Goal: Task Accomplishment & Management: Complete application form

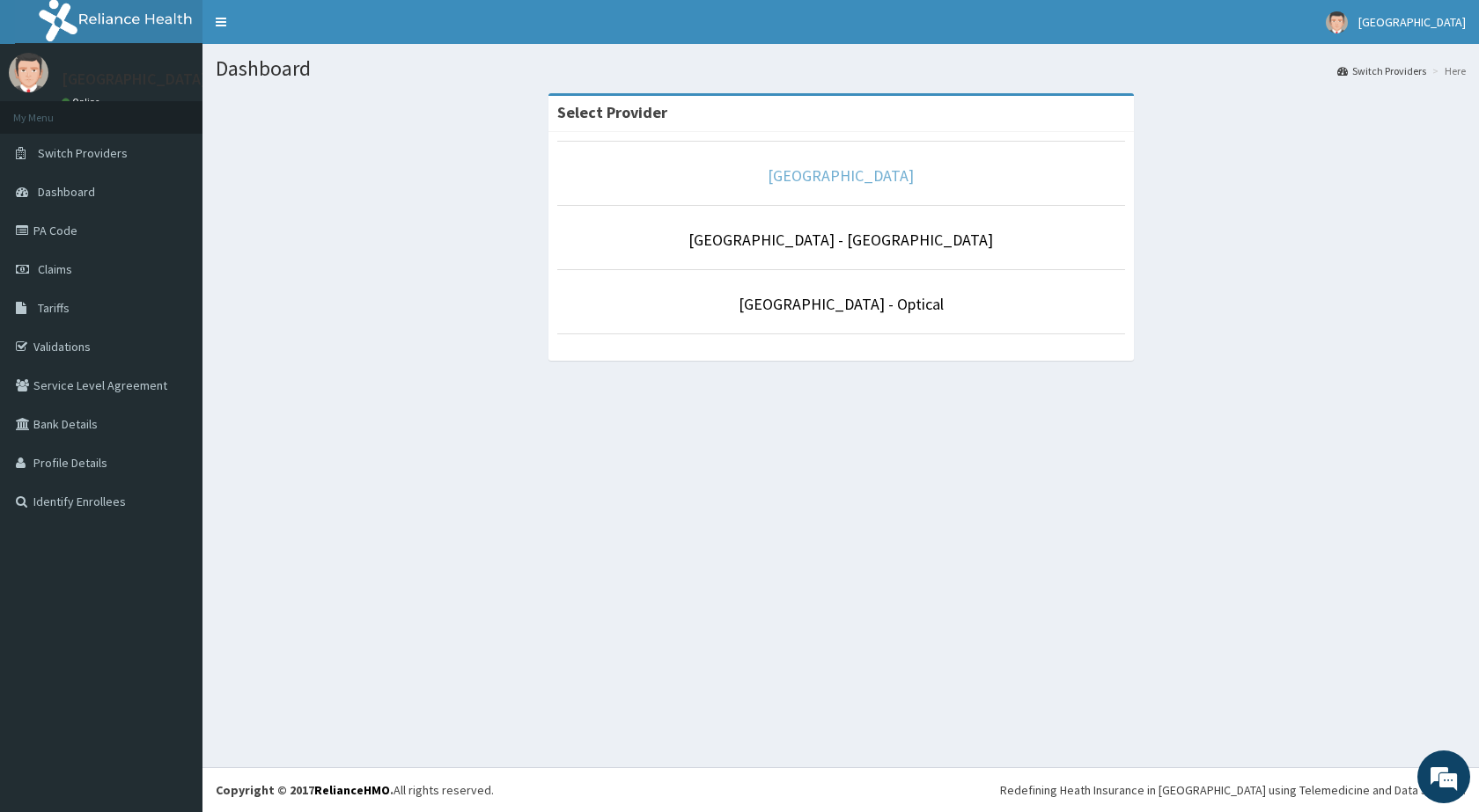
click at [828, 180] on link "[GEOGRAPHIC_DATA]" at bounding box center [841, 175] width 146 height 20
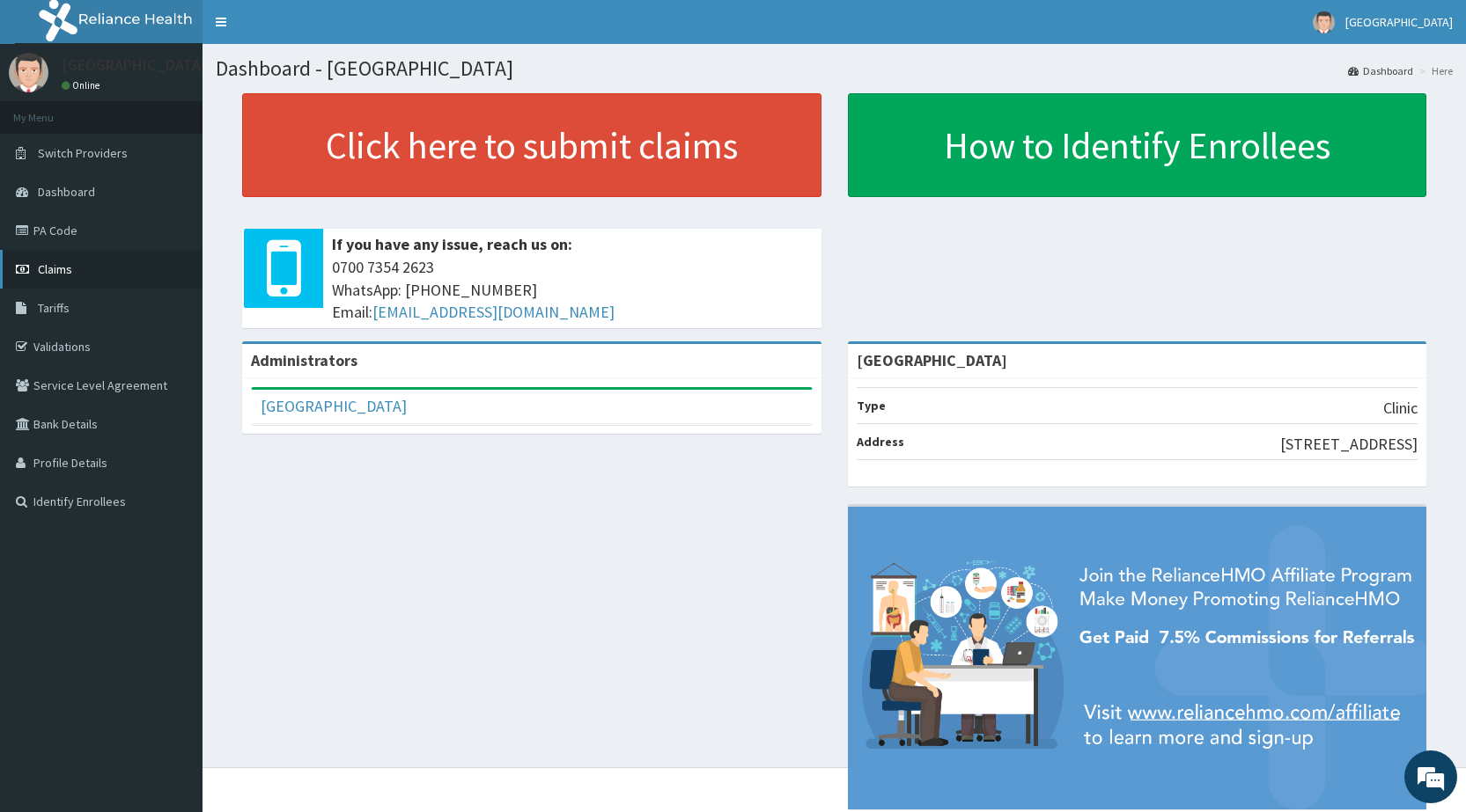
click at [52, 267] on span "Claims" at bounding box center [55, 269] width 35 height 15
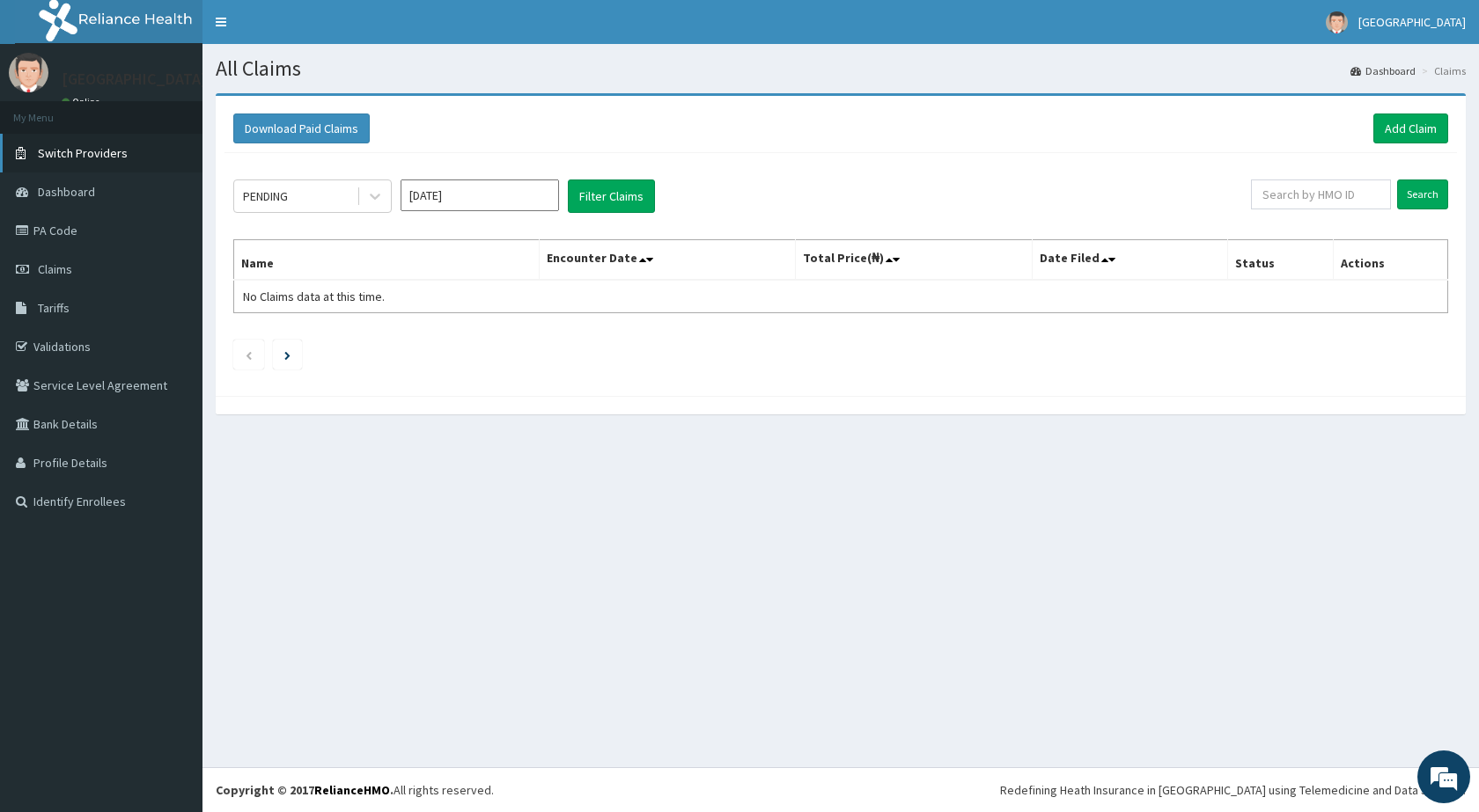
click at [93, 154] on span "Switch Providers" at bounding box center [82, 153] width 89 height 15
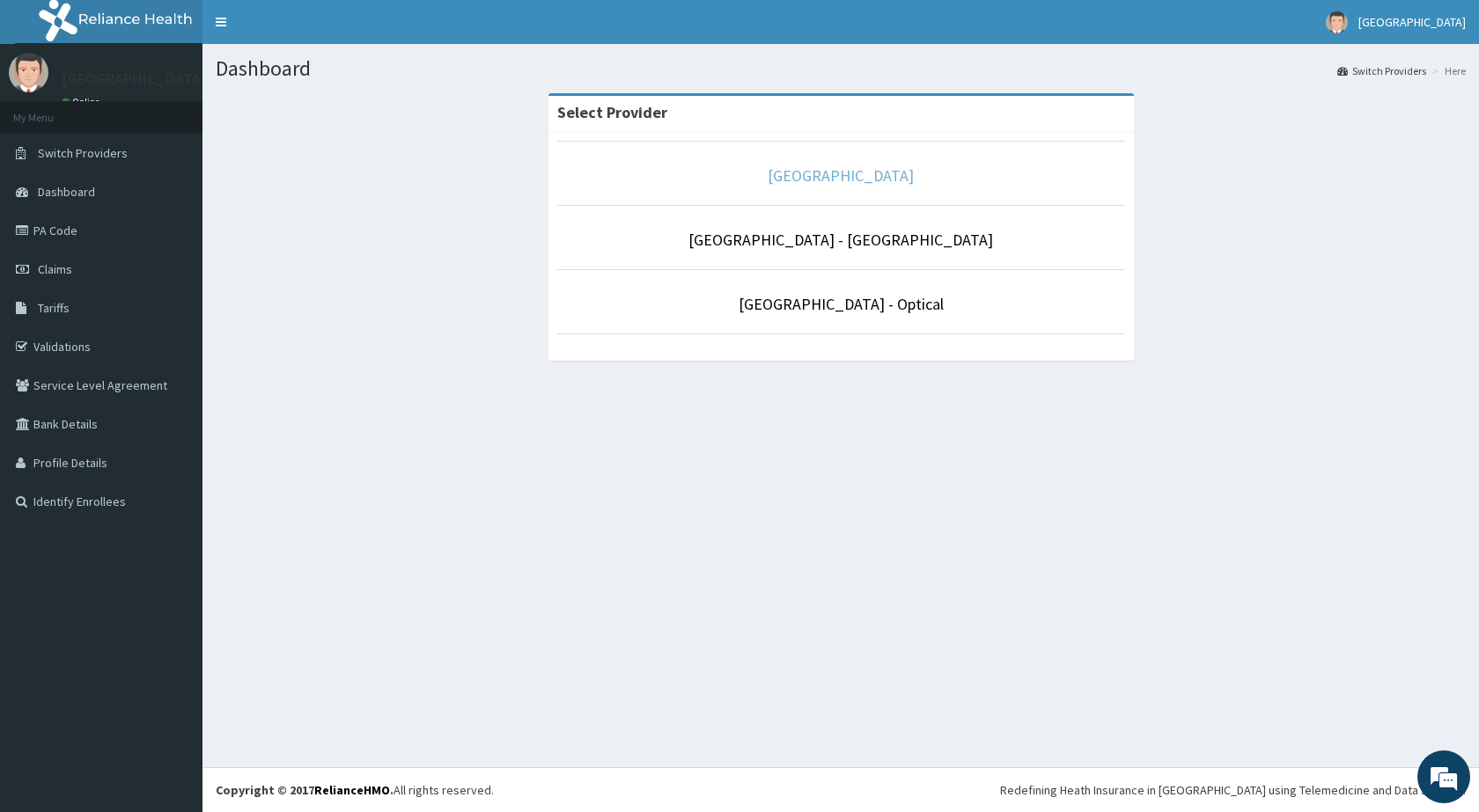
click at [781, 178] on link "[GEOGRAPHIC_DATA]" at bounding box center [841, 175] width 146 height 20
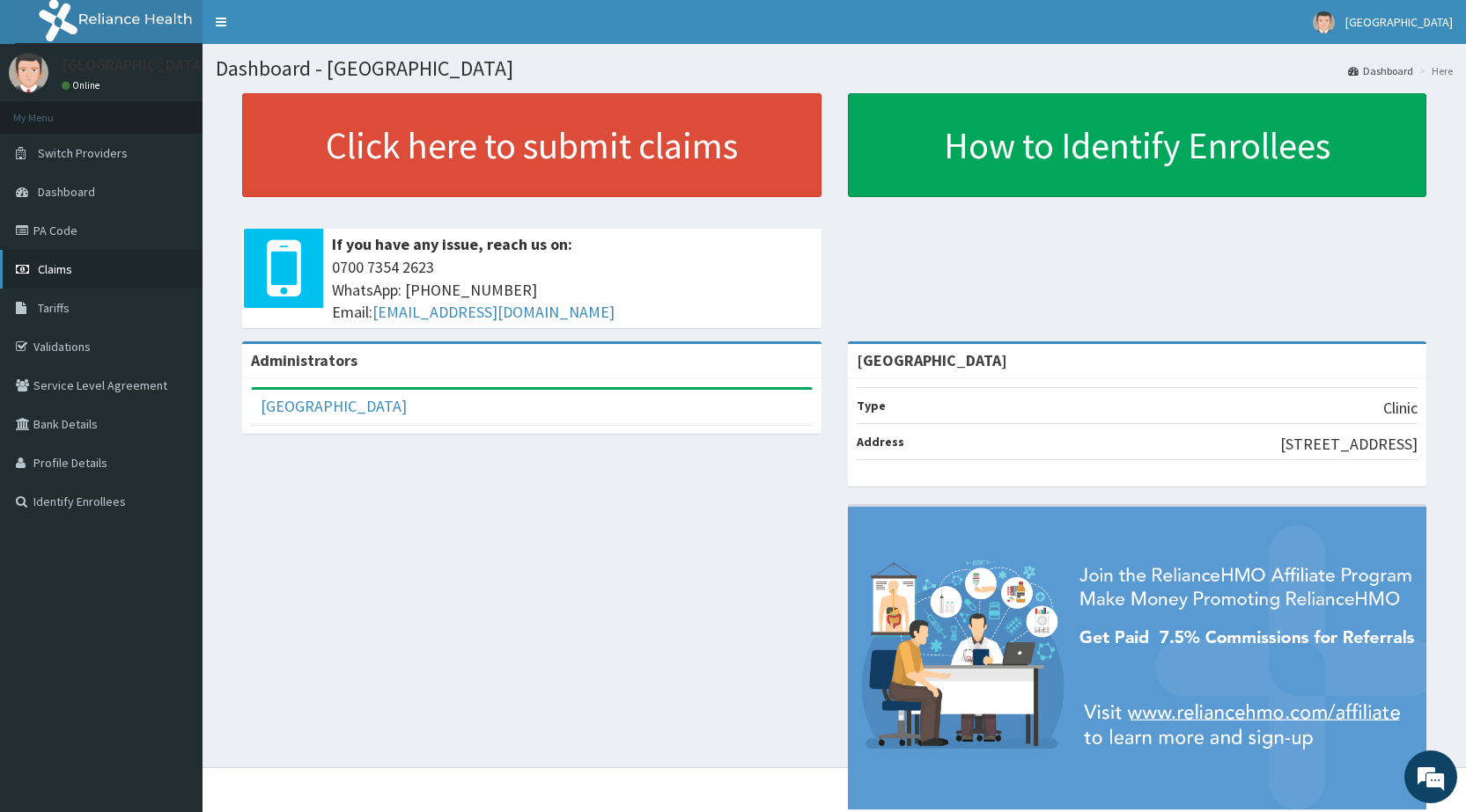
click at [43, 266] on span "Claims" at bounding box center [55, 269] width 35 height 15
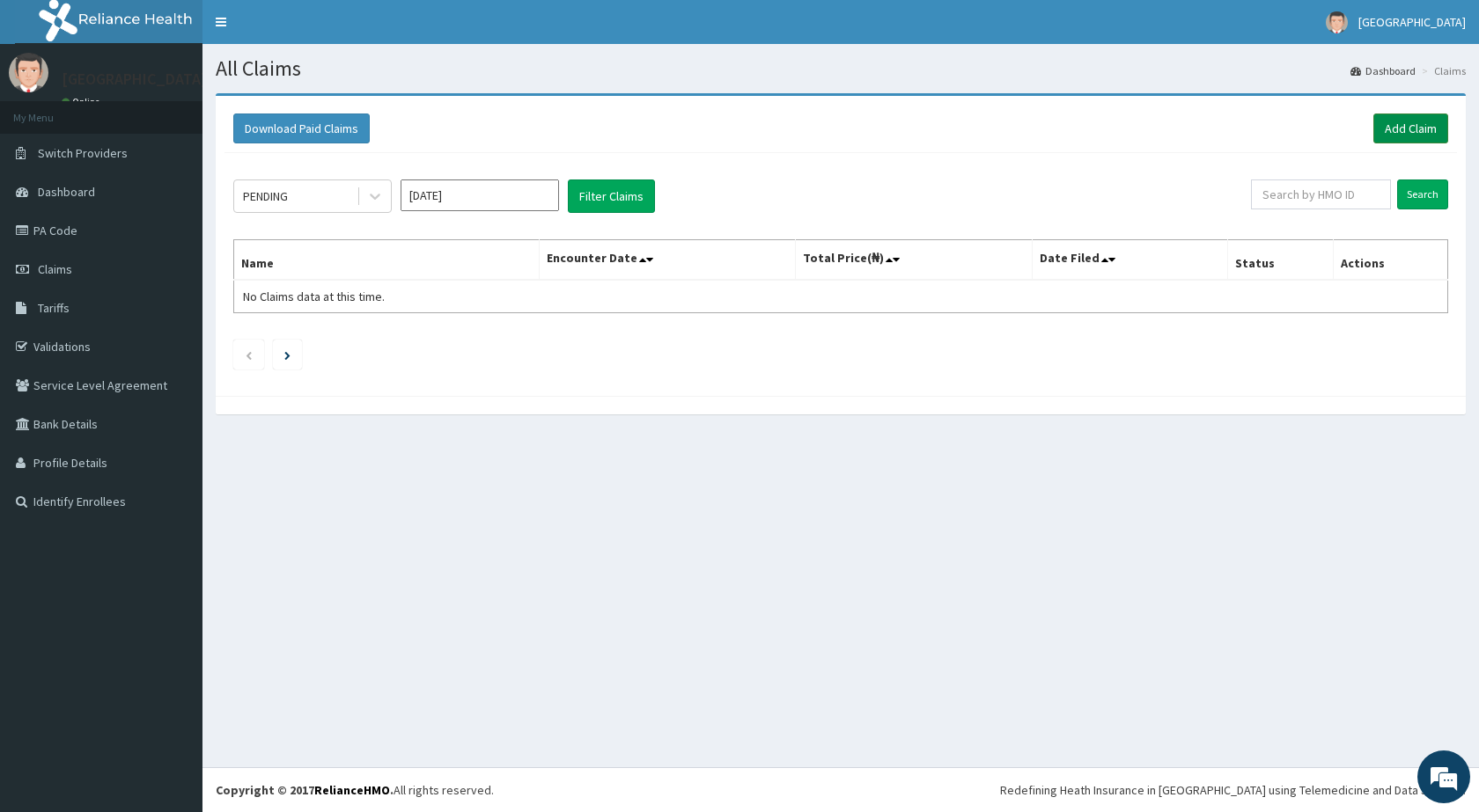
click at [1417, 118] on link "Add Claim" at bounding box center [1411, 128] width 75 height 30
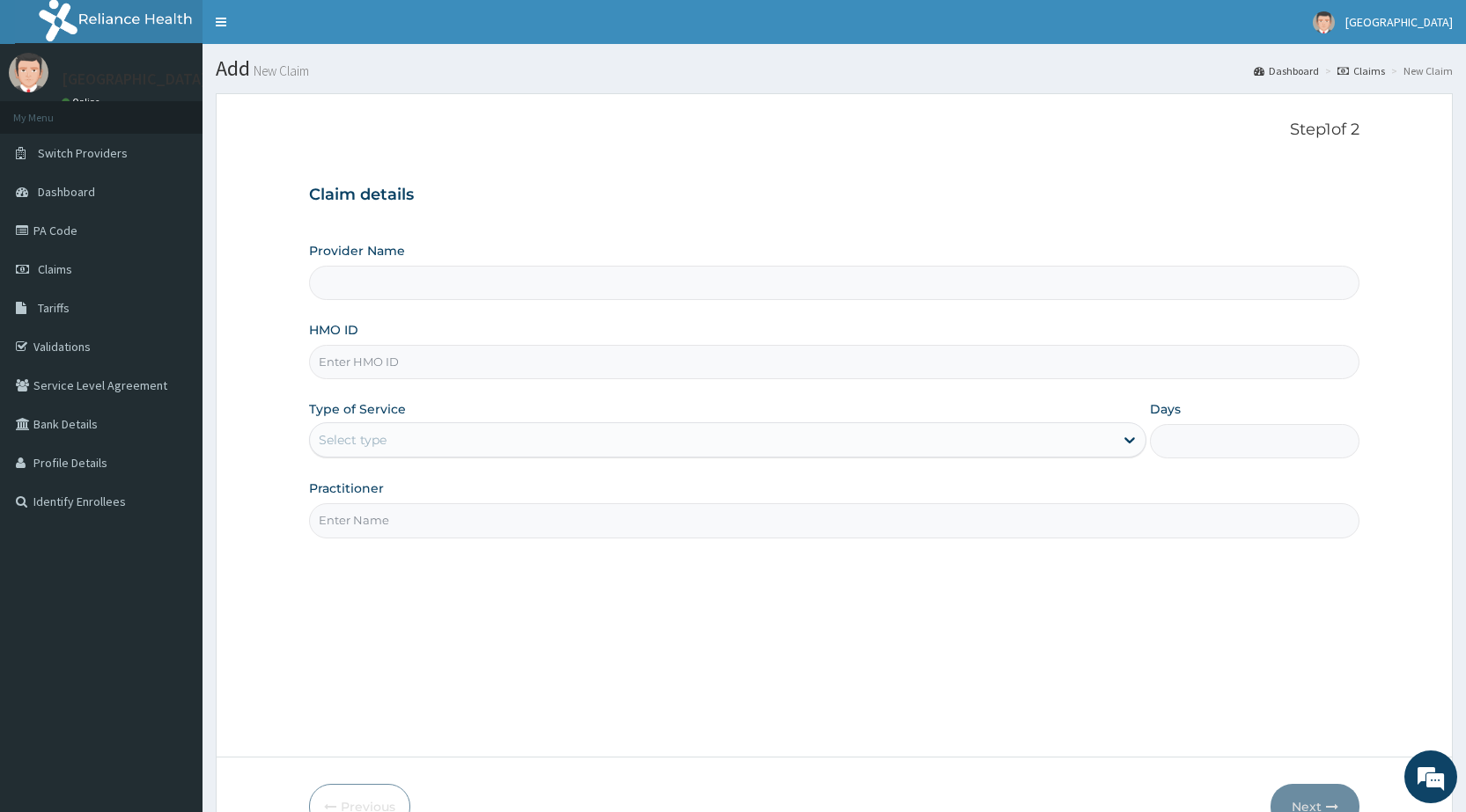
type input "[GEOGRAPHIC_DATA]"
click at [382, 354] on input "HMO ID" at bounding box center [834, 362] width 1051 height 35
type input "fbi/10001/a"
click at [328, 442] on div "Select type" at bounding box center [353, 440] width 68 height 17
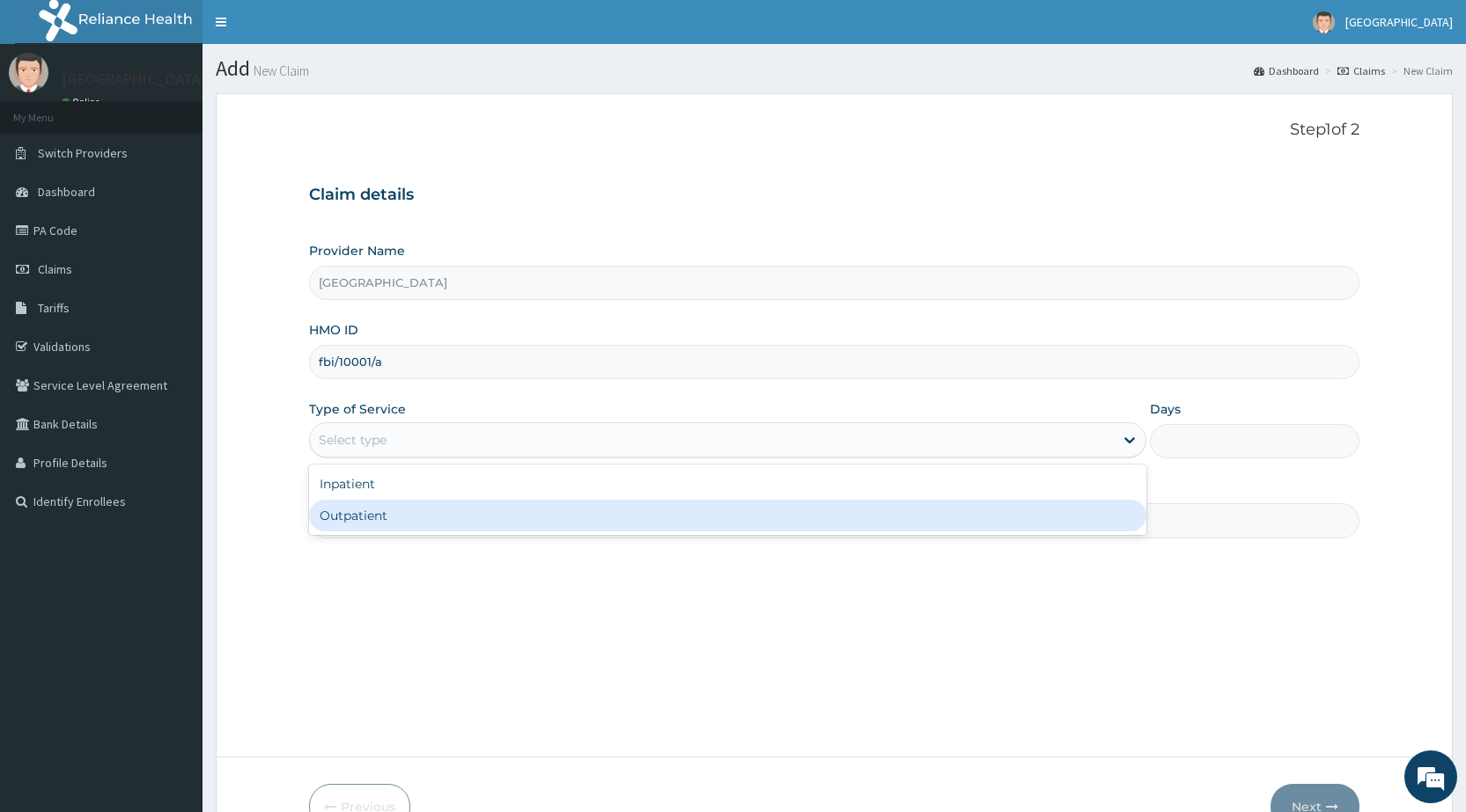
click at [354, 520] on div "Outpatient" at bounding box center [728, 515] width 837 height 32
type input "1"
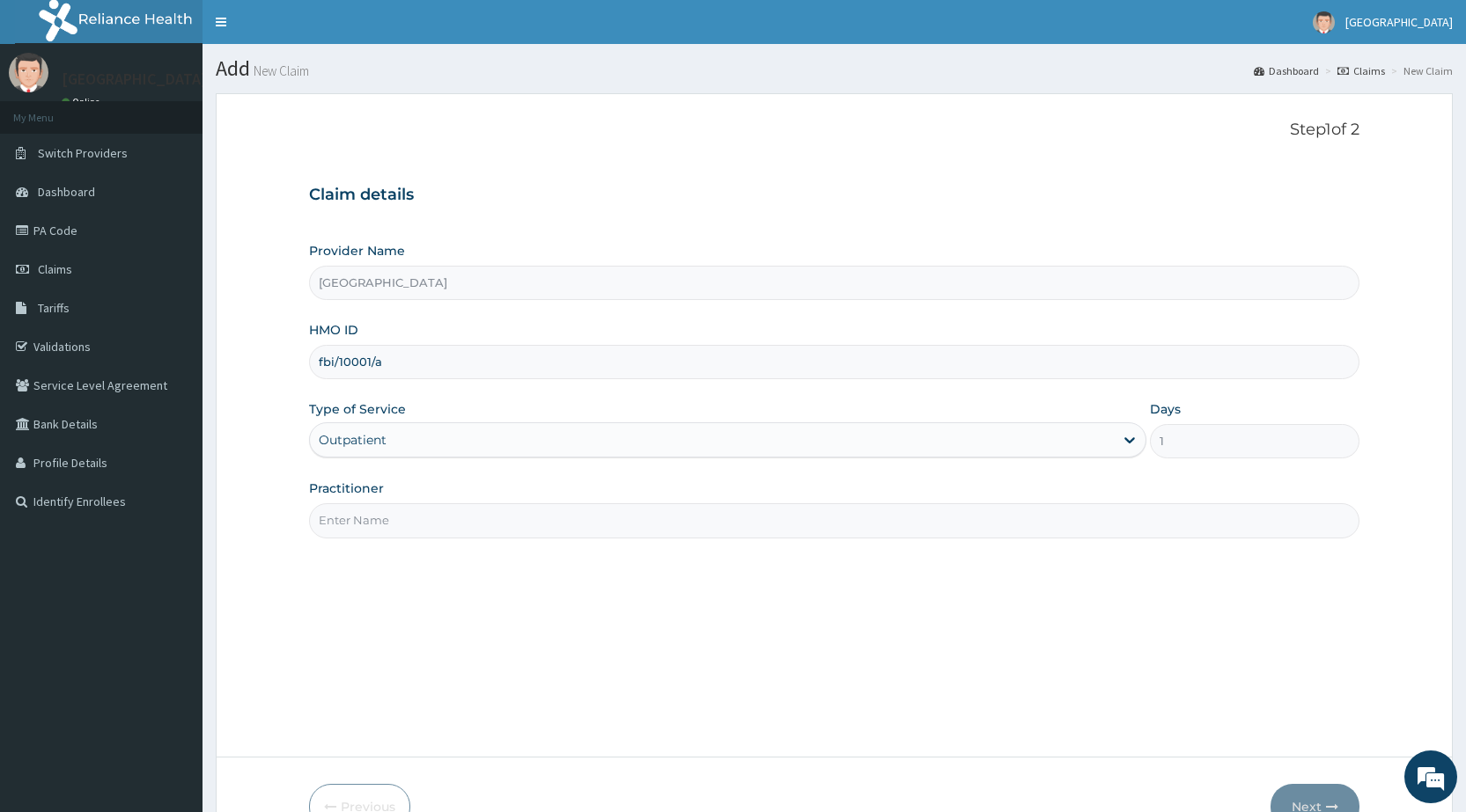
click at [358, 520] on input "Practitioner" at bounding box center [834, 521] width 1051 height 35
type input "Dr Nick"
click at [1329, 793] on button "Next" at bounding box center [1315, 807] width 89 height 46
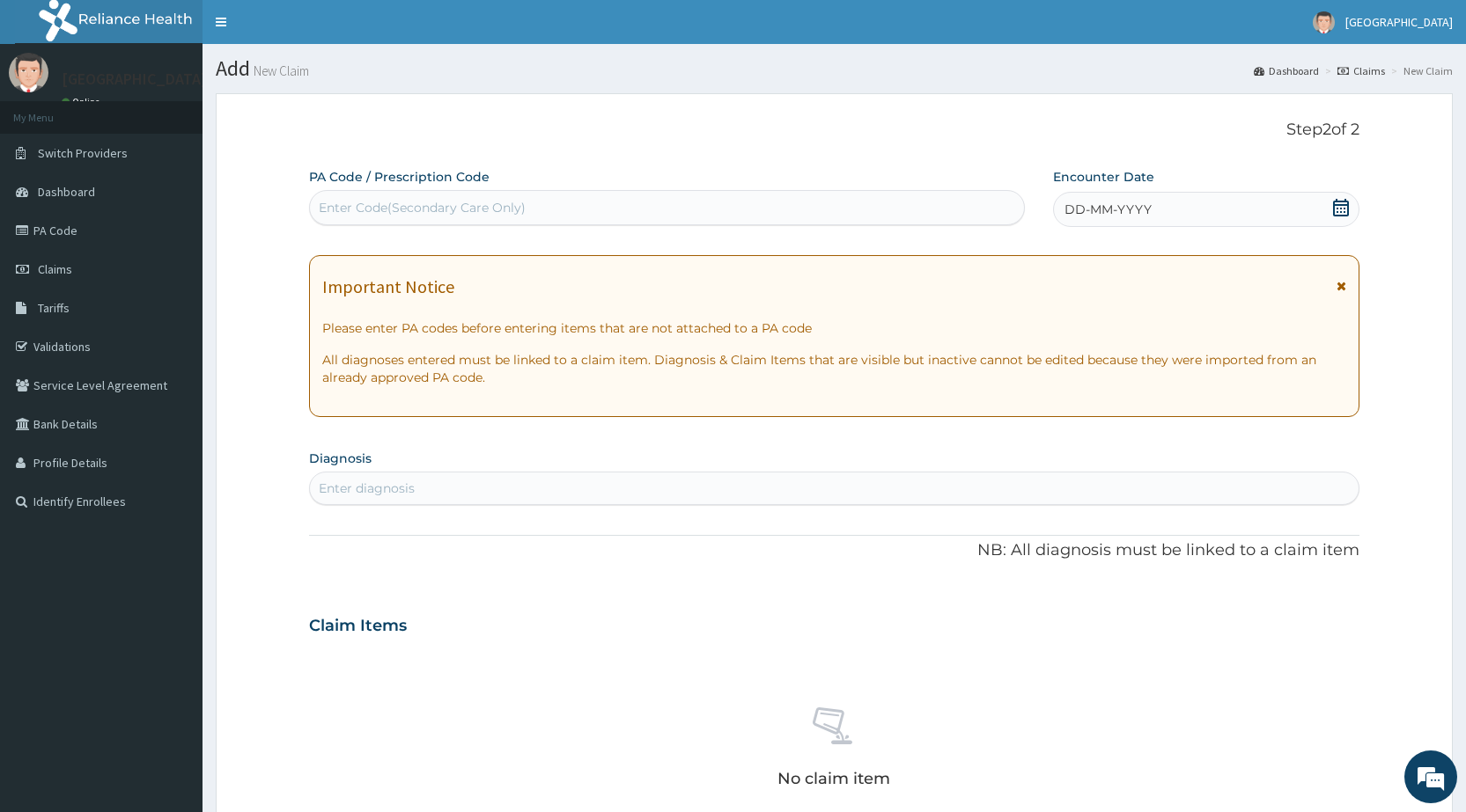
click at [383, 202] on div "Enter Code(Secondary Care Only)" at bounding box center [422, 208] width 207 height 17
type input "PA/FBE4C4"
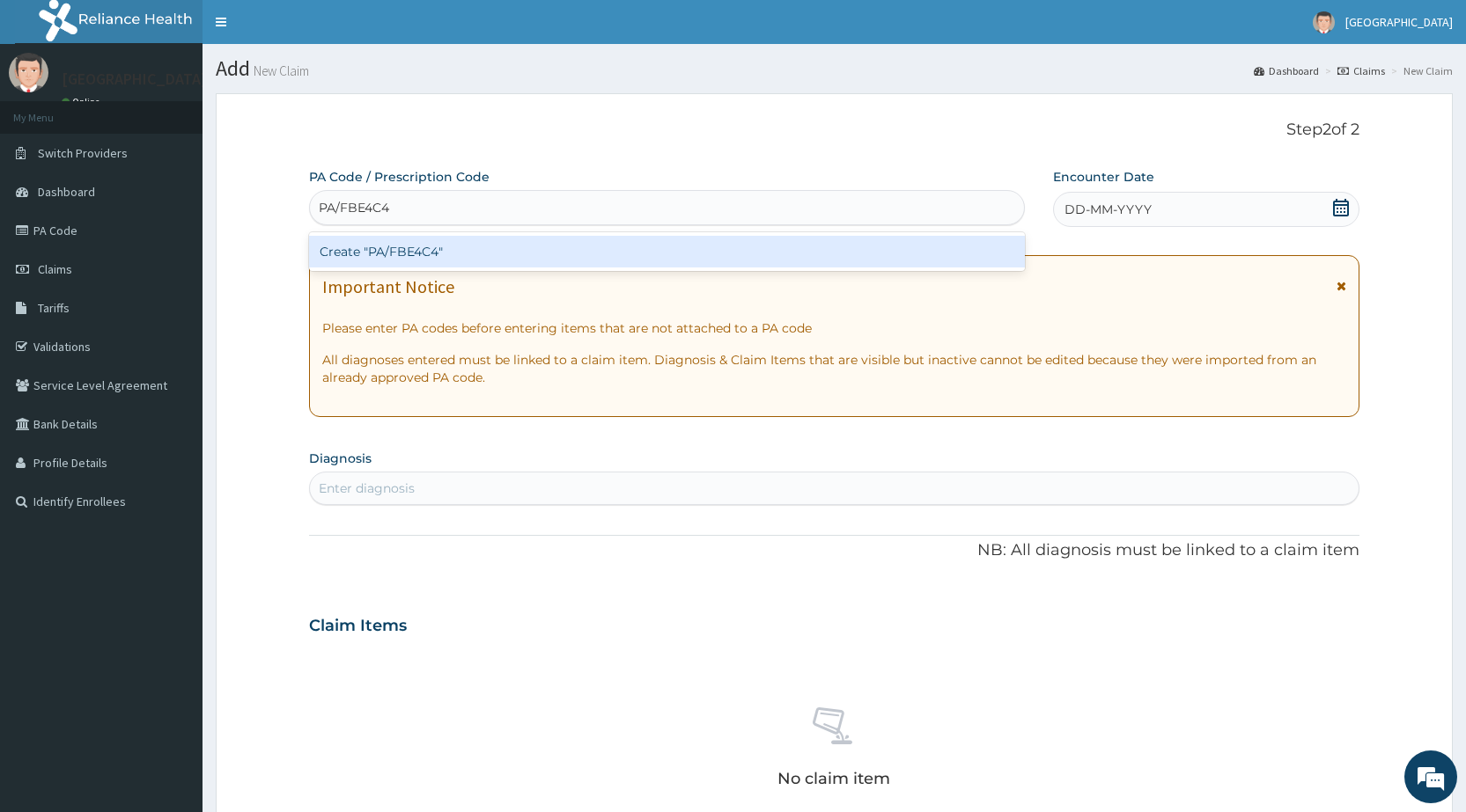
click at [422, 257] on div "Create "PA/FBE4C4"" at bounding box center [667, 251] width 715 height 32
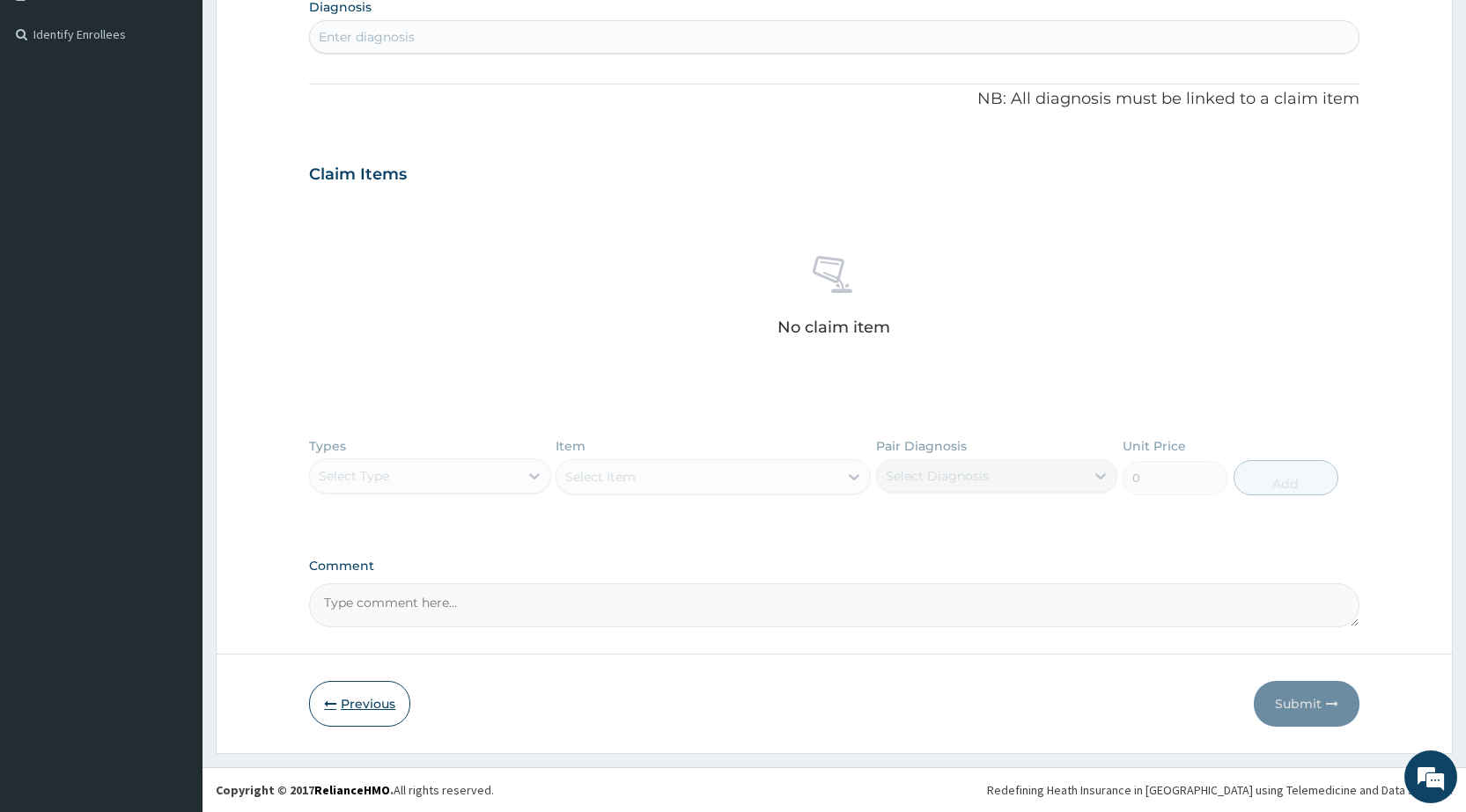
click at [365, 699] on button "Previous" at bounding box center [360, 704] width 101 height 46
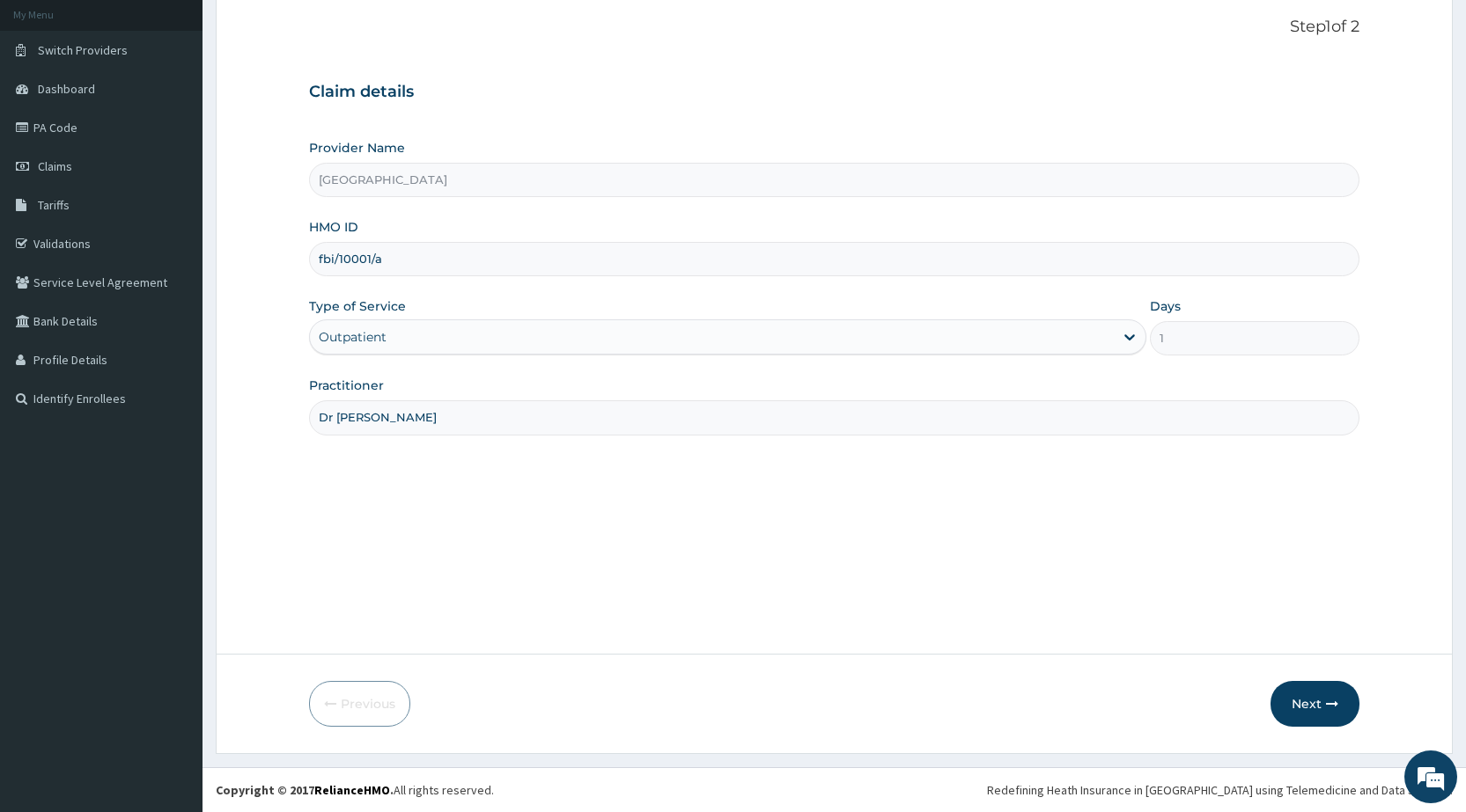
click at [334, 256] on input "fbi/10001/a" at bounding box center [834, 259] width 1051 height 35
type input "fbl/10001/a"
click at [1325, 713] on button "Next" at bounding box center [1315, 704] width 89 height 46
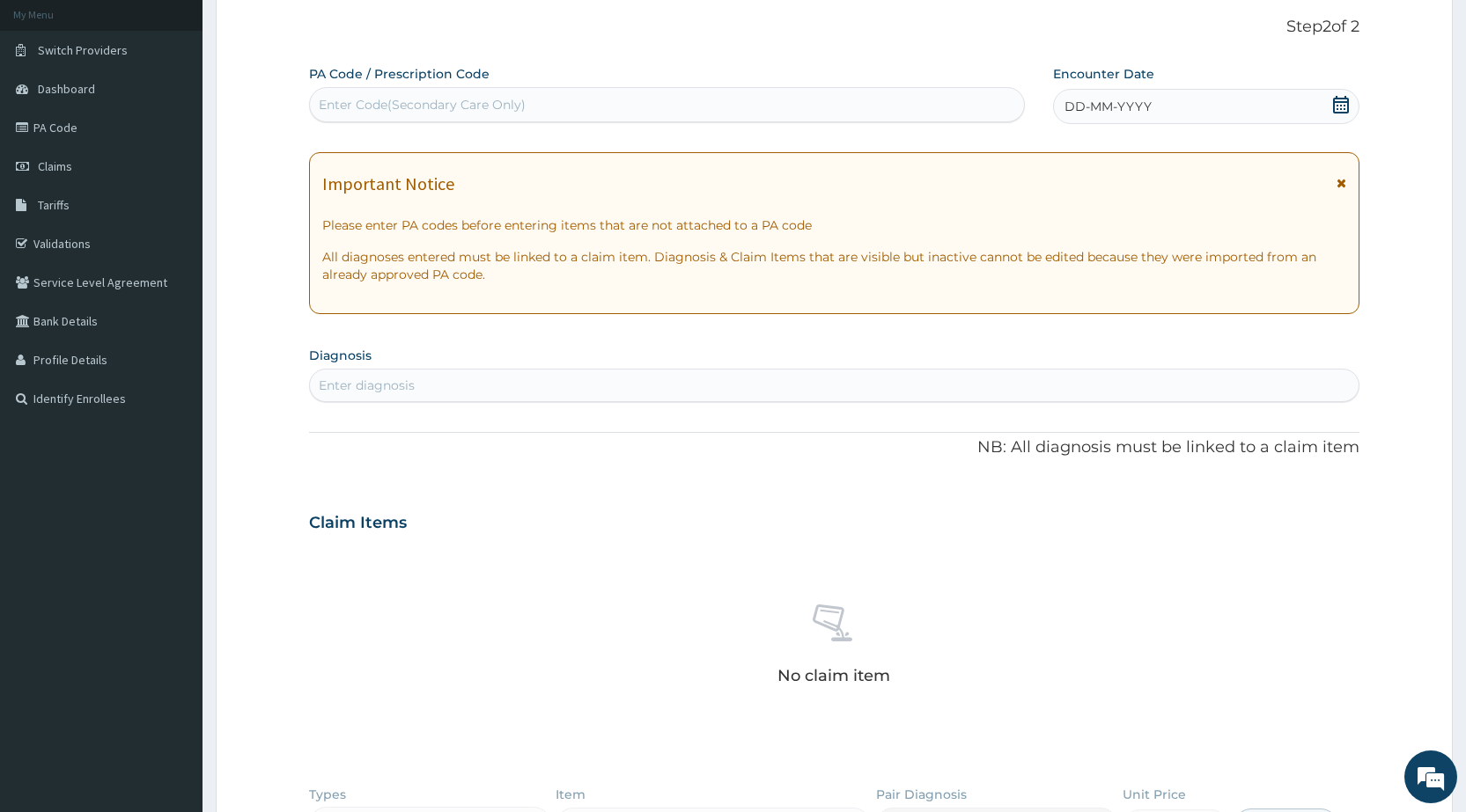
click at [349, 106] on div "Enter Code(Secondary Care Only)" at bounding box center [422, 105] width 207 height 17
type input "PA/FBE4C4"
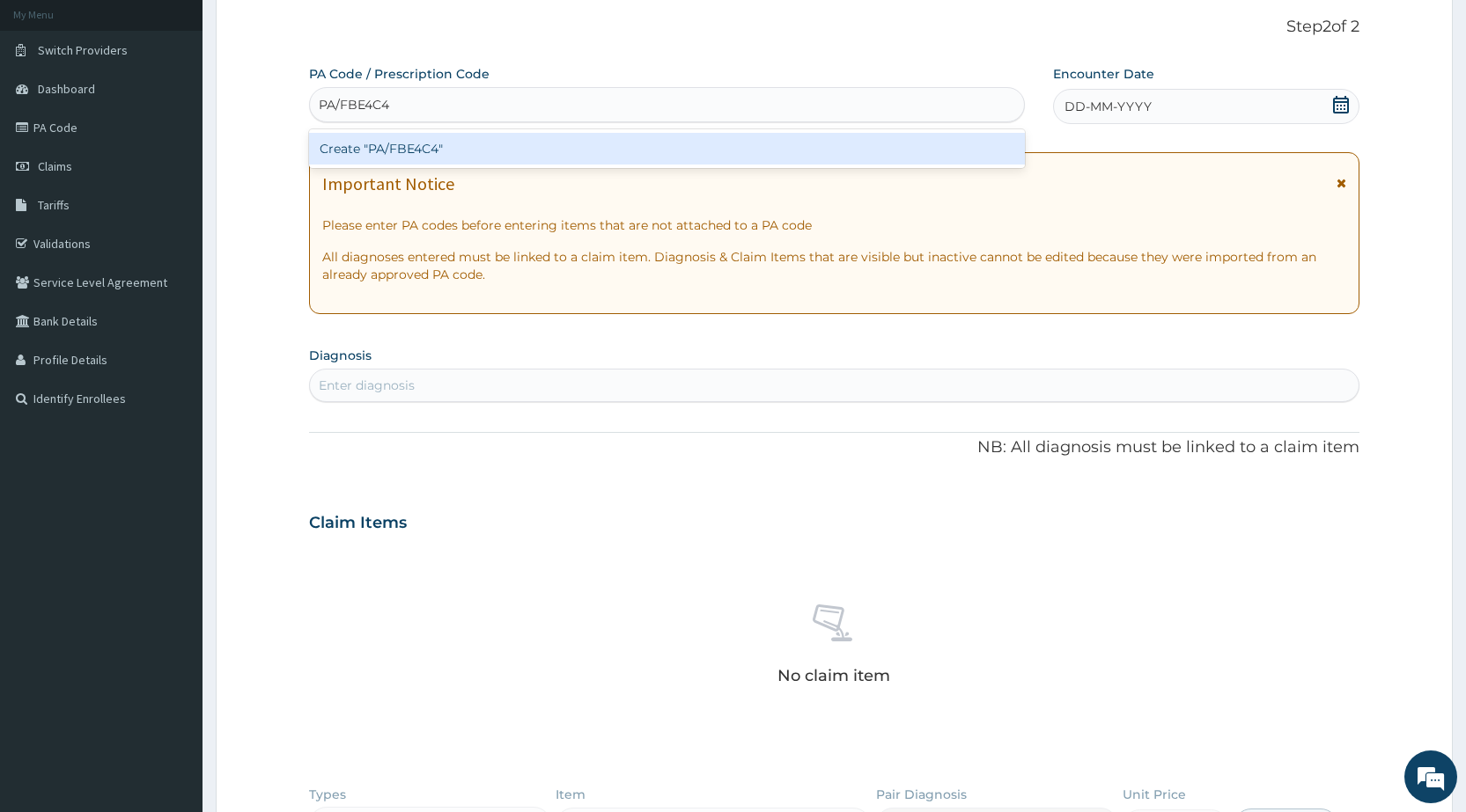
click at [382, 144] on div "Create "PA/FBE4C4"" at bounding box center [667, 148] width 715 height 32
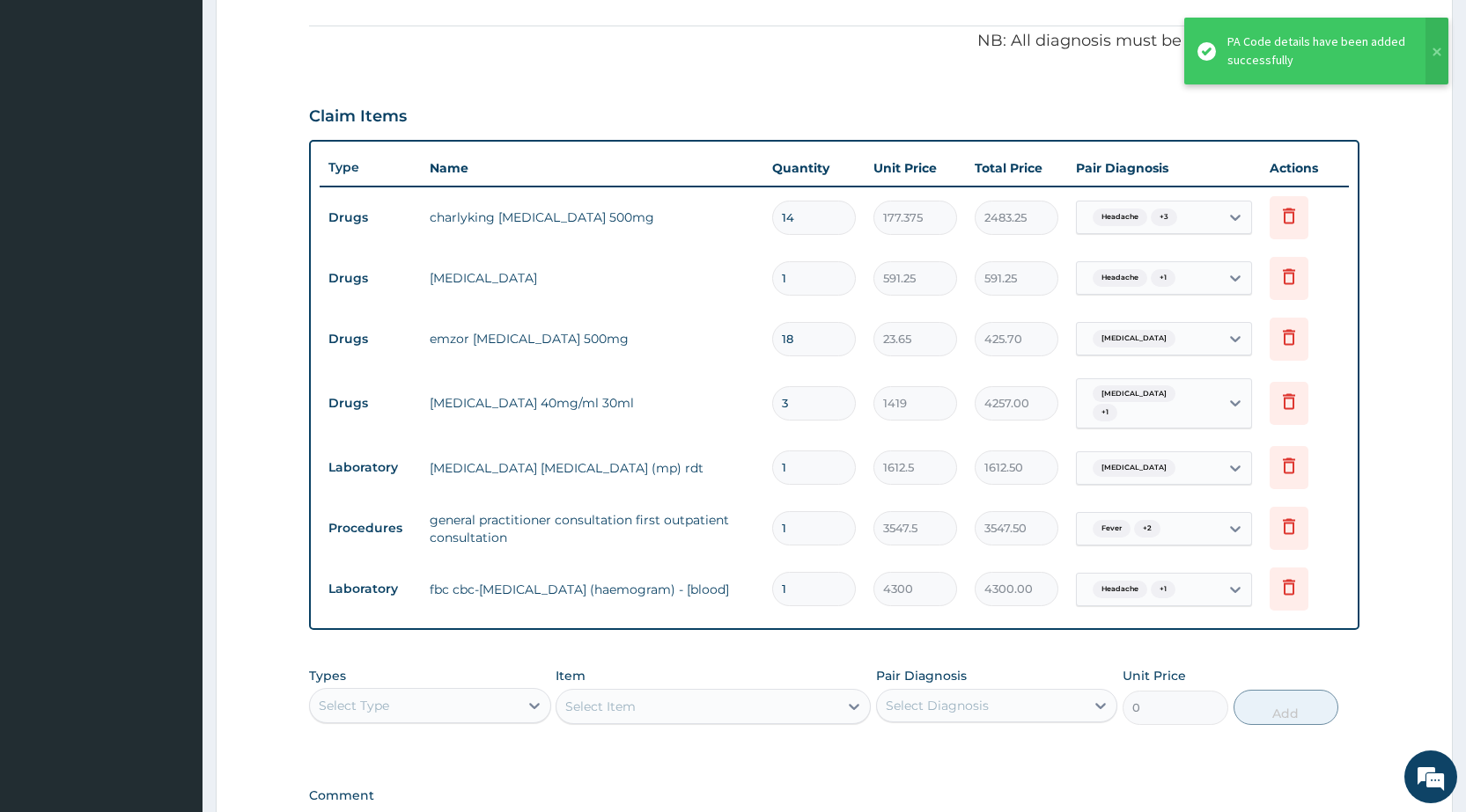
scroll to position [738, 0]
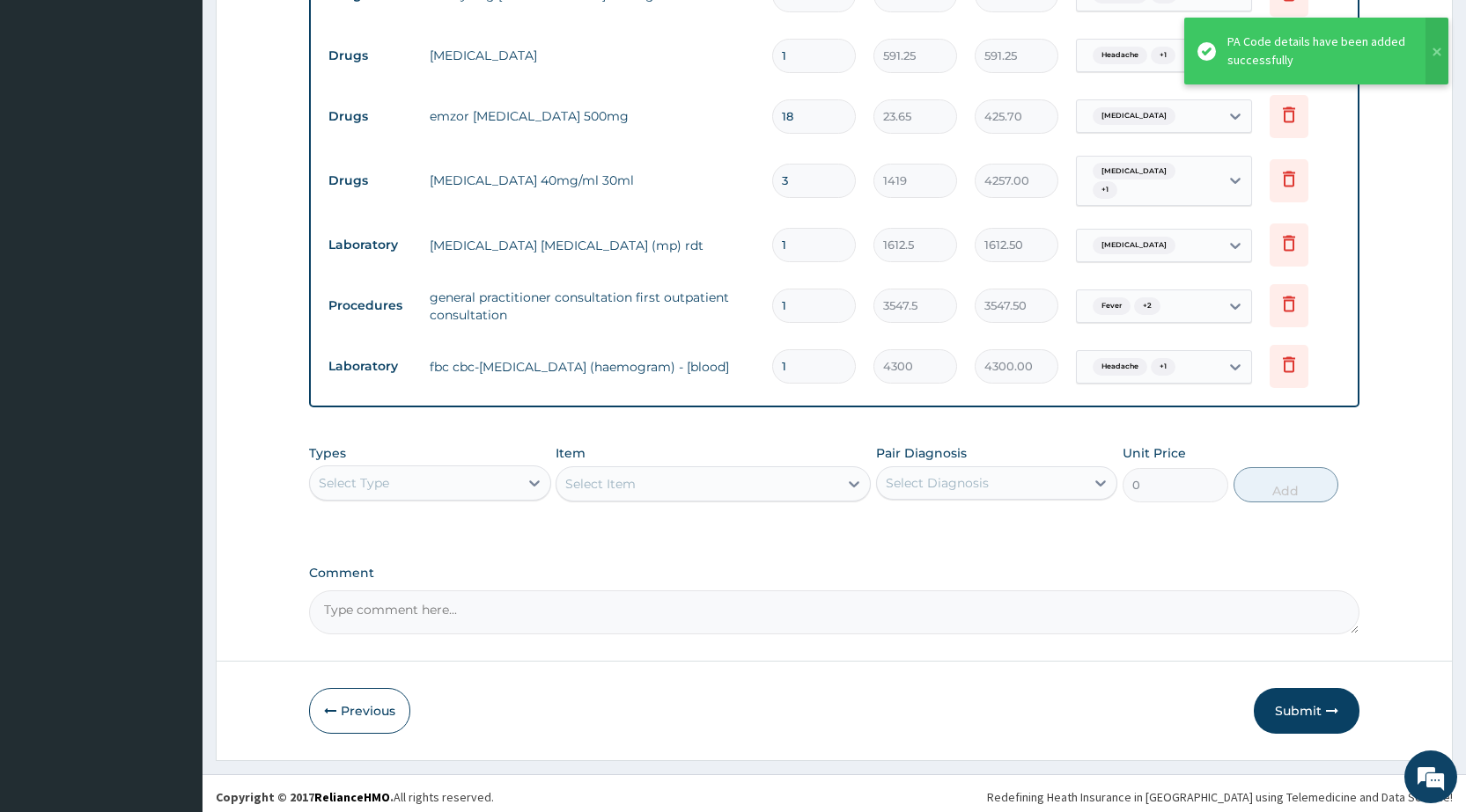
click at [1307, 725] on button "Submit" at bounding box center [1306, 711] width 106 height 46
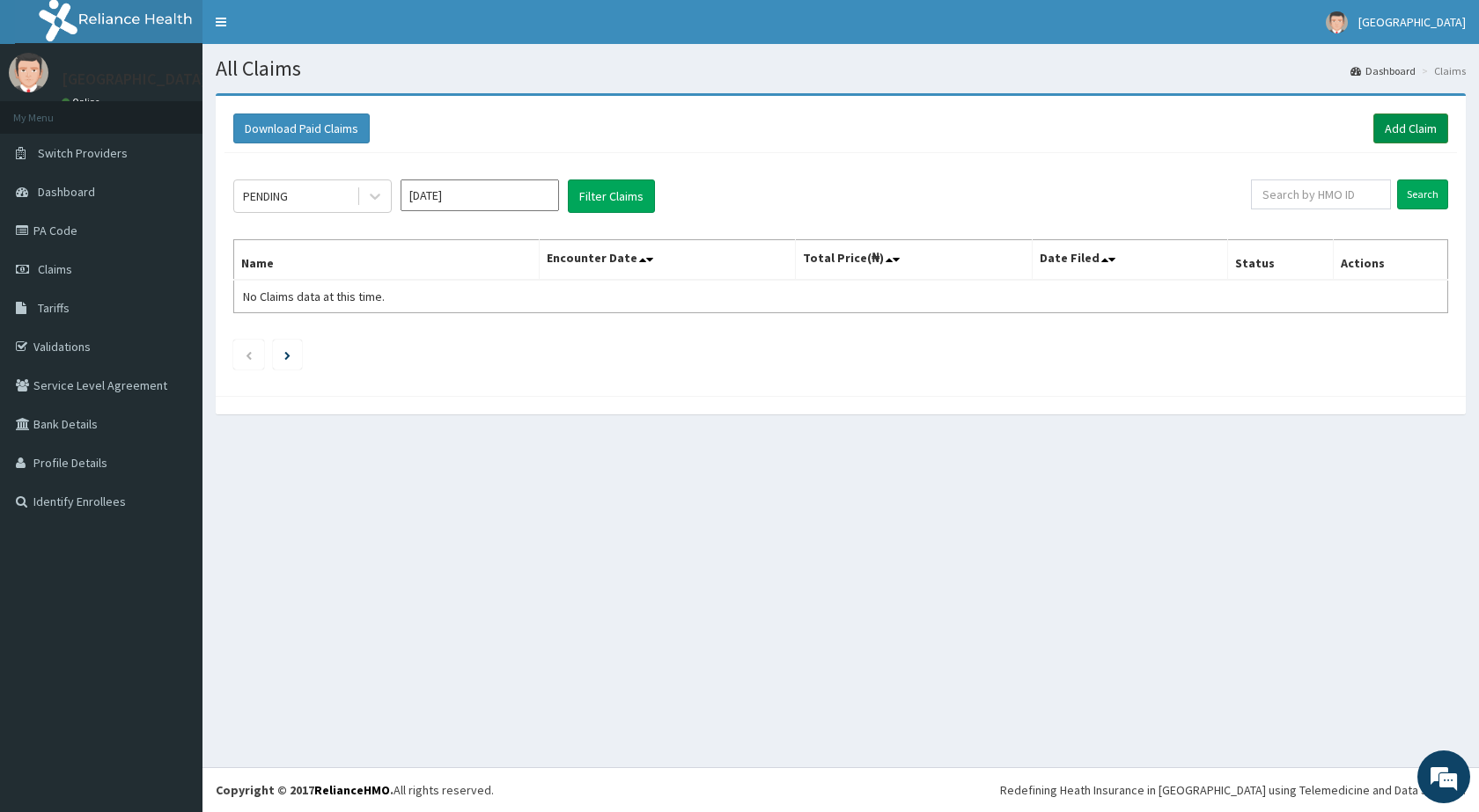
click at [1413, 131] on link "Add Claim" at bounding box center [1411, 128] width 75 height 30
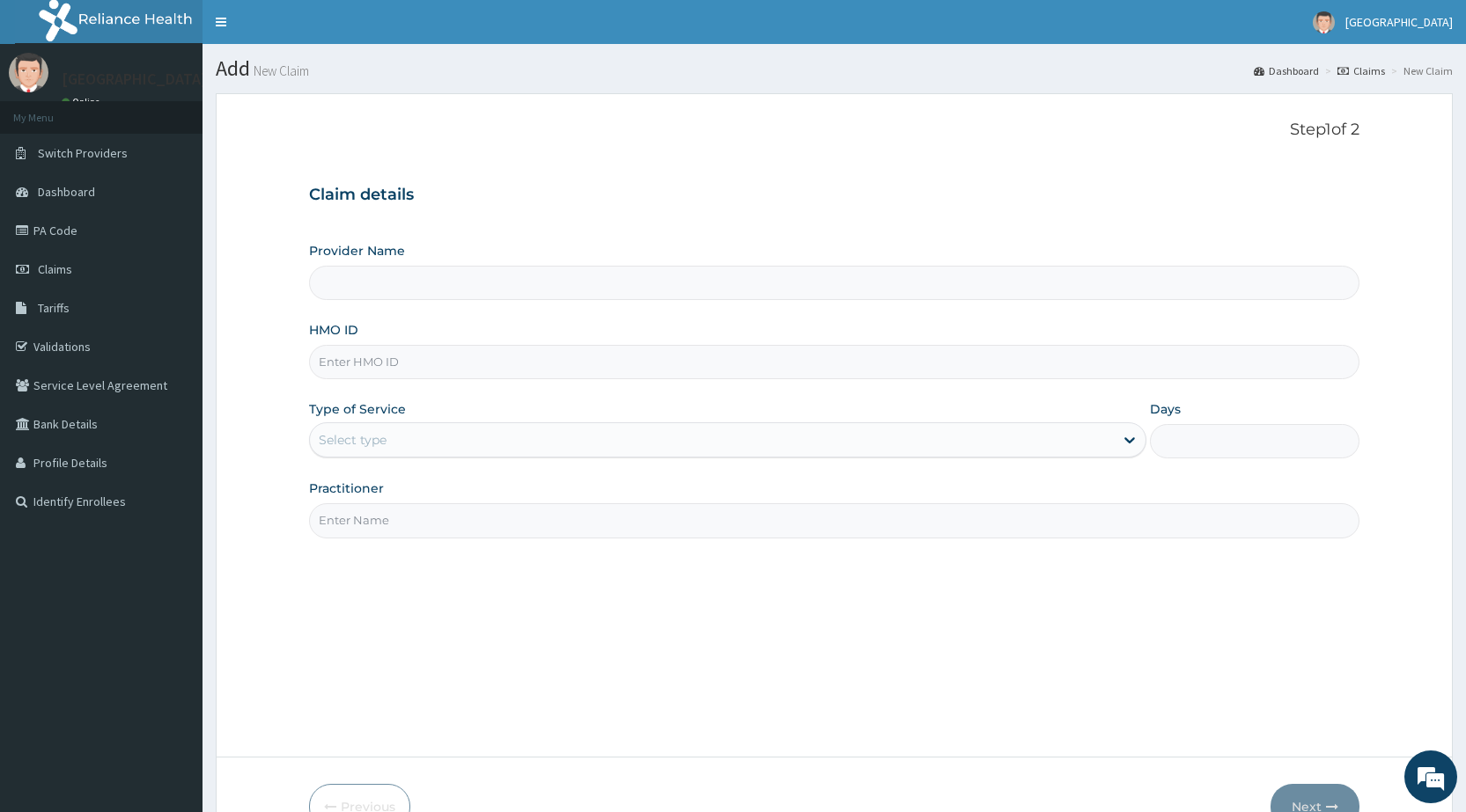
click at [467, 373] on input "HMO ID" at bounding box center [834, 362] width 1051 height 35
type input "[GEOGRAPHIC_DATA]"
type input "gal/10450/d"
click at [385, 442] on div "Select type" at bounding box center [353, 440] width 68 height 17
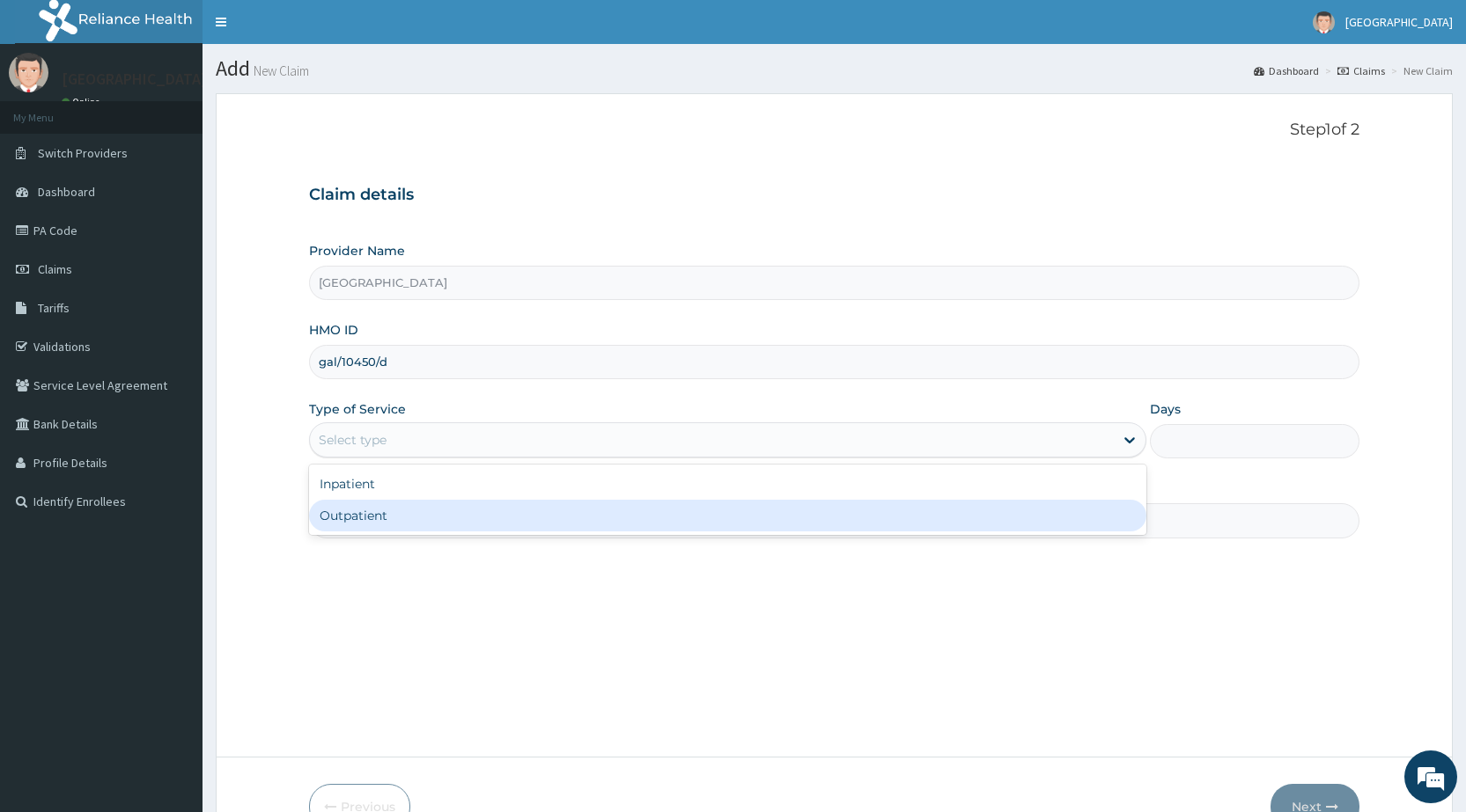
click at [395, 517] on div "Outpatient" at bounding box center [728, 515] width 837 height 32
type input "1"
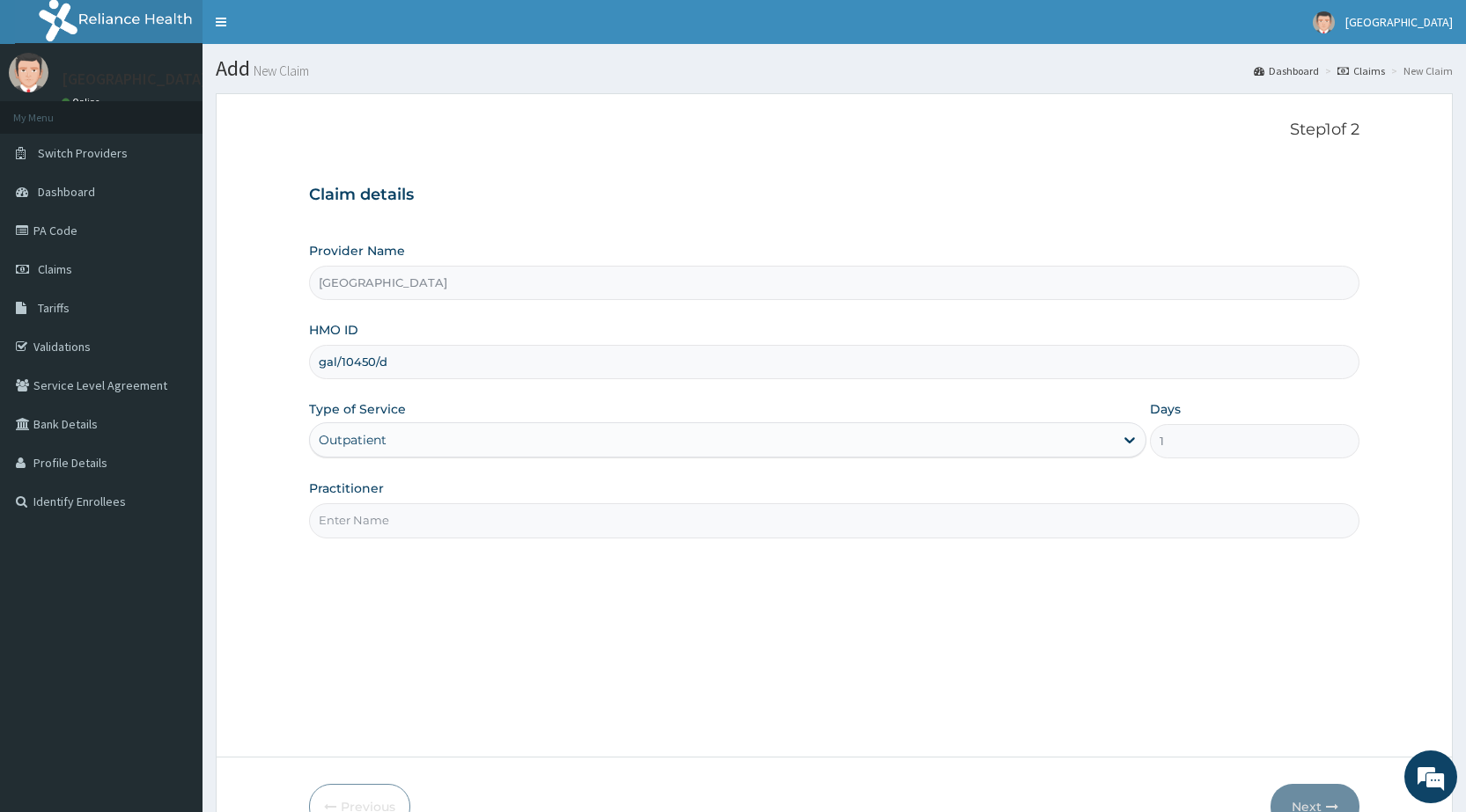
click at [398, 516] on input "Practitioner" at bounding box center [834, 521] width 1051 height 35
type input "DR OGU"
click at [1315, 796] on button "Next" at bounding box center [1315, 807] width 89 height 46
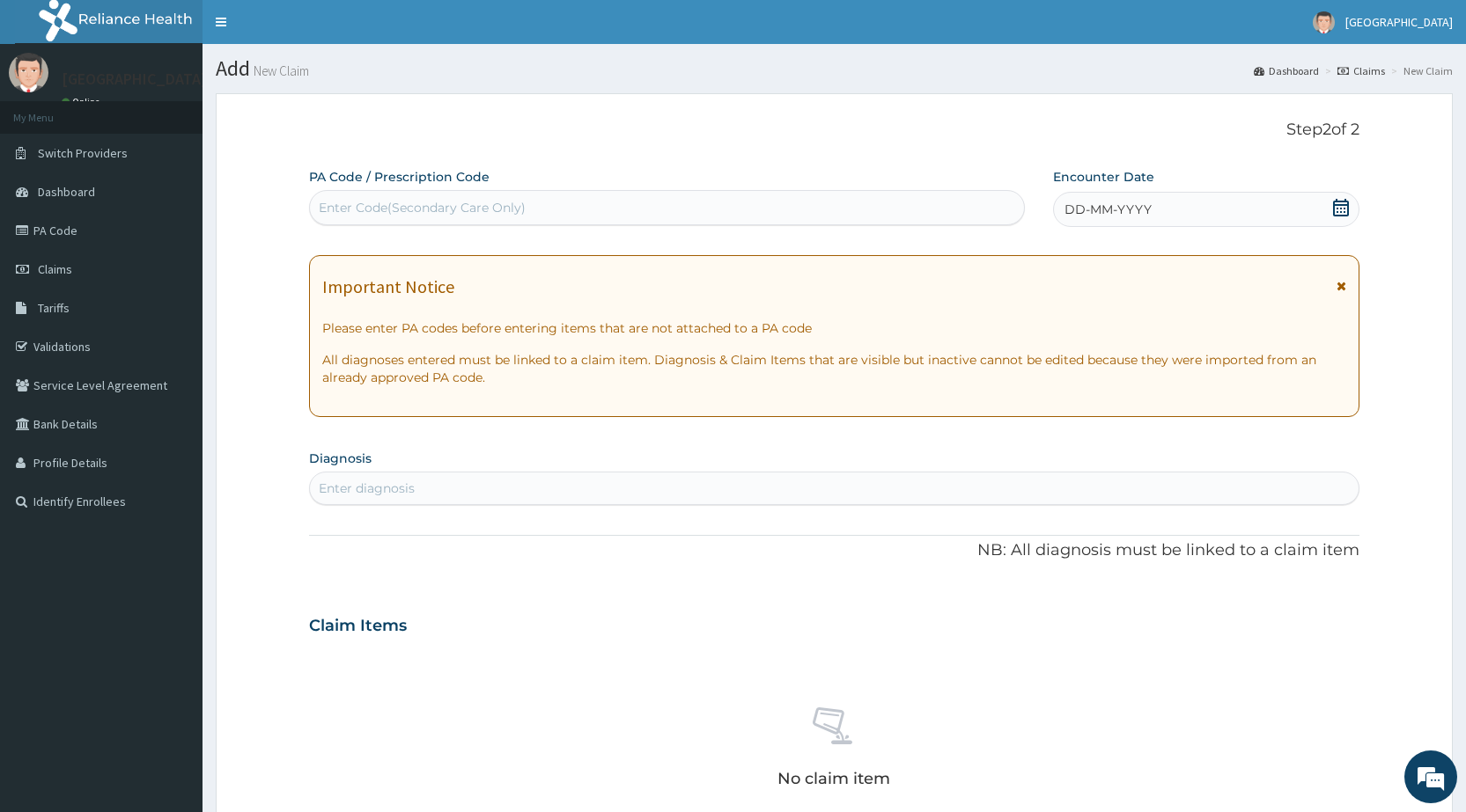
click at [468, 200] on div "Enter Code(Secondary Care Only)" at bounding box center [422, 208] width 207 height 17
type input "PA/51F43A"
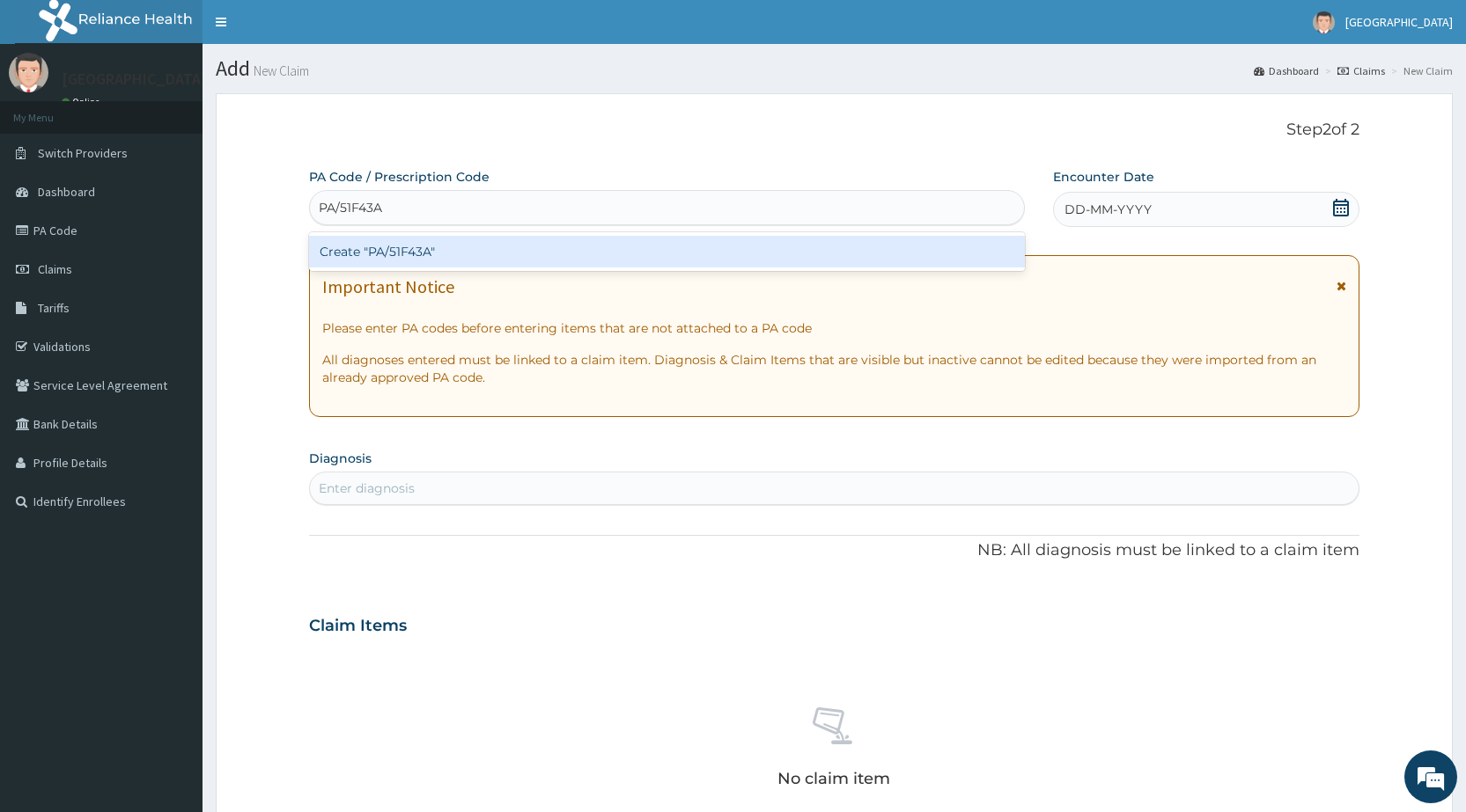
click at [477, 262] on div "Create "PA/51F43A"" at bounding box center [667, 251] width 715 height 32
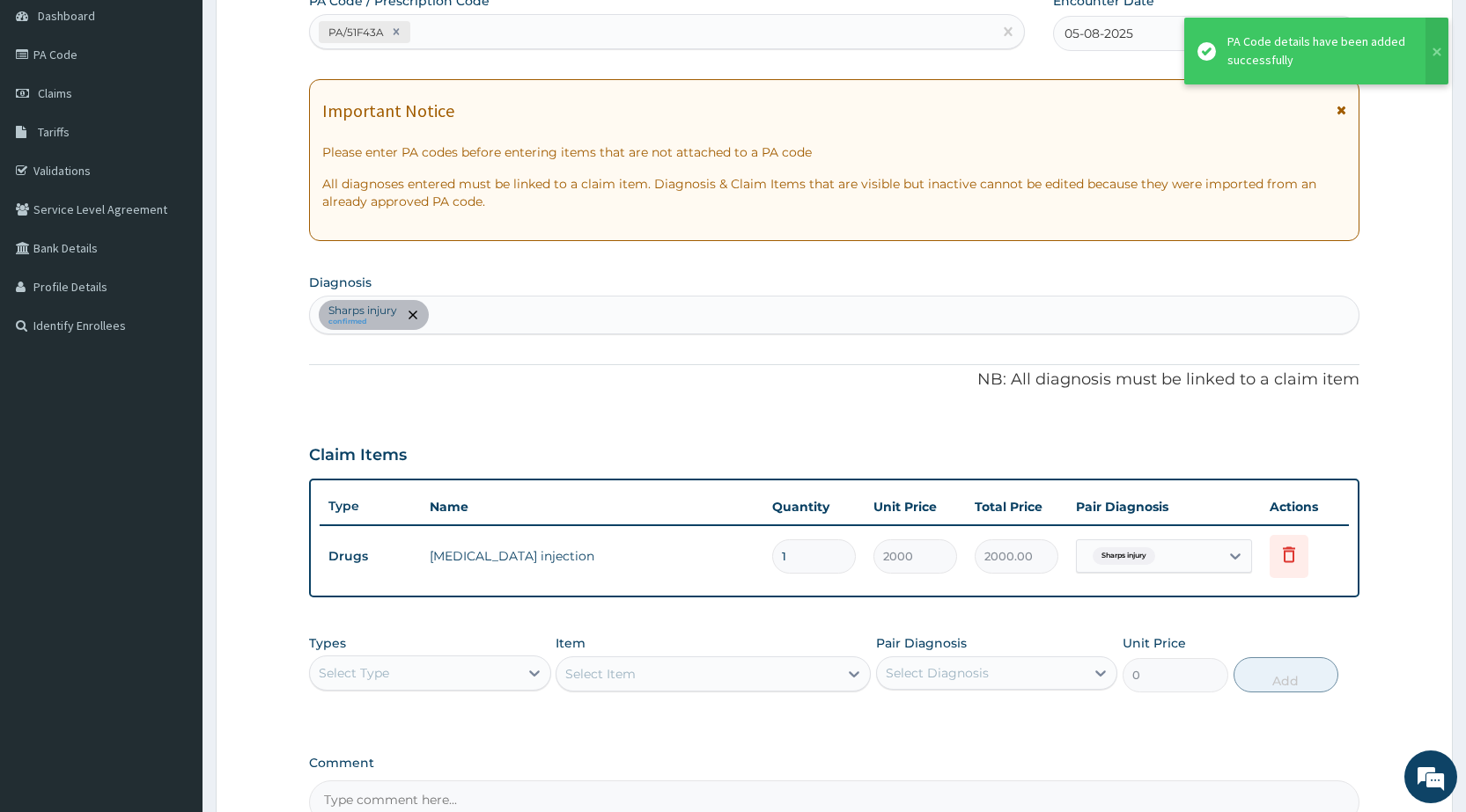
scroll to position [352, 0]
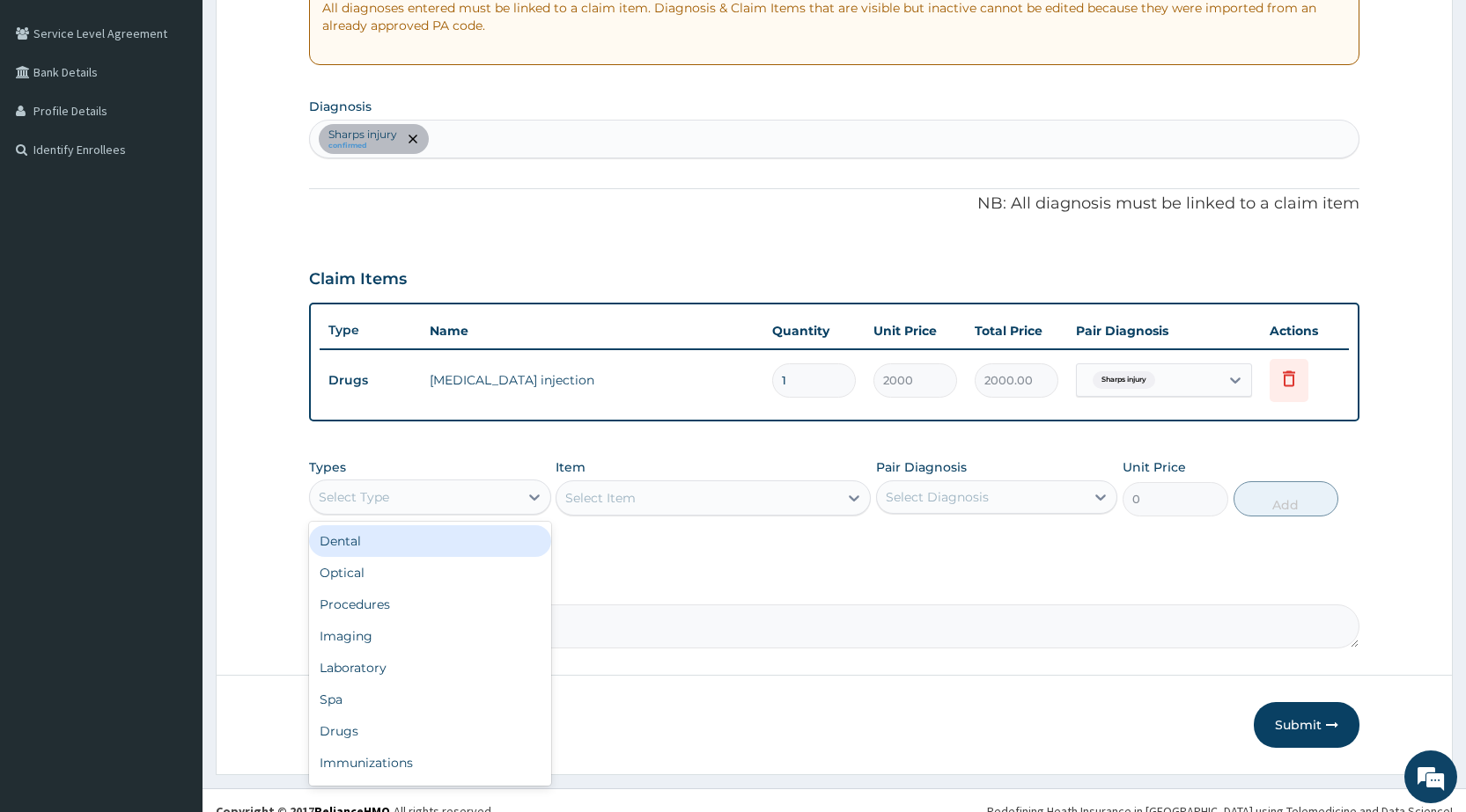
click at [474, 490] on div "Select Type" at bounding box center [413, 497] width 208 height 28
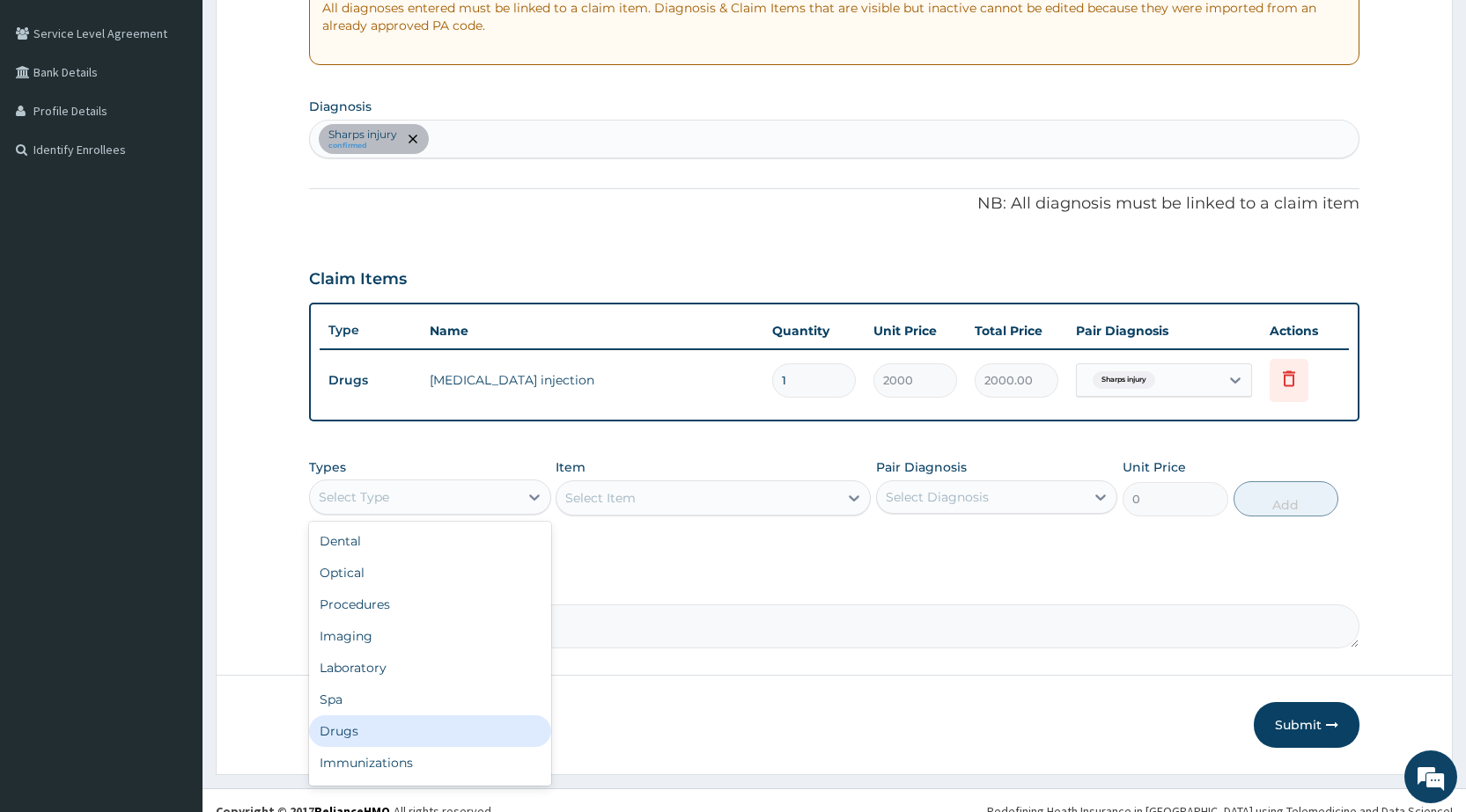
drag, startPoint x: 351, startPoint y: 726, endPoint x: 372, endPoint y: 696, distance: 36.6
click at [351, 726] on div "Drugs" at bounding box center [430, 731] width 241 height 32
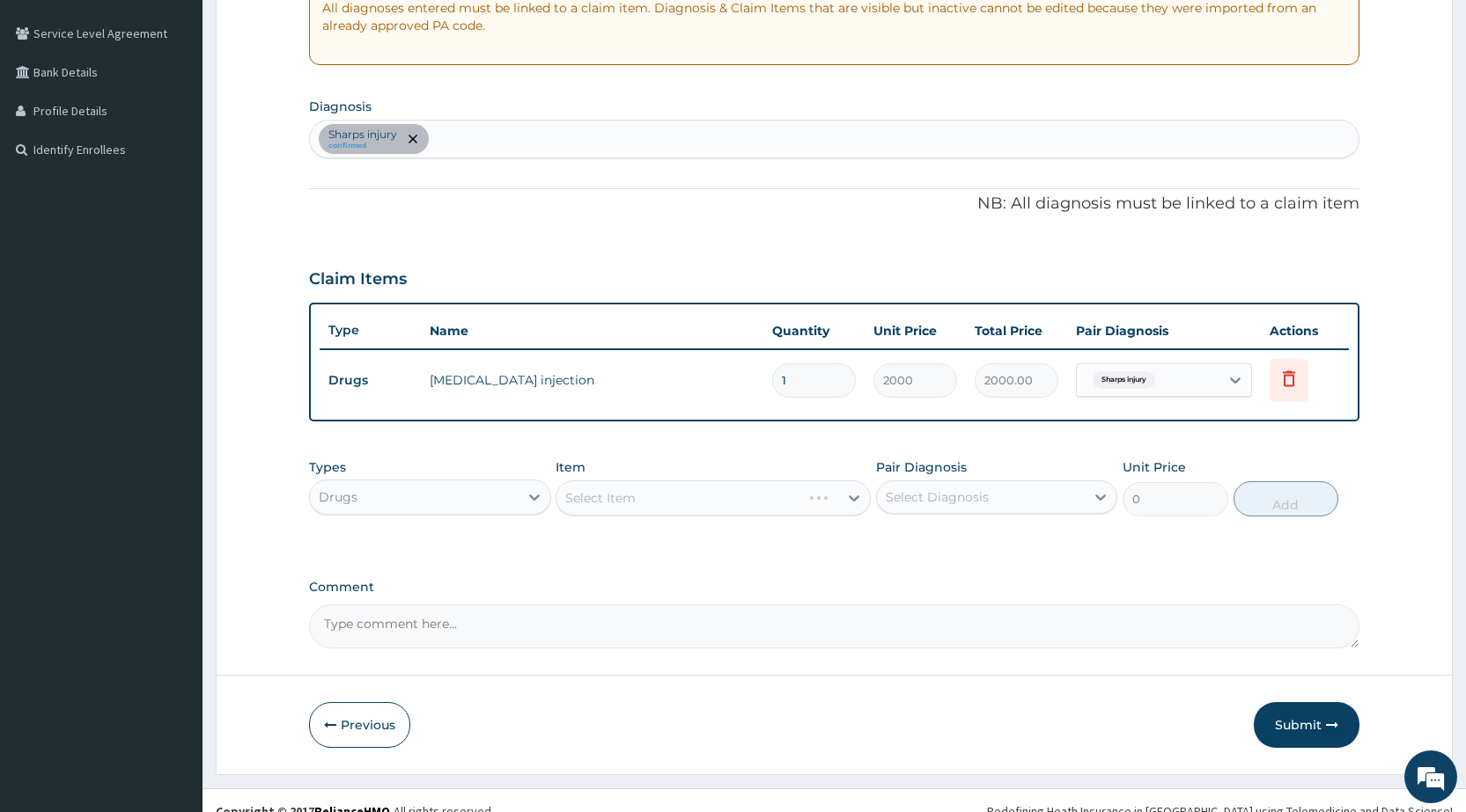
click at [645, 495] on div "Select Item" at bounding box center [713, 498] width 315 height 36
click at [646, 495] on div "Select Item" at bounding box center [713, 498] width 315 height 36
click at [646, 495] on div "Select Item" at bounding box center [697, 498] width 282 height 28
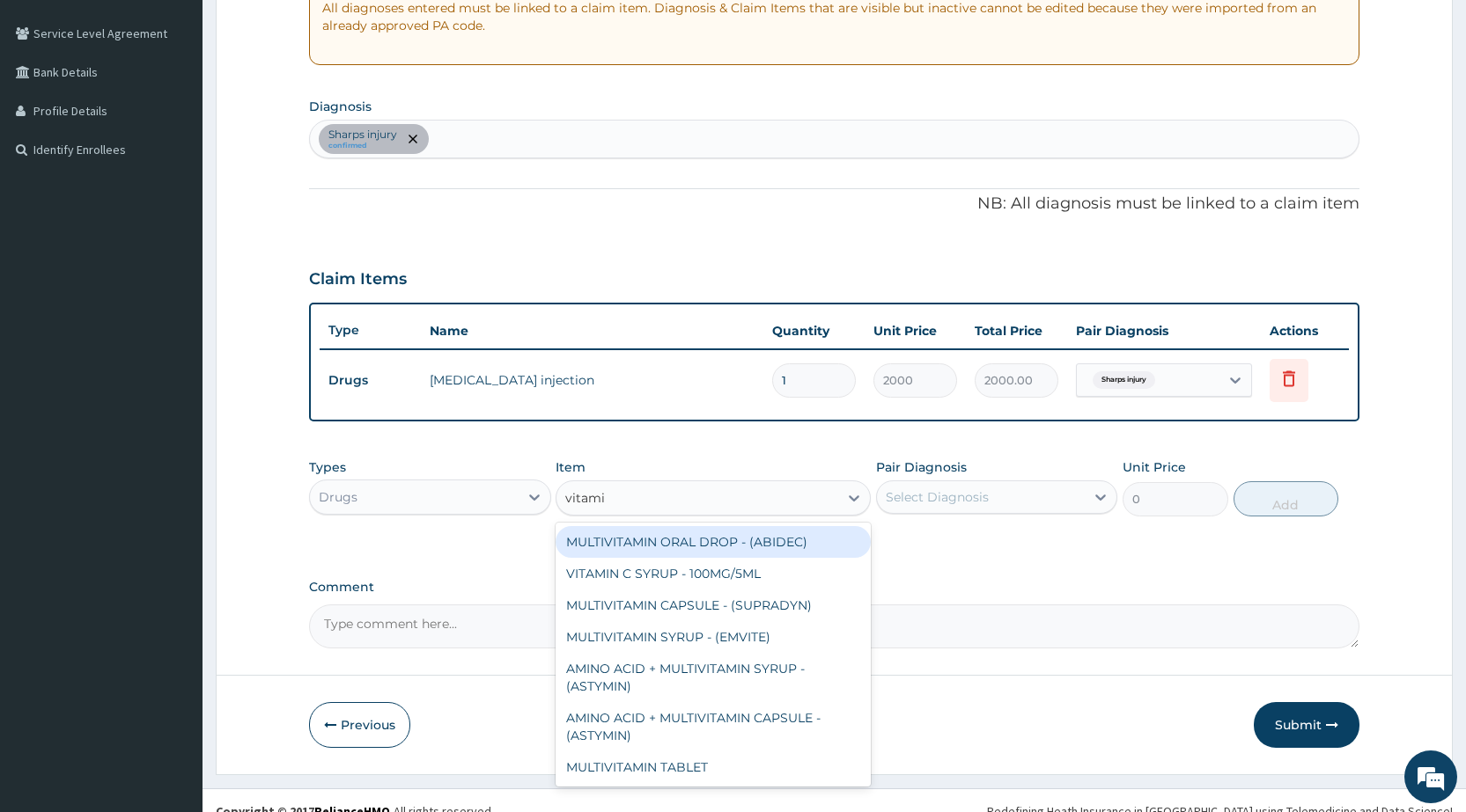
type input "vitamin"
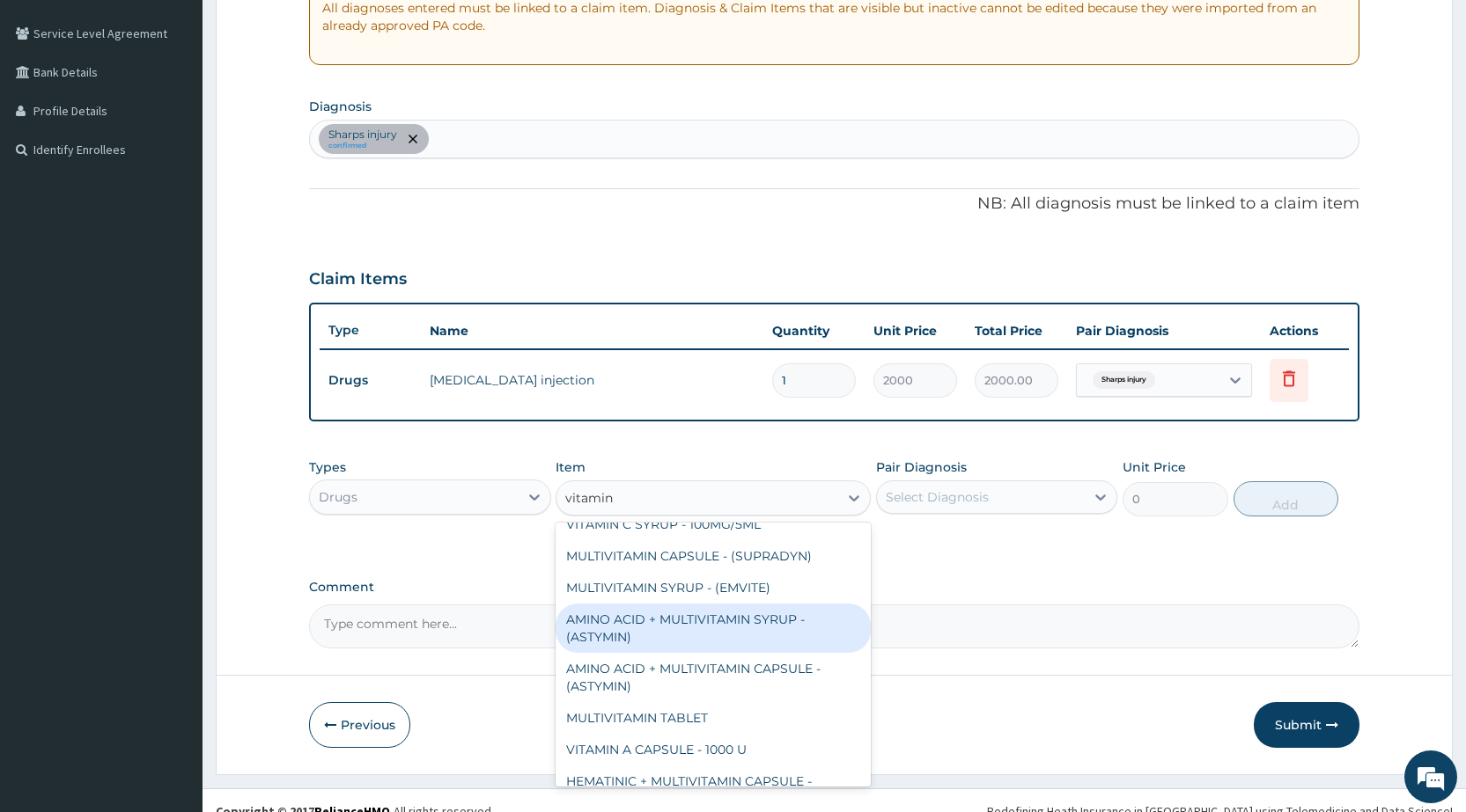
scroll to position [0, 0]
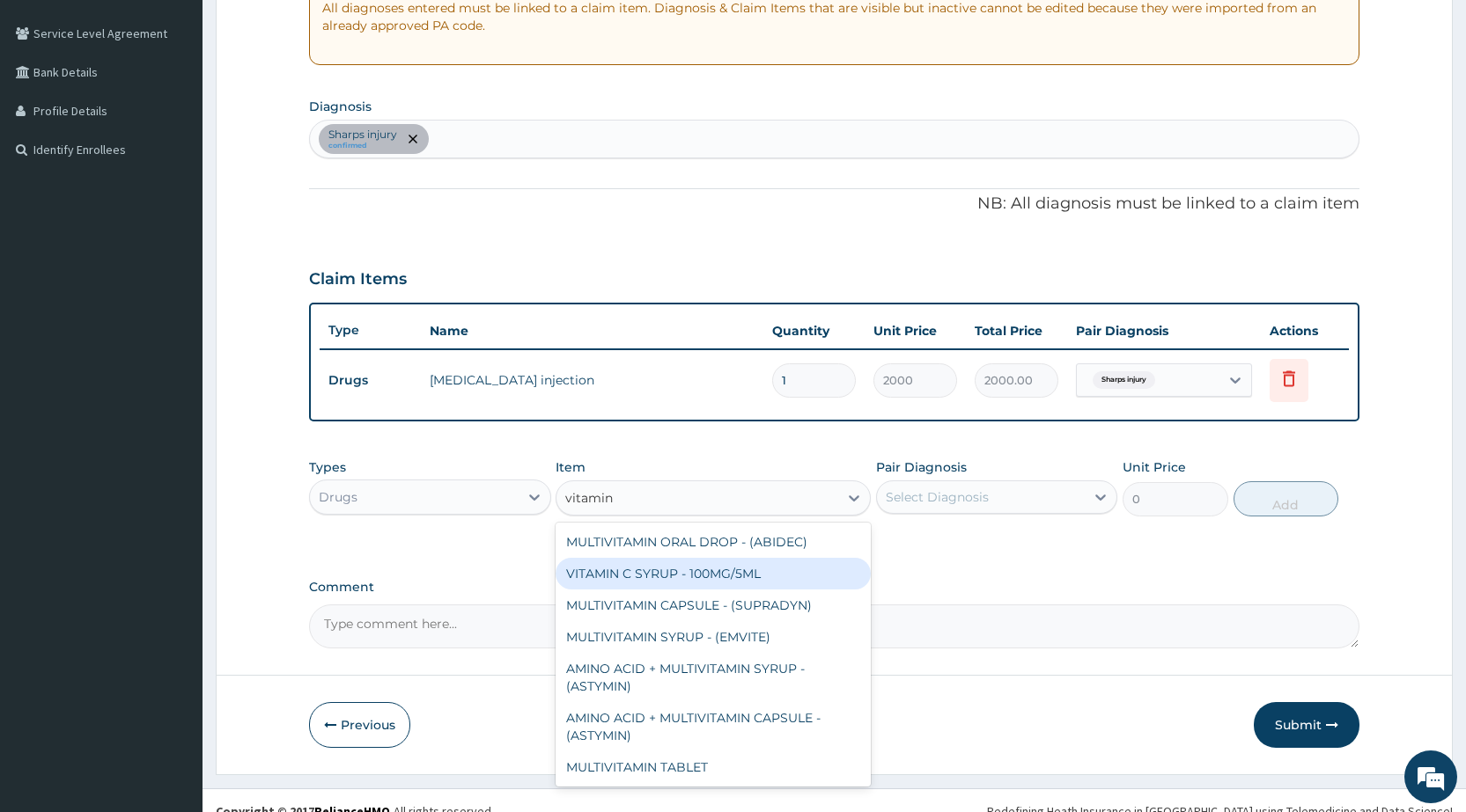
click at [634, 571] on div "VITAMIN C SYRUP - 100MG/5ML" at bounding box center [713, 574] width 315 height 32
type input "672"
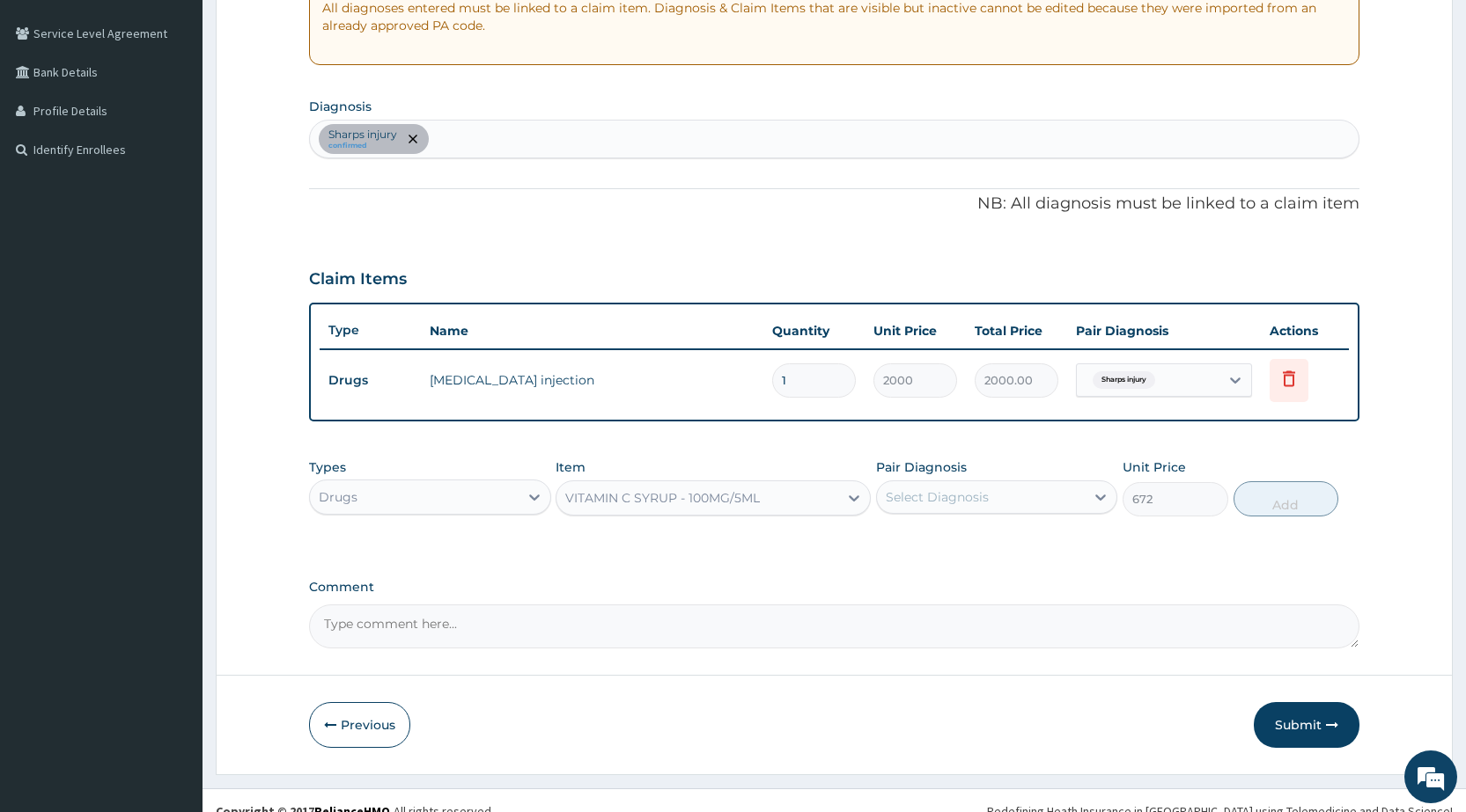
click at [952, 488] on div "Select Diagnosis" at bounding box center [937, 497] width 103 height 17
click at [945, 542] on label "Sharps injury" at bounding box center [947, 540] width 84 height 17
checkbox input "true"
click at [1275, 495] on button "Add" at bounding box center [1285, 499] width 105 height 36
type input "0"
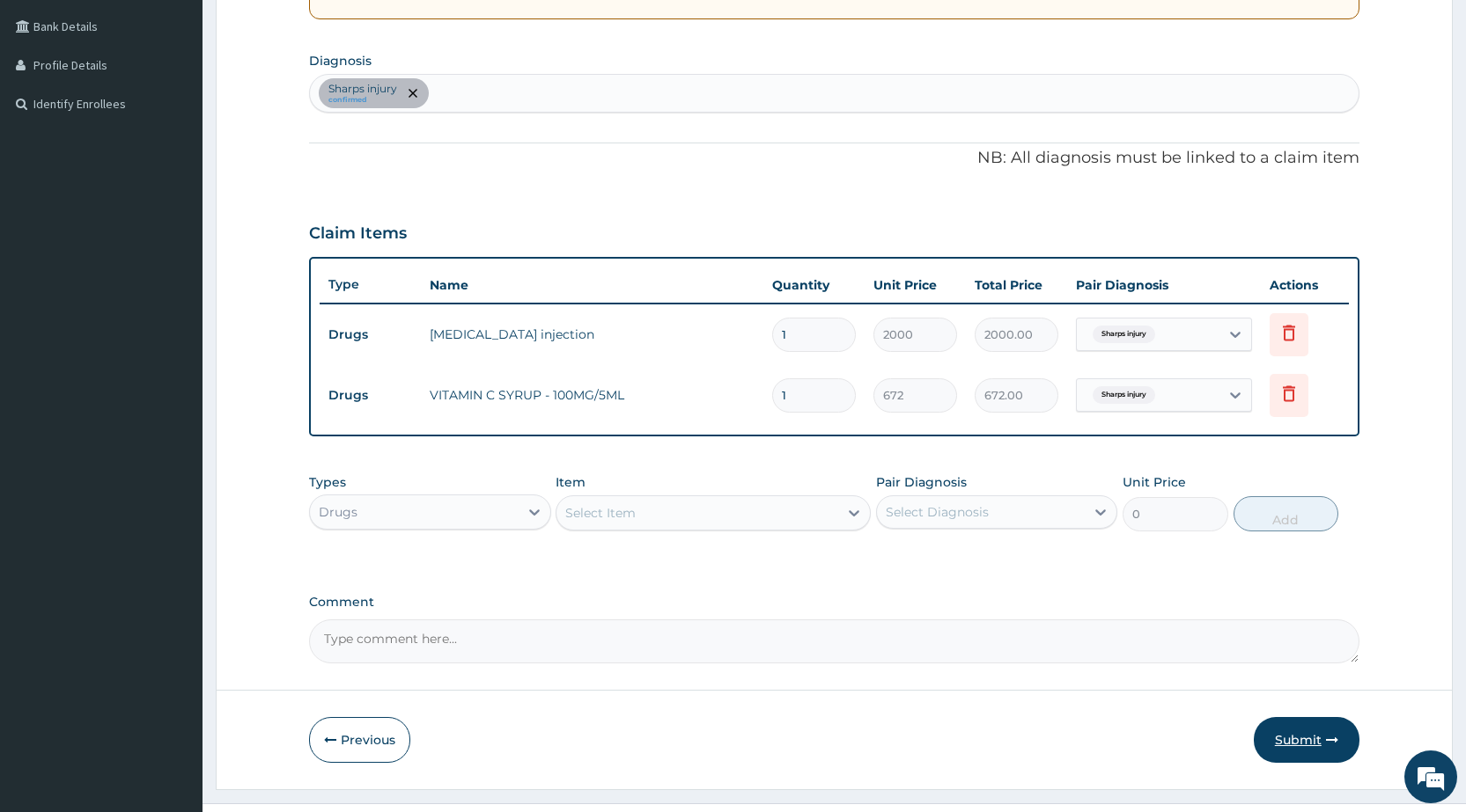
scroll to position [434, 0]
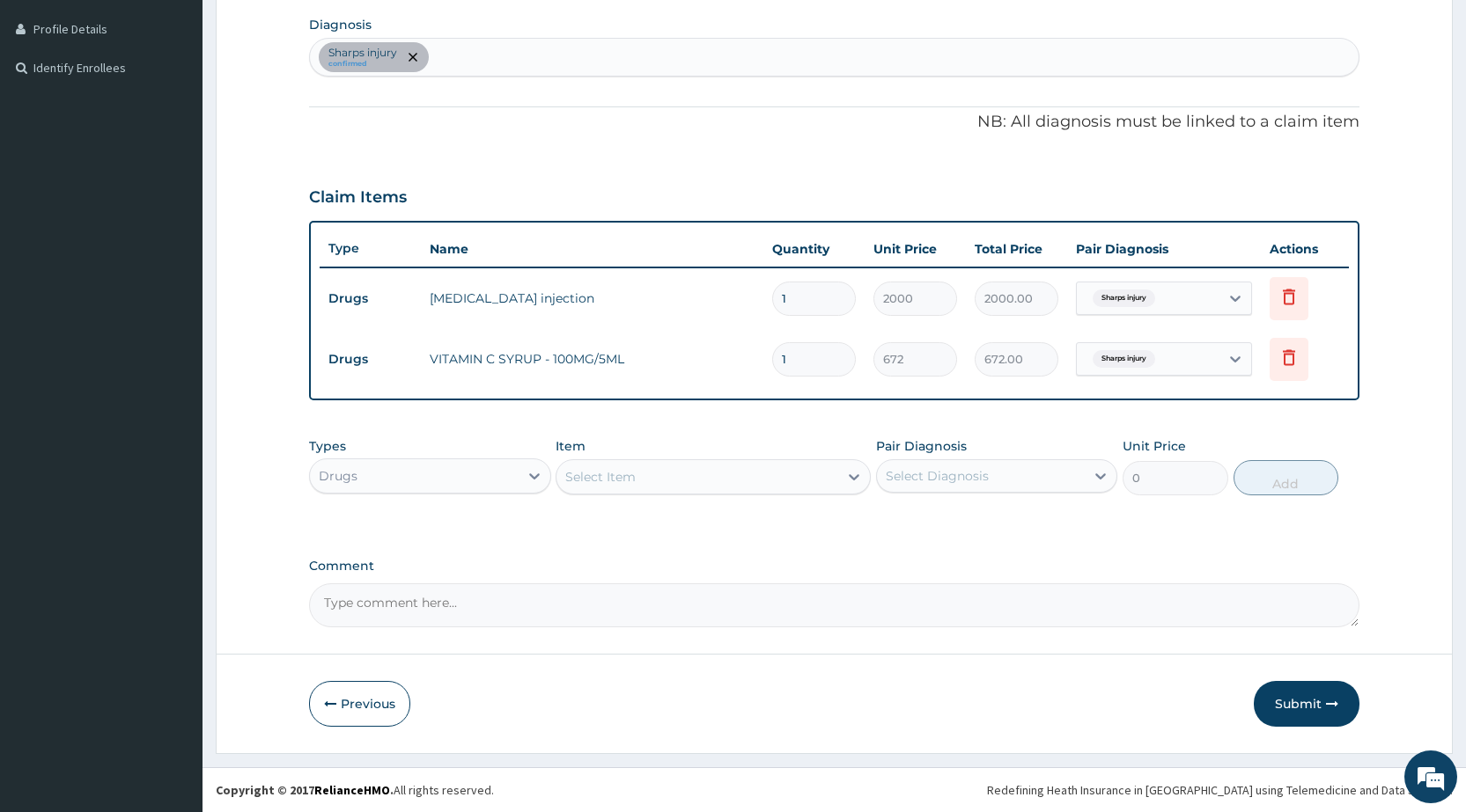
click at [368, 472] on div "Drugs" at bounding box center [413, 476] width 208 height 28
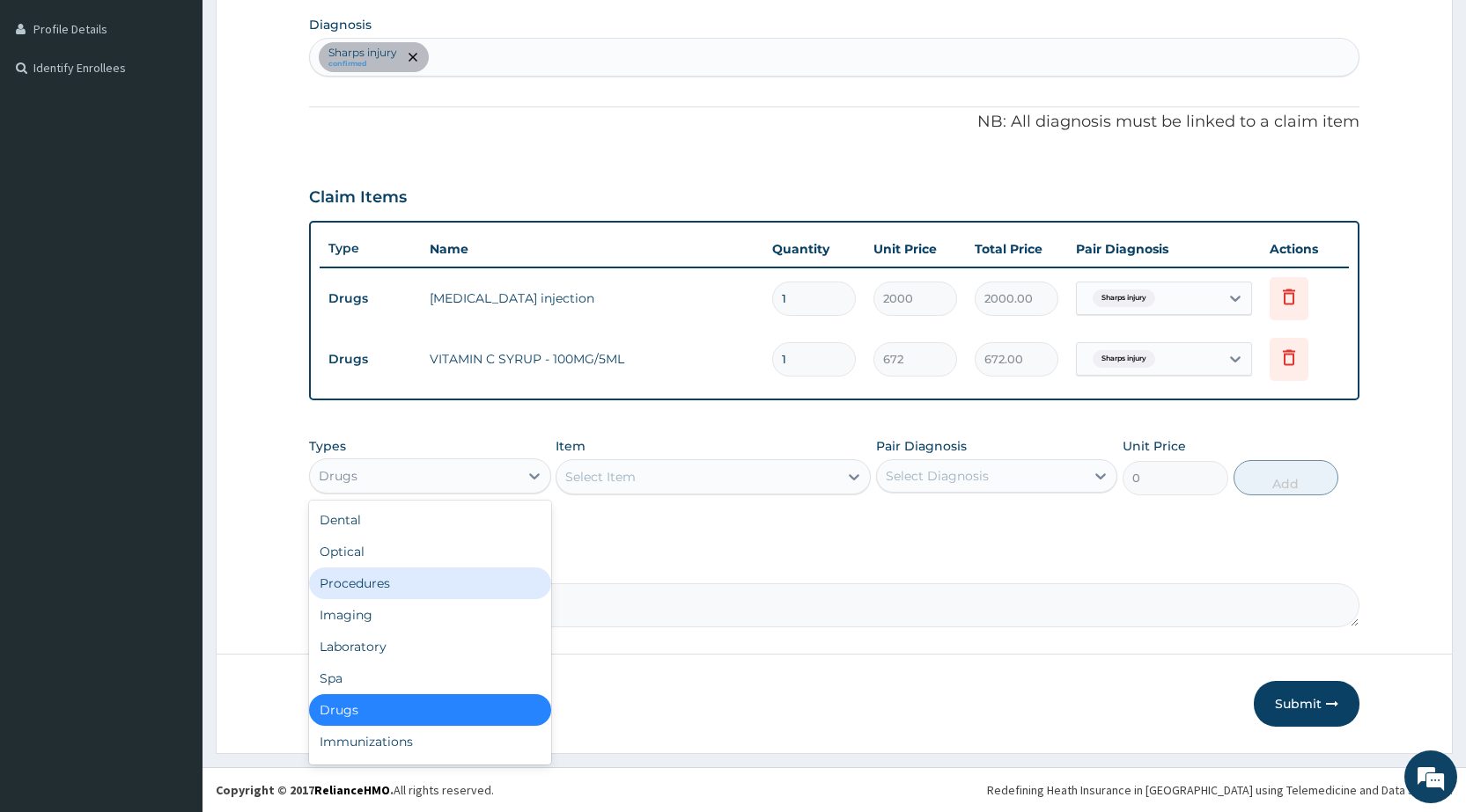
click at [388, 581] on div "Procedures" at bounding box center [430, 583] width 241 height 32
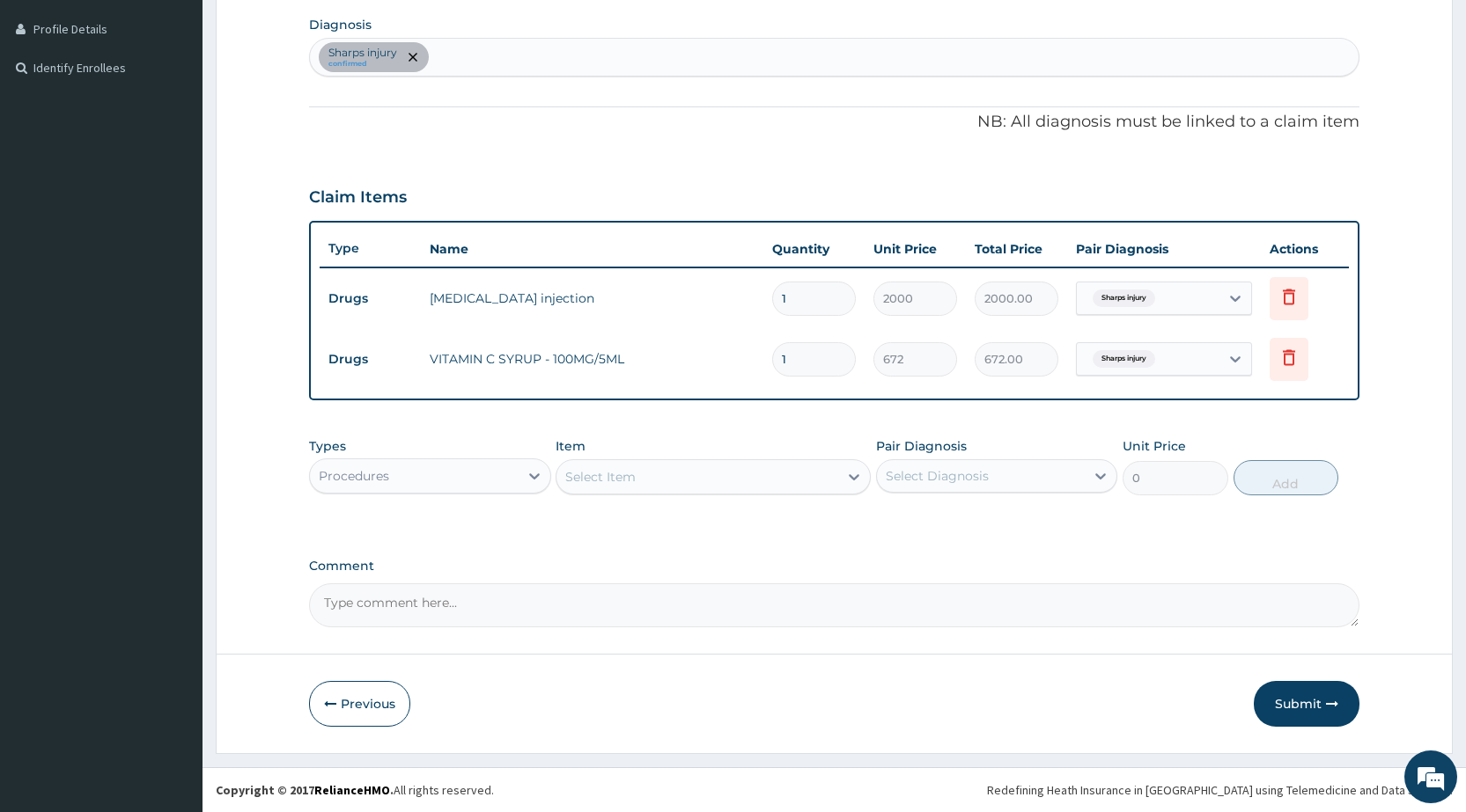
click at [614, 474] on div "Select Item" at bounding box center [600, 477] width 70 height 17
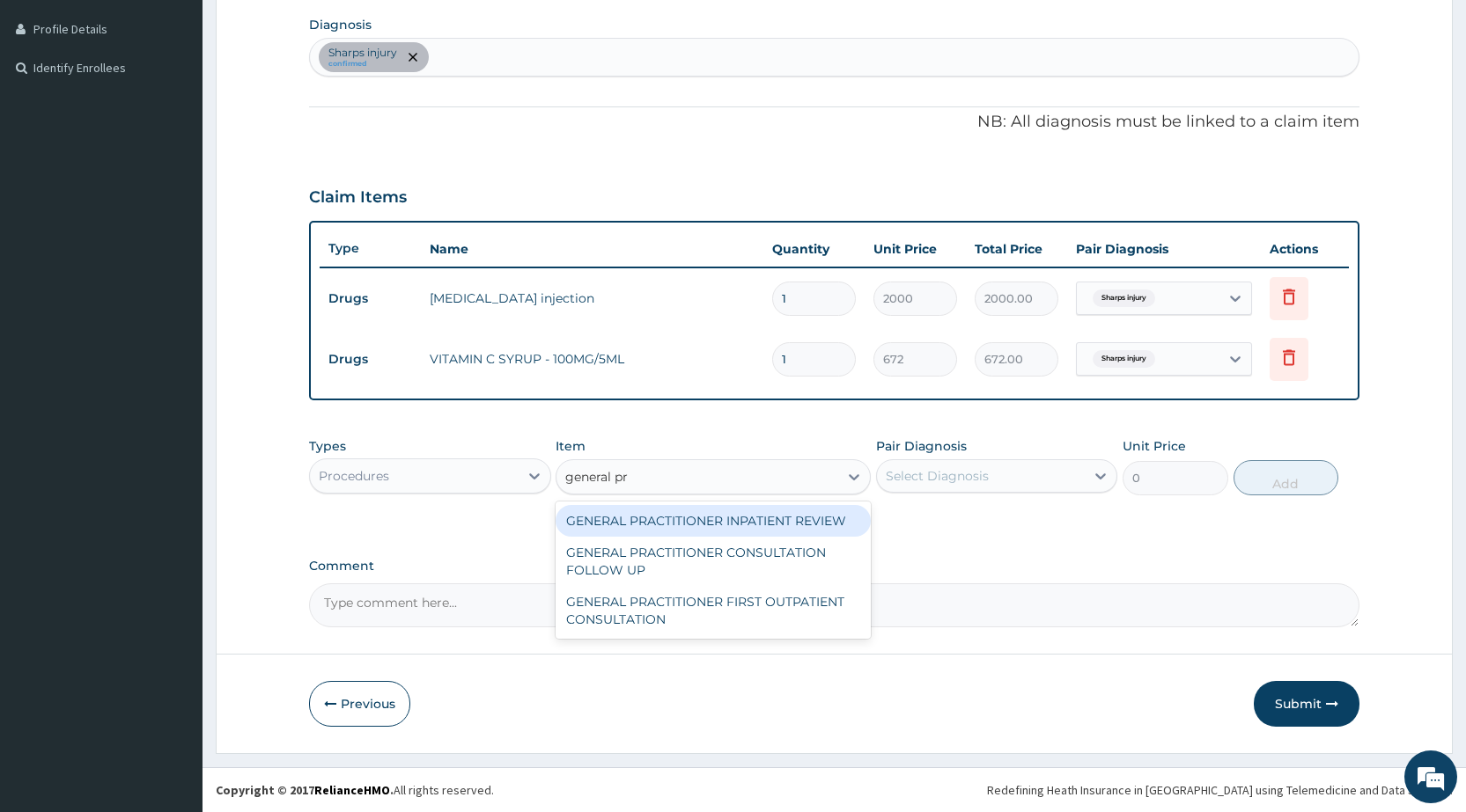
type input "general pra"
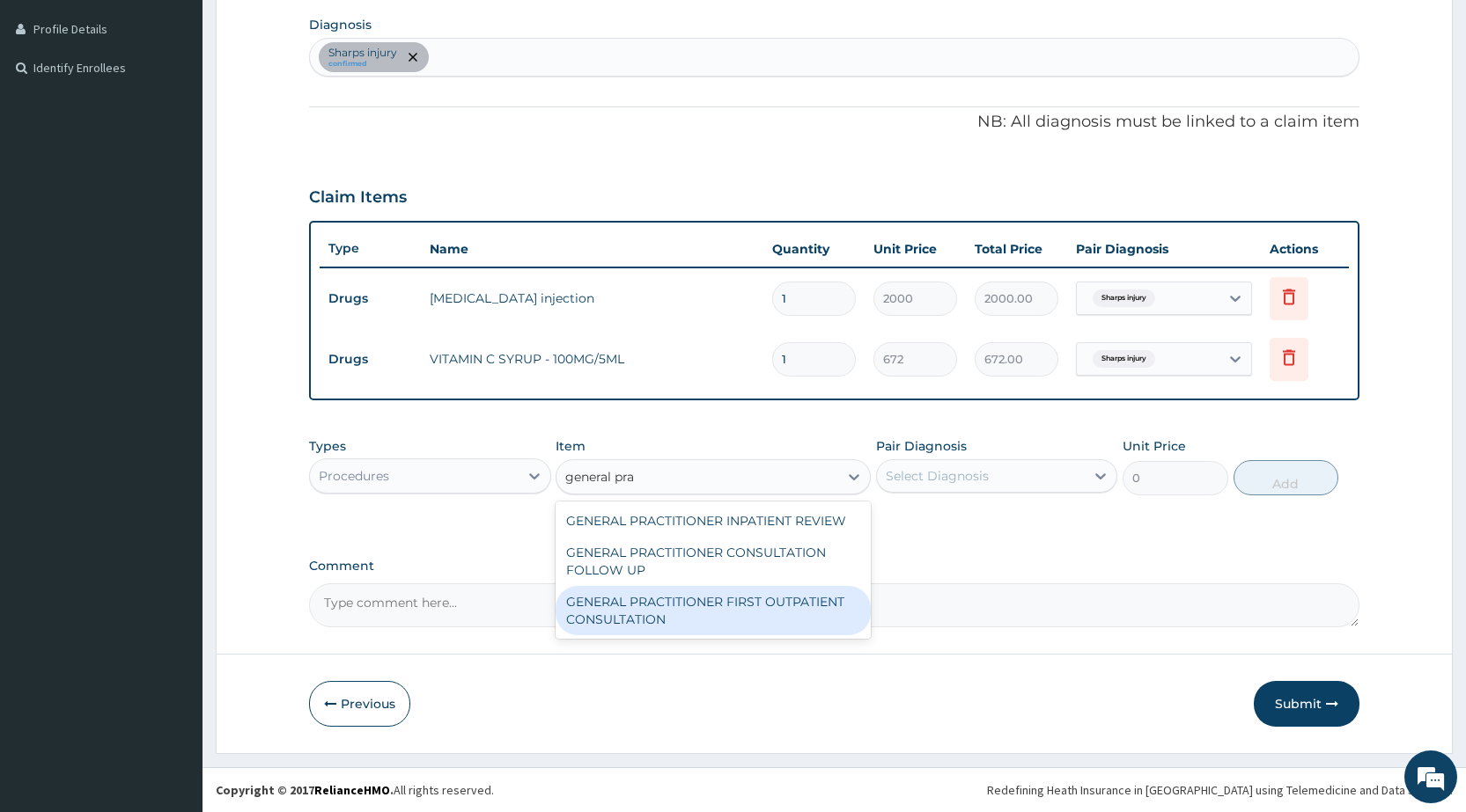
click at [647, 622] on div "GENERAL PRACTITIONER FIRST OUTPATIENT CONSULTATION" at bounding box center [713, 610] width 315 height 49
type input "3750"
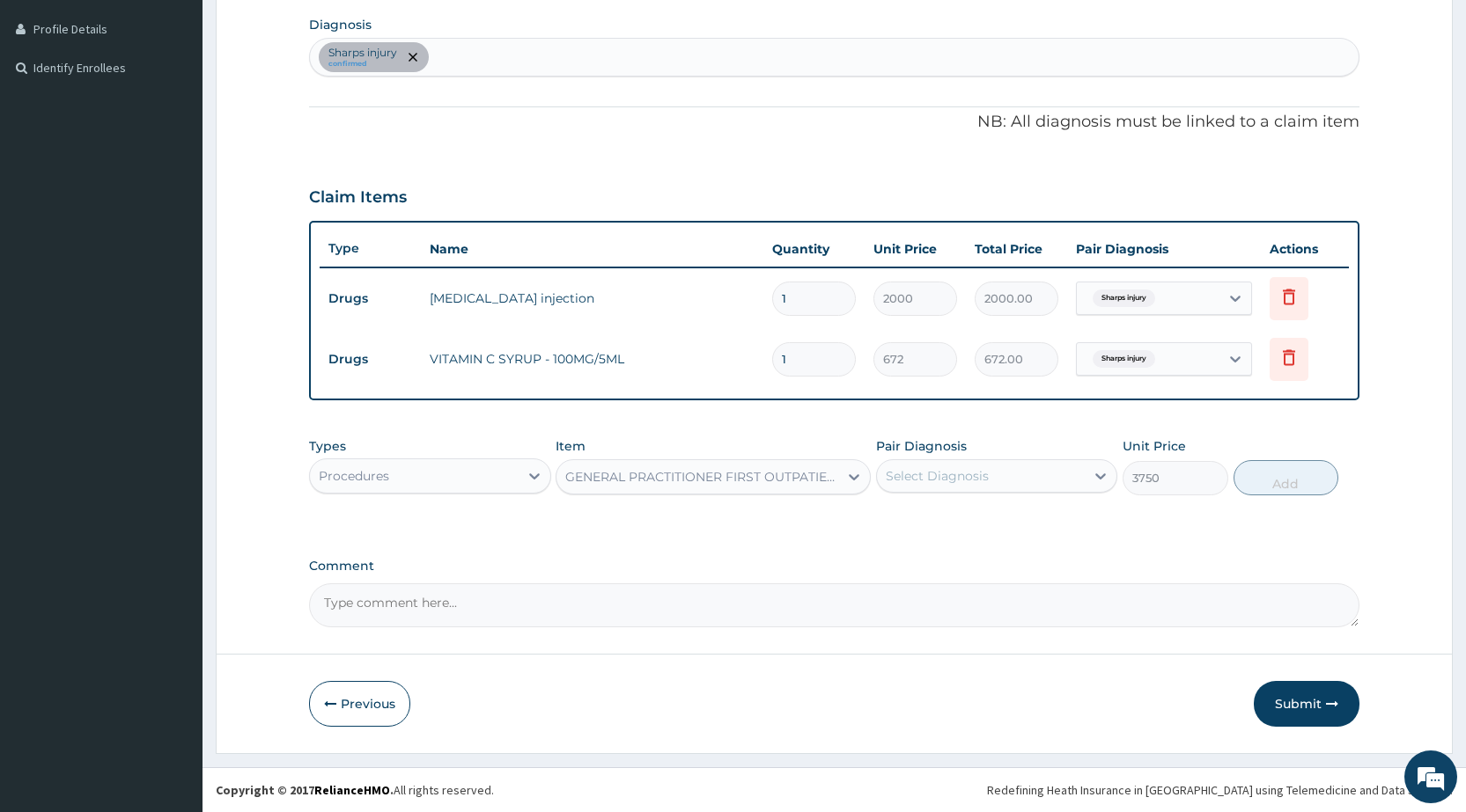
click at [928, 493] on div "Pair Diagnosis Select Diagnosis" at bounding box center [996, 466] width 241 height 58
click at [926, 469] on div "Select Diagnosis" at bounding box center [937, 476] width 103 height 17
drag, startPoint x: 928, startPoint y: 524, endPoint x: 1029, endPoint y: 523, distance: 101.0
click at [954, 524] on label "Sharps injury" at bounding box center [947, 519] width 84 height 17
checkbox input "true"
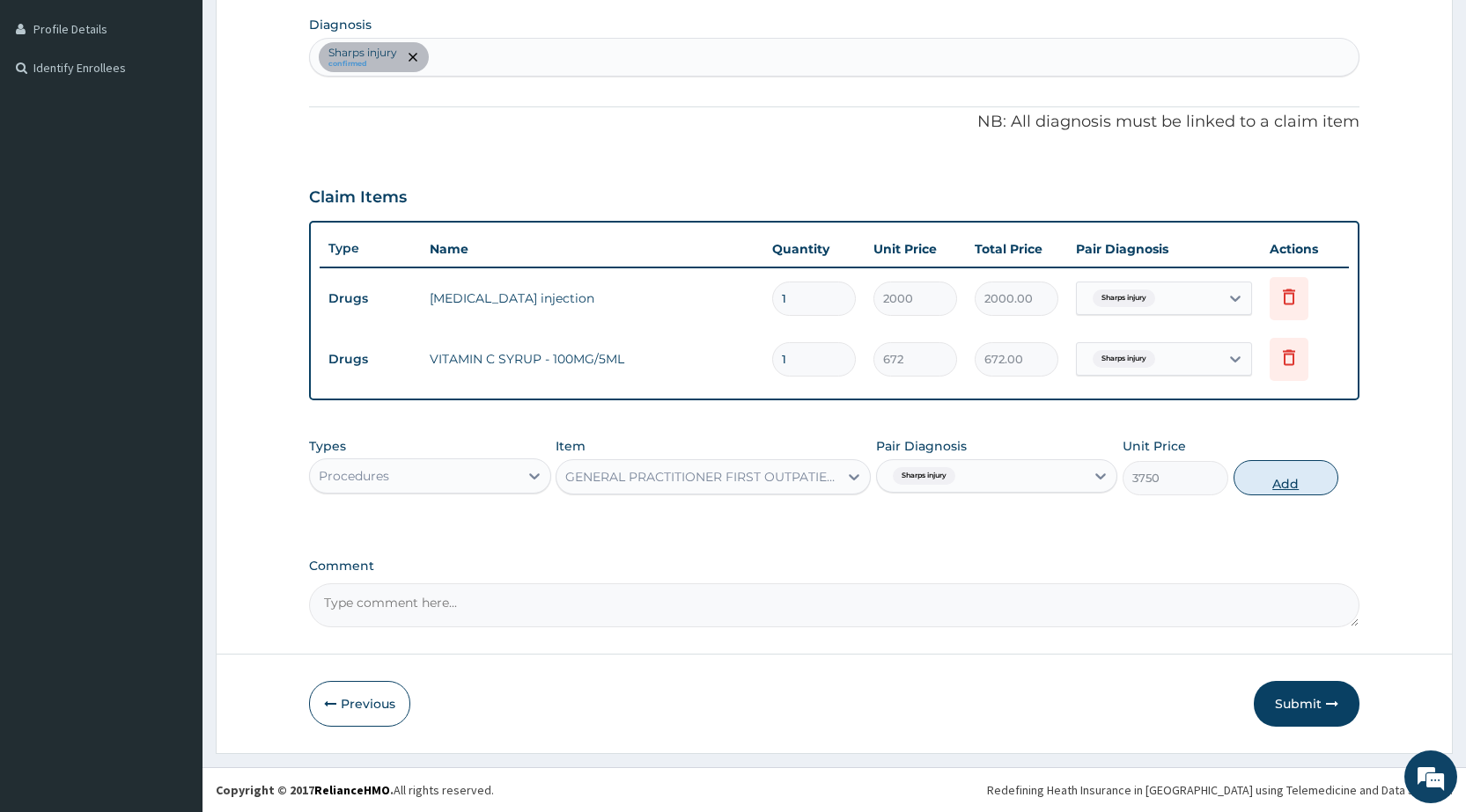
click at [1288, 473] on button "Add" at bounding box center [1285, 478] width 105 height 36
type input "0"
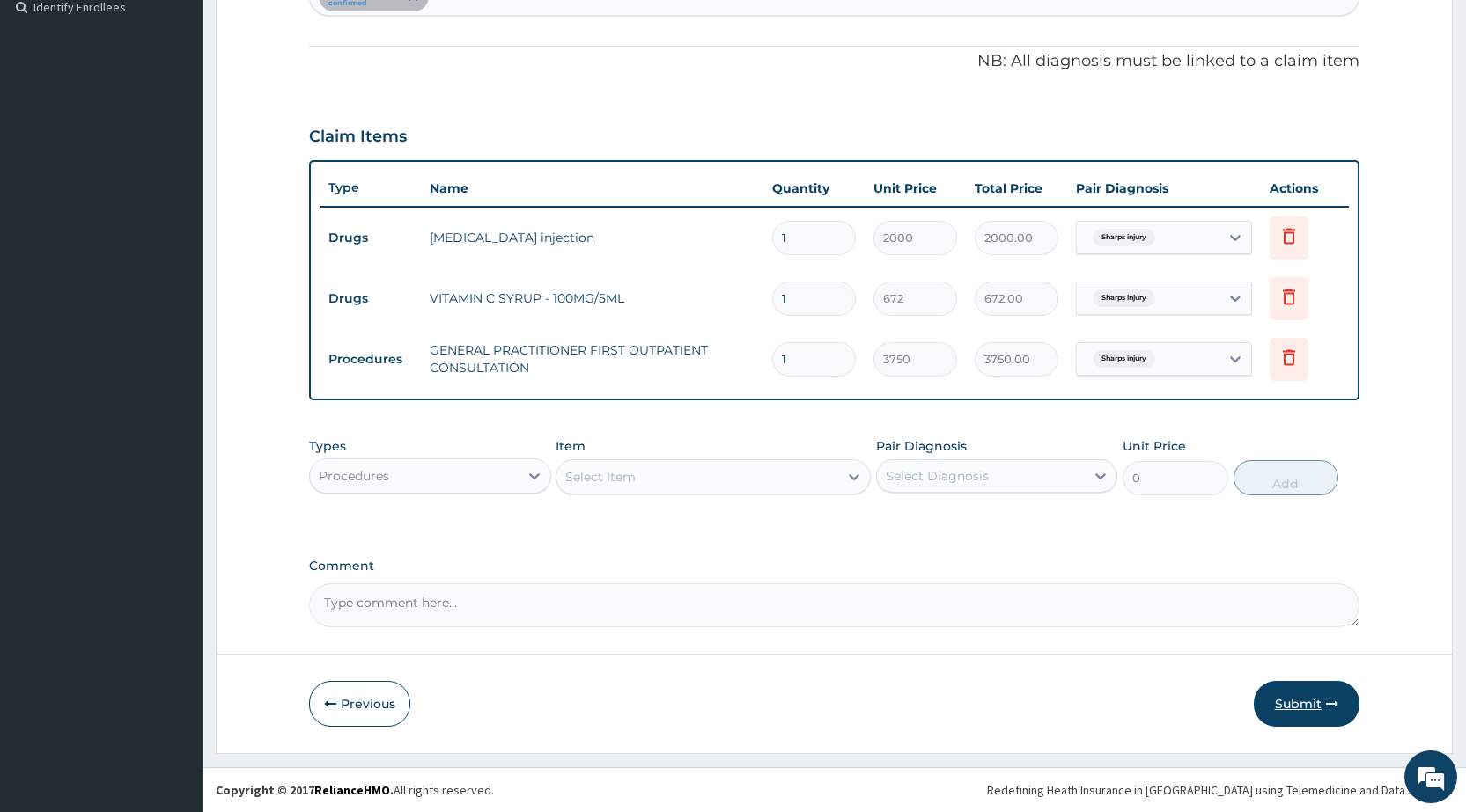
click at [1305, 692] on button "Submit" at bounding box center [1306, 704] width 106 height 46
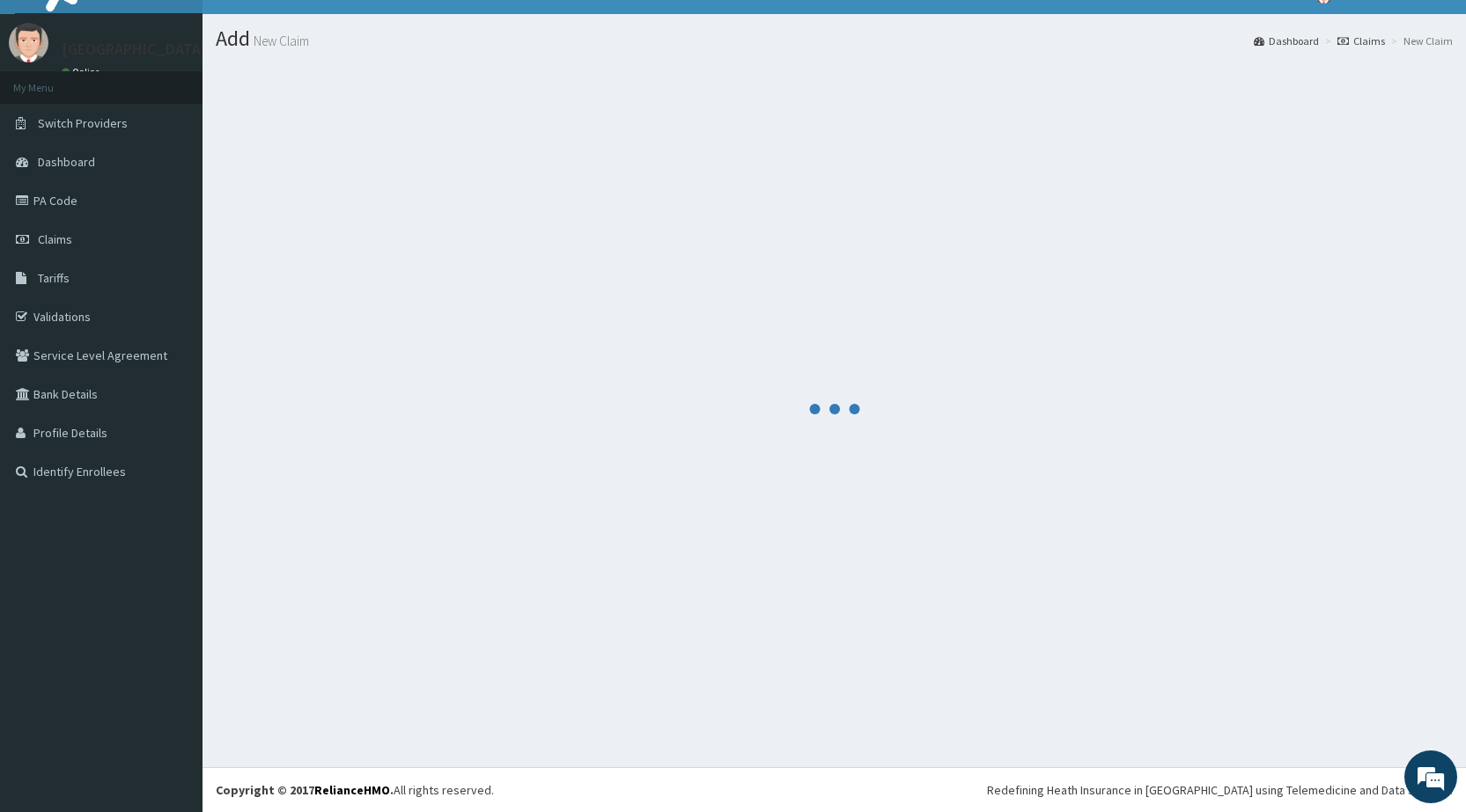
scroll to position [495, 0]
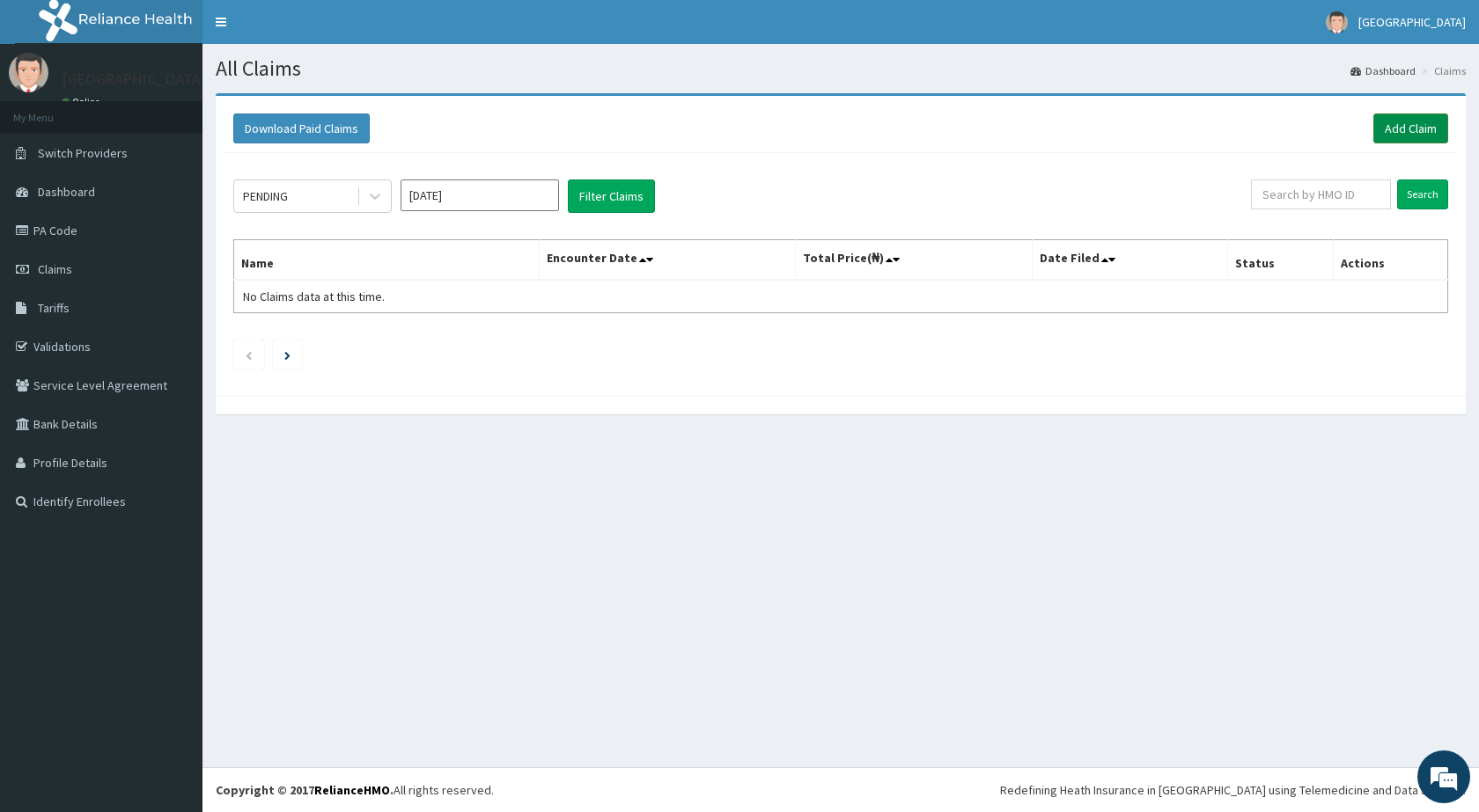
click at [1418, 123] on link "Add Claim" at bounding box center [1411, 128] width 75 height 30
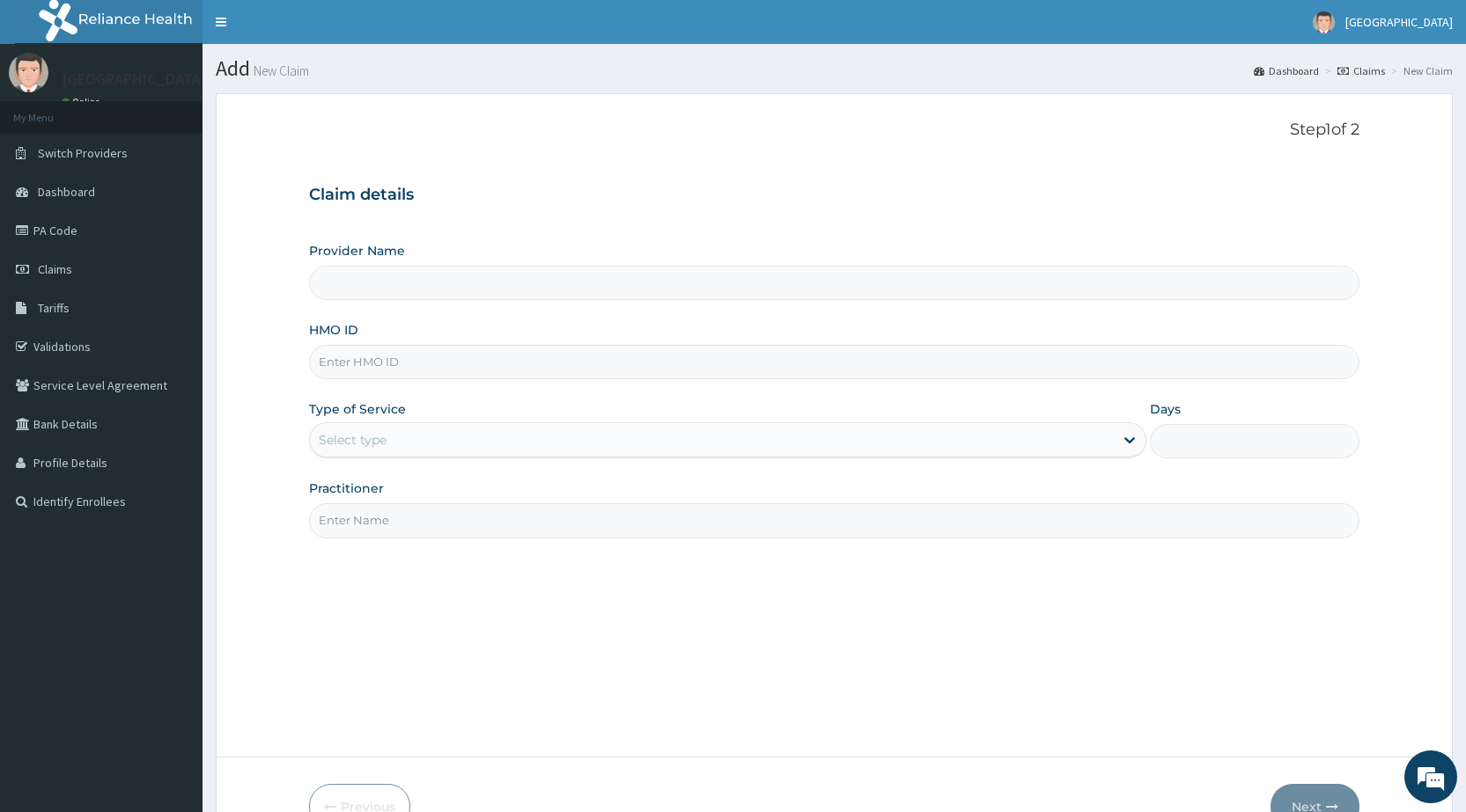
click at [360, 367] on input "HMO ID" at bounding box center [834, 362] width 1051 height 35
type input "[GEOGRAPHIC_DATA]"
type input "ups/10185/a"
click at [370, 439] on div "Select type" at bounding box center [353, 440] width 68 height 17
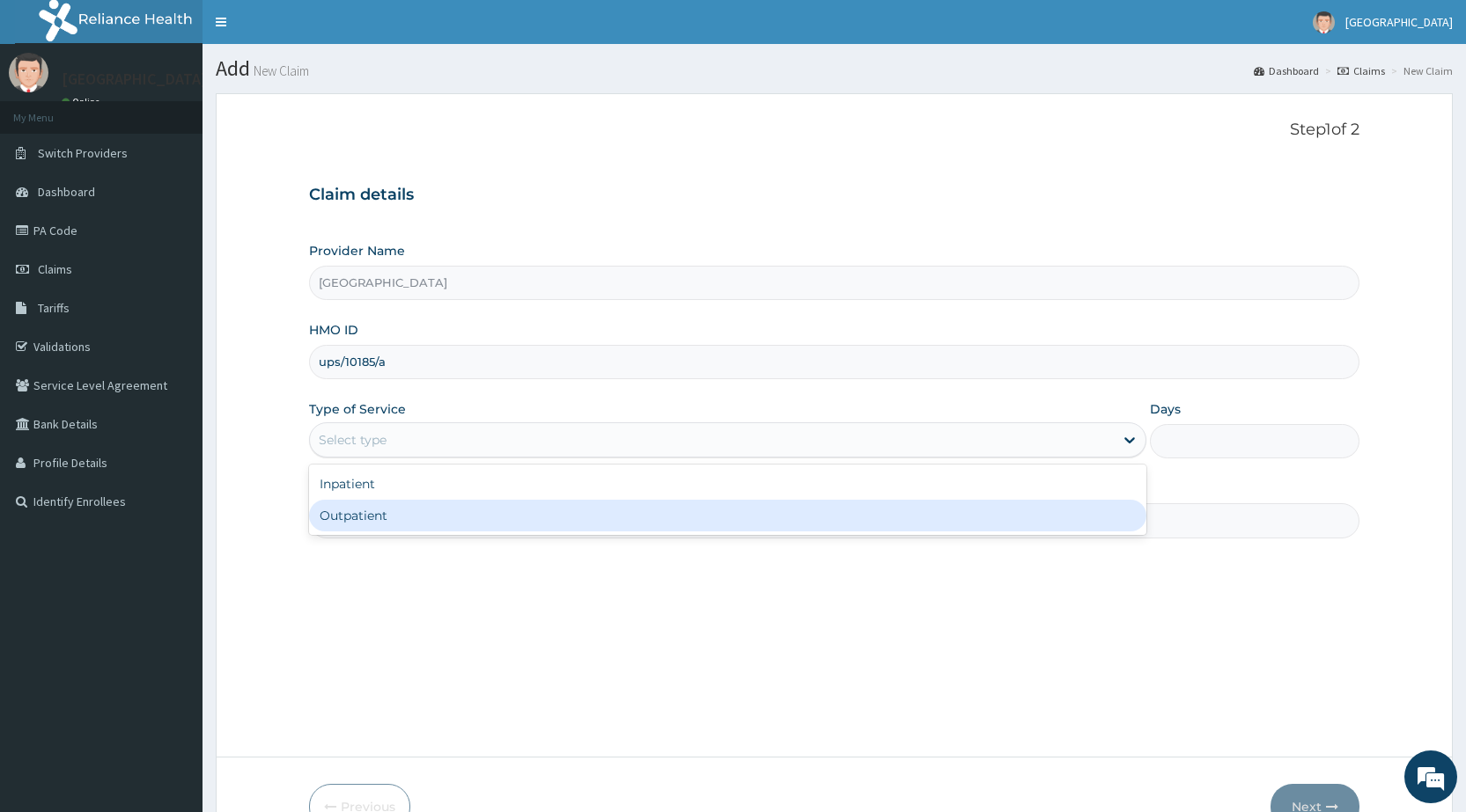
click at [366, 516] on div "Outpatient" at bounding box center [728, 515] width 837 height 32
type input "1"
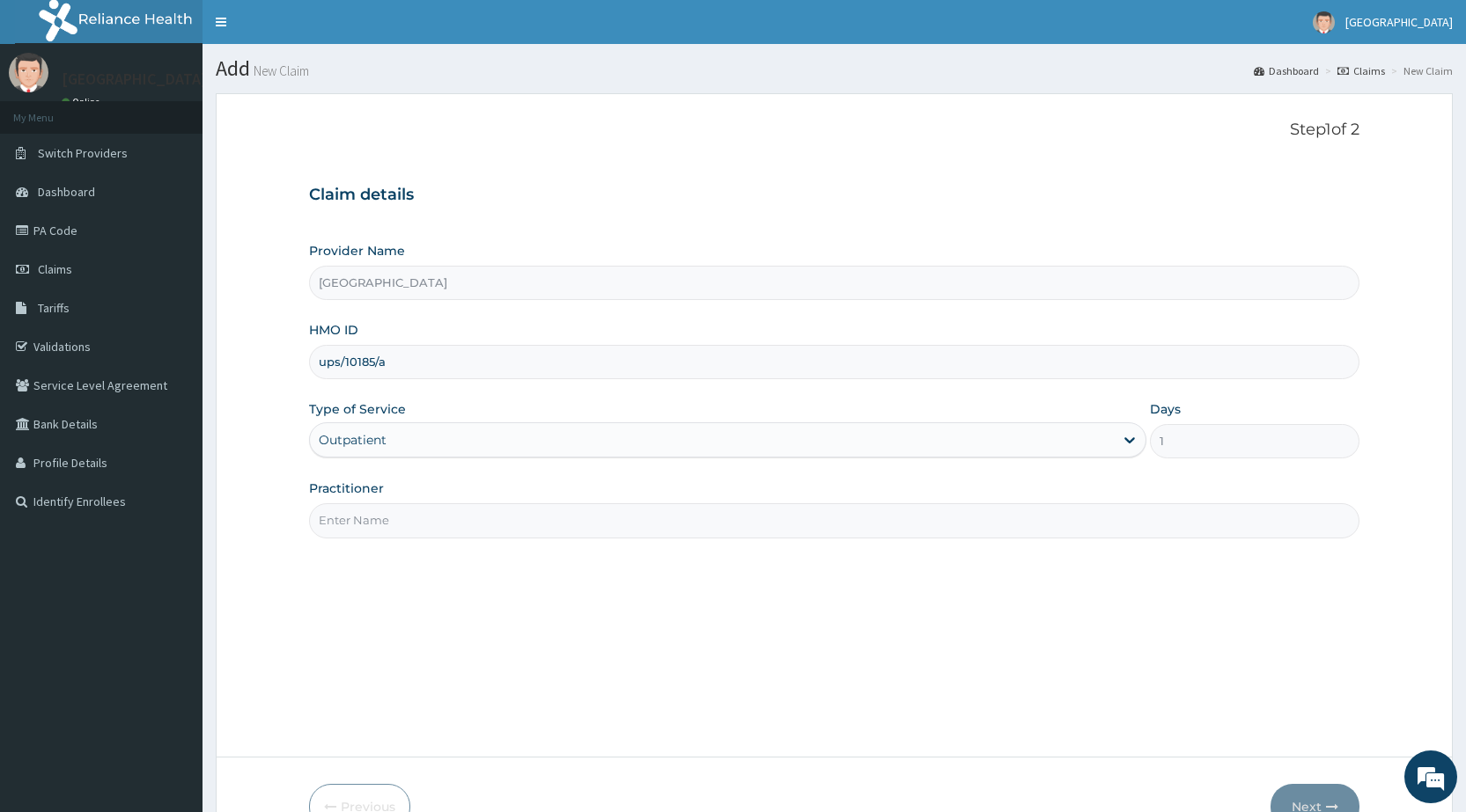
click at [374, 531] on input "Practitioner" at bounding box center [834, 521] width 1051 height 35
type input "DR OGU"
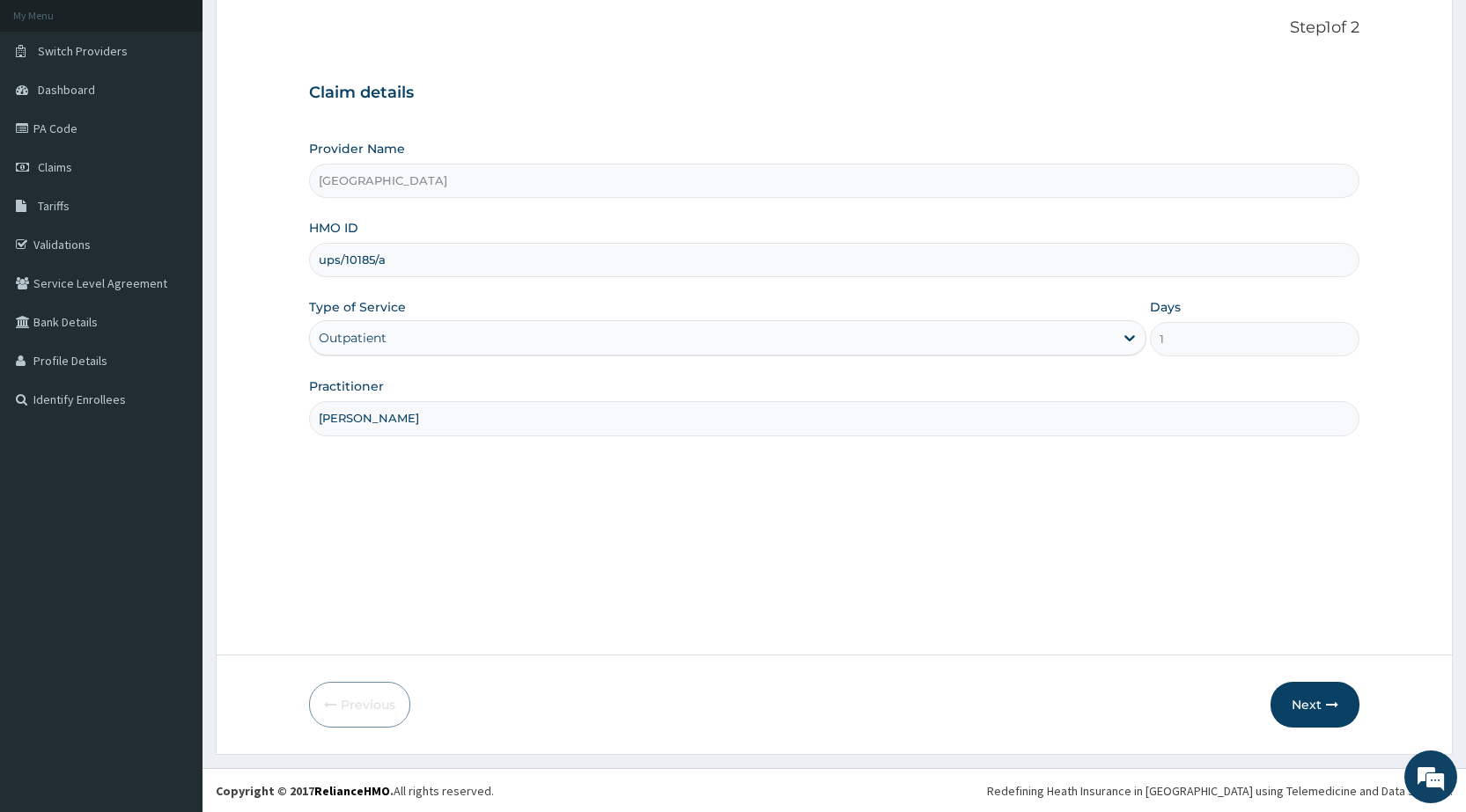
scroll to position [103, 0]
click at [1288, 703] on button "Next" at bounding box center [1315, 704] width 89 height 46
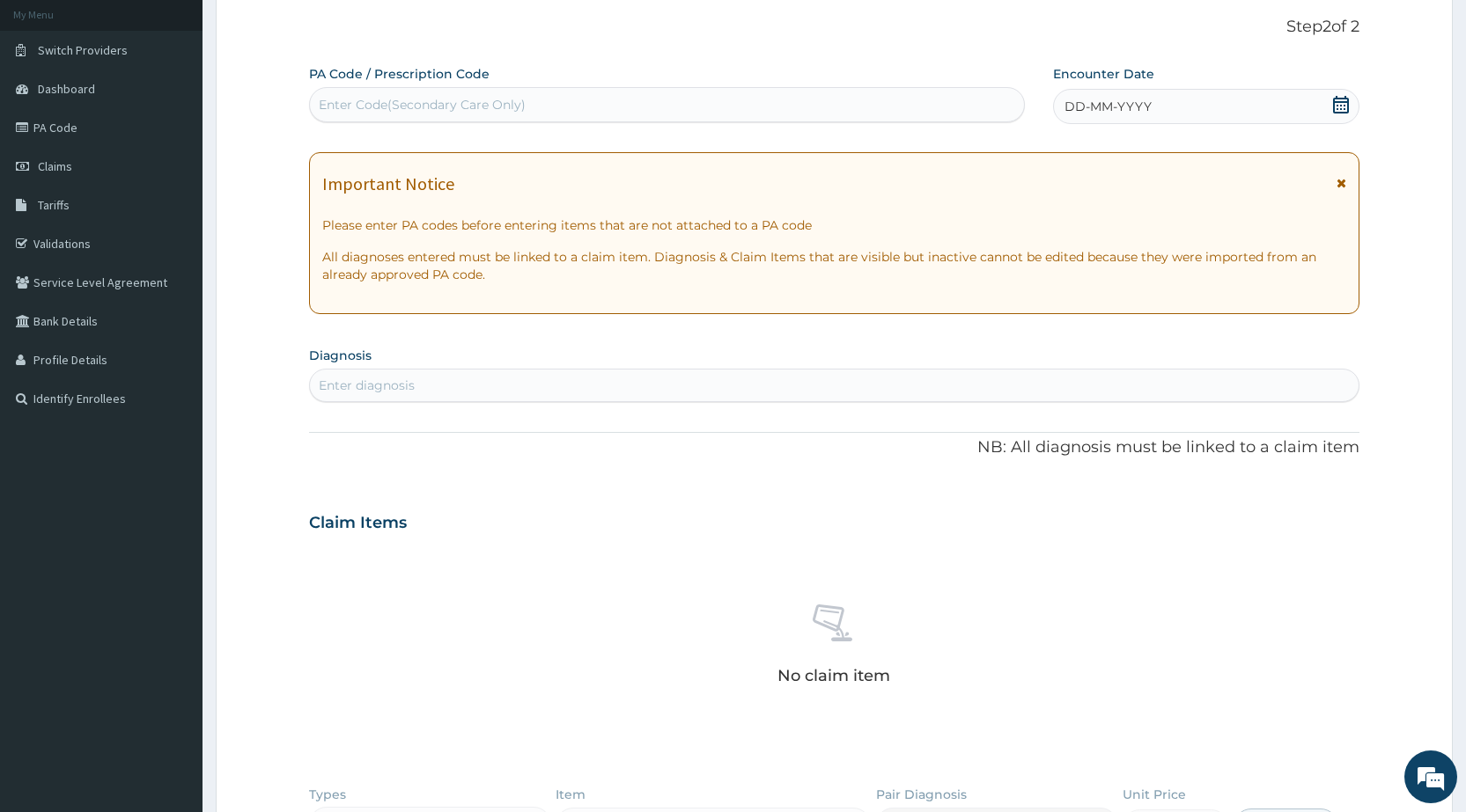
click at [368, 96] on div "Enter Code(Secondary Care Only)" at bounding box center [422, 105] width 207 height 17
type input "PA/D0BAC2"
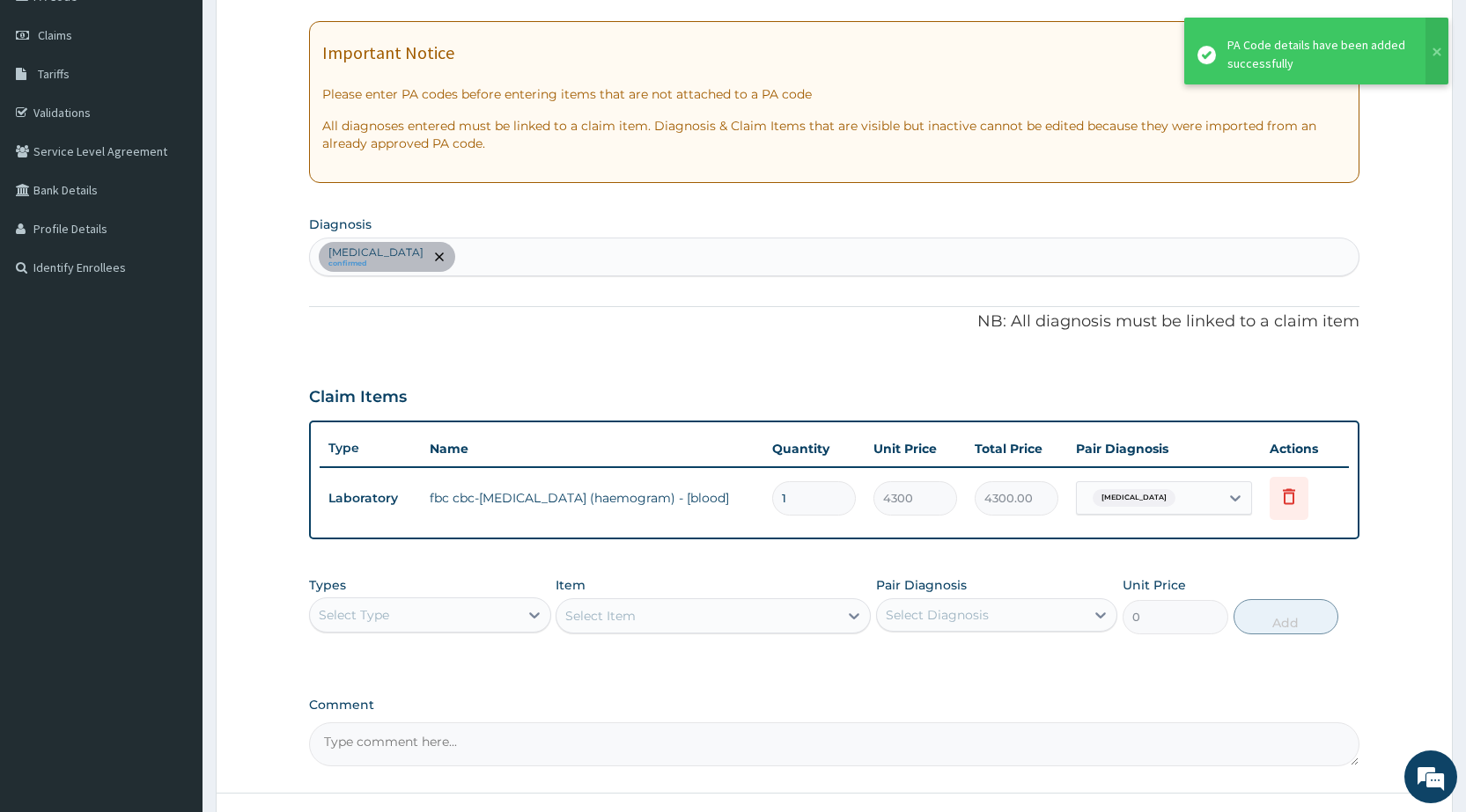
scroll to position [373, 0]
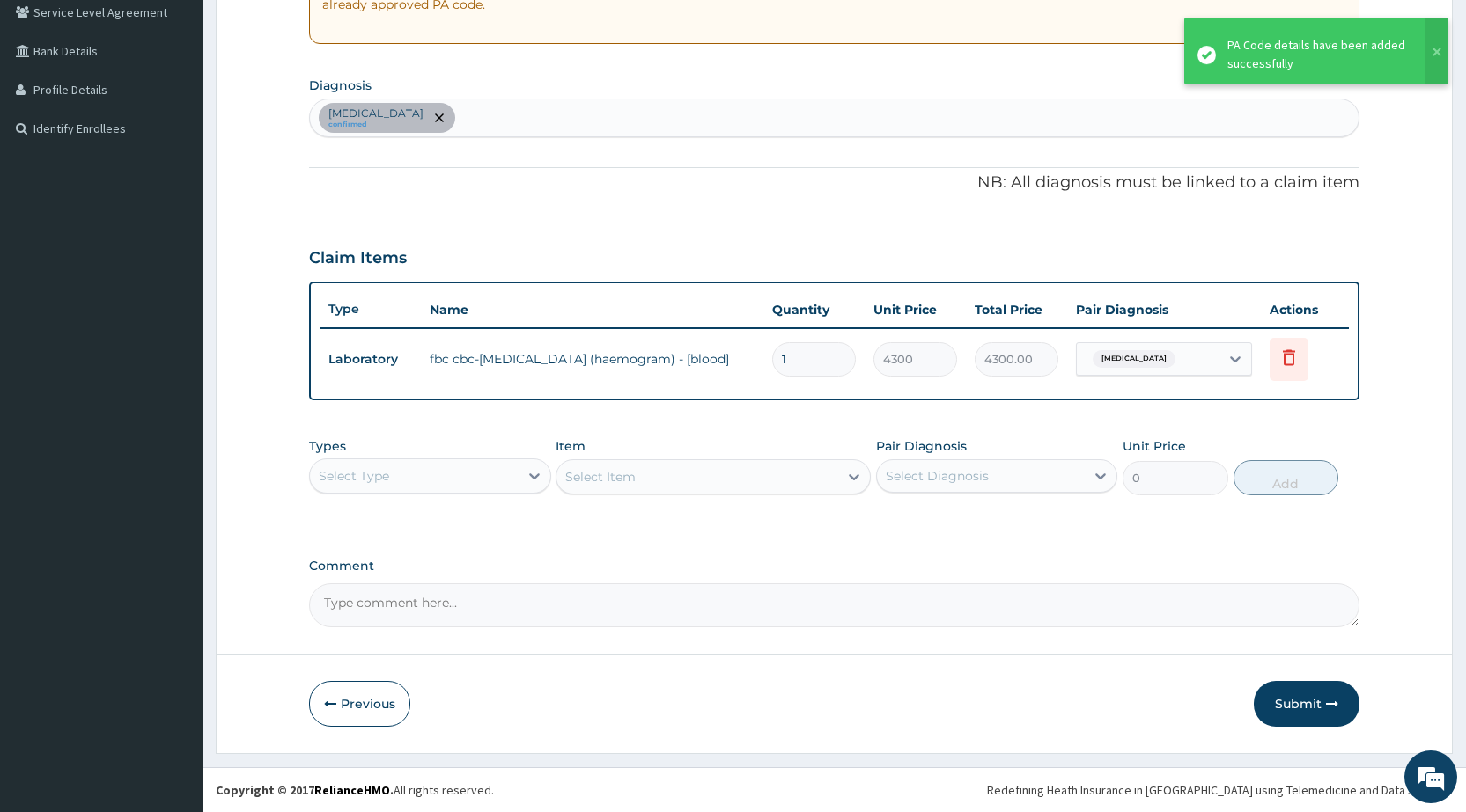
click at [382, 478] on div "Select Type" at bounding box center [354, 476] width 70 height 17
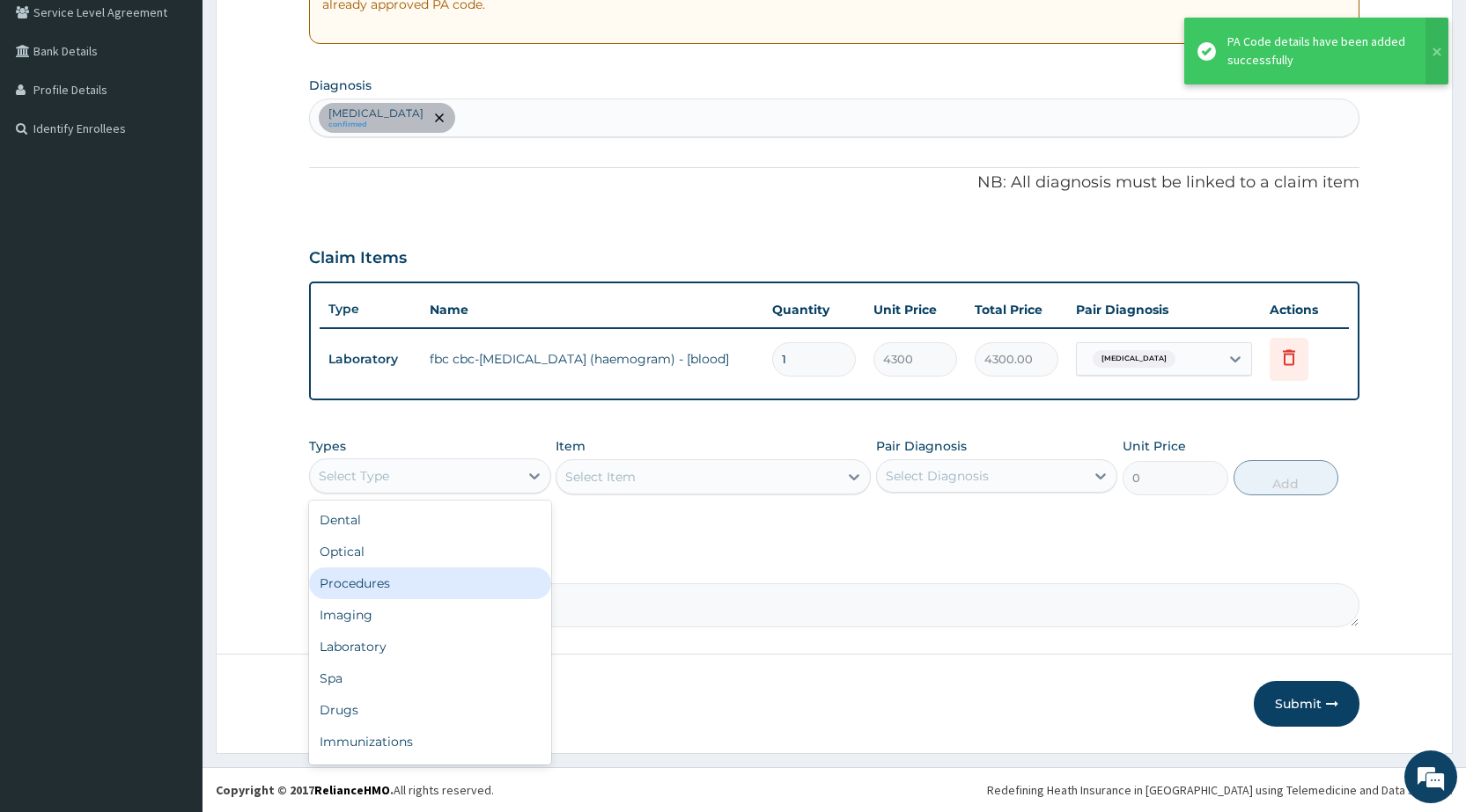
click at [375, 587] on div "Procedures" at bounding box center [430, 583] width 241 height 32
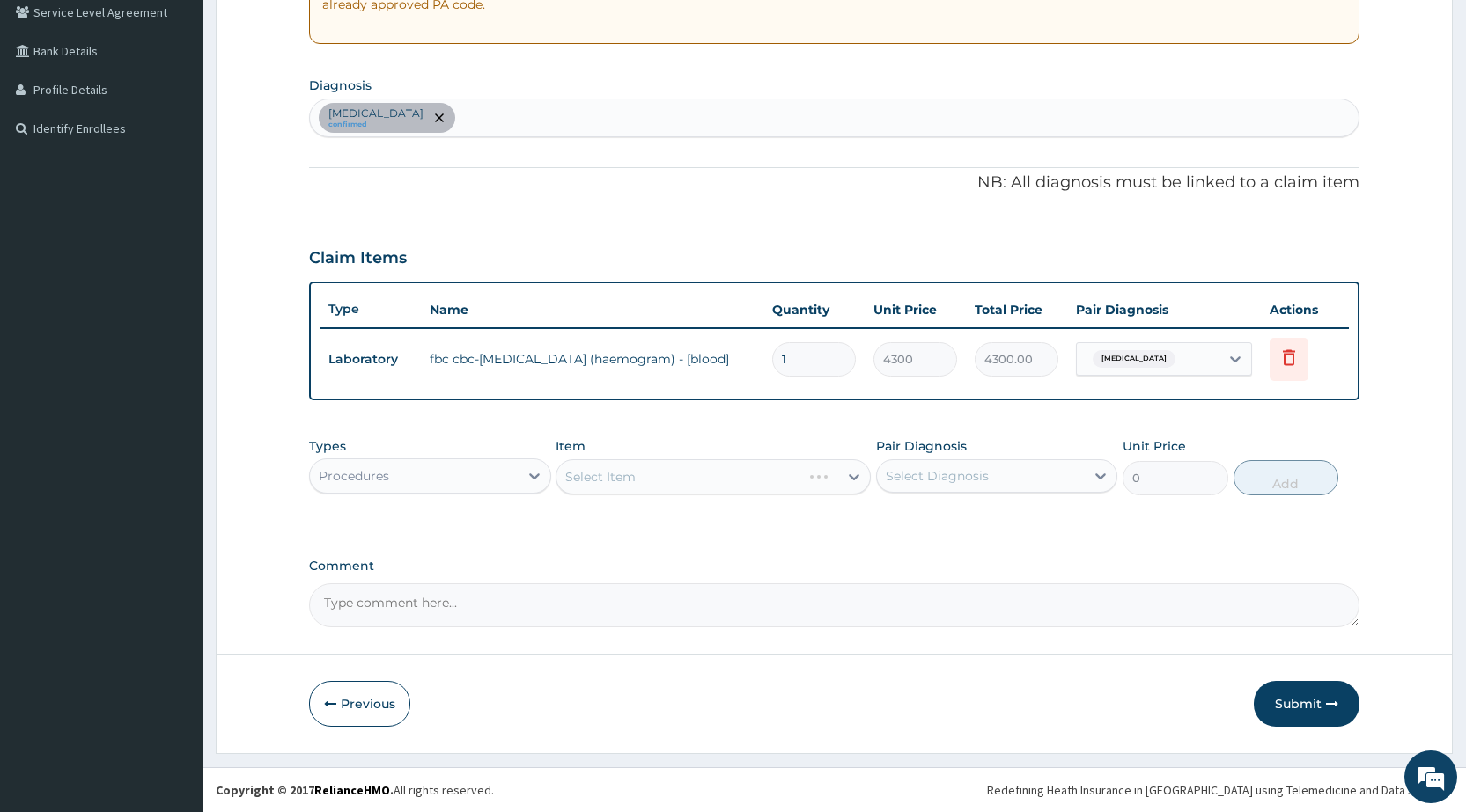
click at [649, 474] on div "Select Item" at bounding box center [713, 477] width 315 height 36
click at [705, 477] on div "Select Item" at bounding box center [697, 477] width 282 height 28
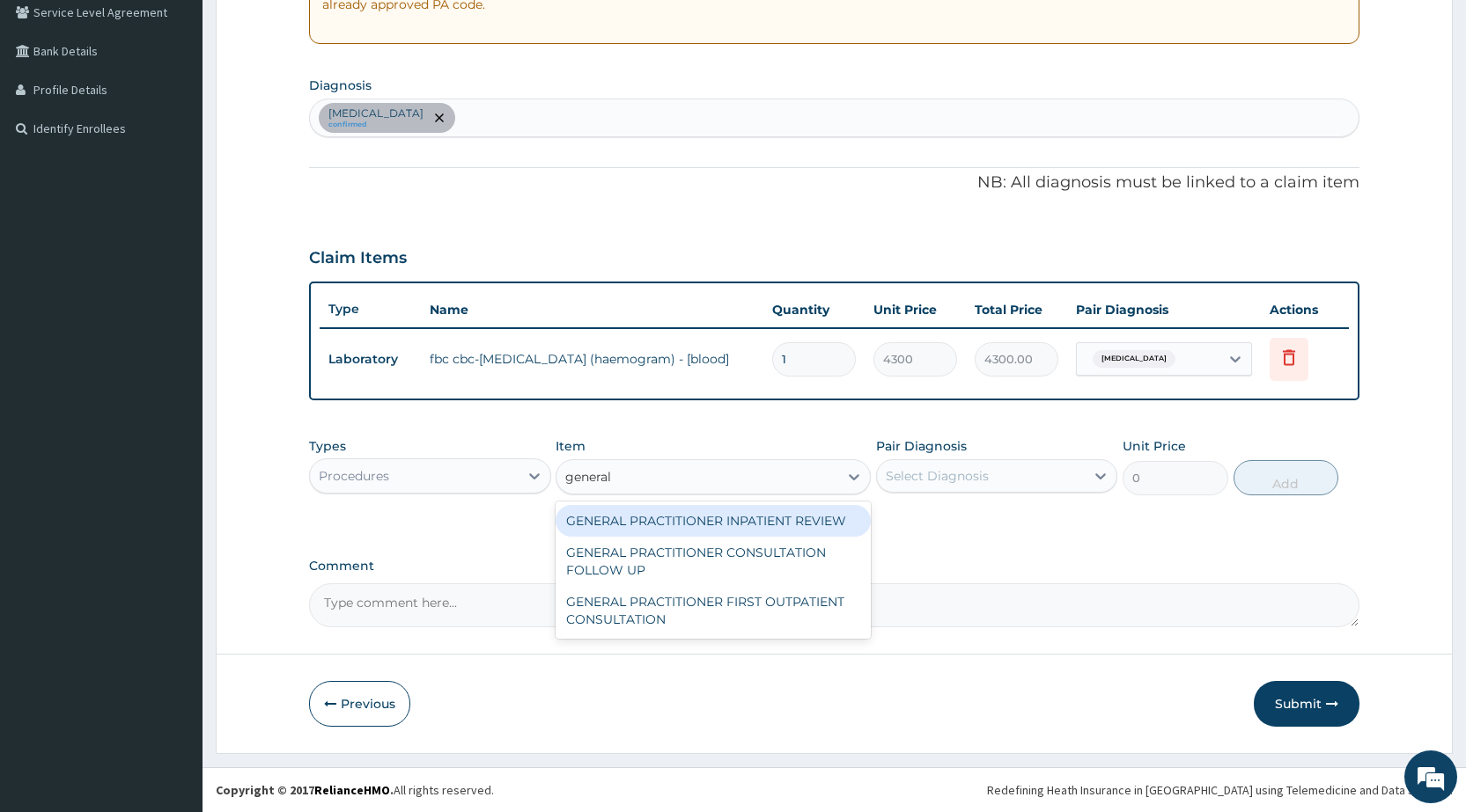
type input "general p"
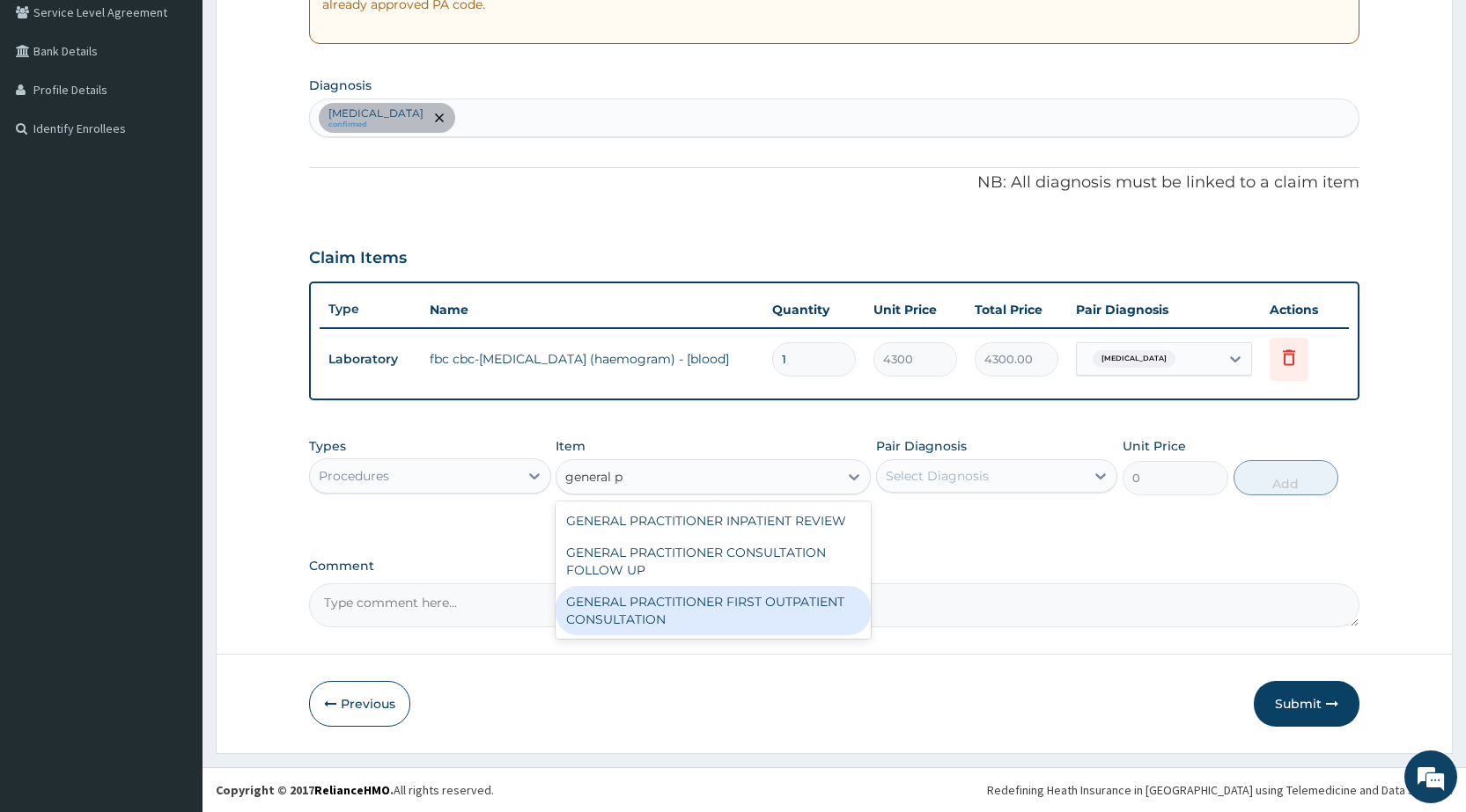
drag, startPoint x: 714, startPoint y: 600, endPoint x: 935, endPoint y: 487, distance: 248.2
click at [717, 600] on div "GENERAL PRACTITIONER FIRST OUTPATIENT CONSULTATION" at bounding box center [713, 610] width 315 height 49
type input "3750"
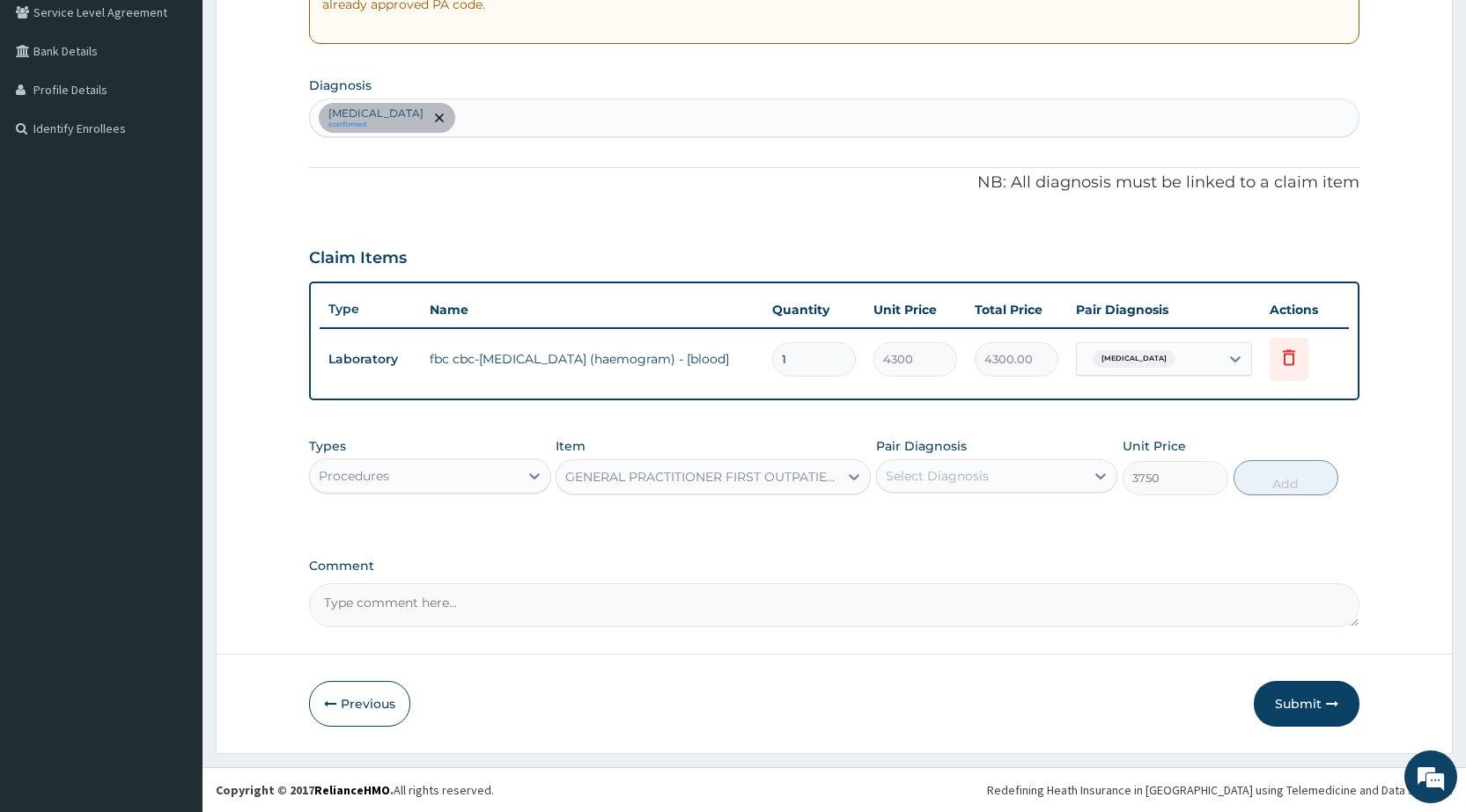
click at [970, 477] on div "Select Diagnosis" at bounding box center [937, 476] width 103 height 17
click at [971, 527] on div "Sepsis" at bounding box center [996, 522] width 241 height 37
checkbox input "true"
click at [1262, 471] on button "Add" at bounding box center [1285, 478] width 105 height 36
type input "0"
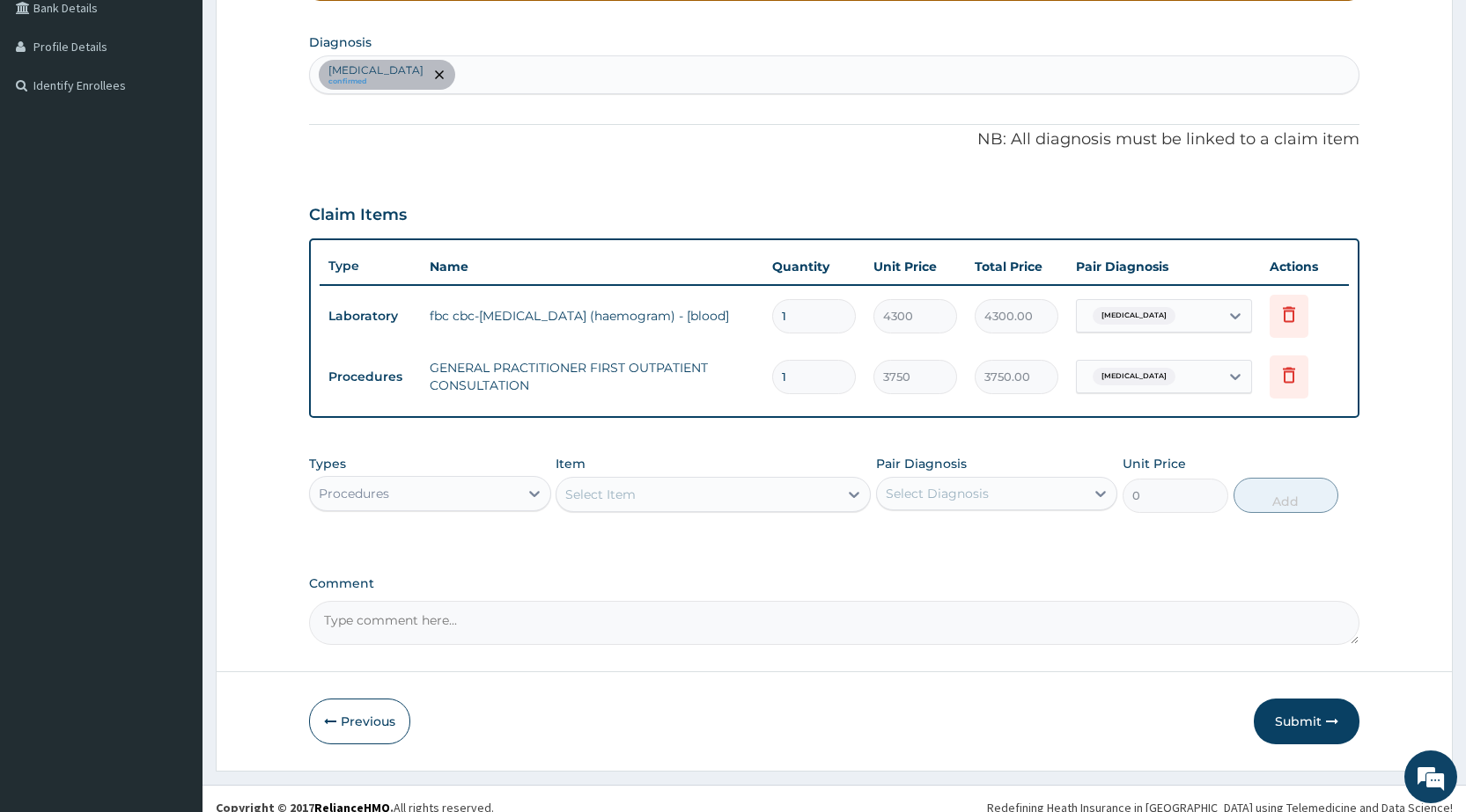
scroll to position [434, 0]
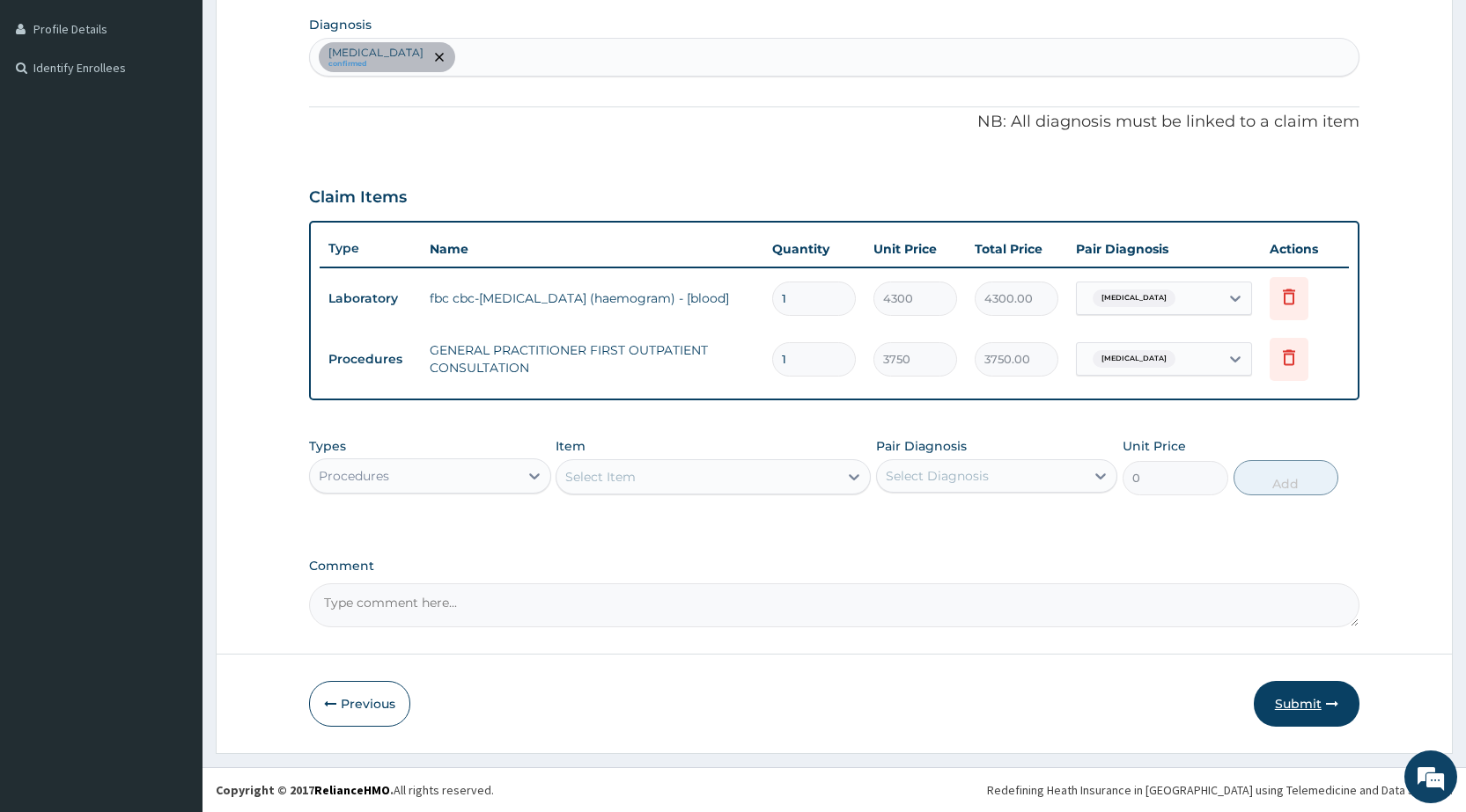
click at [1304, 707] on button "Submit" at bounding box center [1306, 704] width 106 height 46
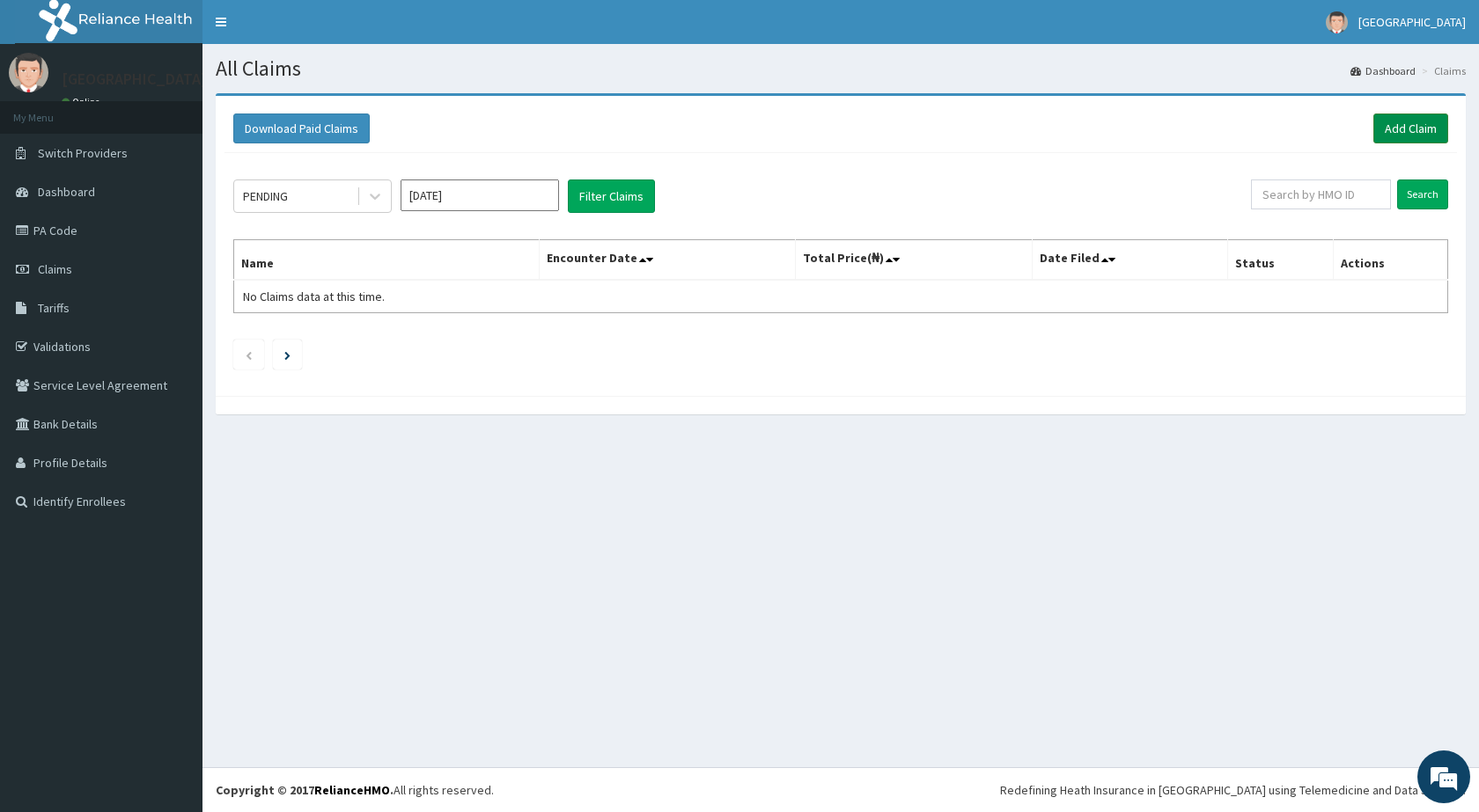
click at [1408, 131] on link "Add Claim" at bounding box center [1411, 128] width 75 height 30
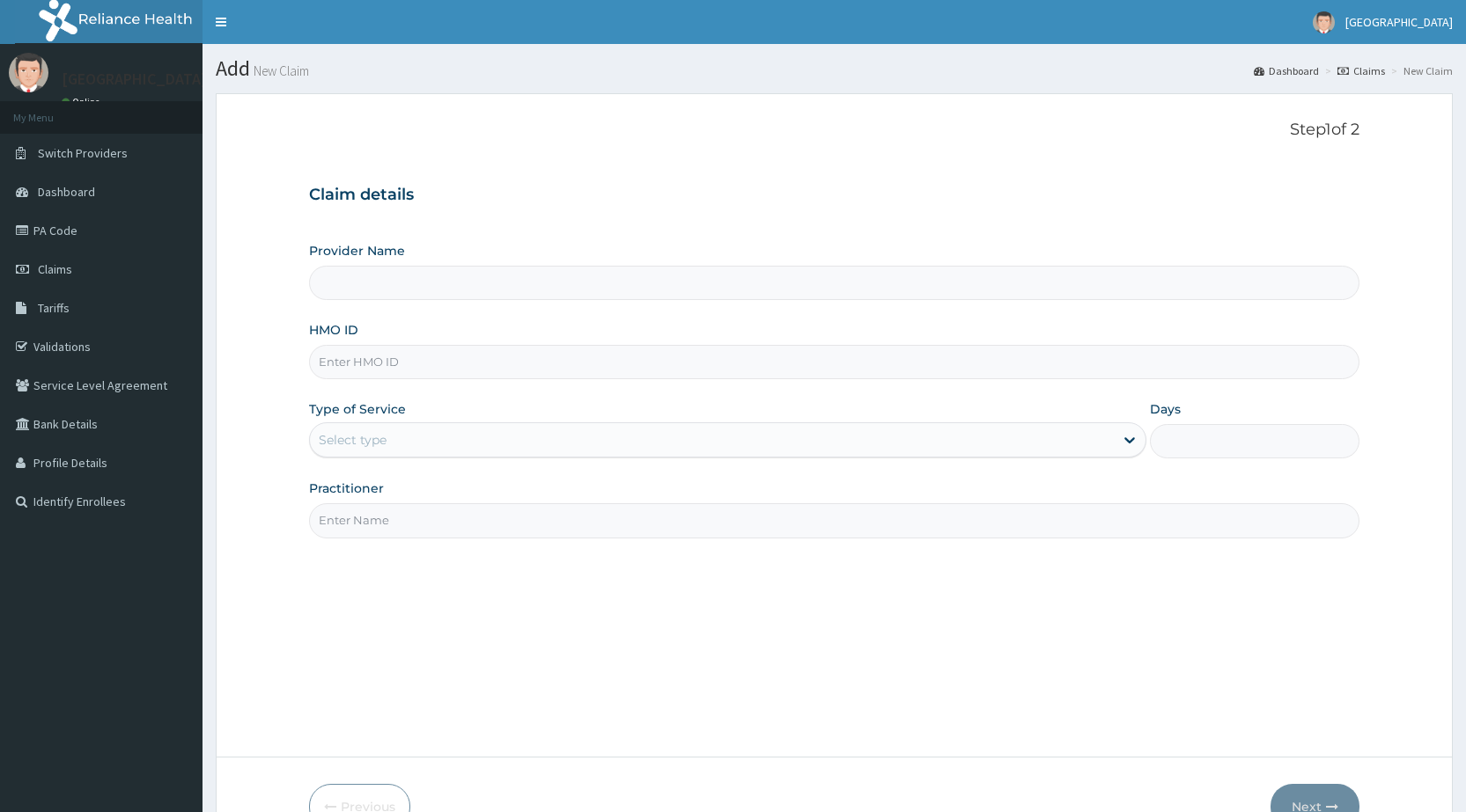
click at [432, 361] on input "HMO ID" at bounding box center [834, 362] width 1051 height 35
type input "[GEOGRAPHIC_DATA]"
click at [69, 230] on link "PA Code" at bounding box center [101, 231] width 203 height 38
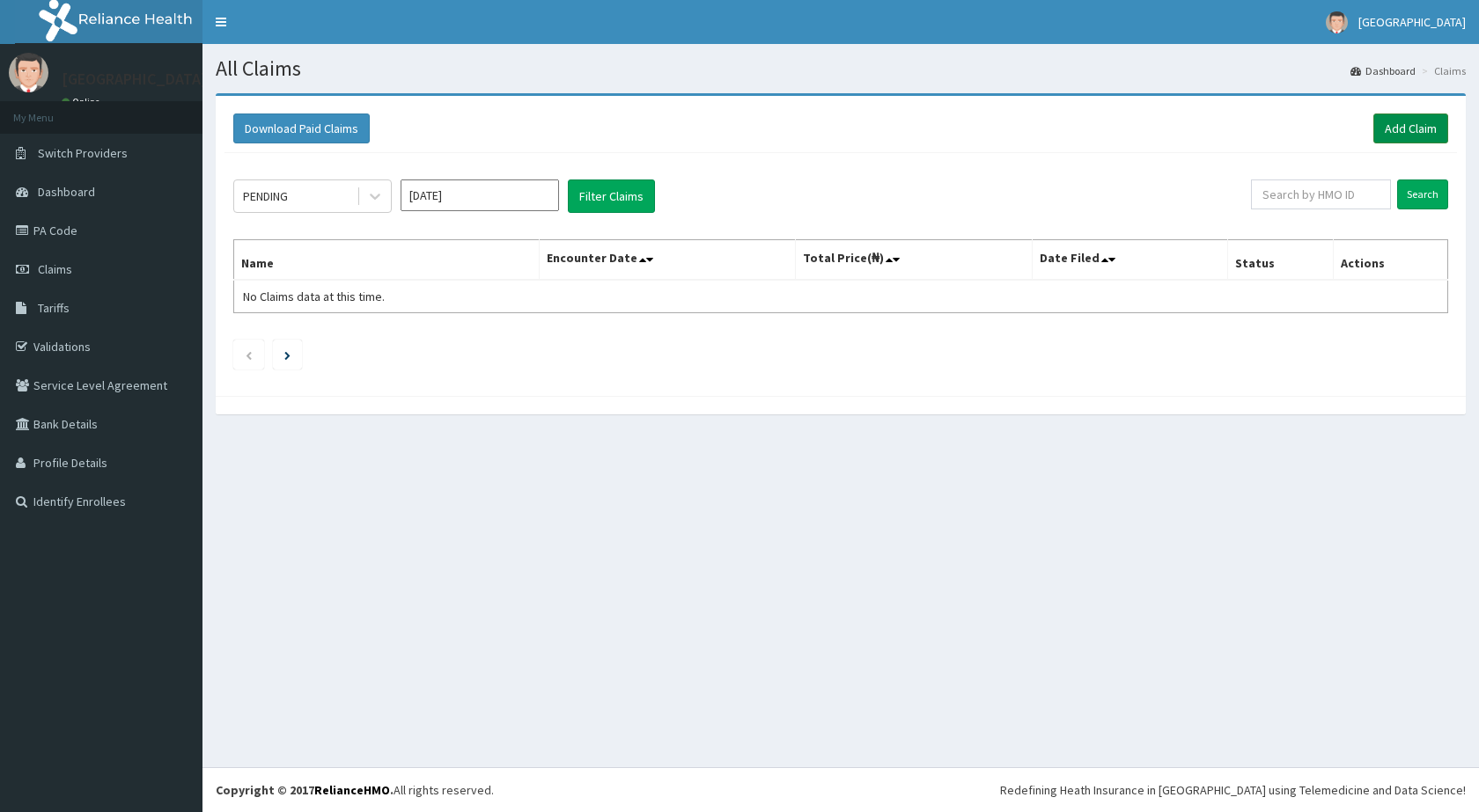
click at [1402, 122] on link "Add Claim" at bounding box center [1411, 128] width 75 height 30
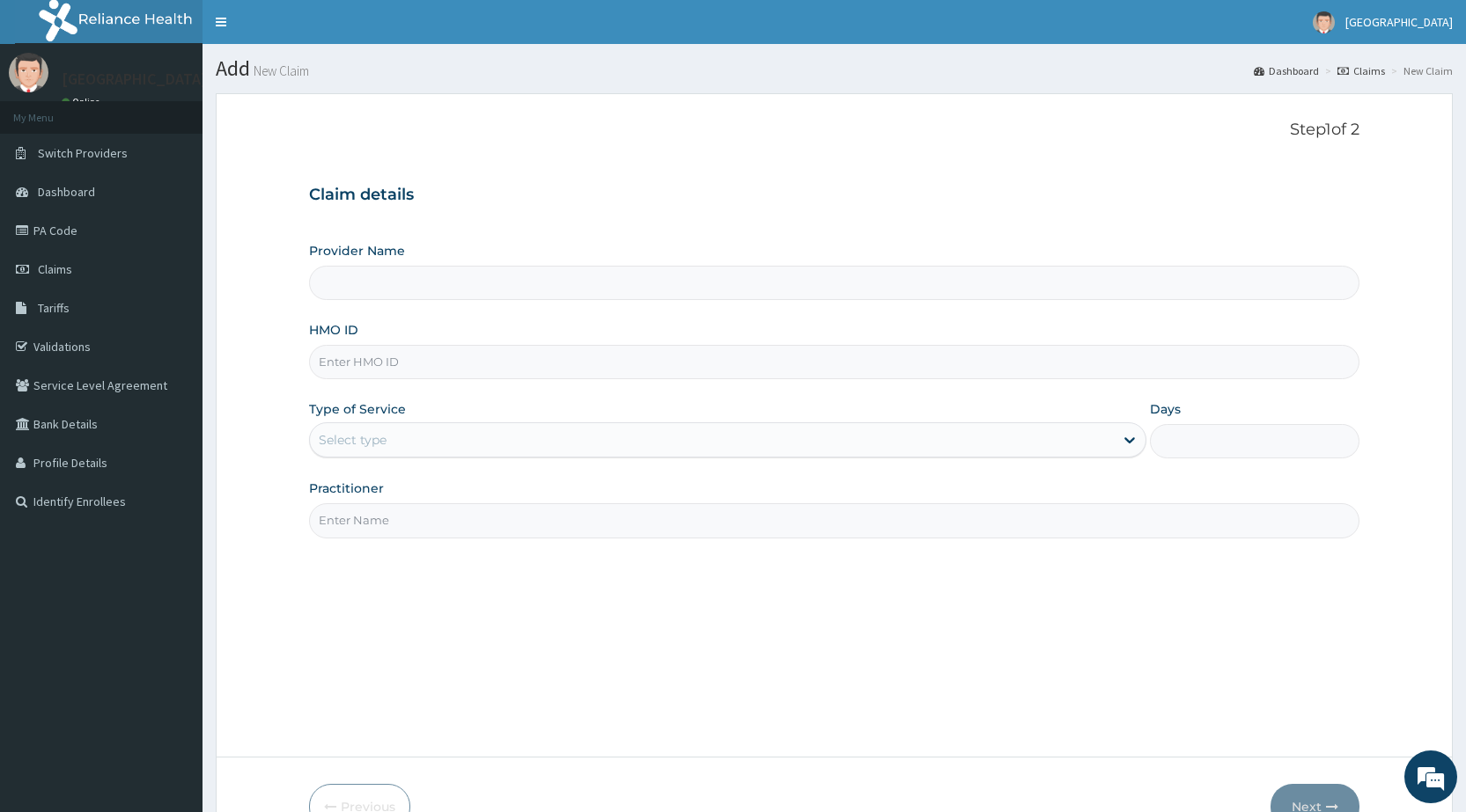
type input "De-lakeland Imperial Medical Centre"
click at [509, 364] on input "HMO ID" at bounding box center [834, 362] width 1051 height 35
type input "bfl/10023/a"
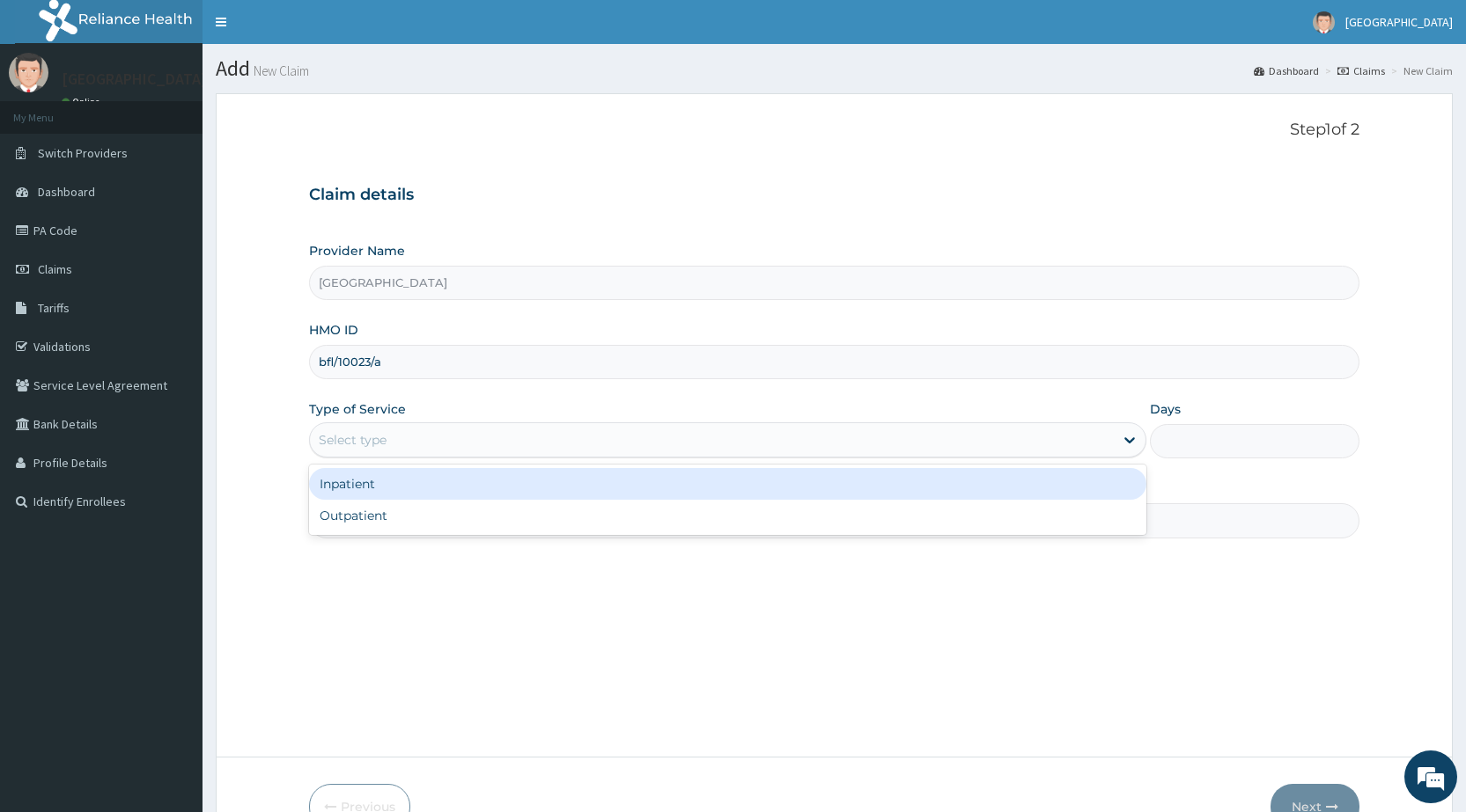
click at [342, 438] on div "Select type" at bounding box center [353, 440] width 68 height 17
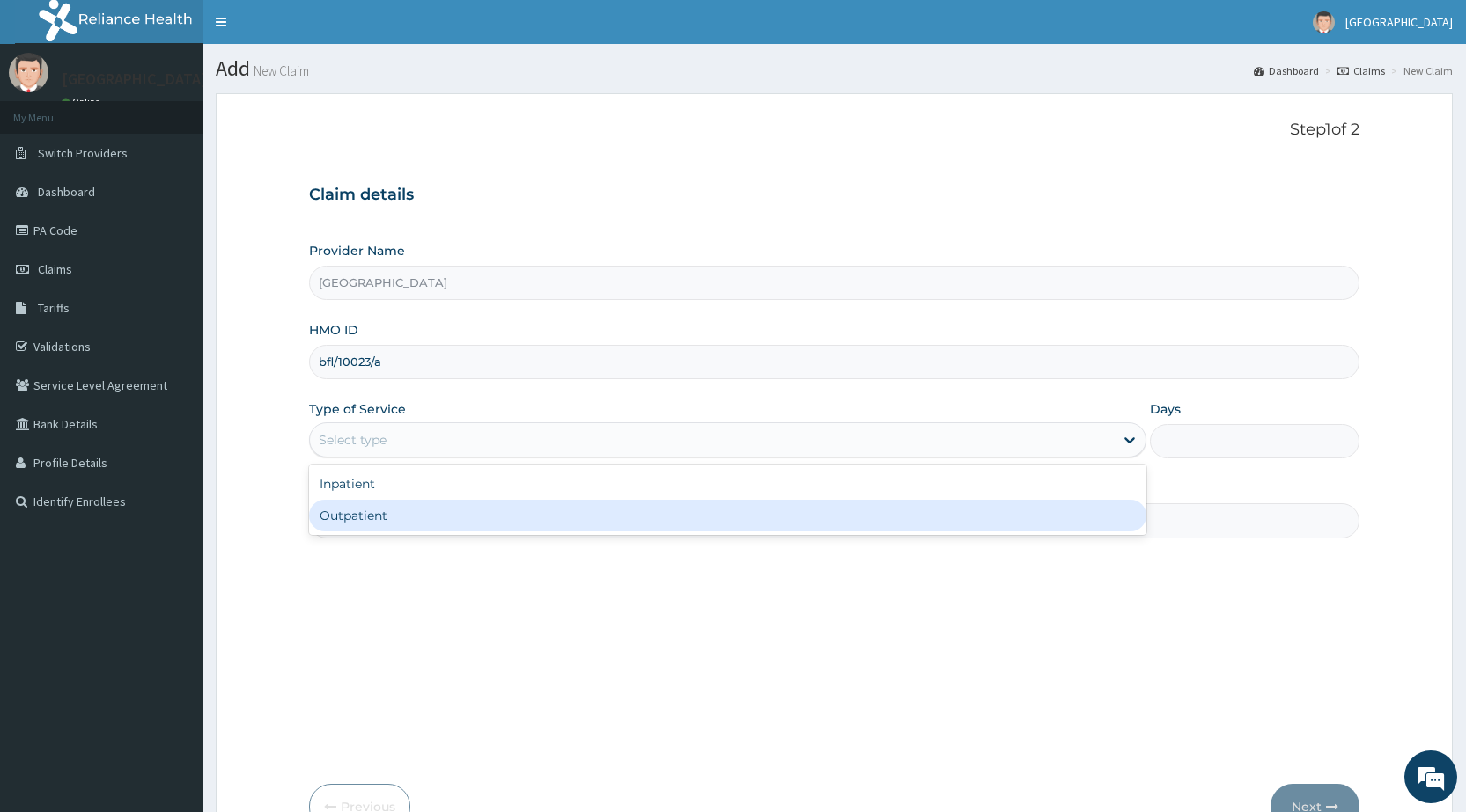
click at [349, 513] on div "Outpatient" at bounding box center [728, 515] width 837 height 32
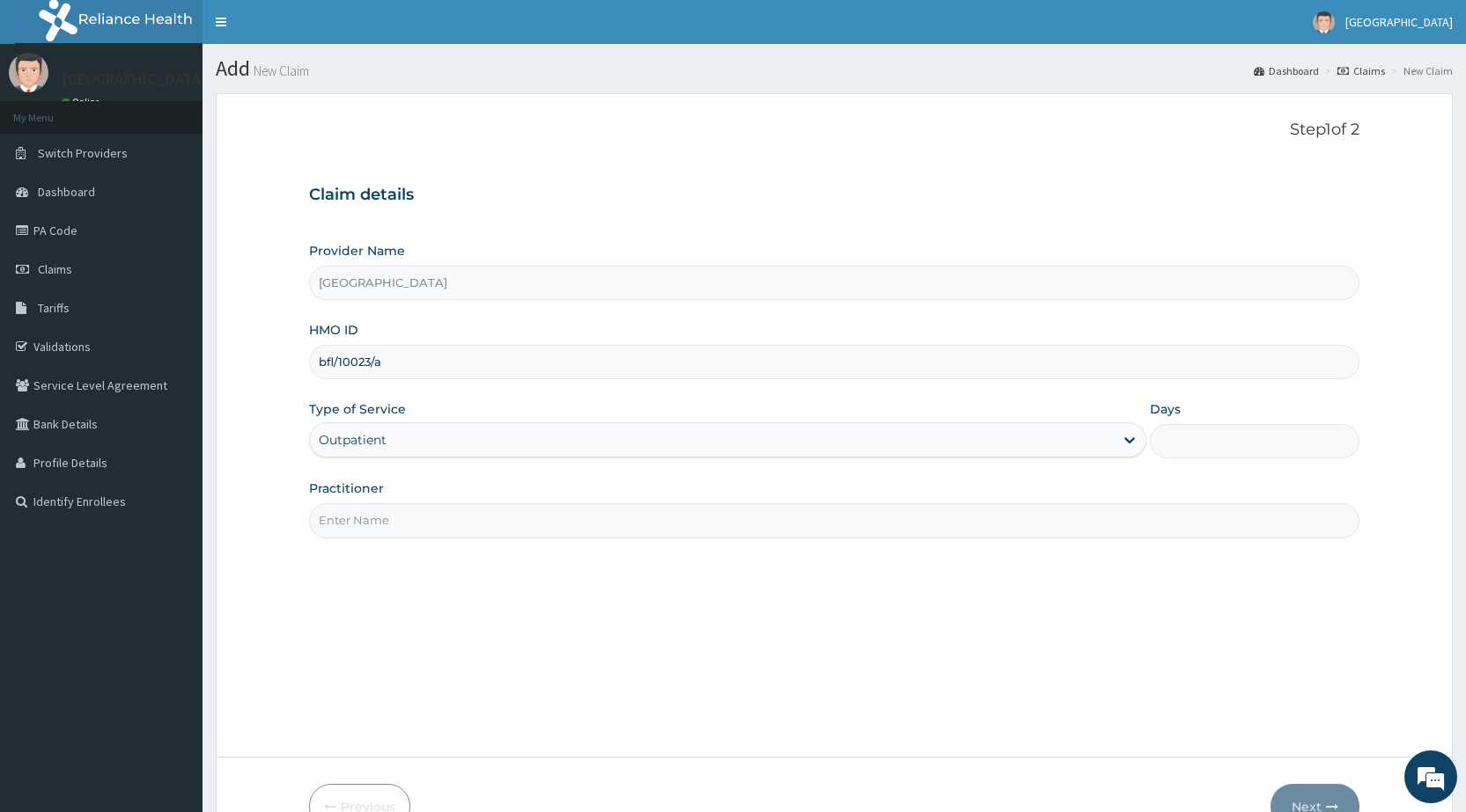
type input "1"
click at [369, 531] on input "Practitioner" at bounding box center [834, 521] width 1051 height 35
type input "DR OGU"
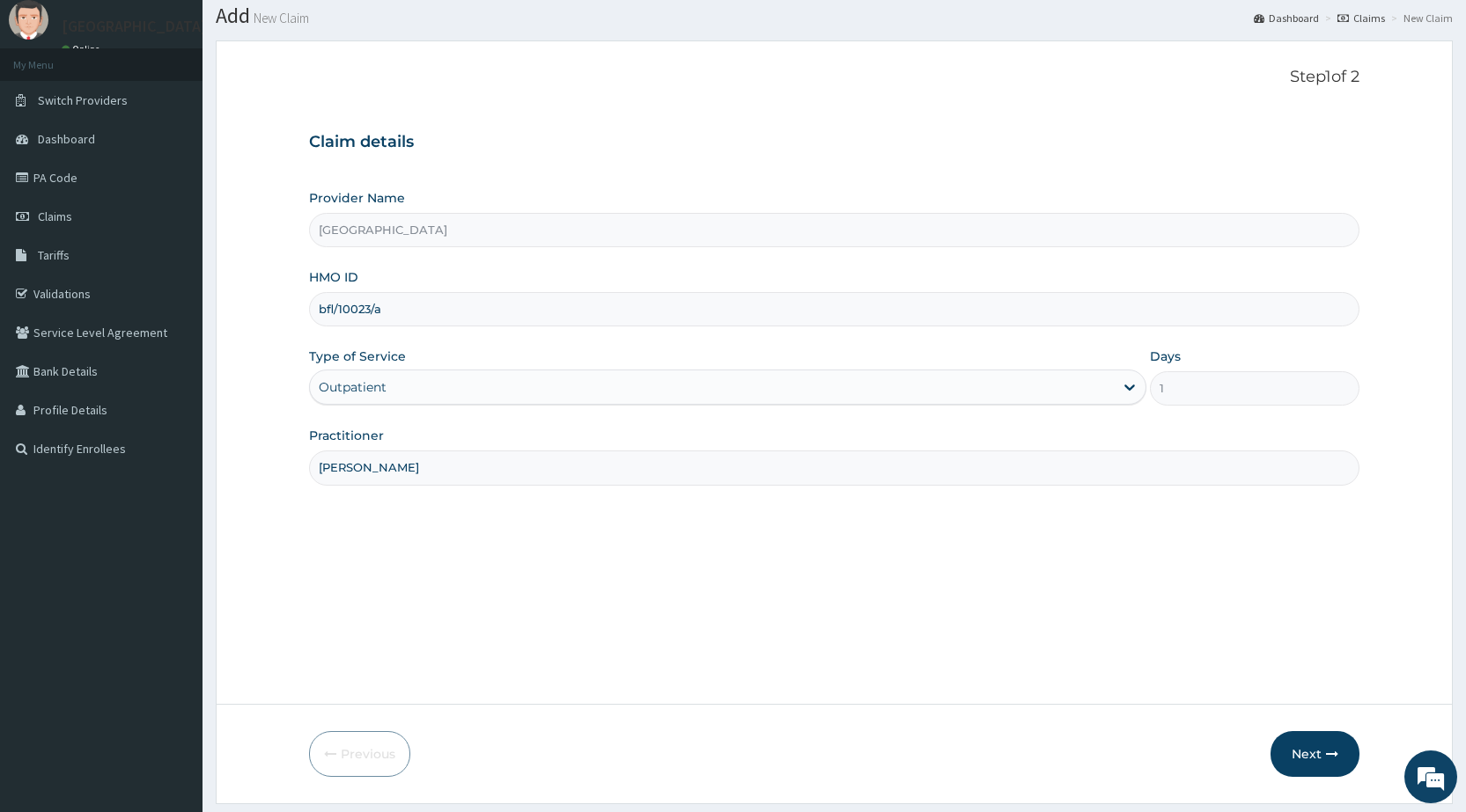
scroll to position [103, 0]
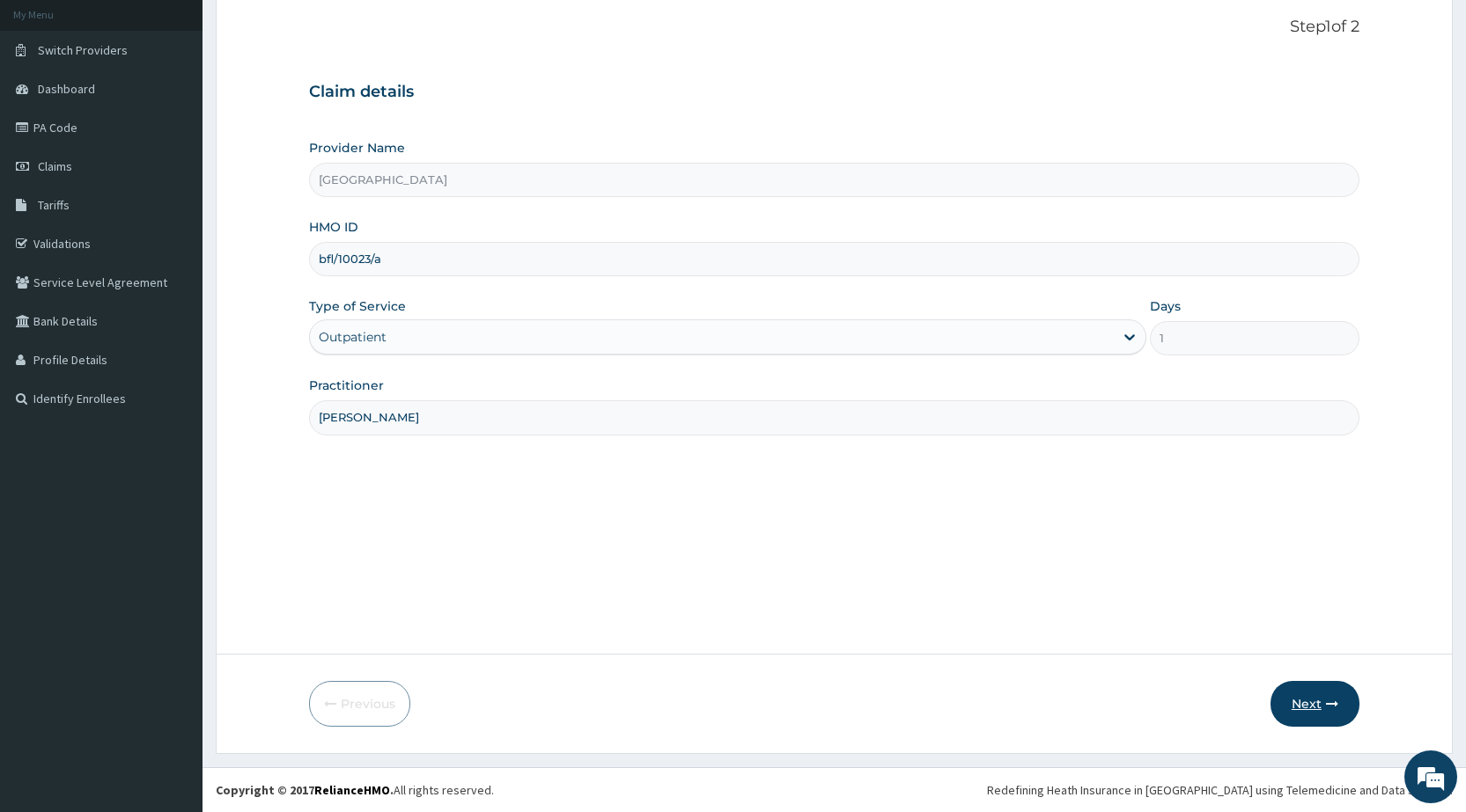
click at [1292, 711] on button "Next" at bounding box center [1315, 704] width 89 height 46
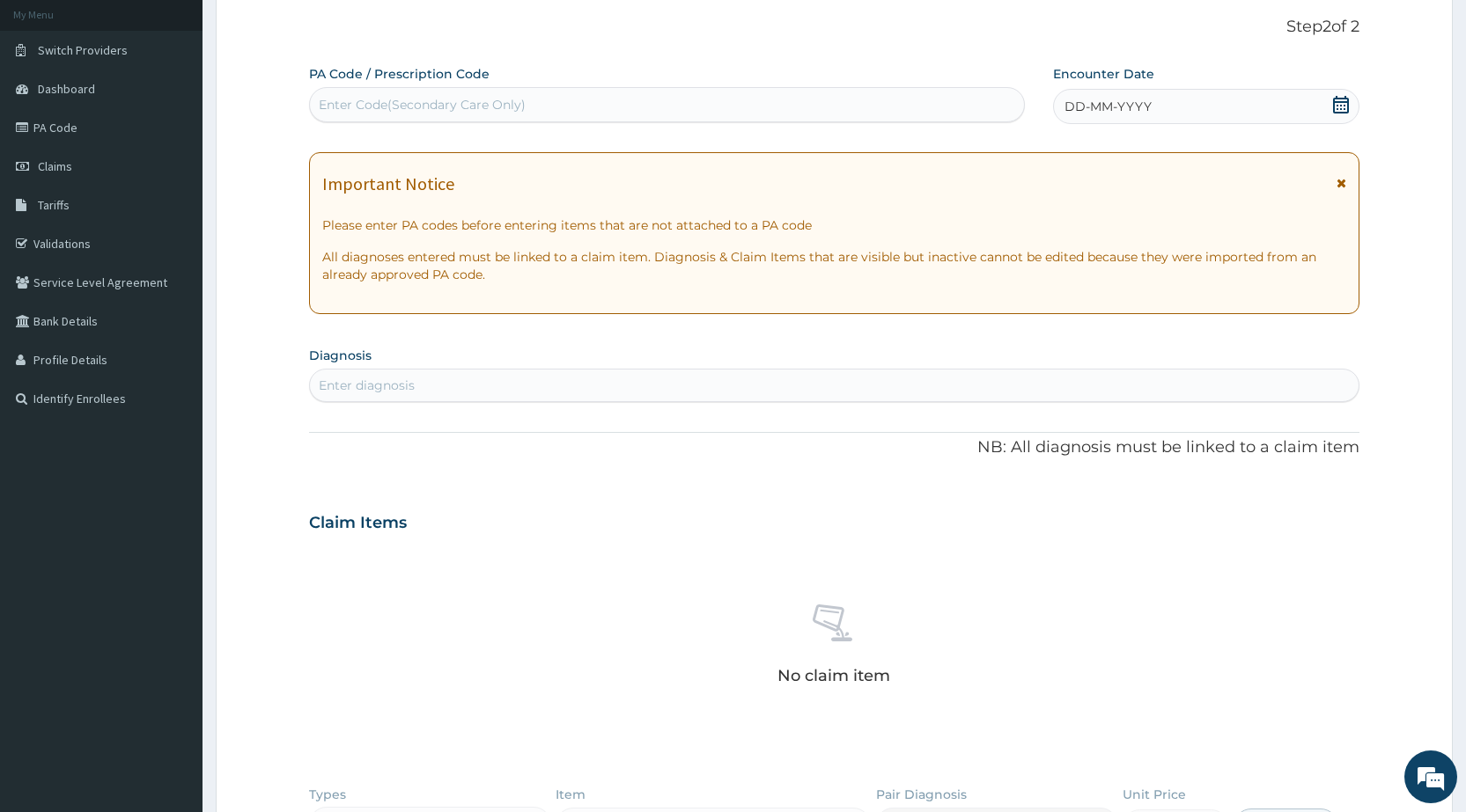
click at [444, 110] on div "Enter Code(Secondary Care Only)" at bounding box center [422, 105] width 207 height 17
paste input "PA/51F43A"
type input "PA/51F43A"
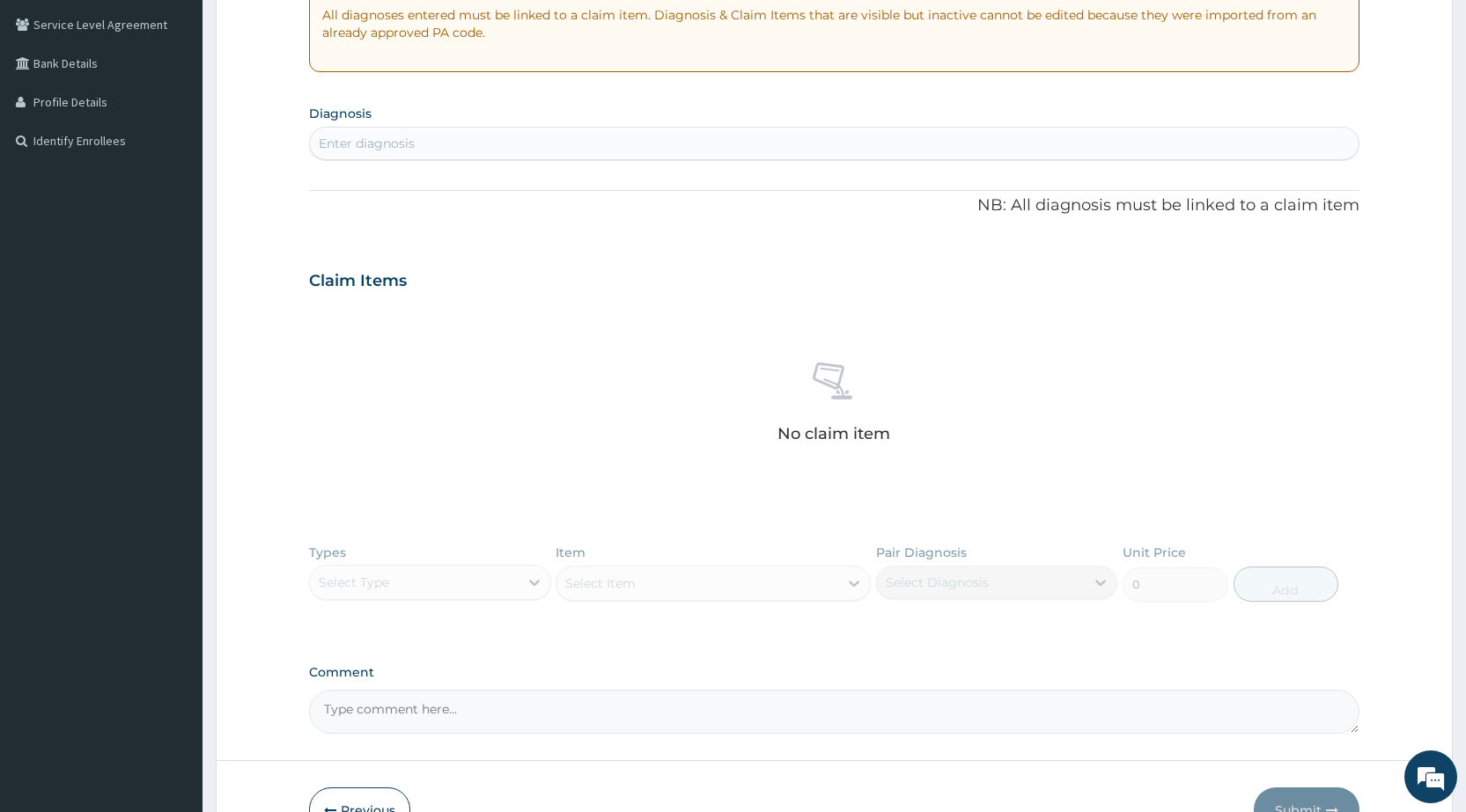
scroll to position [367, 0]
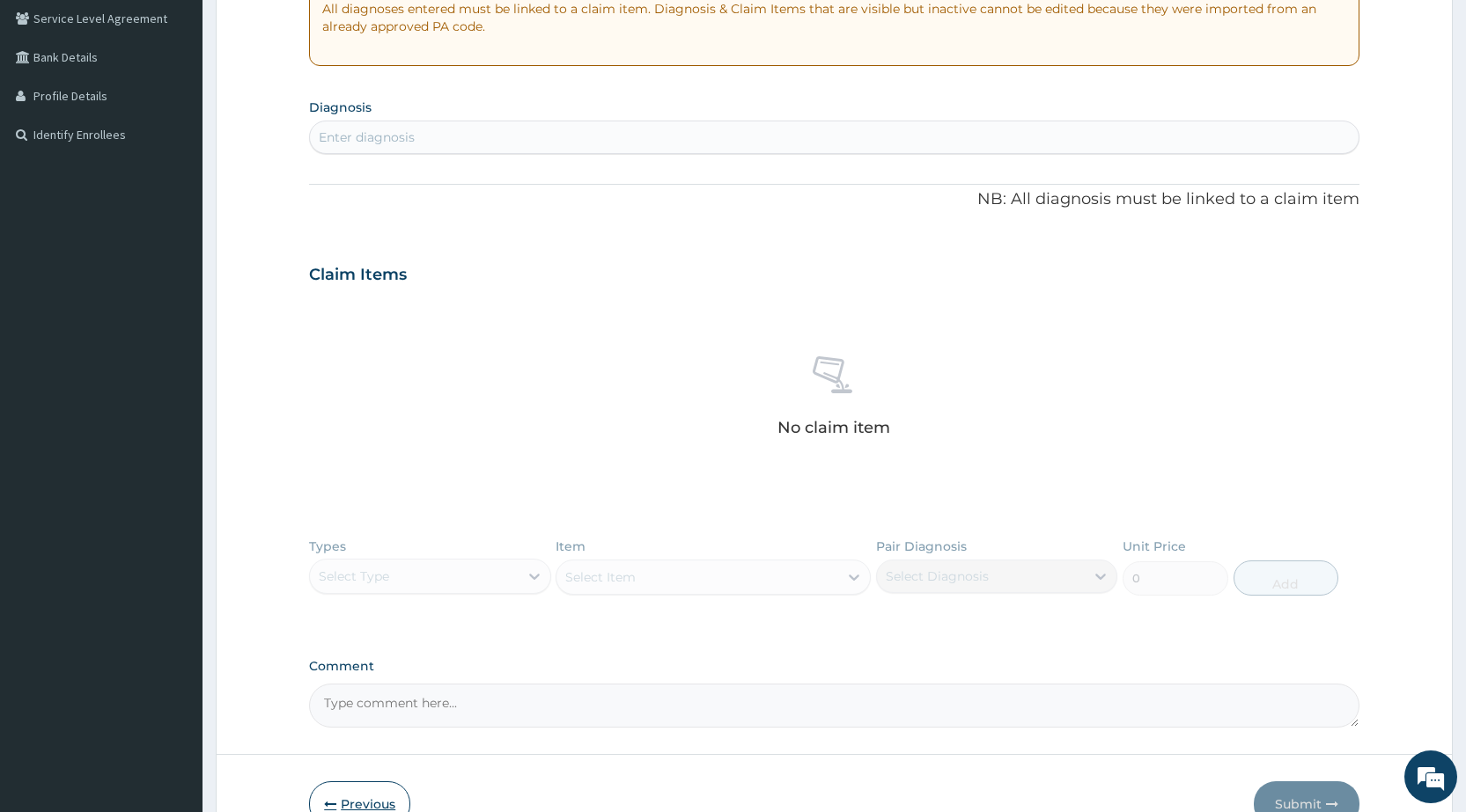
click at [352, 801] on button "Previous" at bounding box center [360, 804] width 101 height 46
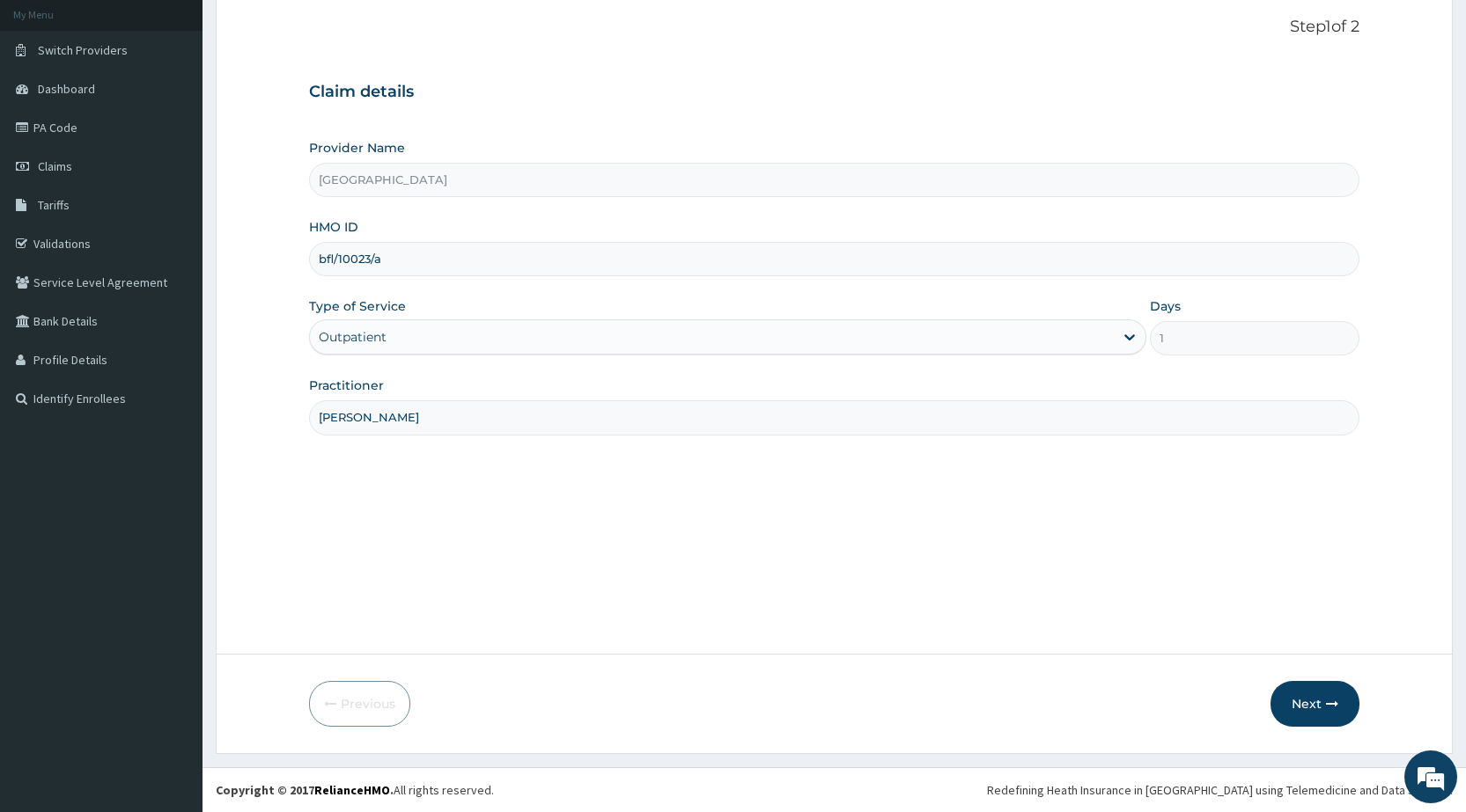
scroll to position [103, 0]
click at [63, 167] on span "Claims" at bounding box center [55, 166] width 35 height 15
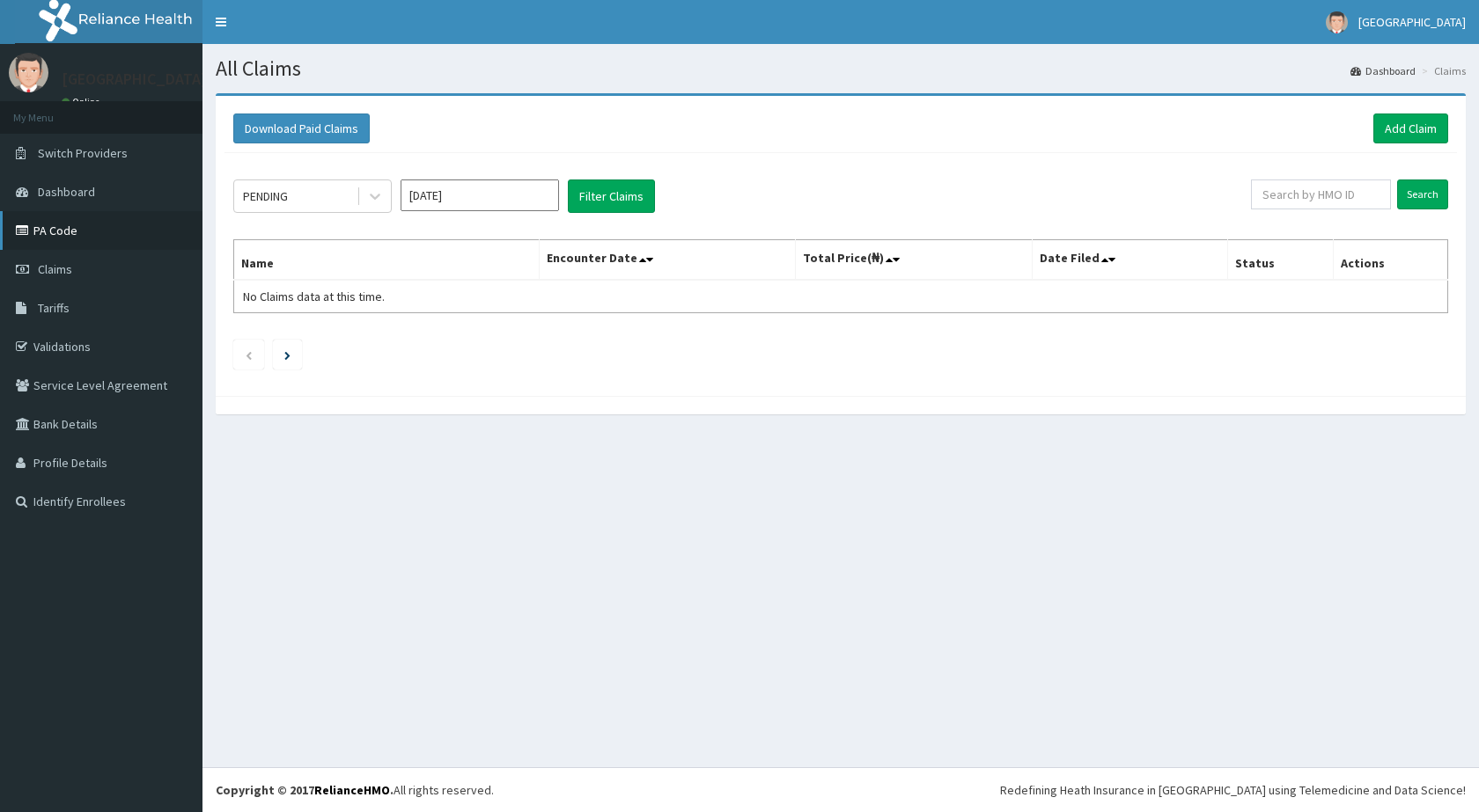
click at [65, 231] on link "PA Code" at bounding box center [101, 231] width 203 height 38
click at [1430, 121] on link "Add Claim" at bounding box center [1411, 128] width 75 height 30
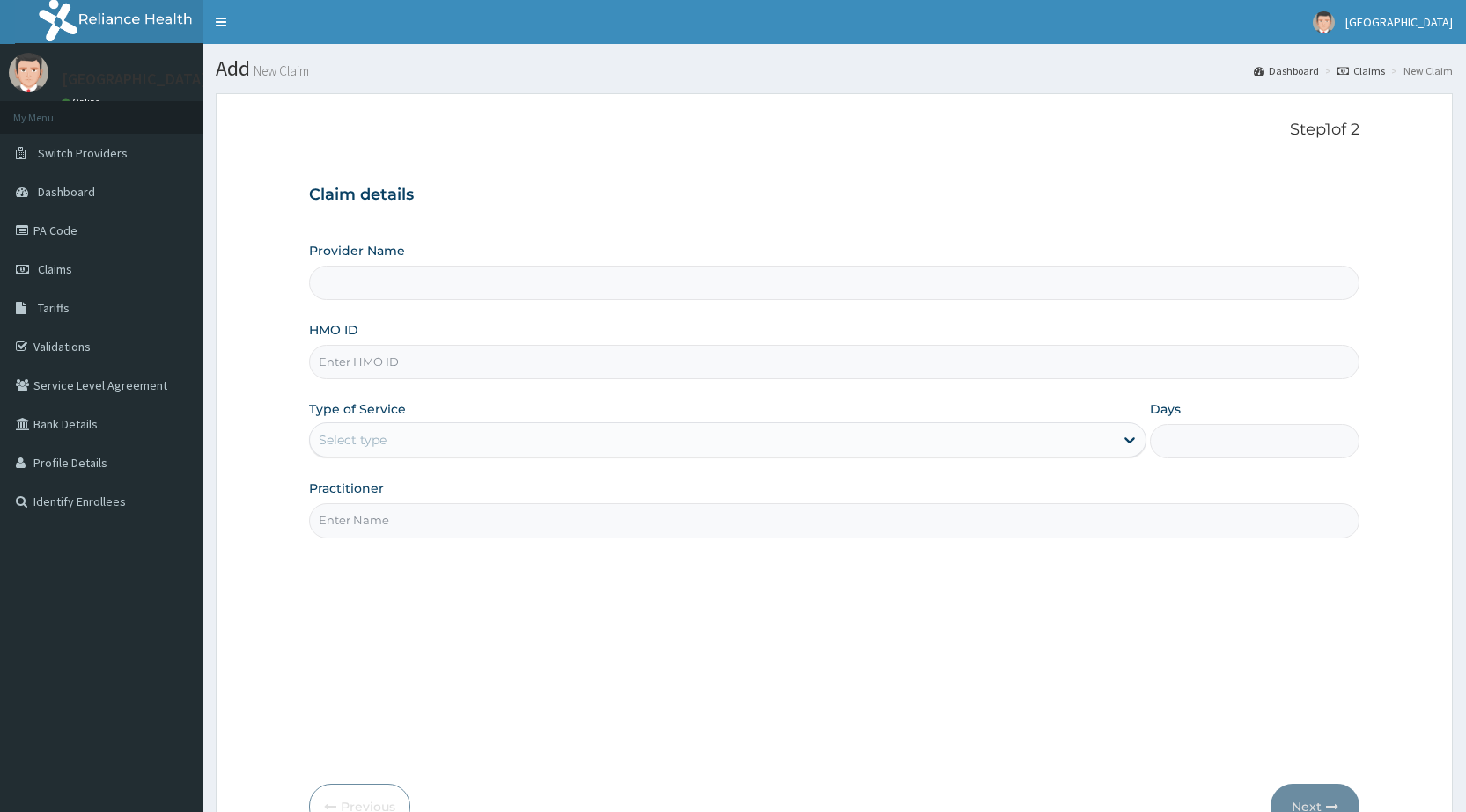
drag, startPoint x: 0, startPoint y: 0, endPoint x: 381, endPoint y: 367, distance: 529.0
click at [381, 367] on input "HMO ID" at bounding box center [834, 362] width 1051 height 35
type input "De-lakeland Imperial Medical Centre"
type input "bfl/10023/a"
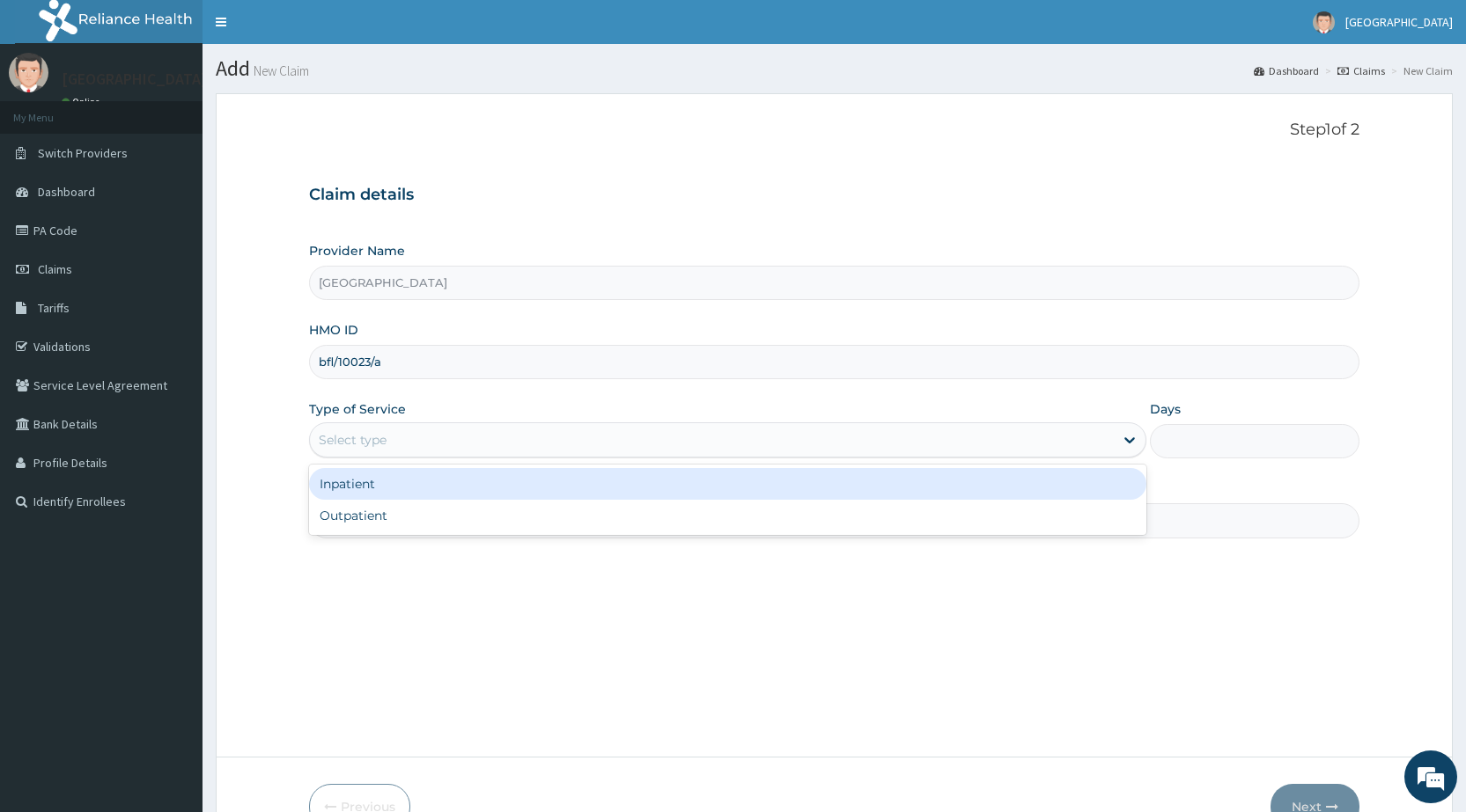
click at [378, 447] on div "Select type" at bounding box center [353, 440] width 68 height 17
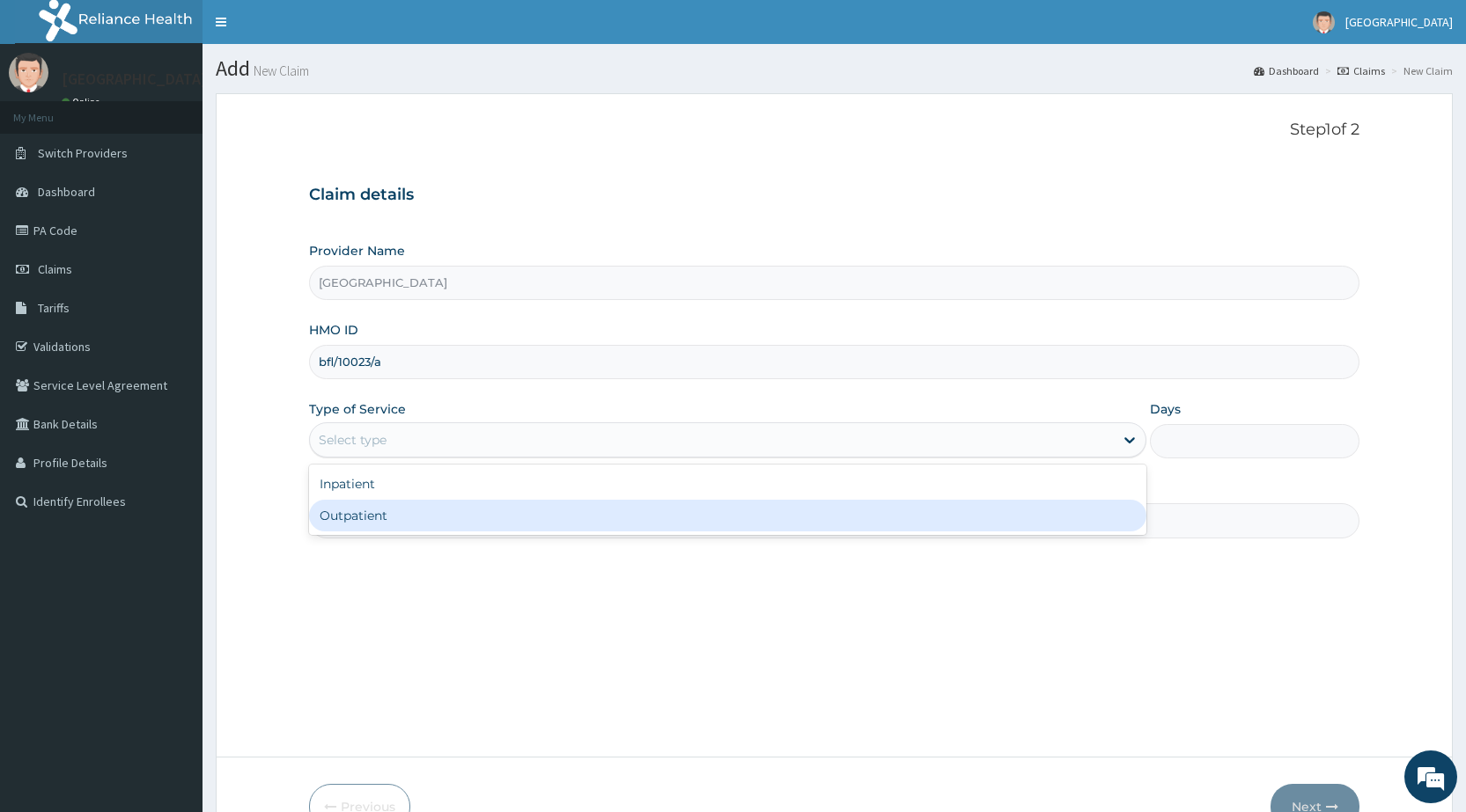
click at [380, 514] on div "Outpatient" at bounding box center [728, 515] width 837 height 32
type input "1"
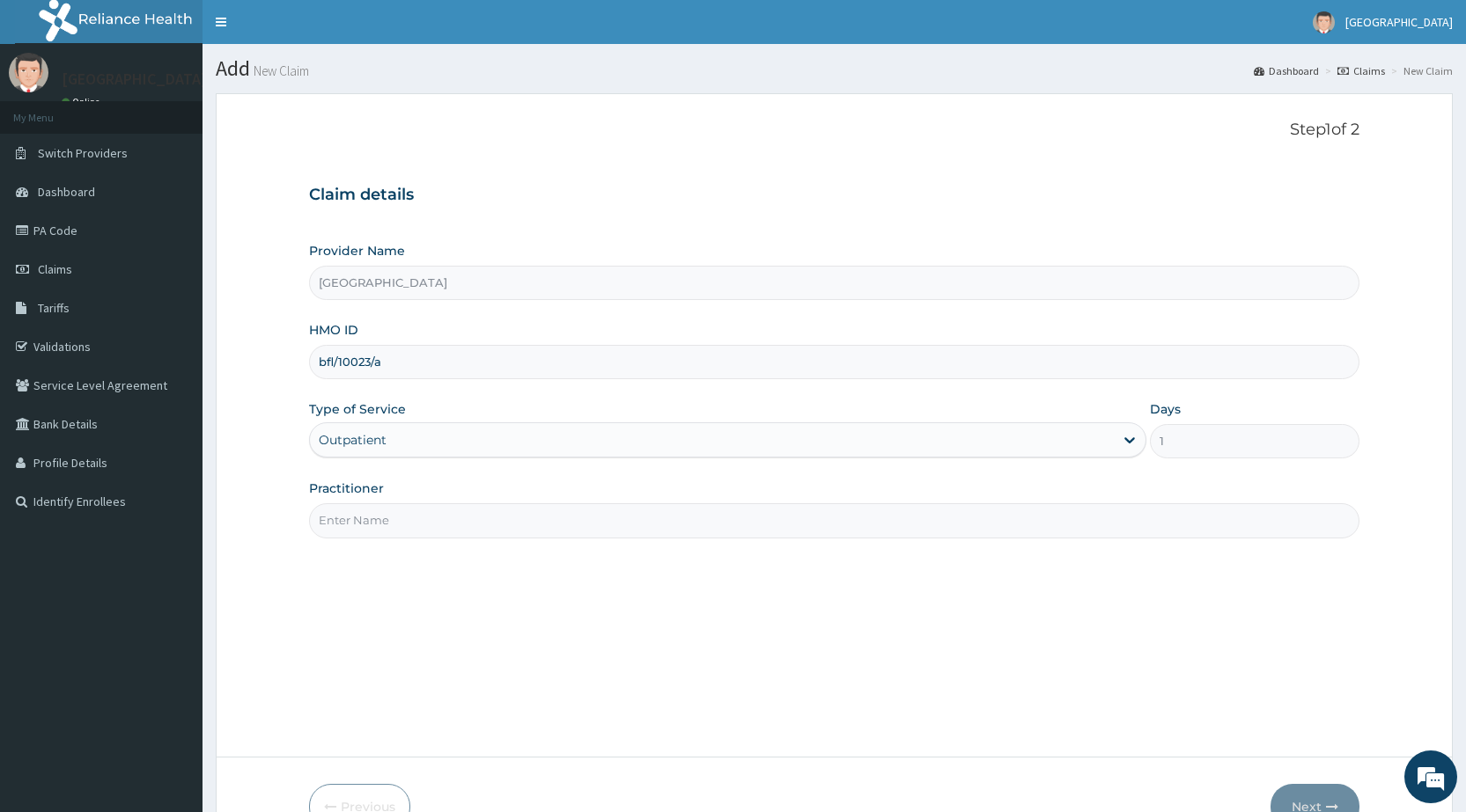
click at [382, 517] on input "Practitioner" at bounding box center [834, 521] width 1051 height 35
type input "DR OGU"
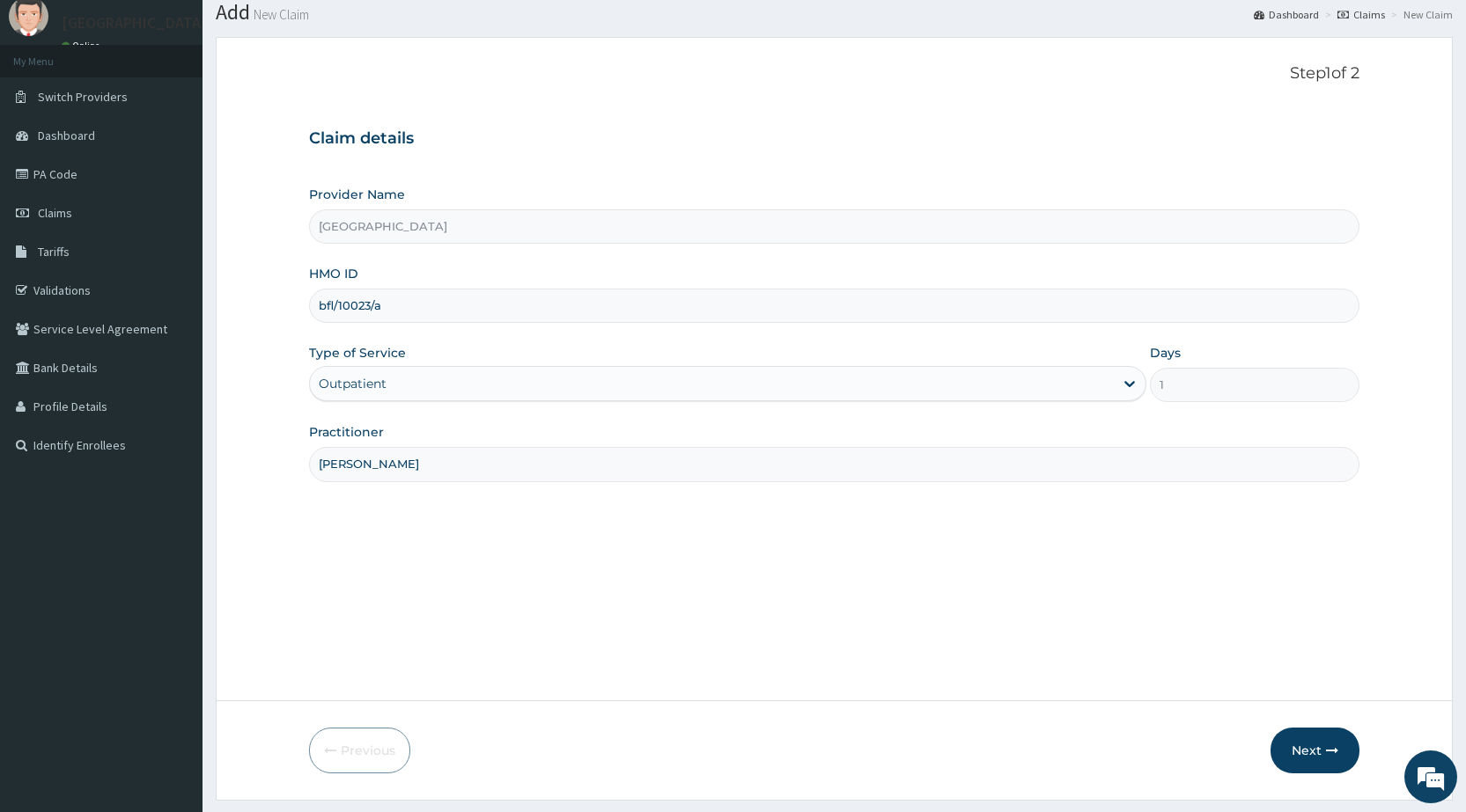
scroll to position [103, 0]
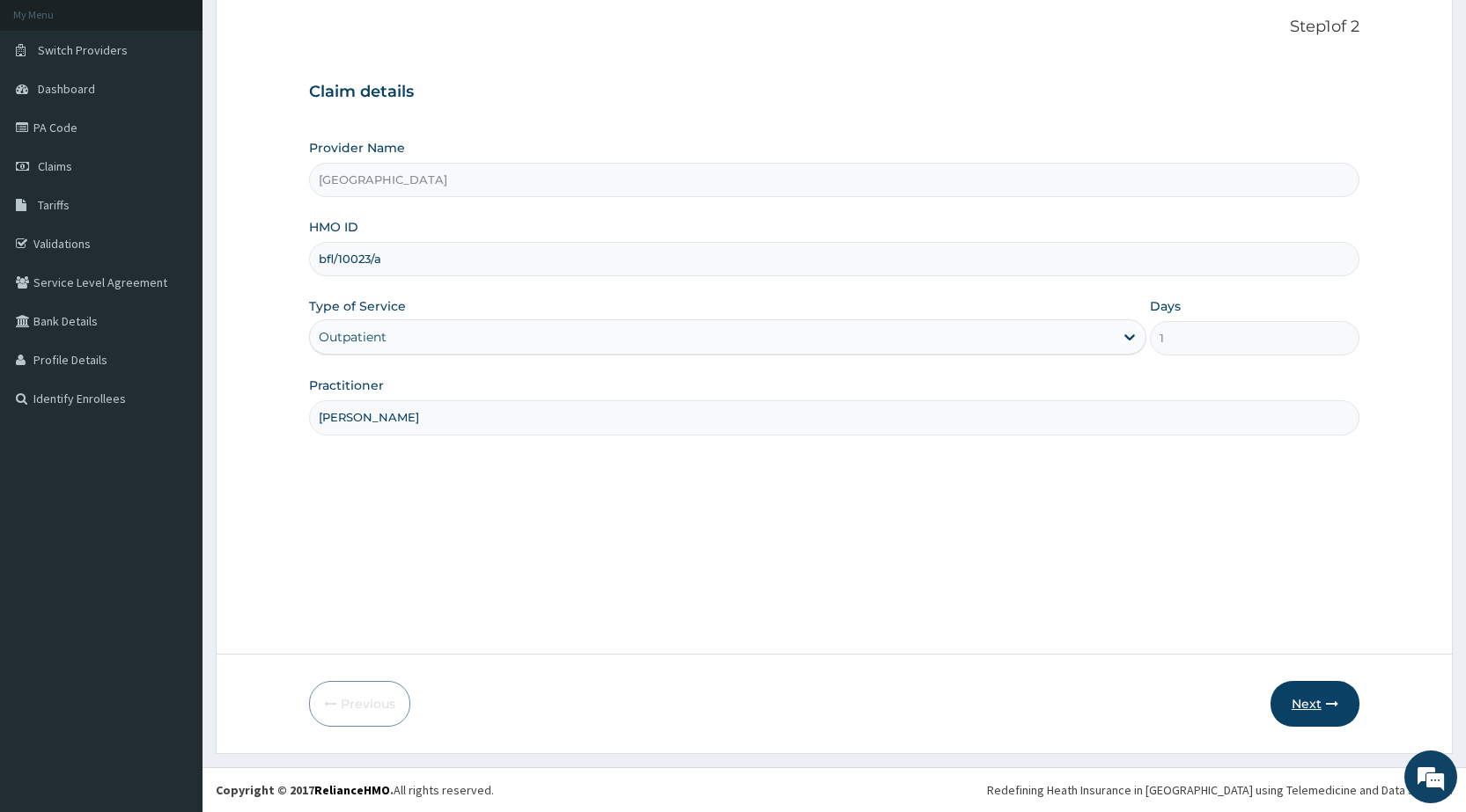
click at [1298, 708] on button "Next" at bounding box center [1315, 704] width 89 height 46
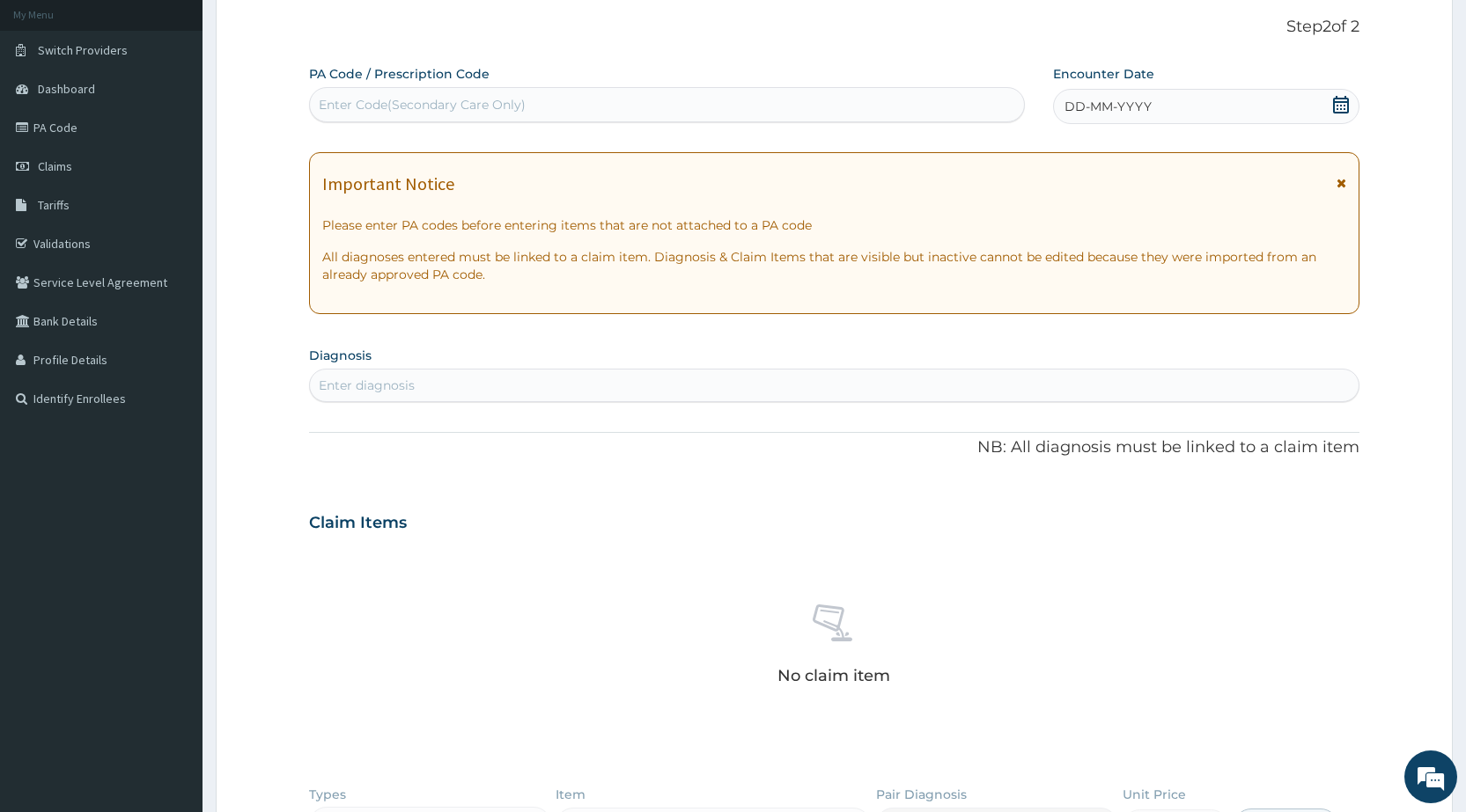
click at [467, 109] on div "Enter Code(Secondary Care Only)" at bounding box center [422, 105] width 207 height 17
paste input "PA/51F43A"
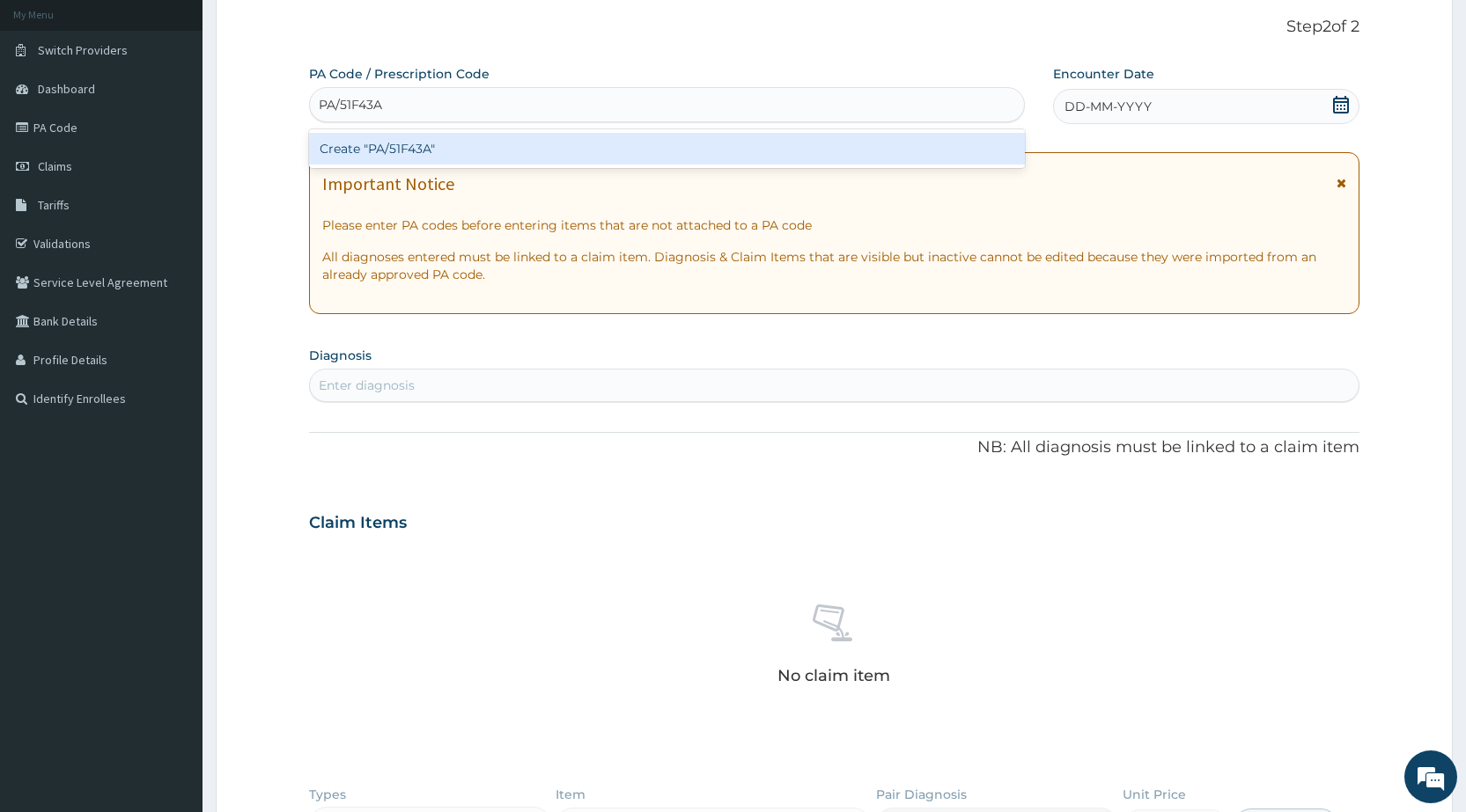
type input "PA/51F43A"
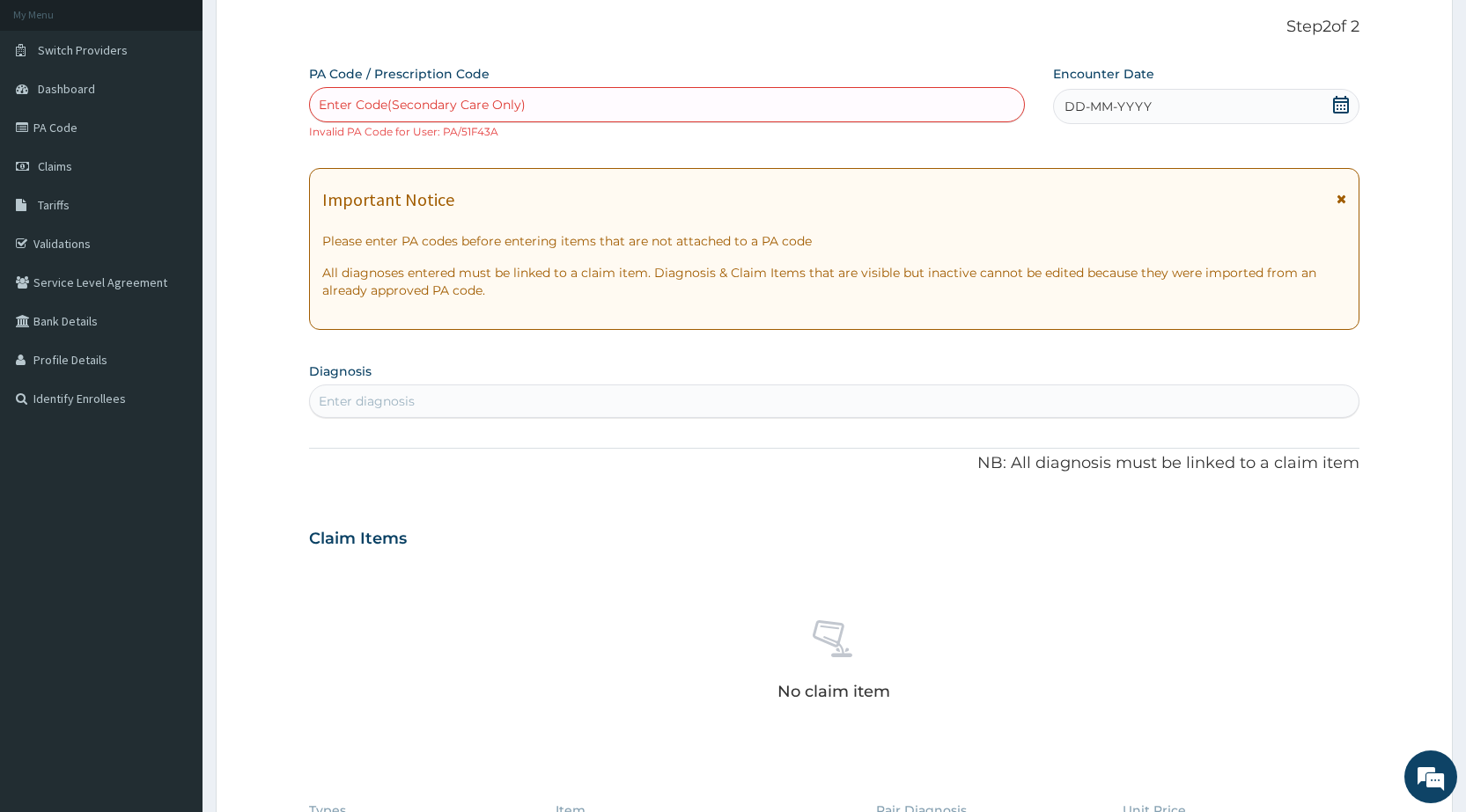
click at [347, 406] on div "Enter diagnosis" at bounding box center [367, 402] width 96 height 17
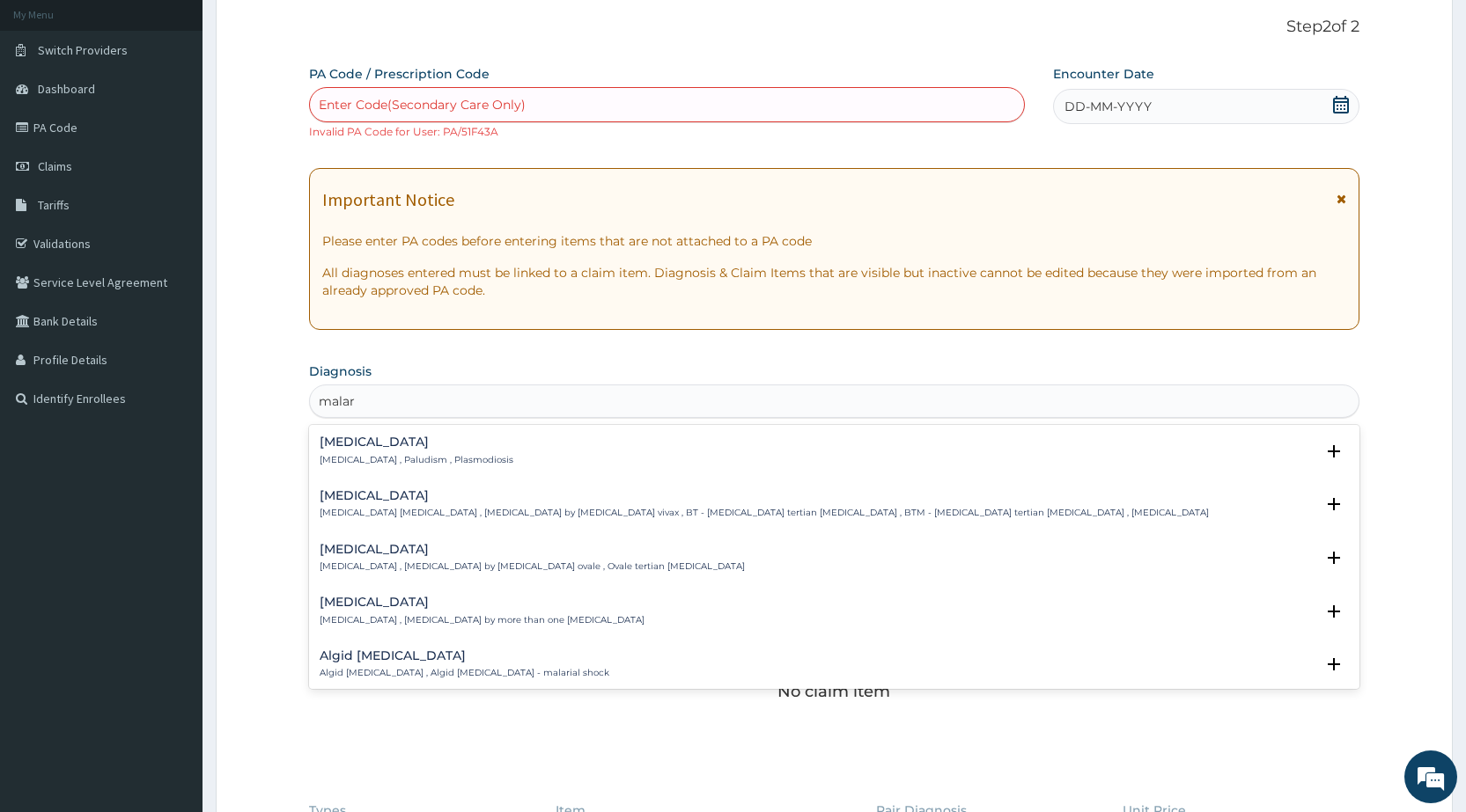
type input "malari"
click at [347, 456] on p "Malaria , Paludism , Plasmodiosis" at bounding box center [417, 460] width 194 height 12
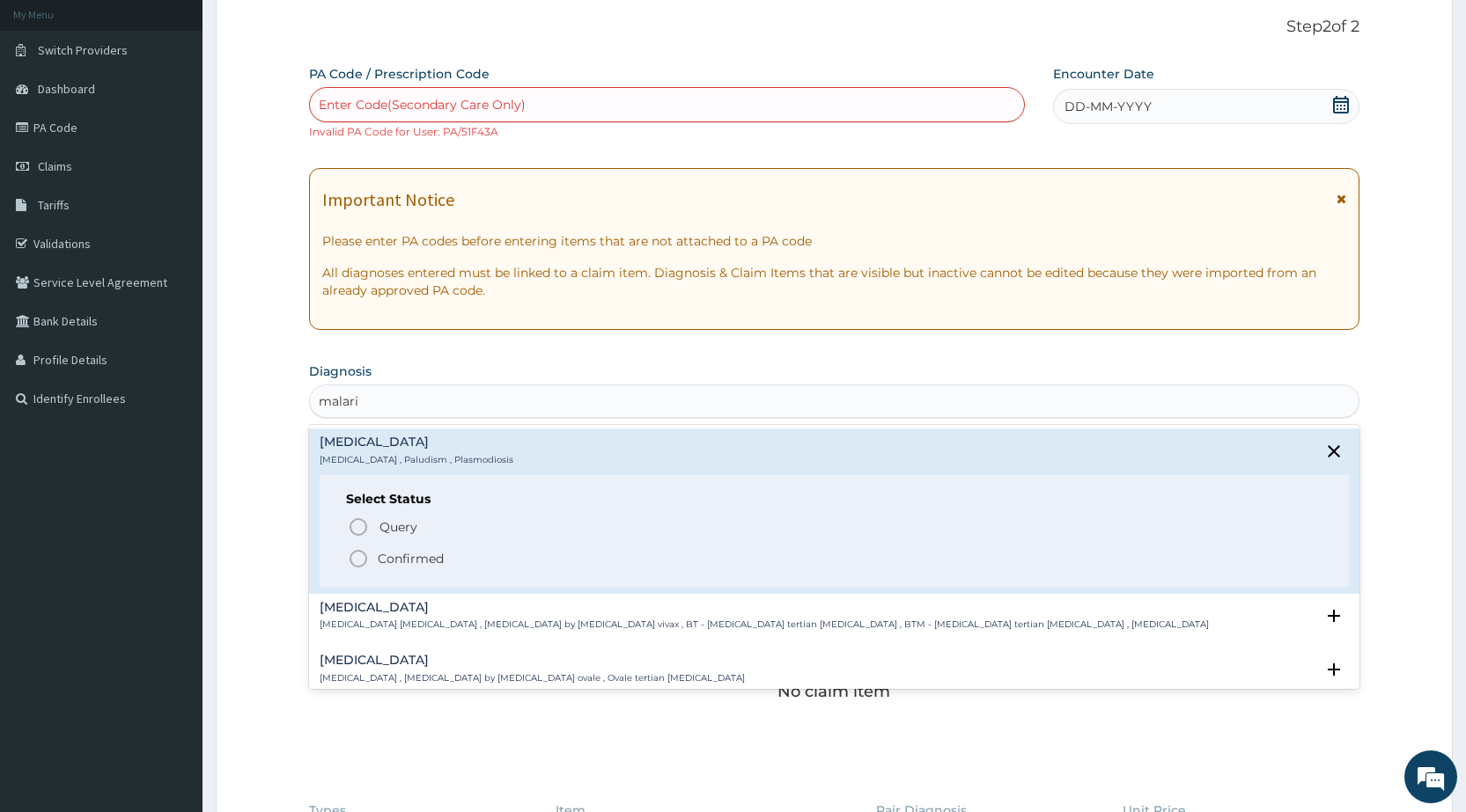
drag, startPoint x: 360, startPoint y: 564, endPoint x: 385, endPoint y: 431, distance: 135.3
click at [360, 563] on icon "status option filled" at bounding box center [359, 559] width 21 height 21
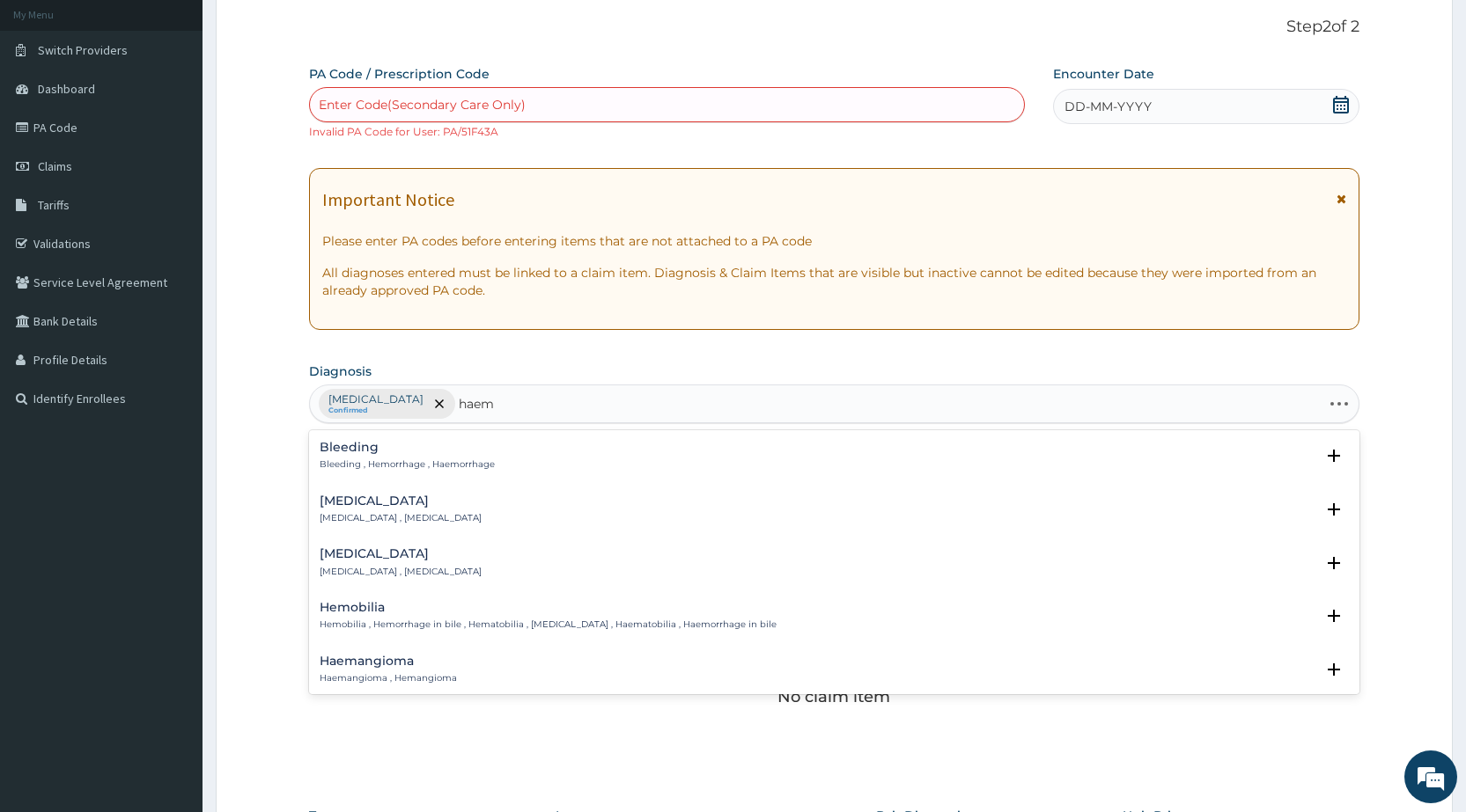
type input "haemo"
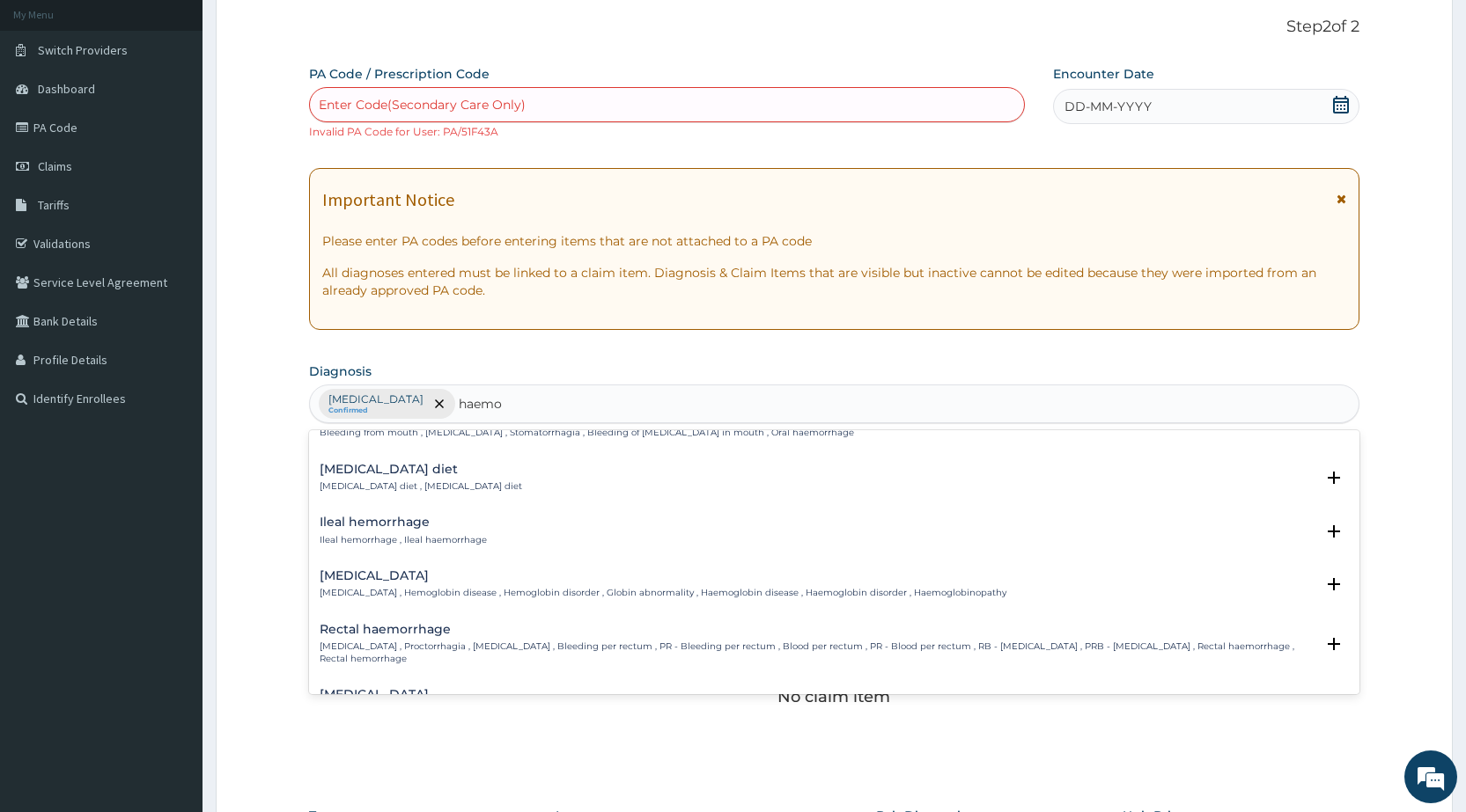
scroll to position [1585, 0]
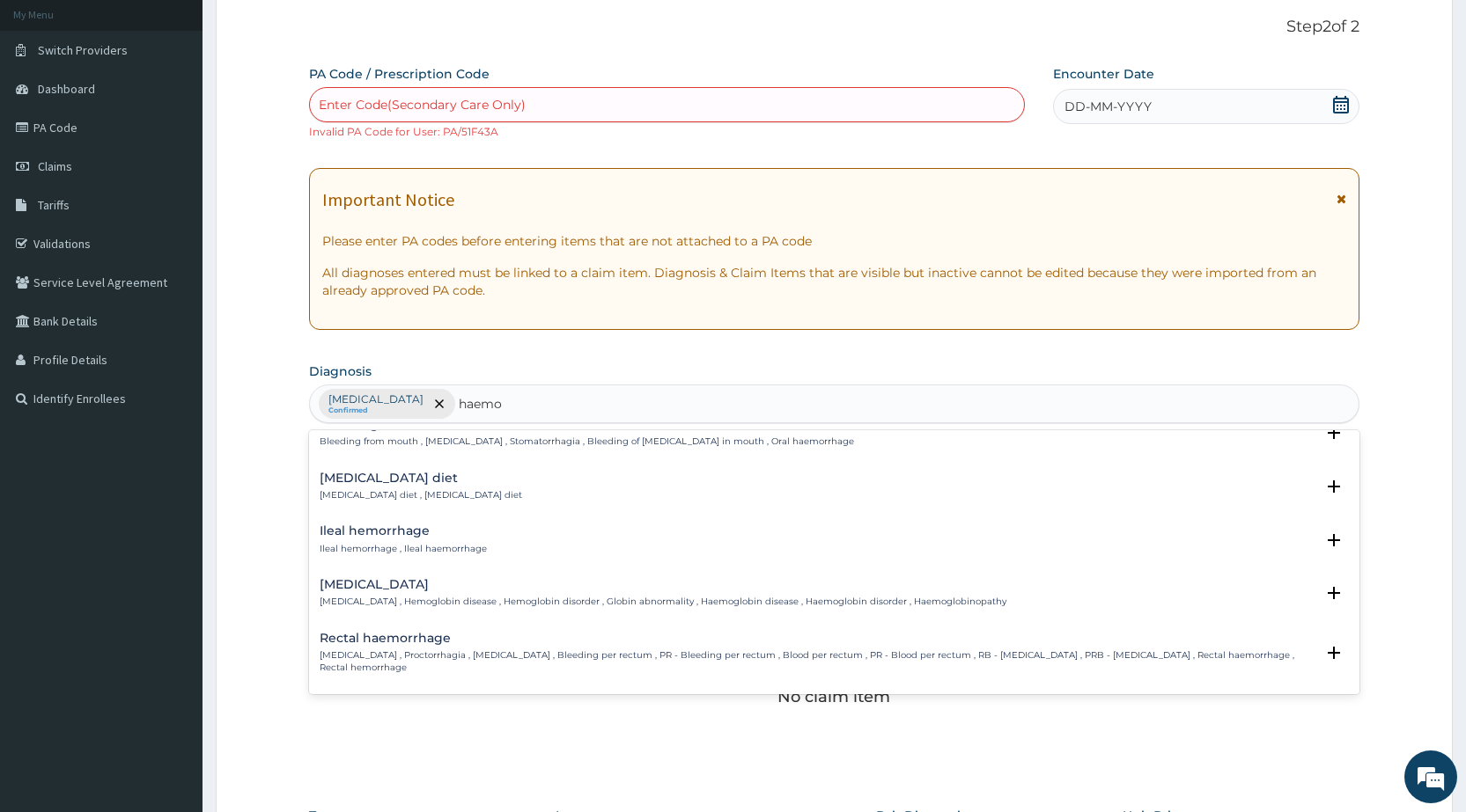
click at [380, 591] on h4 "Hemoglobinopathy" at bounding box center [663, 585] width 686 height 13
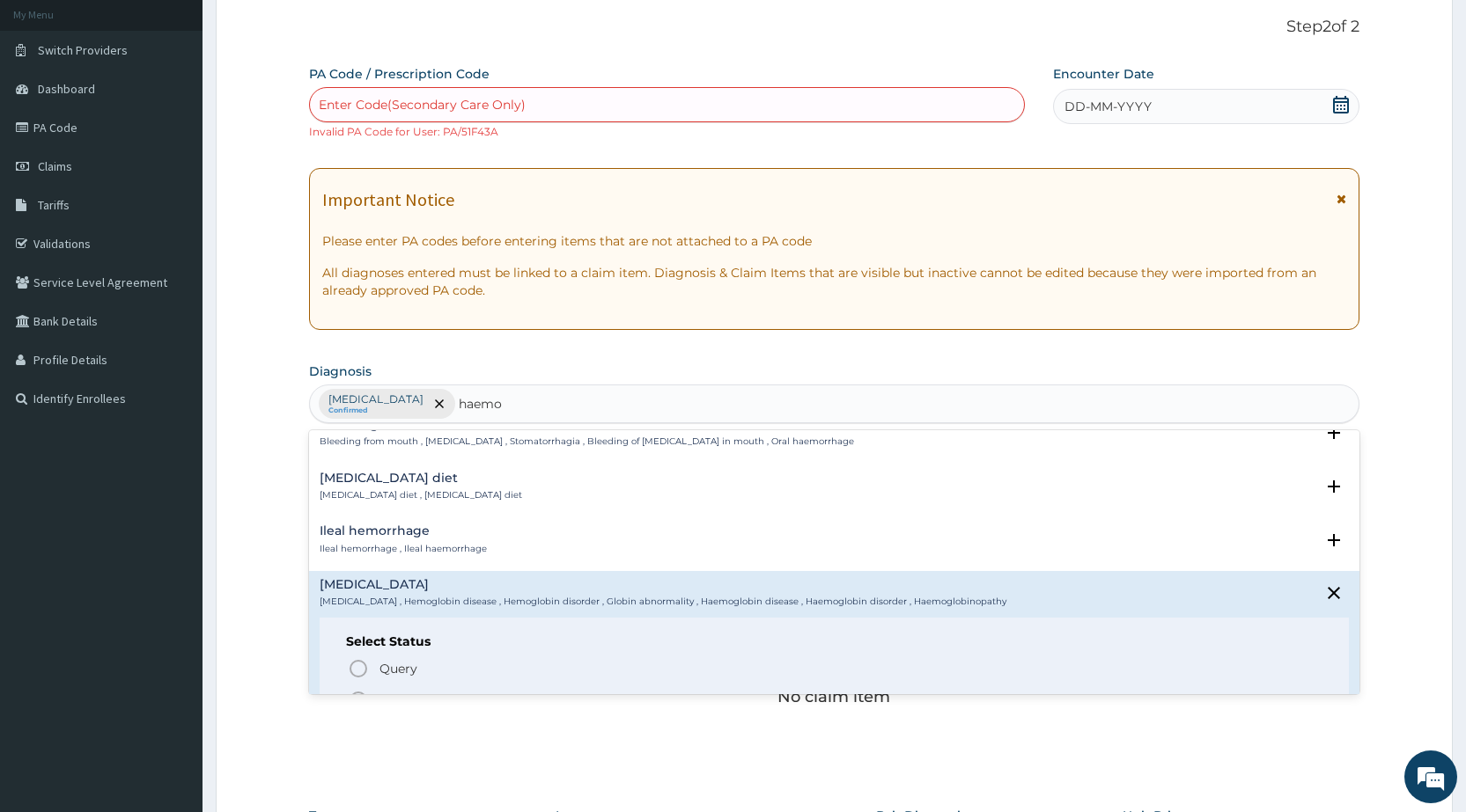
click at [351, 690] on icon "status option filled" at bounding box center [359, 701] width 21 height 21
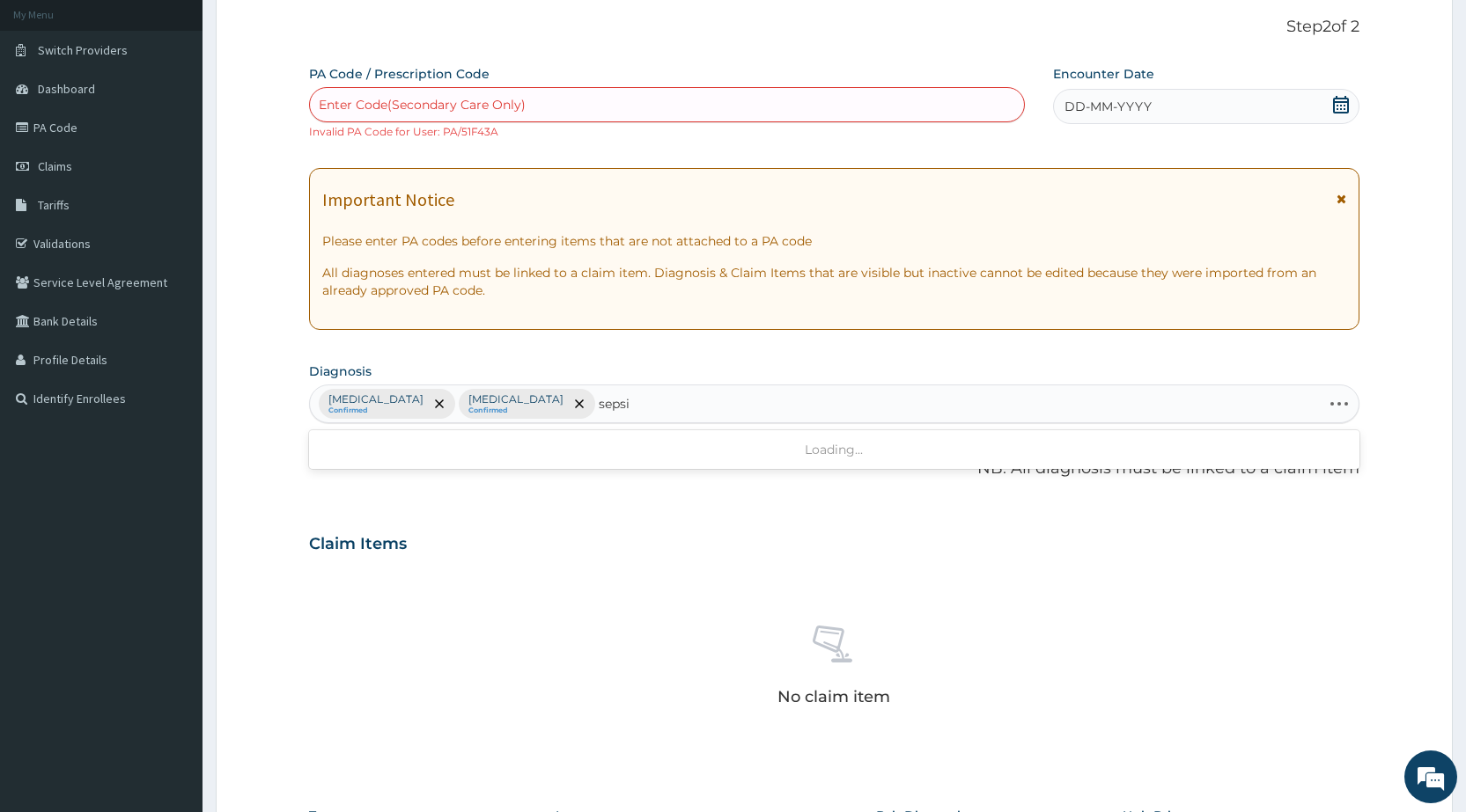
type input "sepsis"
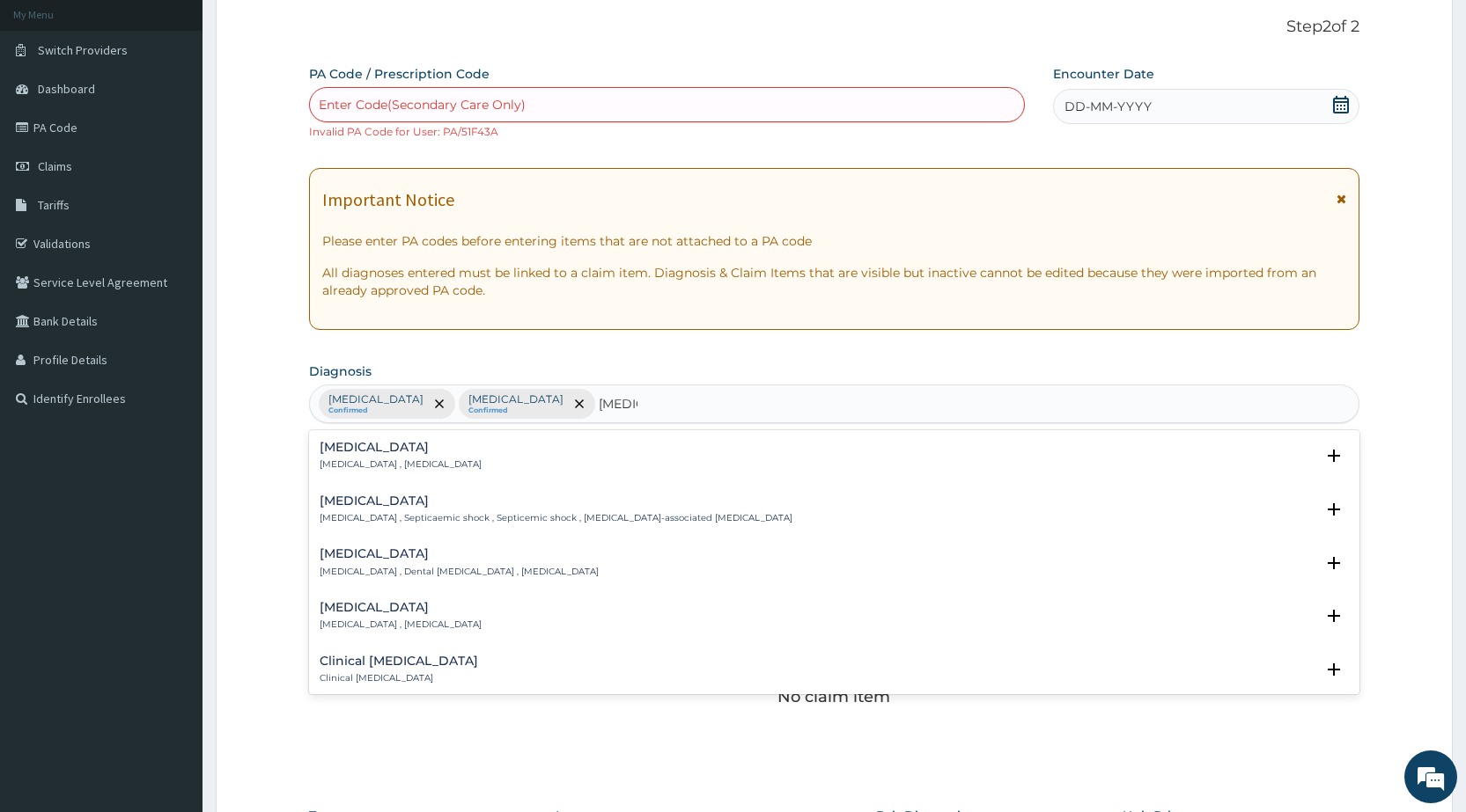
click at [361, 441] on h4 "Sepsis" at bounding box center [401, 448] width 162 height 13
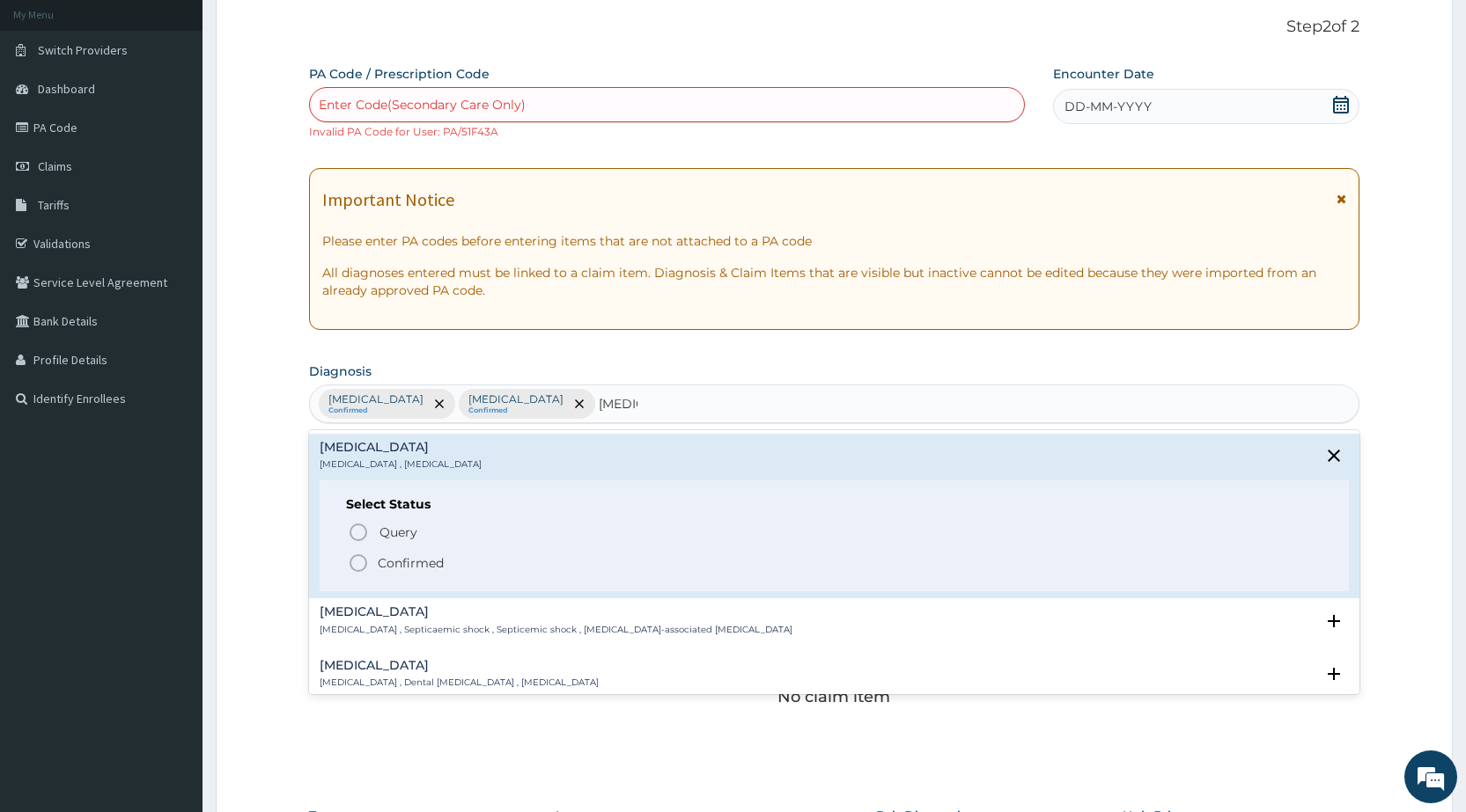
click at [356, 560] on icon "status option filled" at bounding box center [359, 563] width 21 height 21
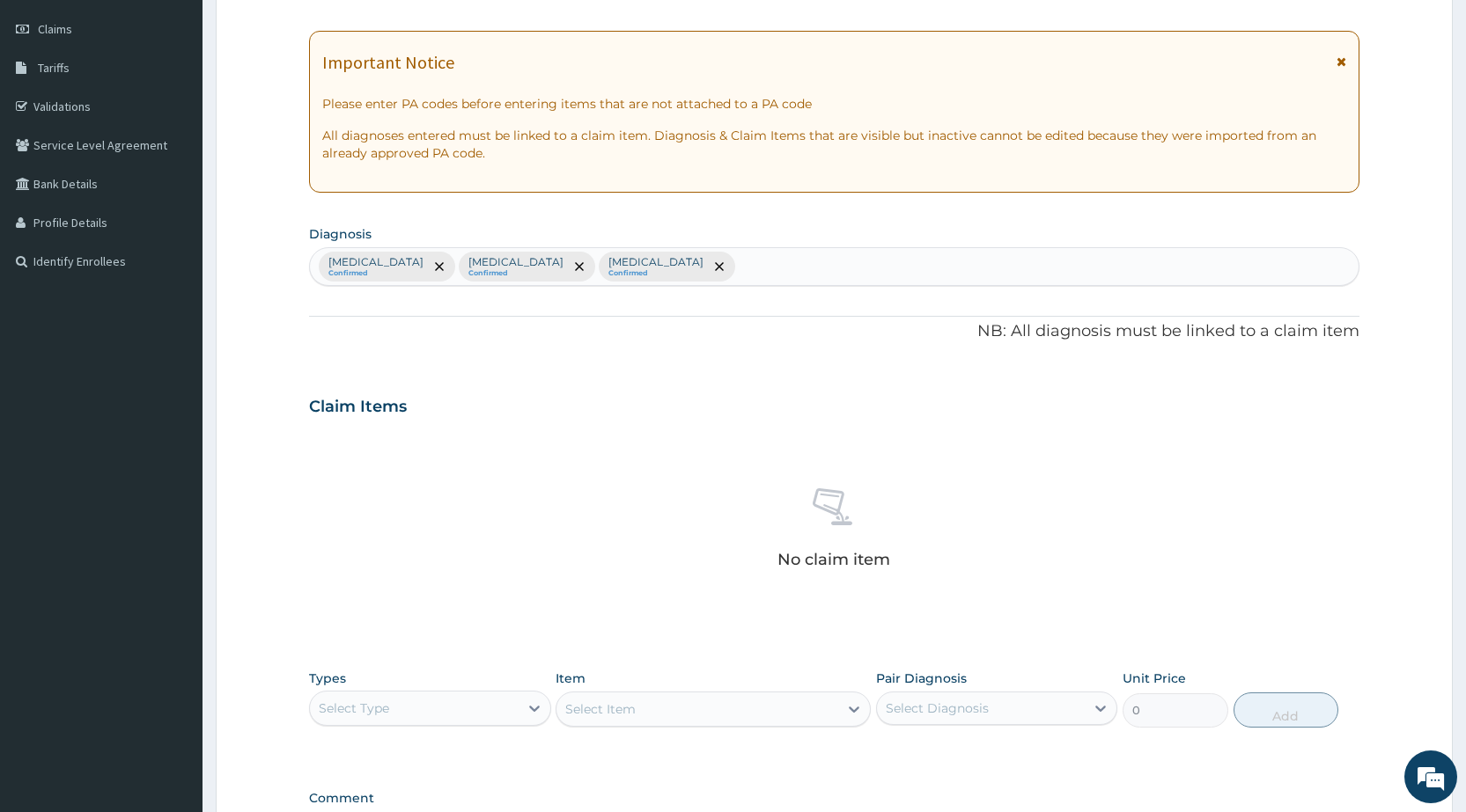
scroll to position [455, 0]
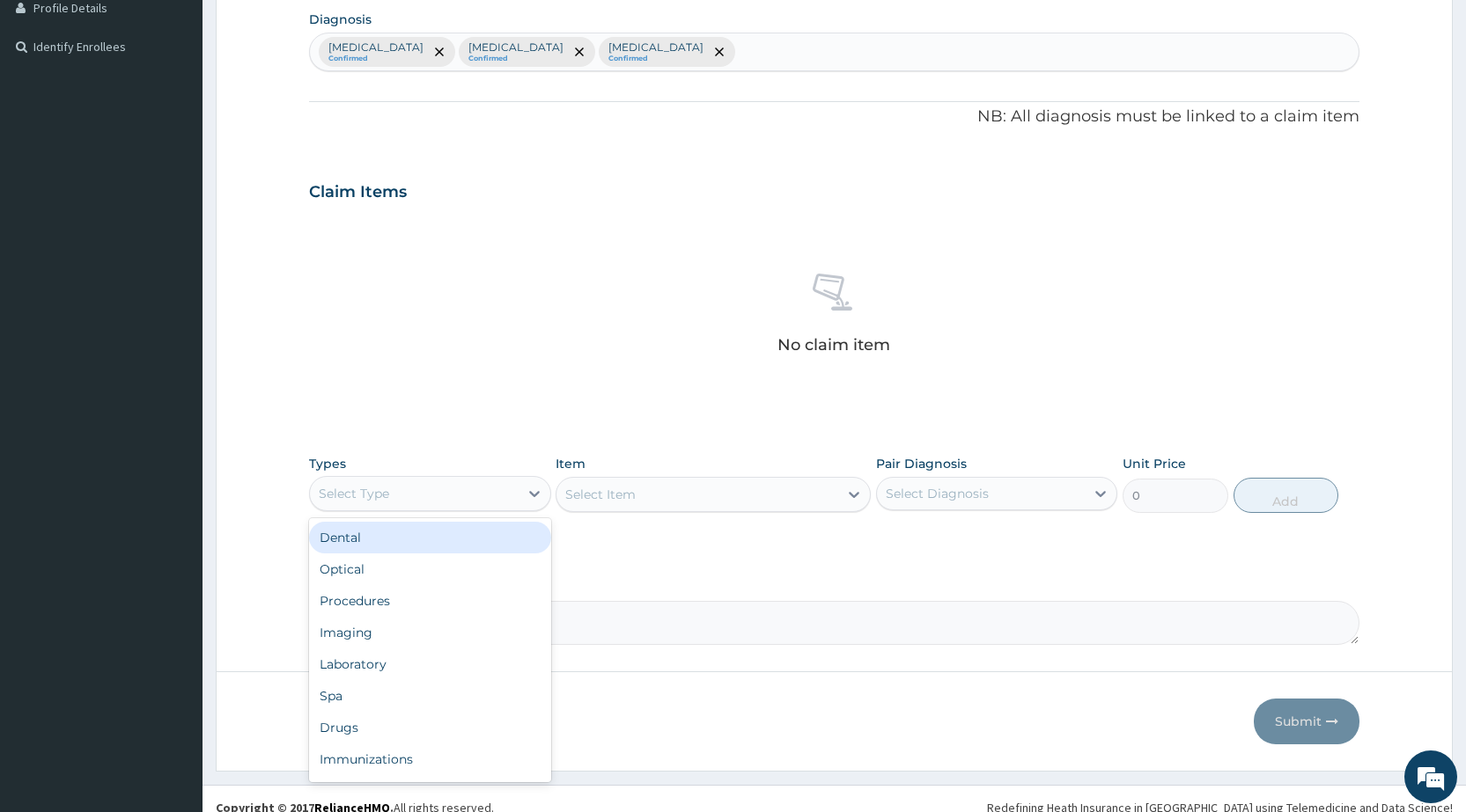
click at [399, 501] on div "Select Type" at bounding box center [413, 493] width 208 height 28
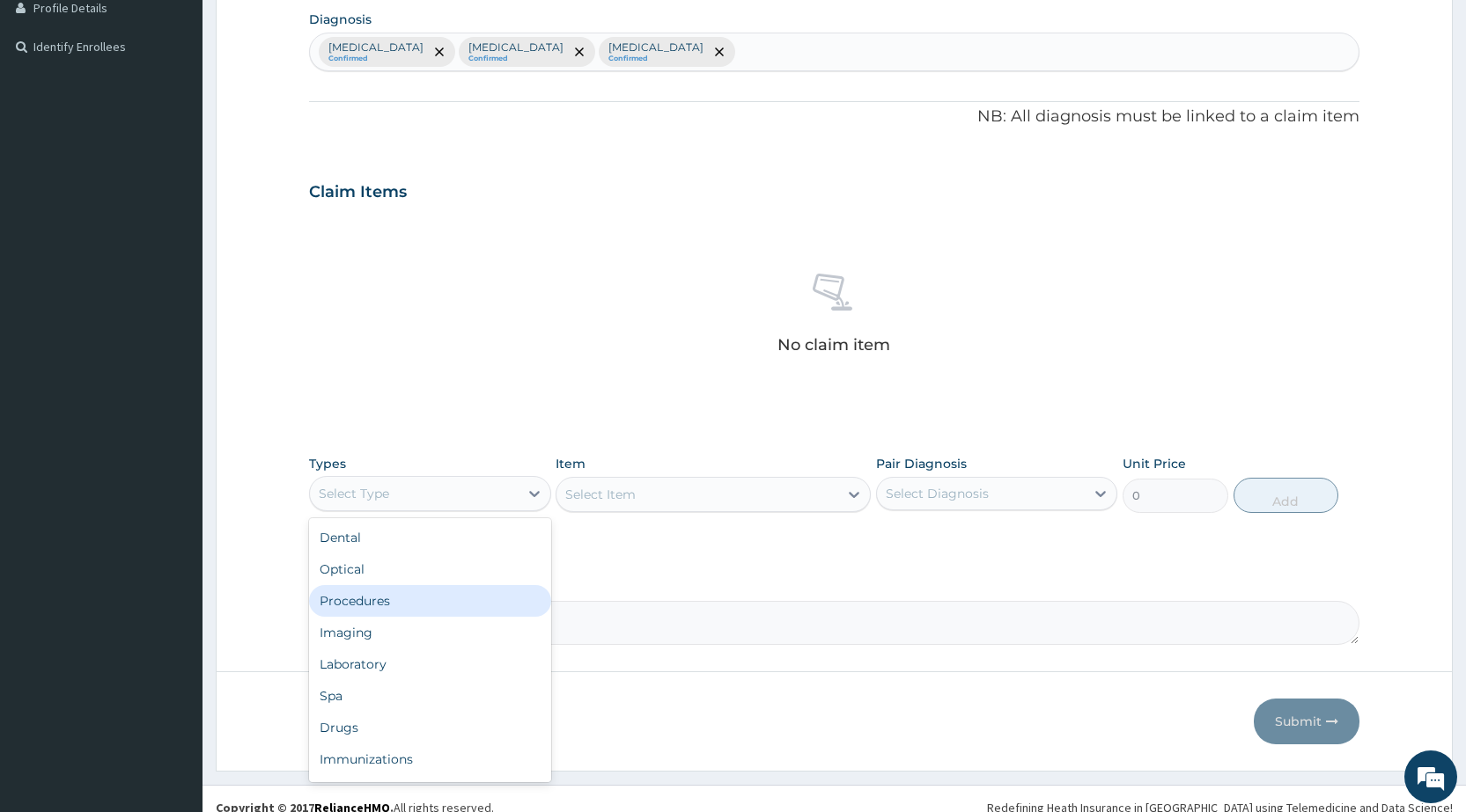
click at [356, 603] on div "Procedures" at bounding box center [430, 601] width 241 height 32
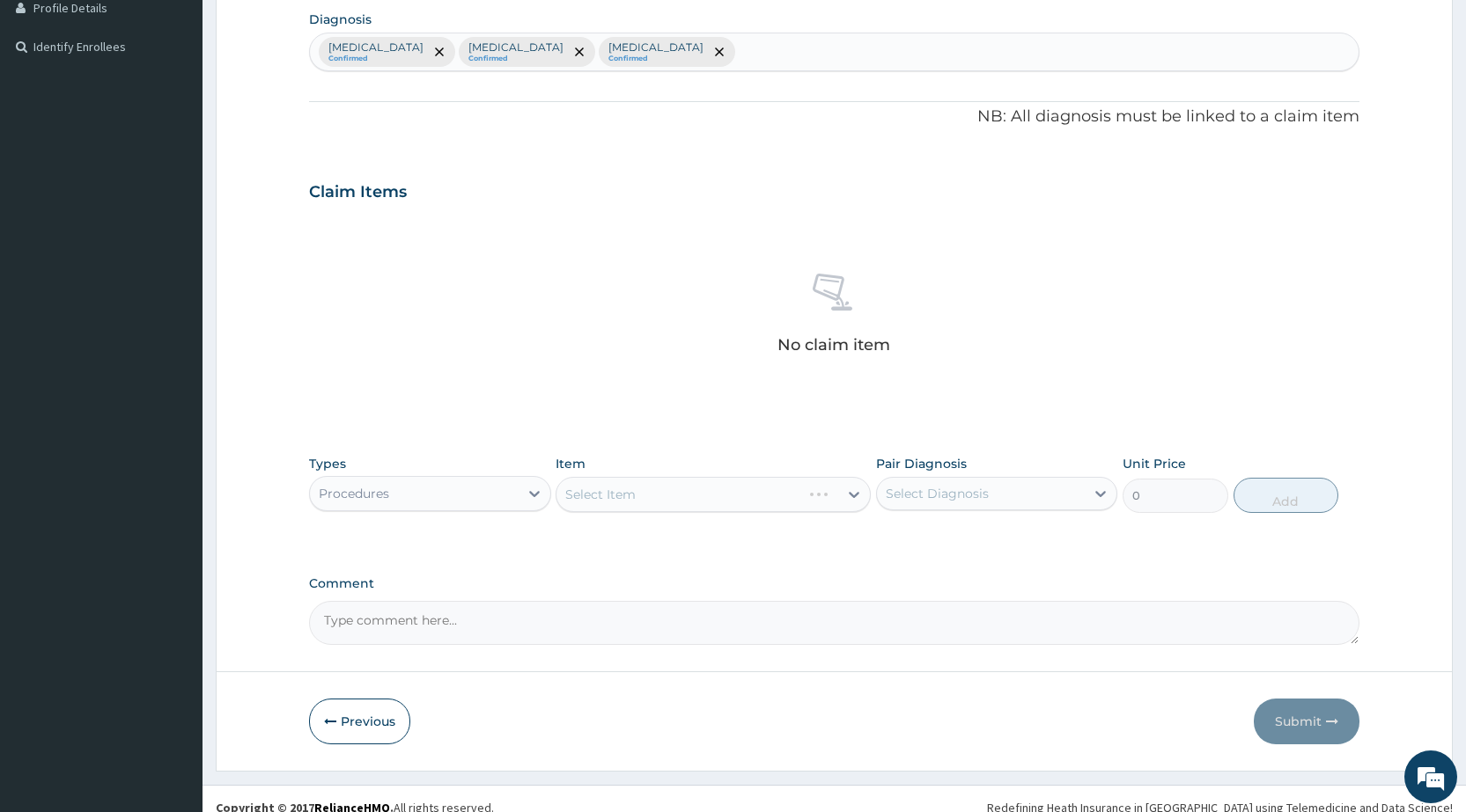
click at [634, 498] on div "Select Item" at bounding box center [713, 494] width 315 height 36
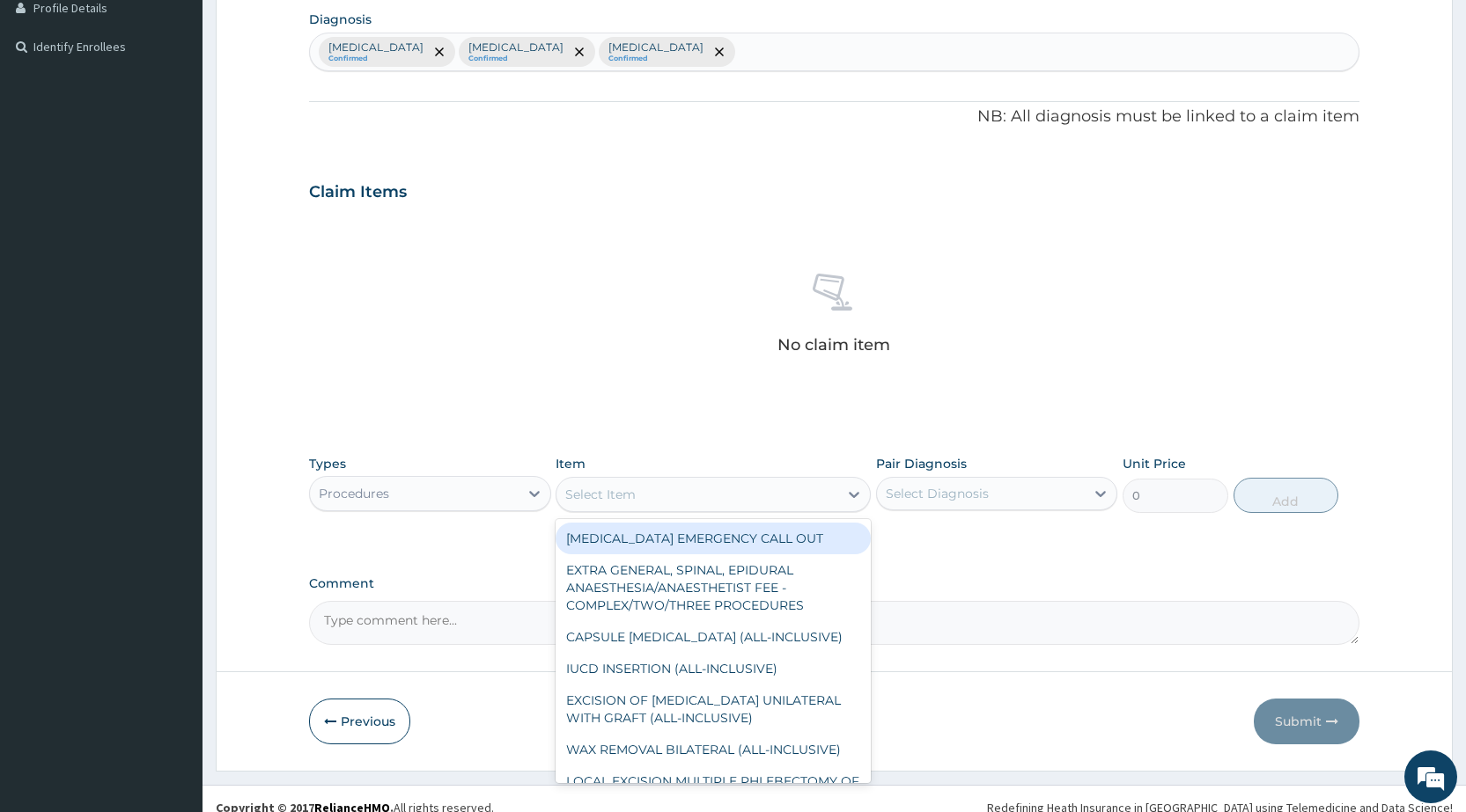
click at [634, 498] on div "Select Item" at bounding box center [600, 495] width 70 height 17
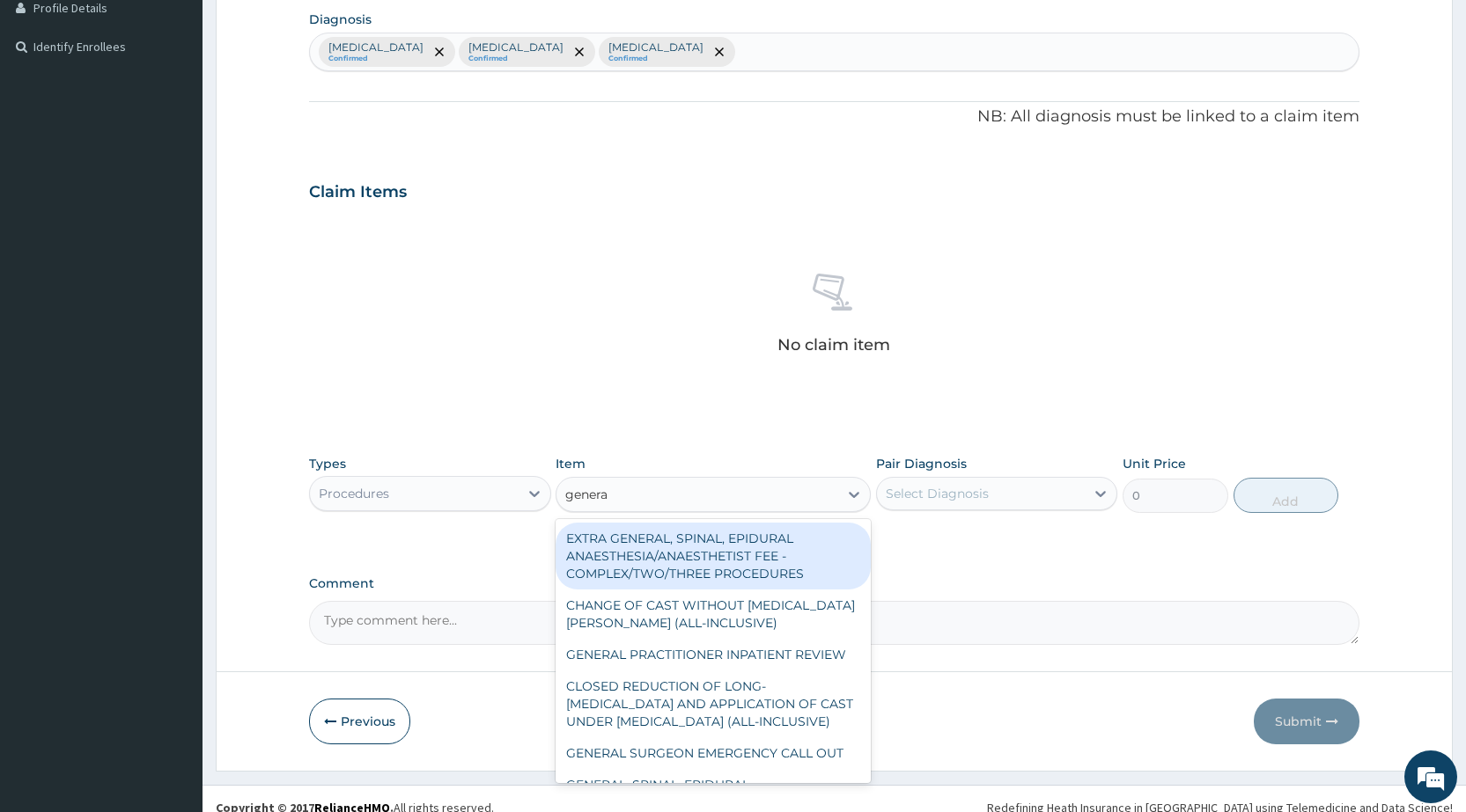
type input "general"
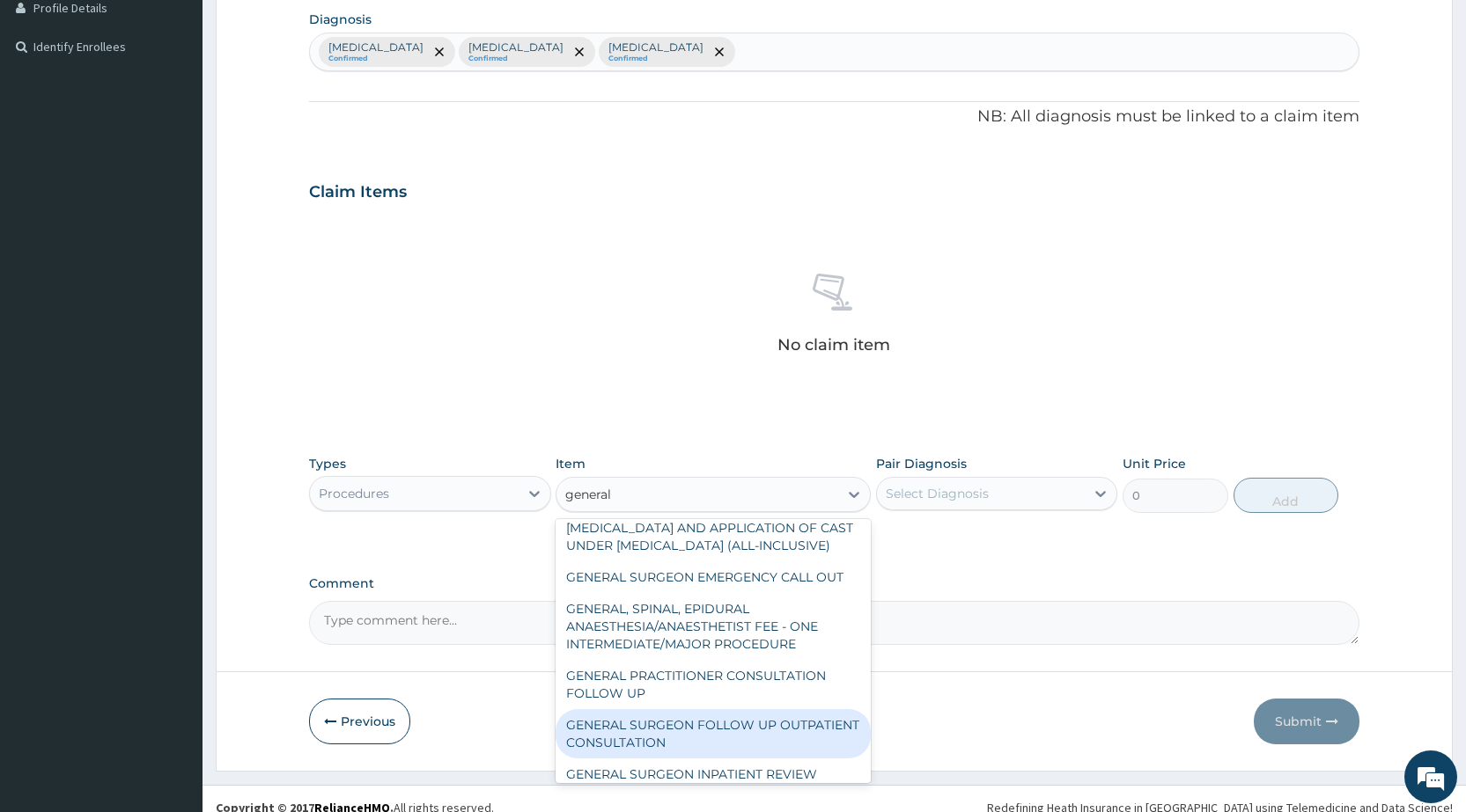
scroll to position [352, 0]
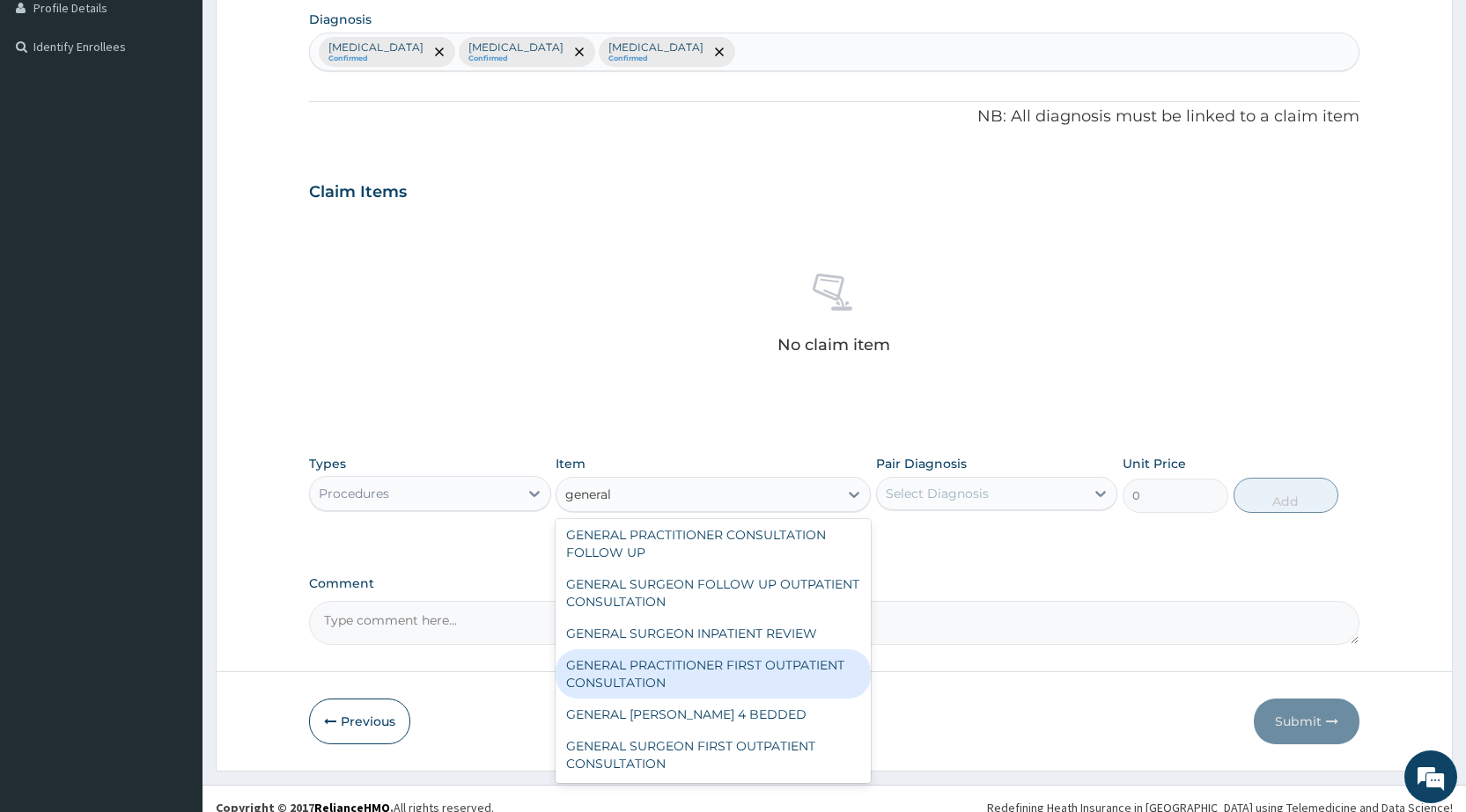
click at [674, 666] on div "GENERAL PRACTITIONER FIRST OUTPATIENT CONSULTATION" at bounding box center [713, 674] width 315 height 49
type input "3750"
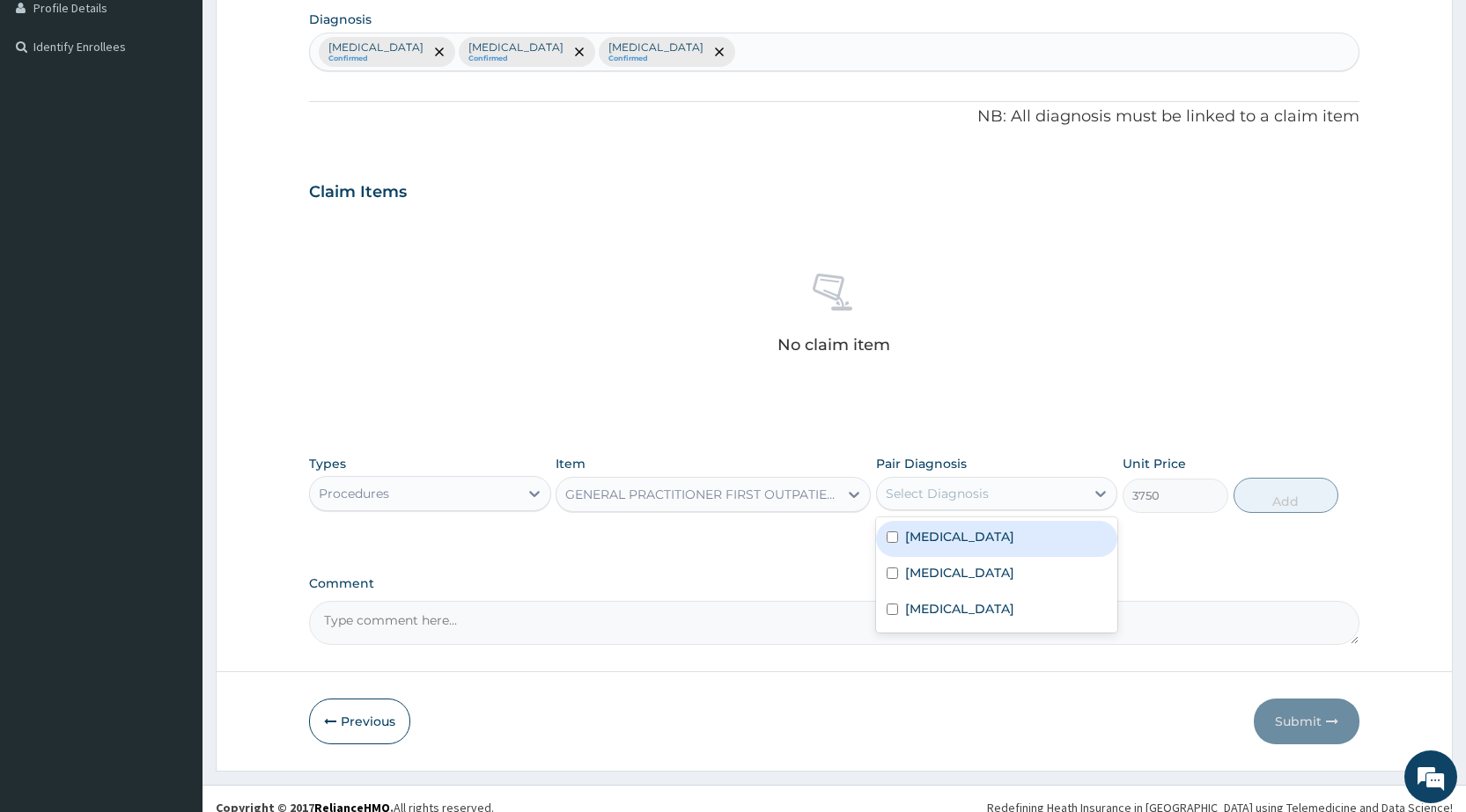
drag, startPoint x: 982, startPoint y: 493, endPoint x: 970, endPoint y: 542, distance: 50.4
click at [981, 494] on div "Select Diagnosis" at bounding box center [937, 494] width 103 height 17
click at [970, 542] on div "Malaria" at bounding box center [996, 539] width 241 height 37
checkbox input "true"
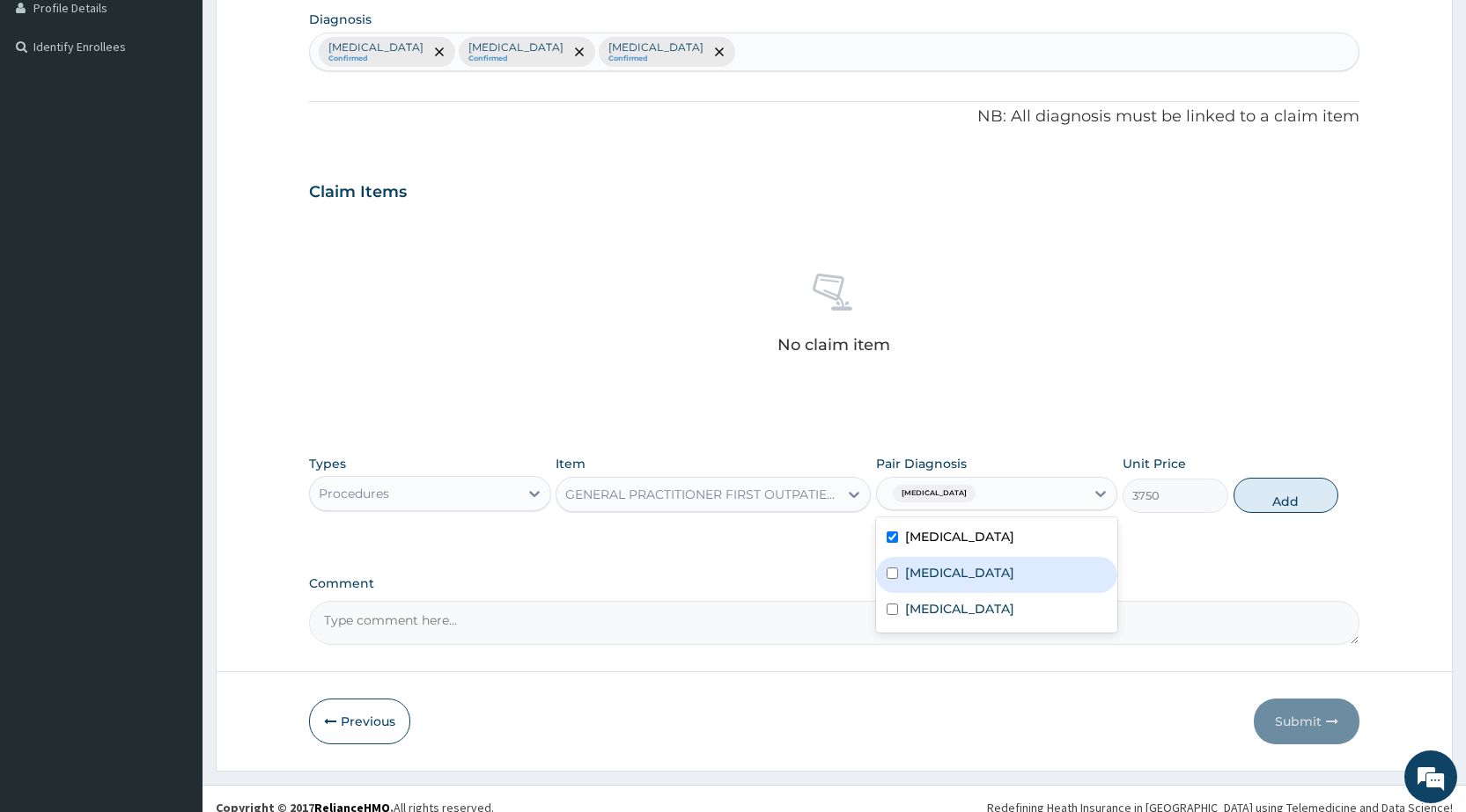
click at [971, 570] on label "Hemoglobinopathy" at bounding box center [960, 573] width 110 height 17
checkbox input "true"
drag, startPoint x: 973, startPoint y: 604, endPoint x: 1070, endPoint y: 545, distance: 113.5
click at [970, 603] on div "Sepsis" at bounding box center [996, 611] width 241 height 37
checkbox input "true"
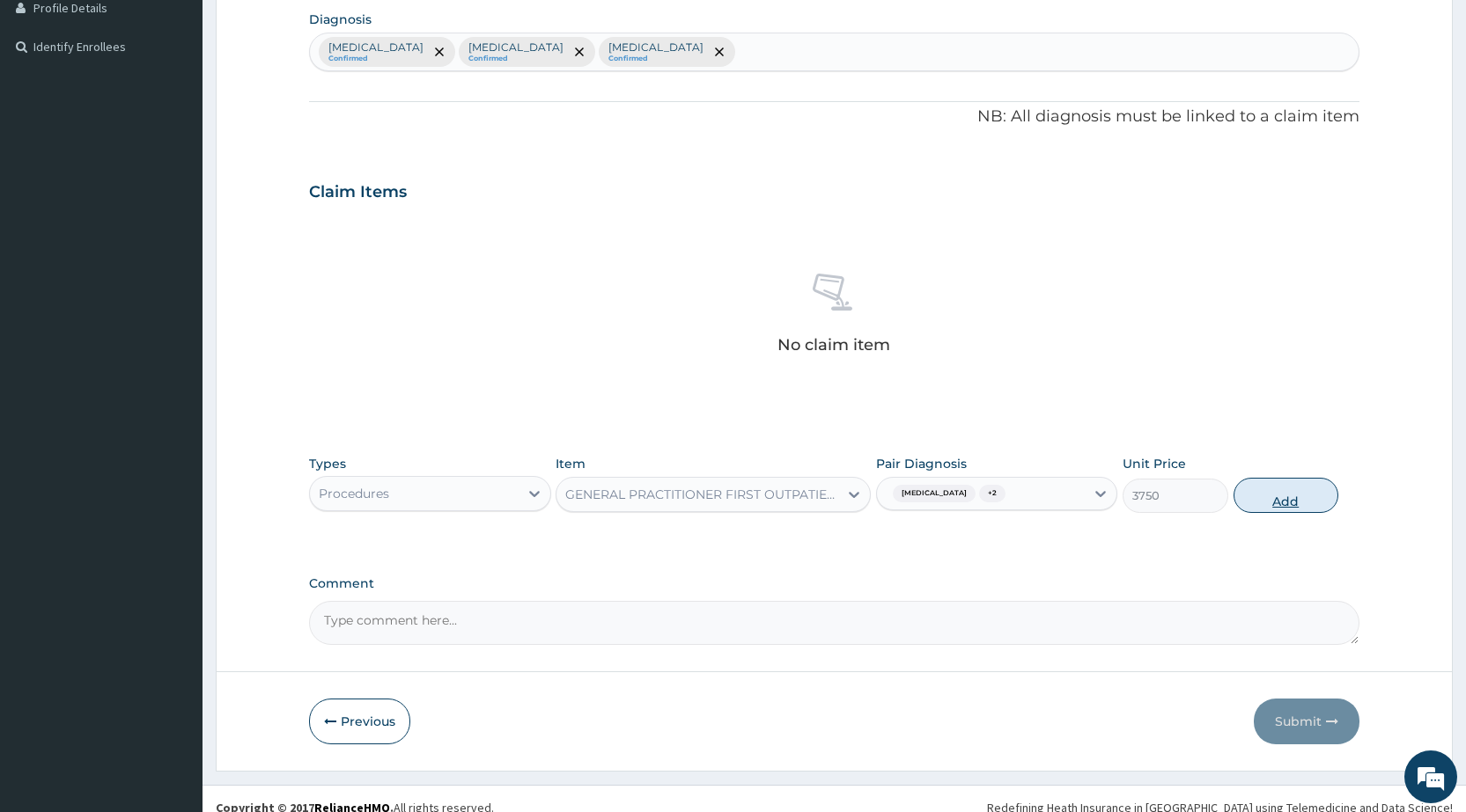
drag, startPoint x: 1317, startPoint y: 482, endPoint x: 1237, endPoint y: 478, distance: 80.1
click at [1313, 480] on button "Add" at bounding box center [1285, 495] width 105 height 36
type input "0"
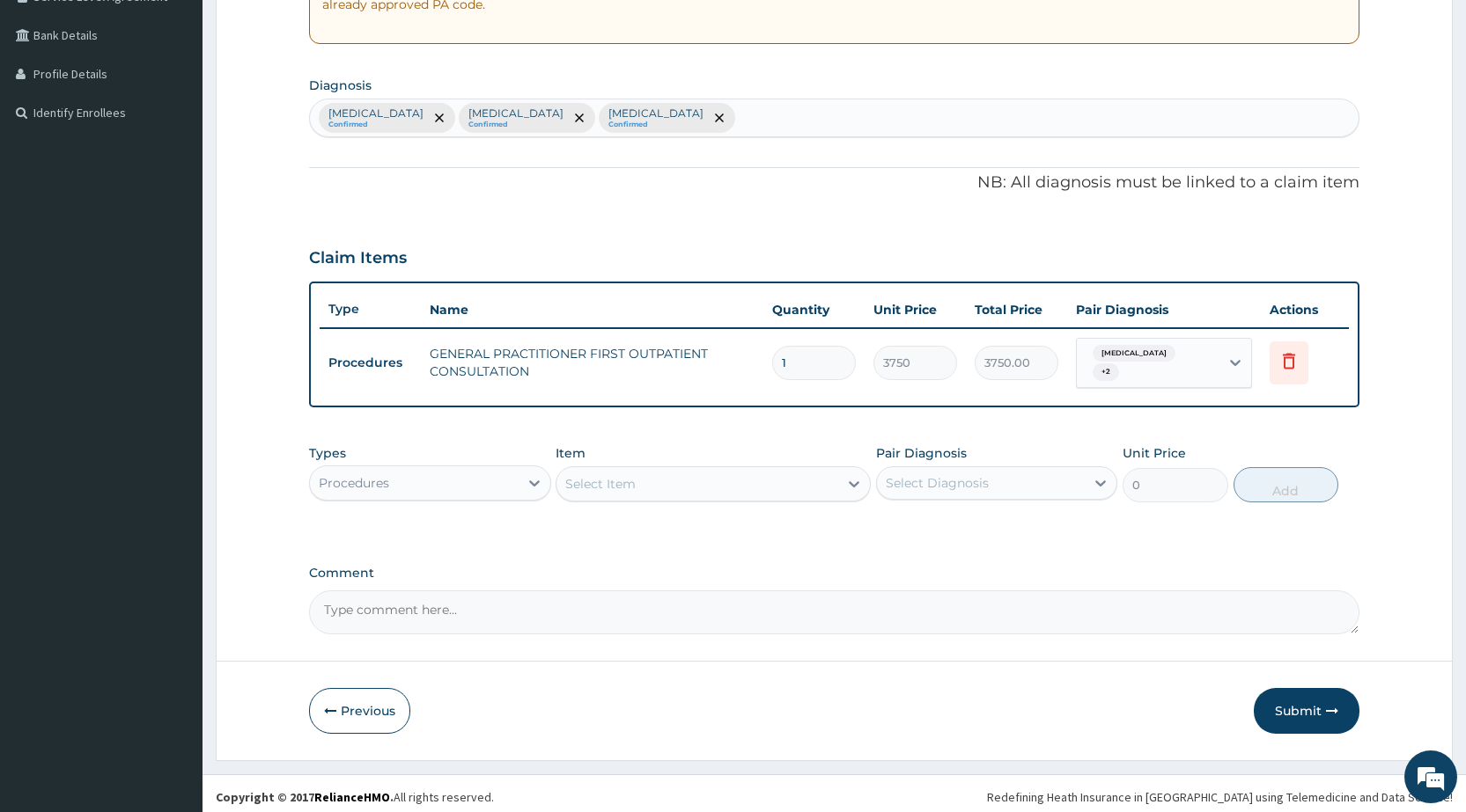
click at [360, 475] on div "Procedures" at bounding box center [354, 483] width 70 height 17
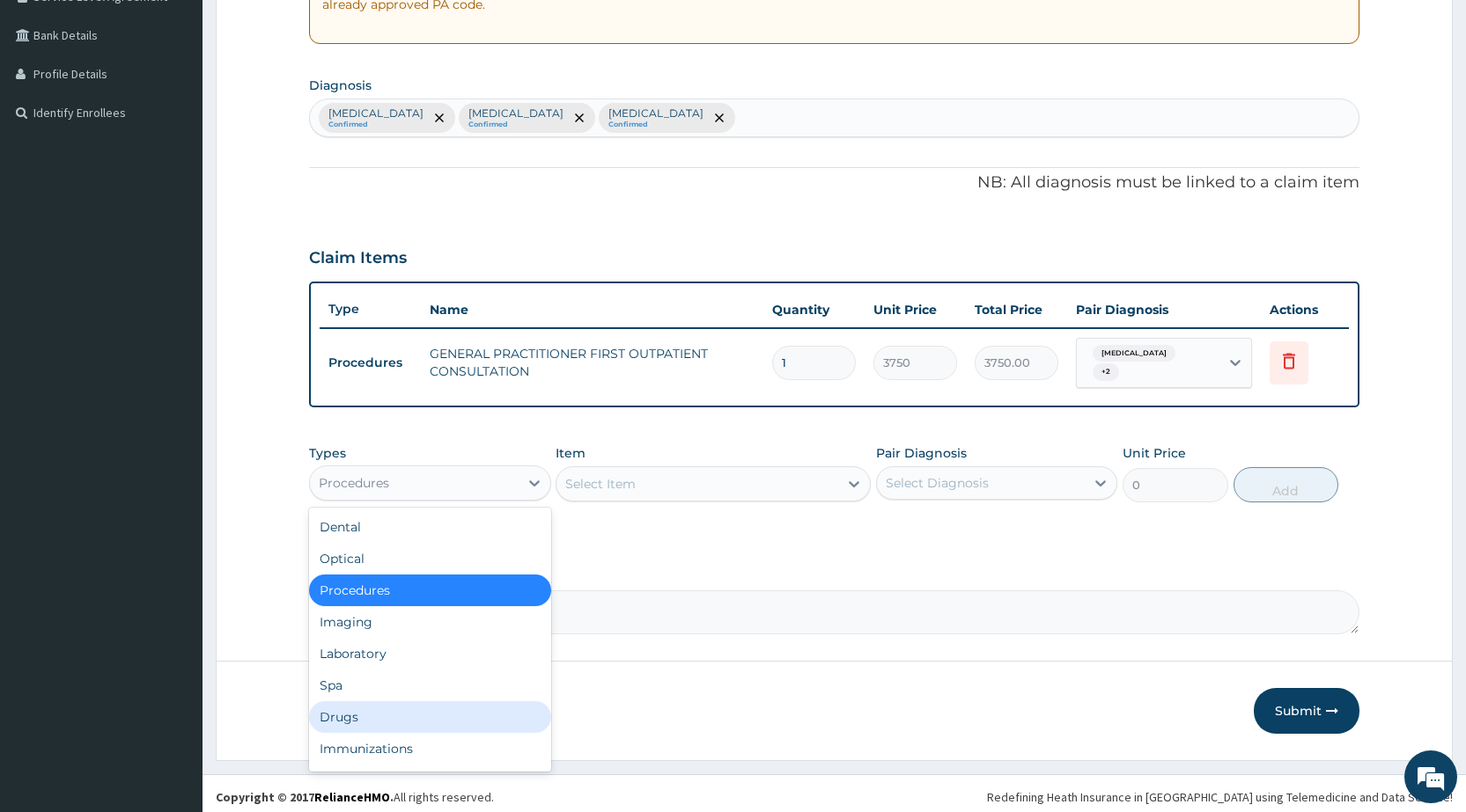
scroll to position [60, 0]
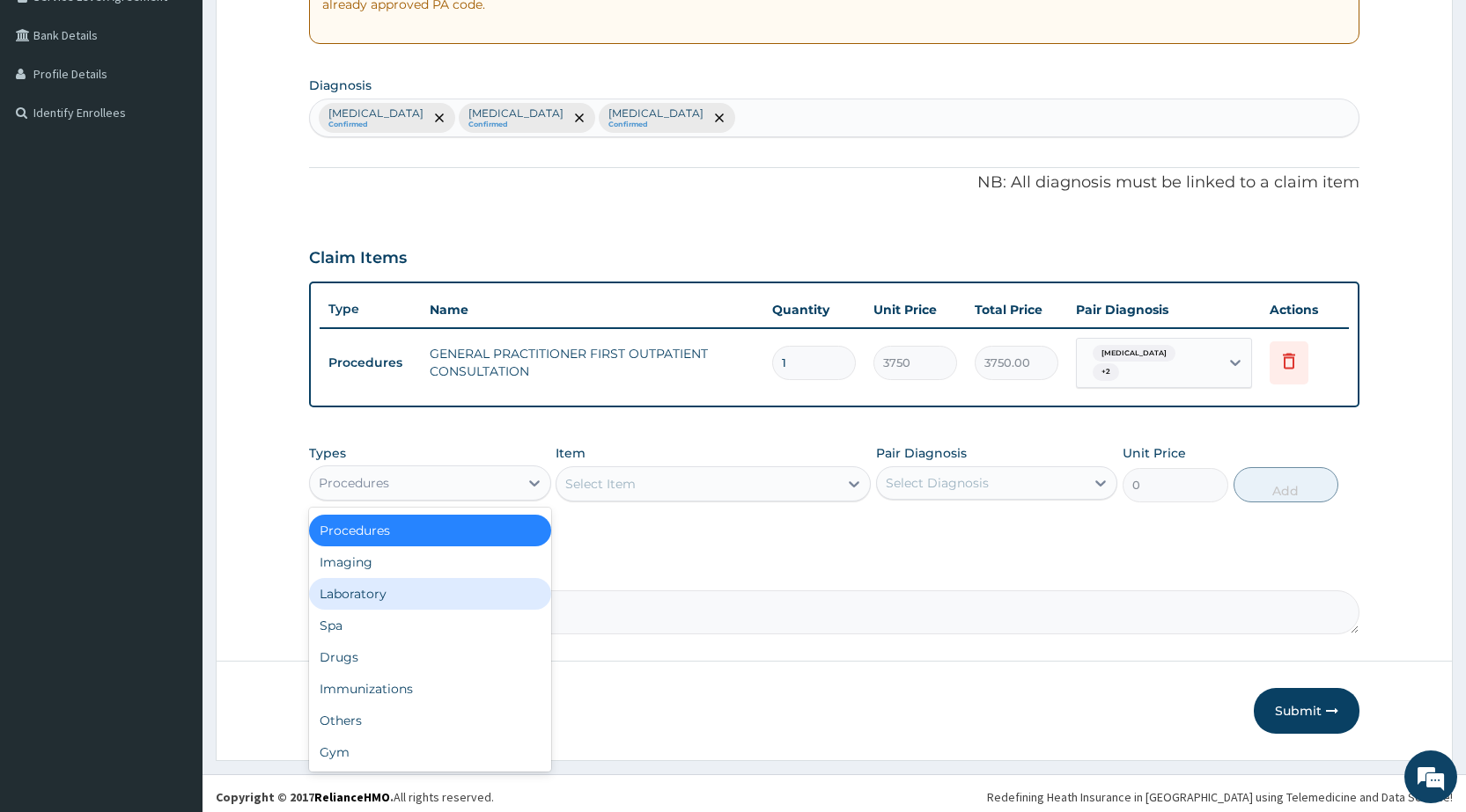
drag, startPoint x: 382, startPoint y: 585, endPoint x: 520, endPoint y: 533, distance: 147.5
click at [383, 585] on div "Laboratory" at bounding box center [430, 594] width 241 height 32
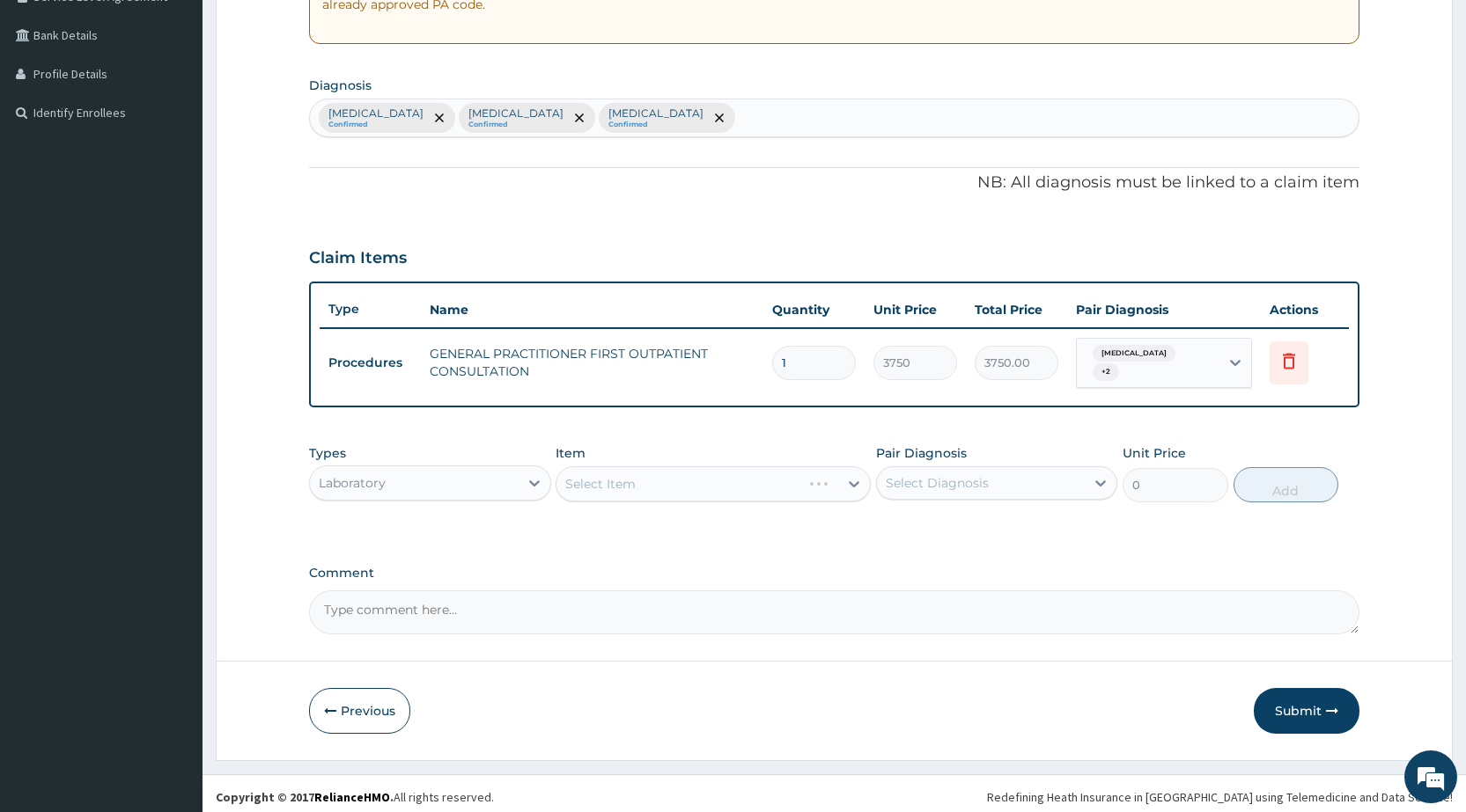
click at [648, 475] on div "Select Item" at bounding box center [713, 483] width 315 height 36
click at [651, 474] on div "Select Item" at bounding box center [713, 483] width 315 height 36
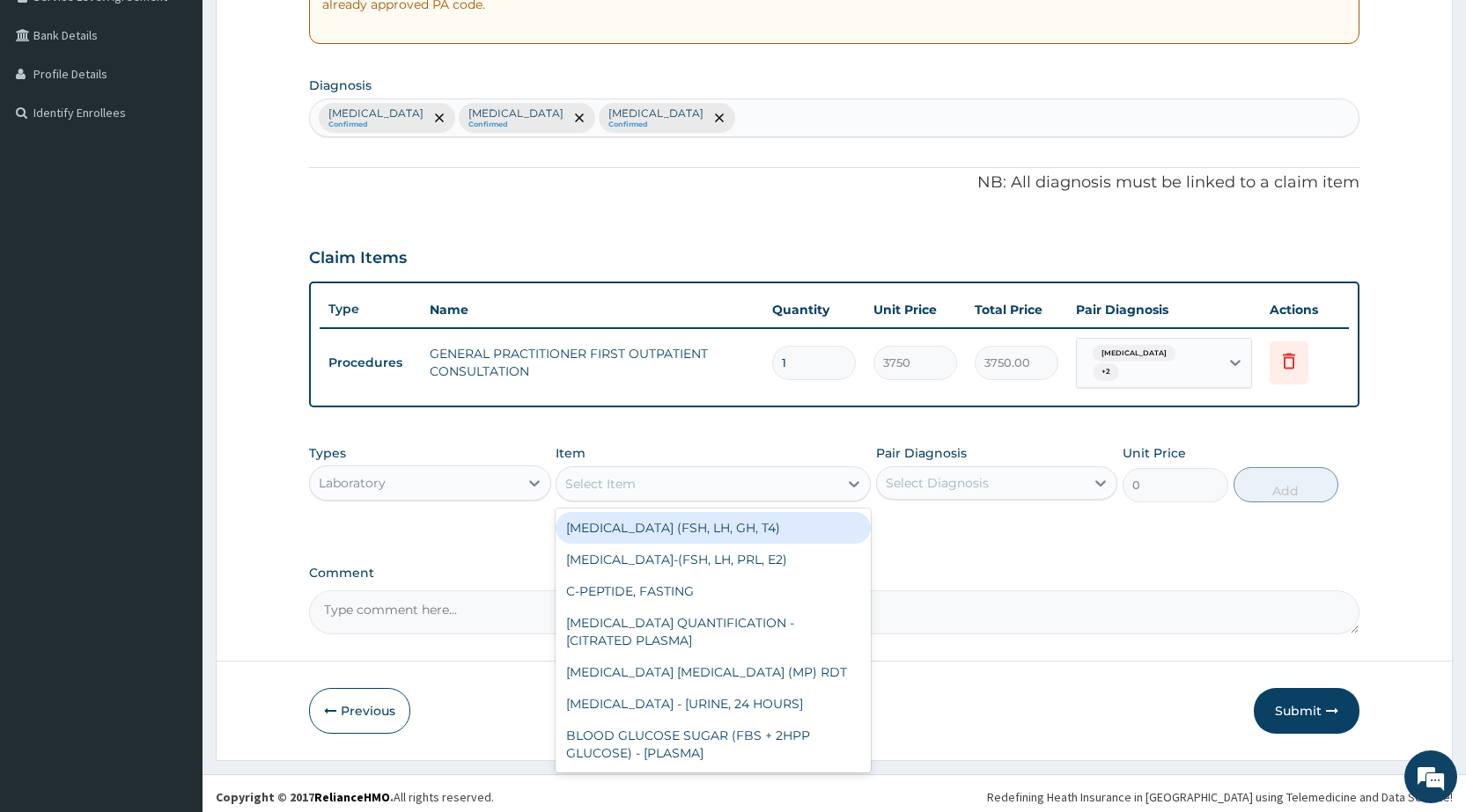
click at [656, 475] on div "Select Item" at bounding box center [697, 483] width 282 height 28
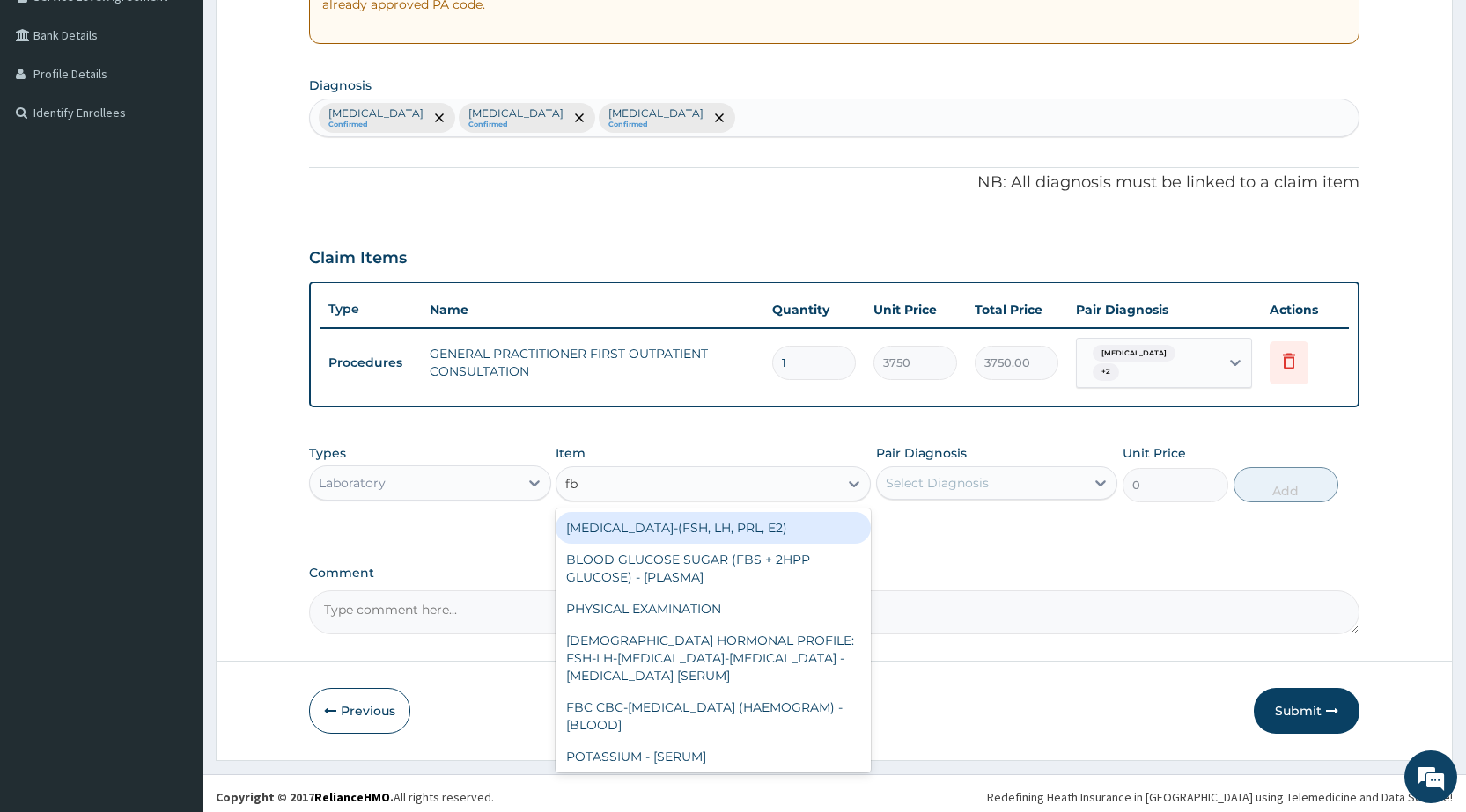
type input "fbc"
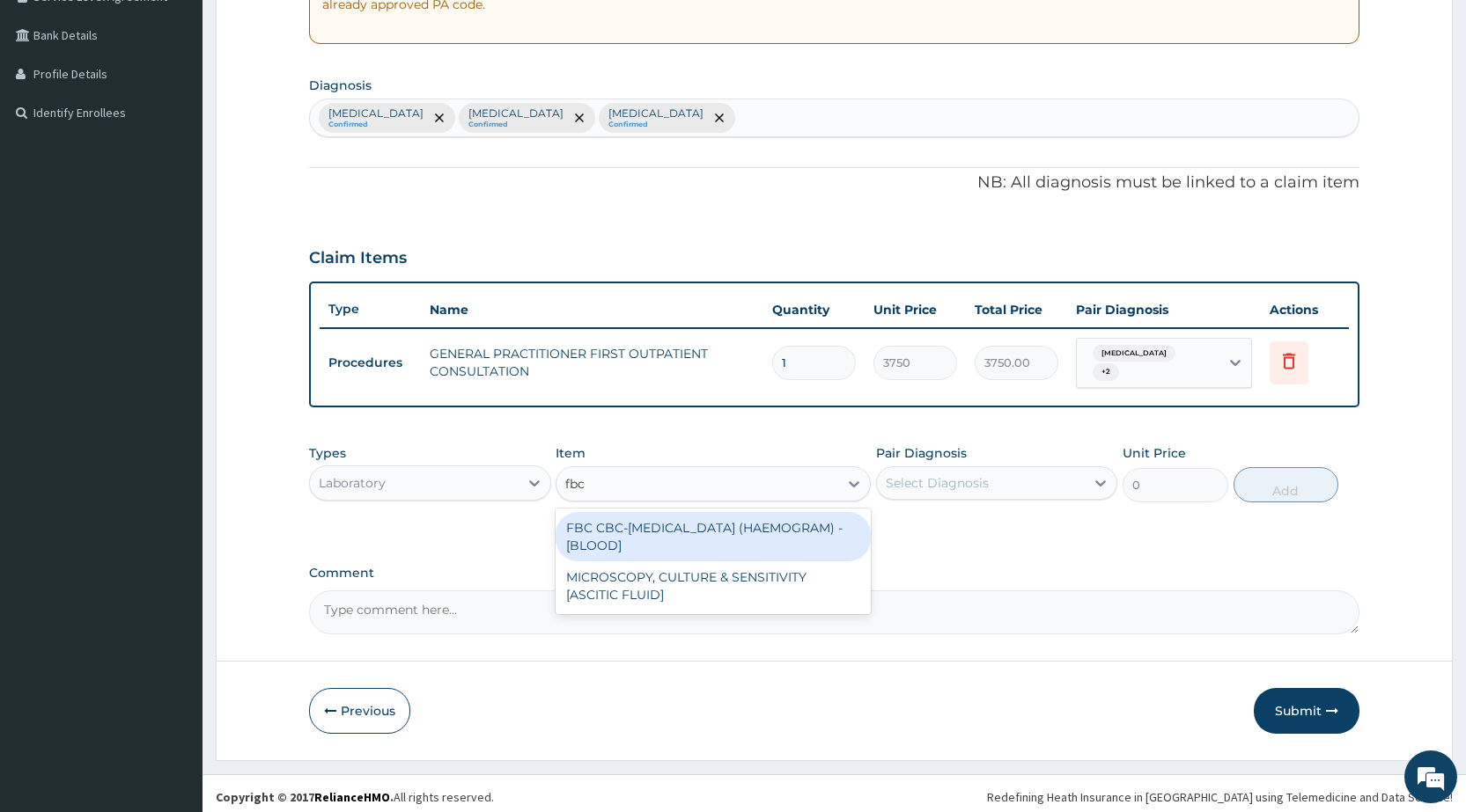
click at [667, 540] on div "FBC CBC-COMPLETE BLOOD COUNT (HAEMOGRAM) - [BLOOD]" at bounding box center [713, 536] width 315 height 49
type input "5000"
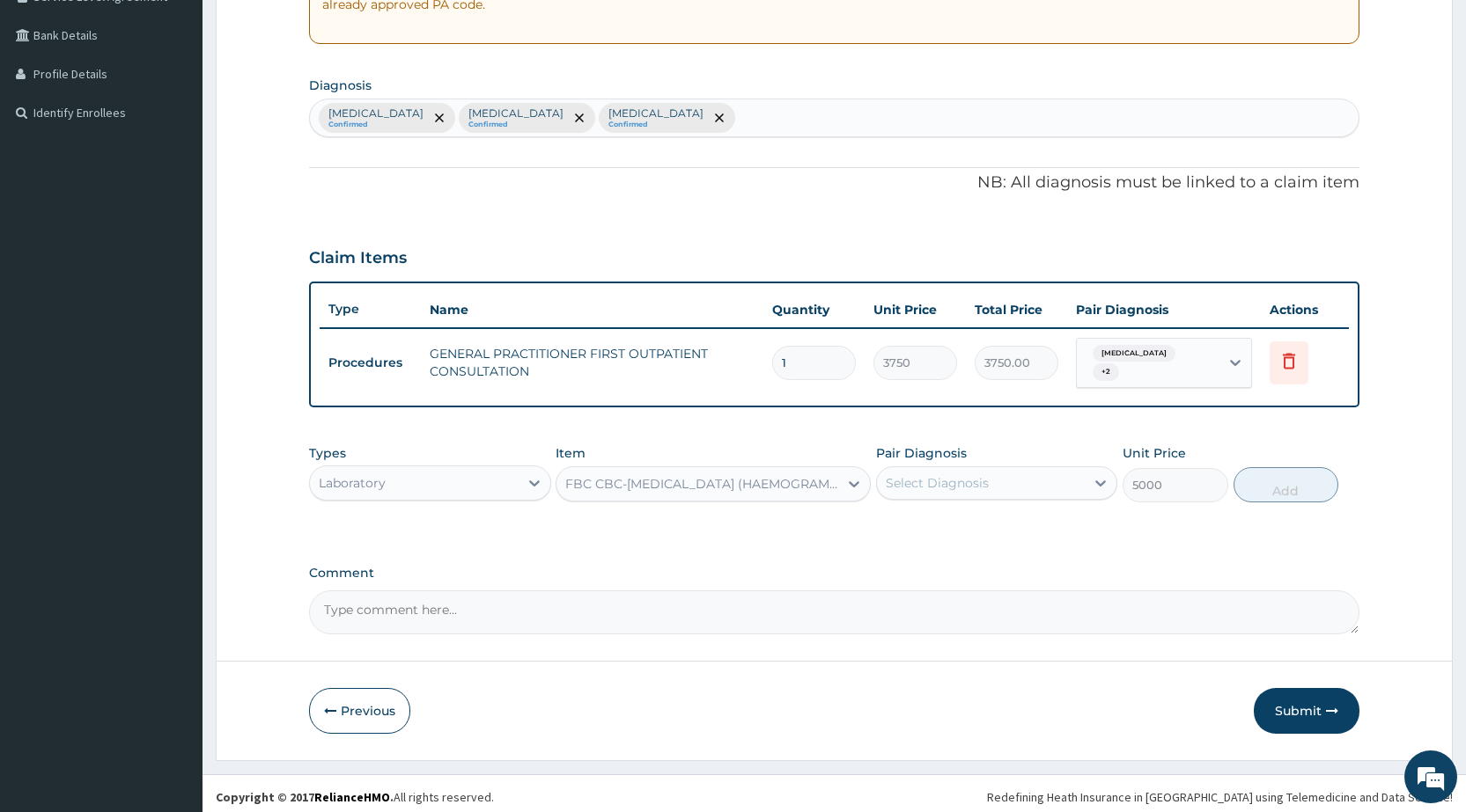
click at [949, 475] on div "Select Diagnosis" at bounding box center [937, 483] width 103 height 17
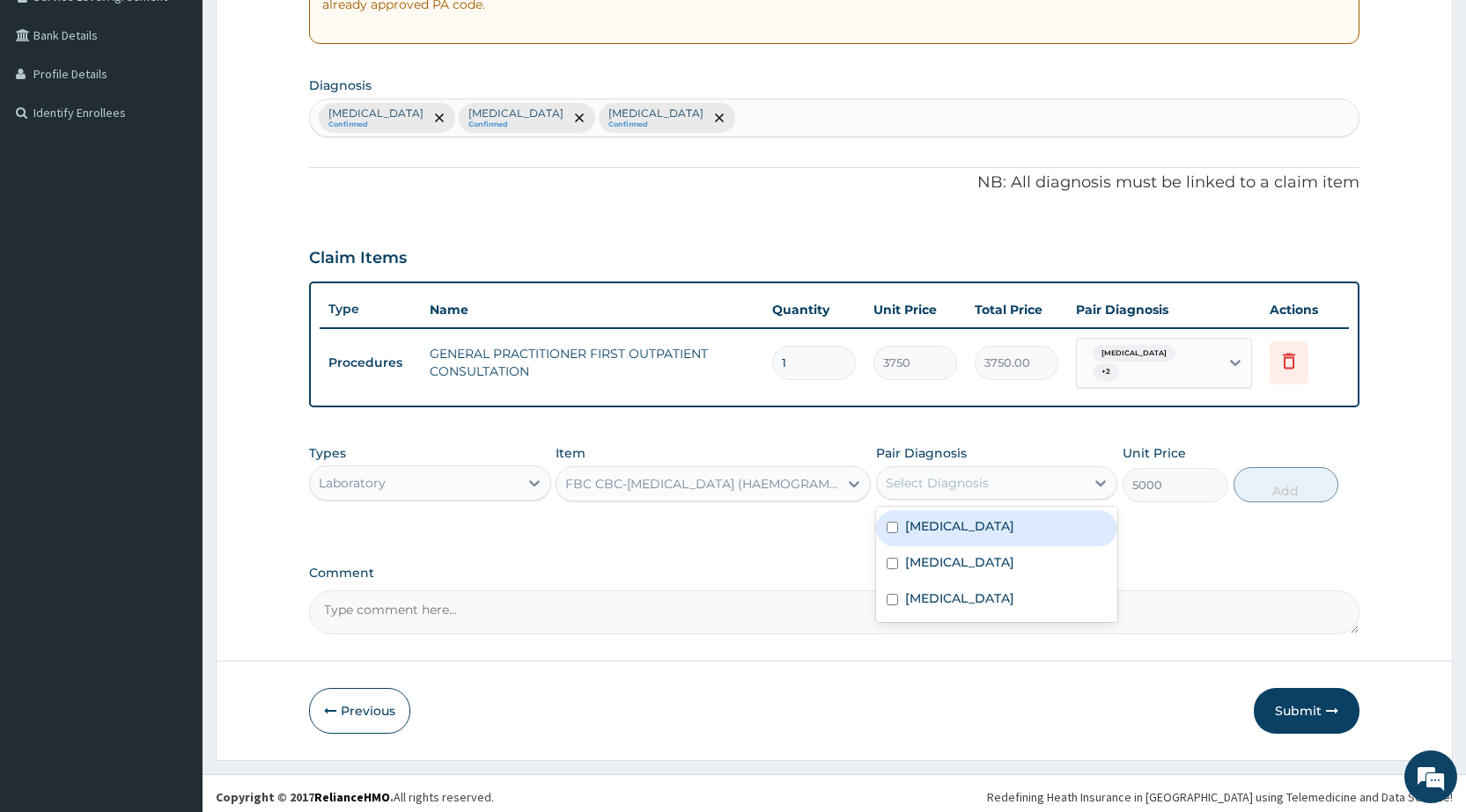
click at [949, 518] on label "Malaria" at bounding box center [960, 527] width 110 height 17
checkbox input "true"
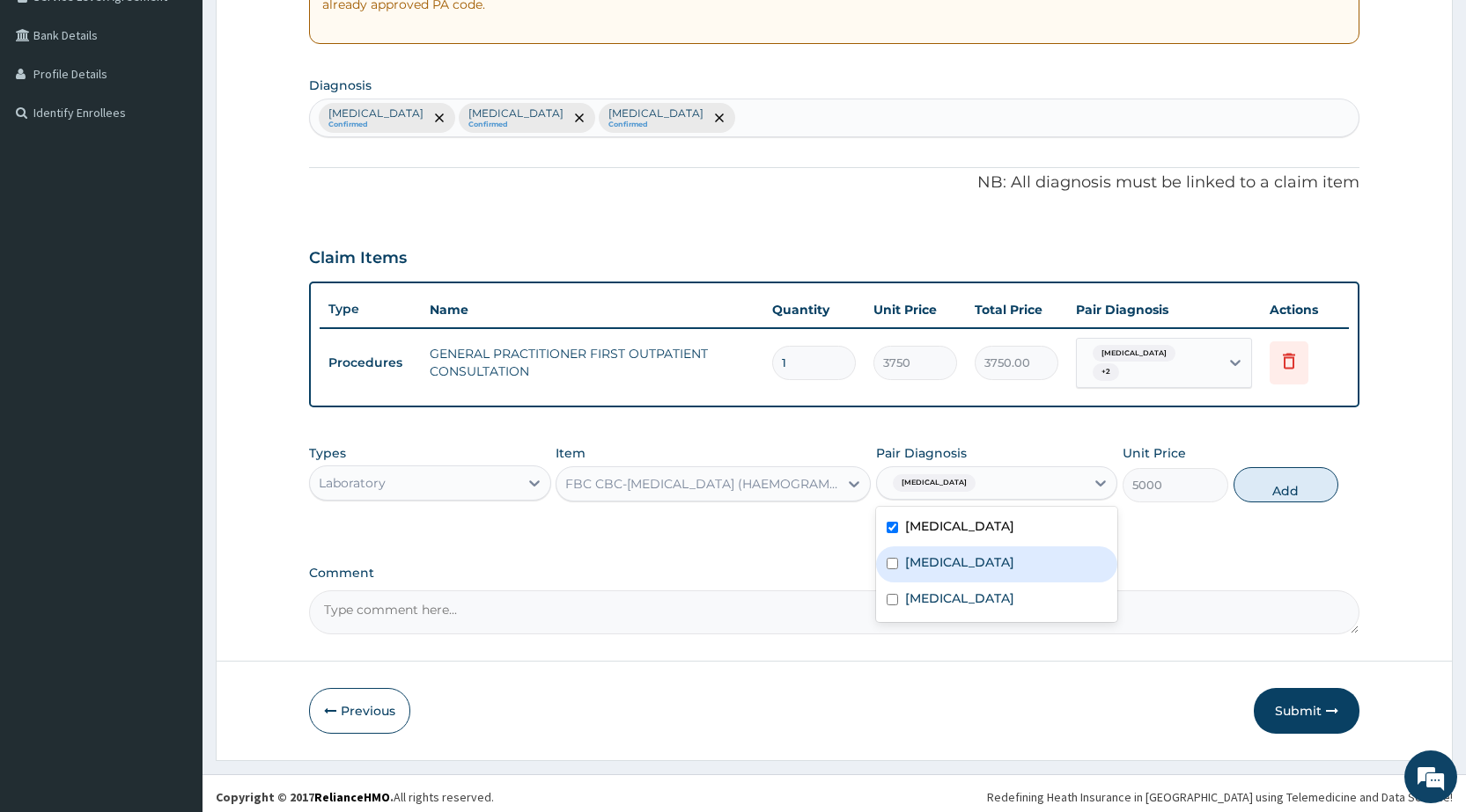
click at [962, 556] on label "Hemoglobinopathy" at bounding box center [960, 562] width 110 height 17
checkbox input "true"
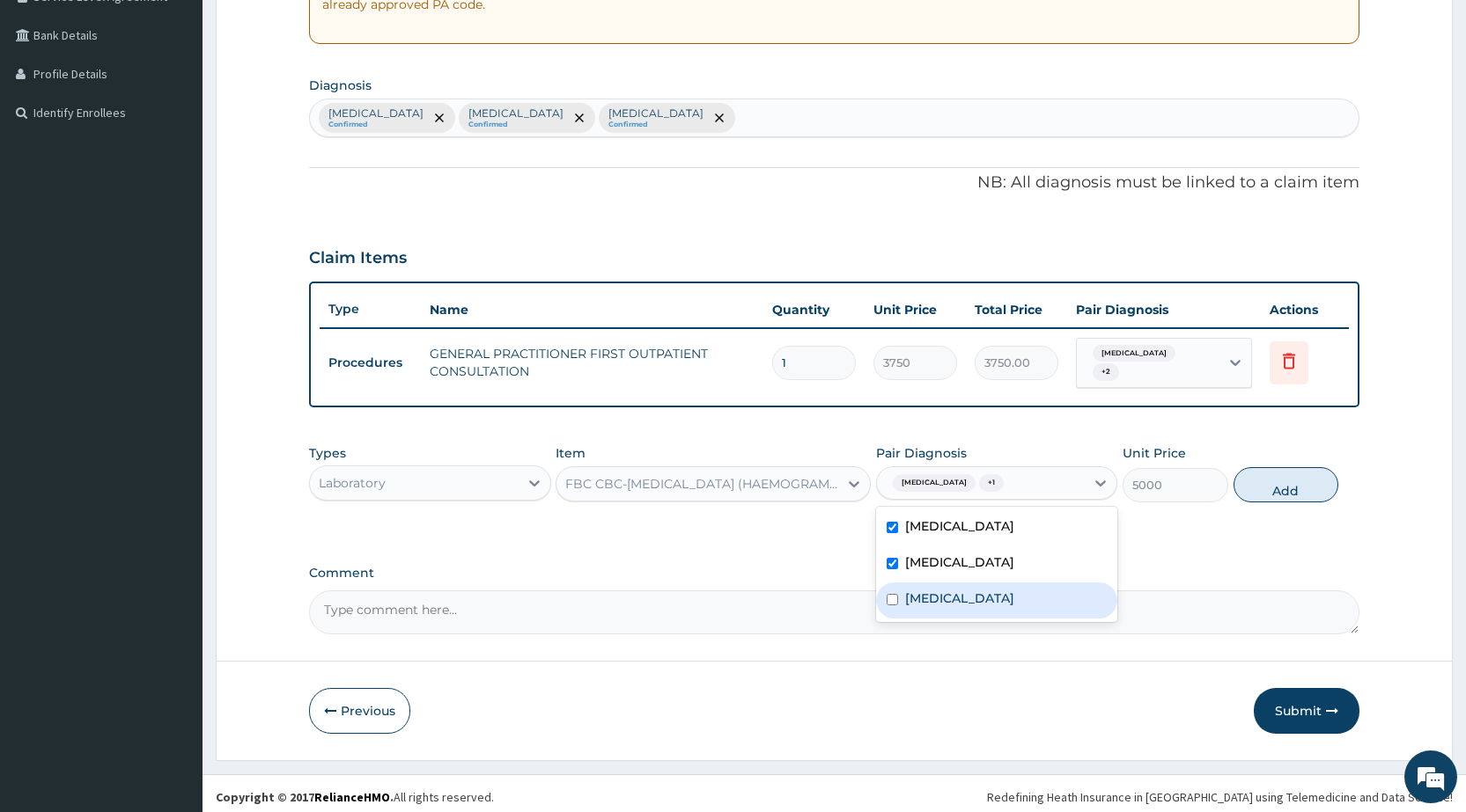
drag, startPoint x: 956, startPoint y: 587, endPoint x: 1150, endPoint y: 508, distance: 209.5
click at [957, 585] on div "Sepsis" at bounding box center [996, 601] width 241 height 37
checkbox input "true"
click at [1280, 467] on button "Add" at bounding box center [1285, 484] width 105 height 36
type input "0"
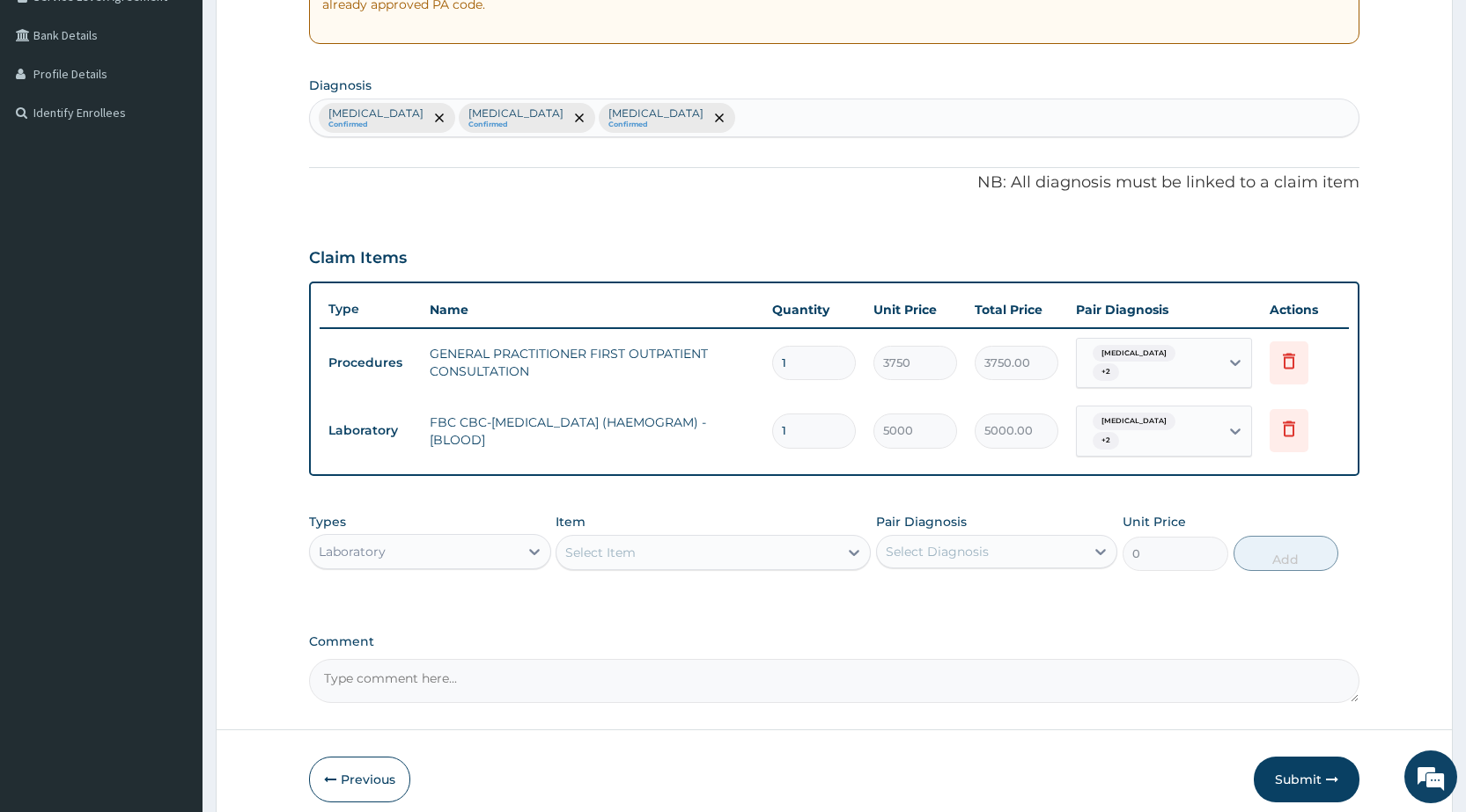
click at [612, 544] on div "Select Item" at bounding box center [600, 553] width 70 height 17
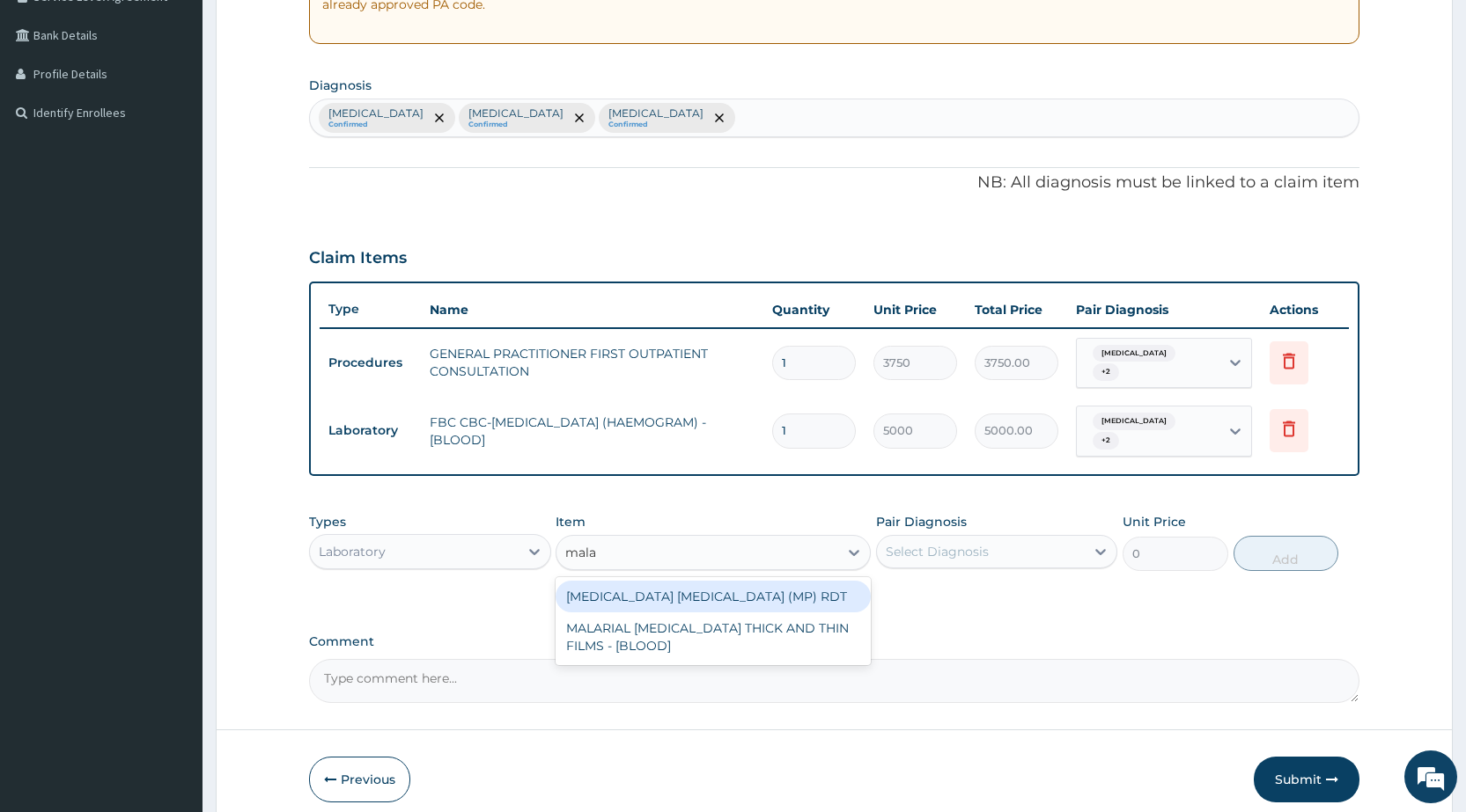
type input "malar"
click at [636, 586] on div "MALARIA PARASITE (MP) RDT" at bounding box center [713, 597] width 315 height 32
type input "2000"
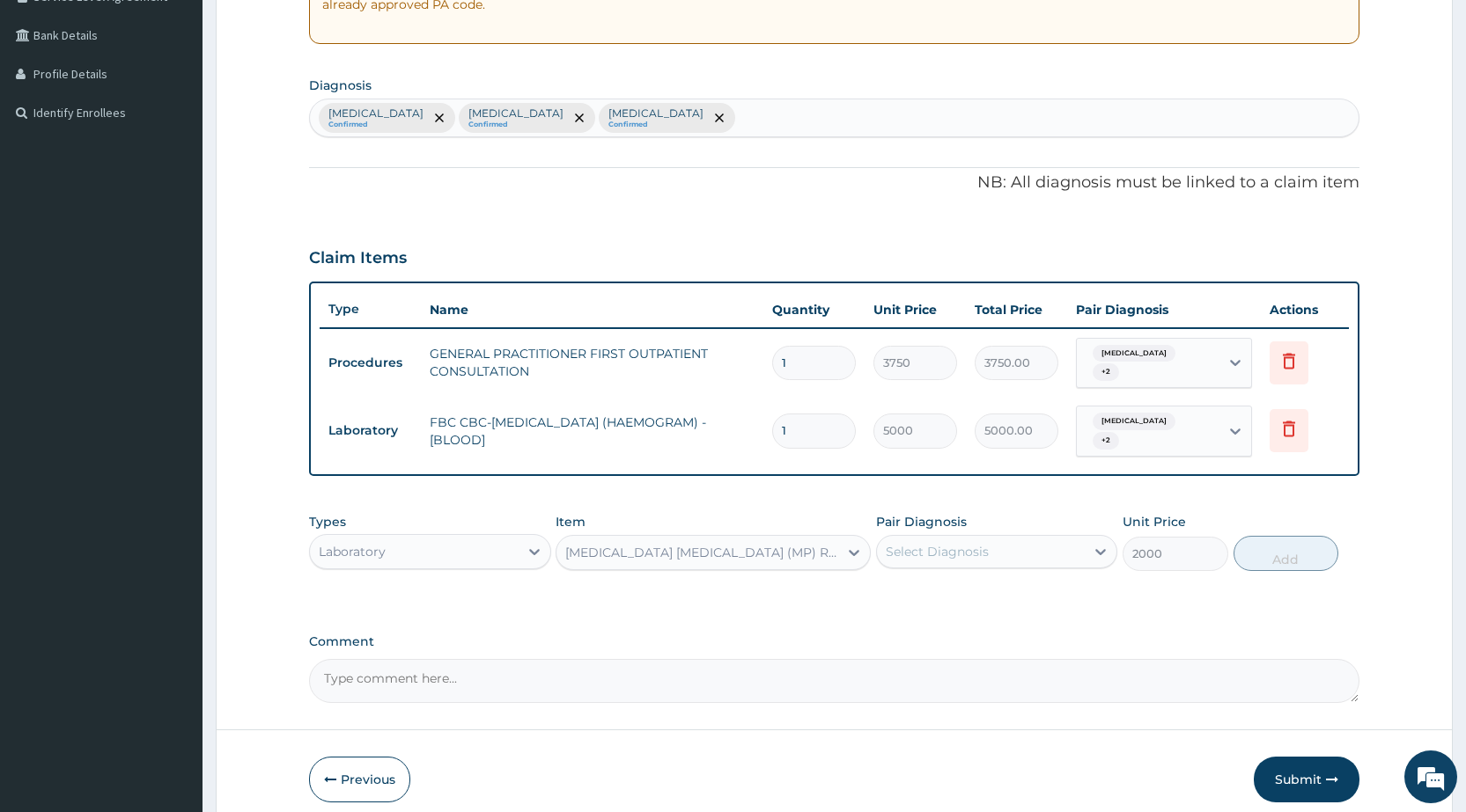
click at [921, 538] on div "Select Diagnosis" at bounding box center [981, 552] width 208 height 28
drag, startPoint x: 927, startPoint y: 587, endPoint x: 932, endPoint y: 604, distance: 17.7
click at [927, 586] on label "Malaria" at bounding box center [960, 595] width 110 height 17
checkbox input "true"
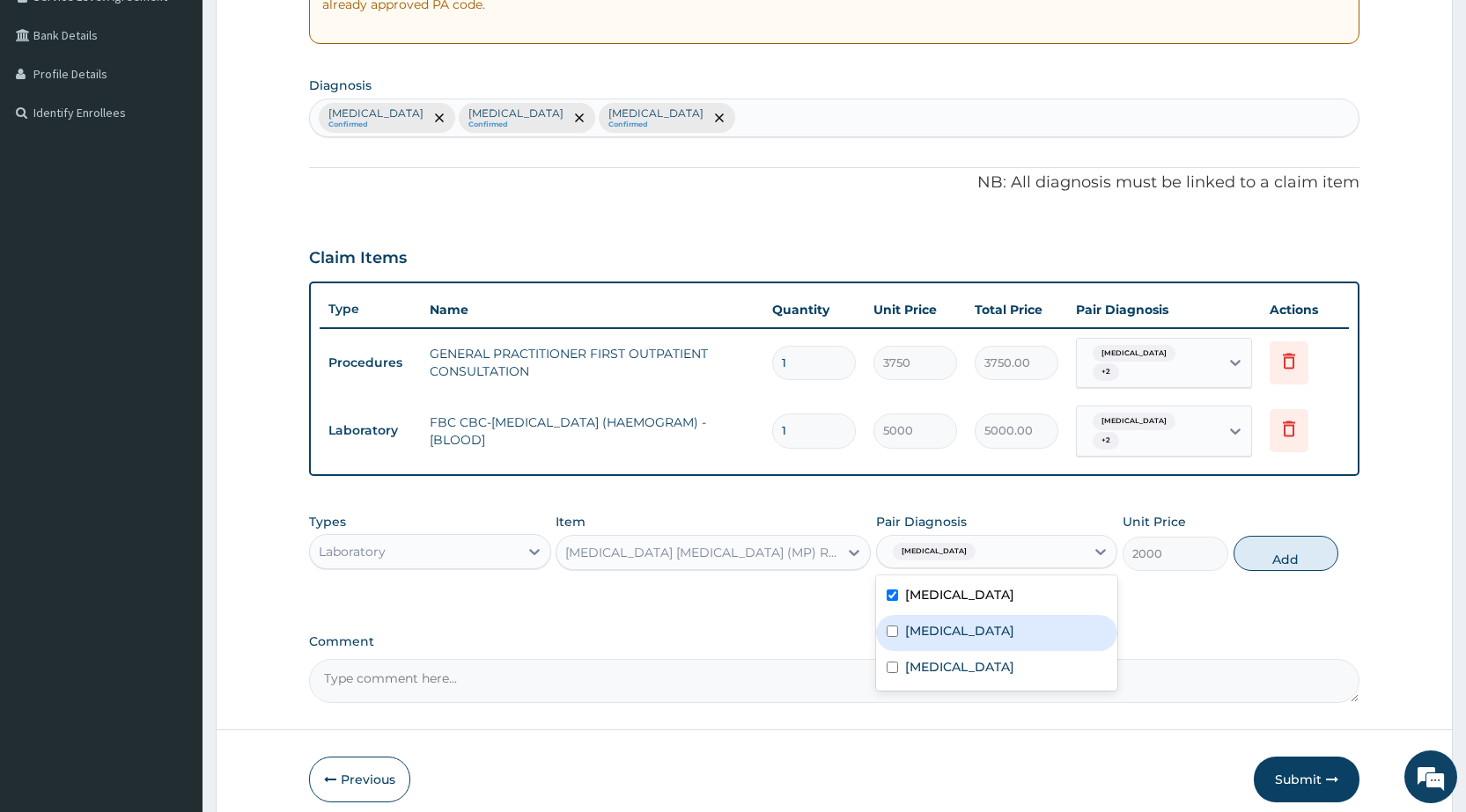
drag, startPoint x: 935, startPoint y: 624, endPoint x: 957, endPoint y: 653, distance: 36.4
click at [947, 637] on div "Malaria Hemoglobinopathy Sepsis" at bounding box center [996, 633] width 241 height 115
drag, startPoint x: 957, startPoint y: 653, endPoint x: 1011, endPoint y: 624, distance: 61.3
click at [958, 652] on div "Sepsis" at bounding box center [996, 670] width 241 height 37
checkbox input "true"
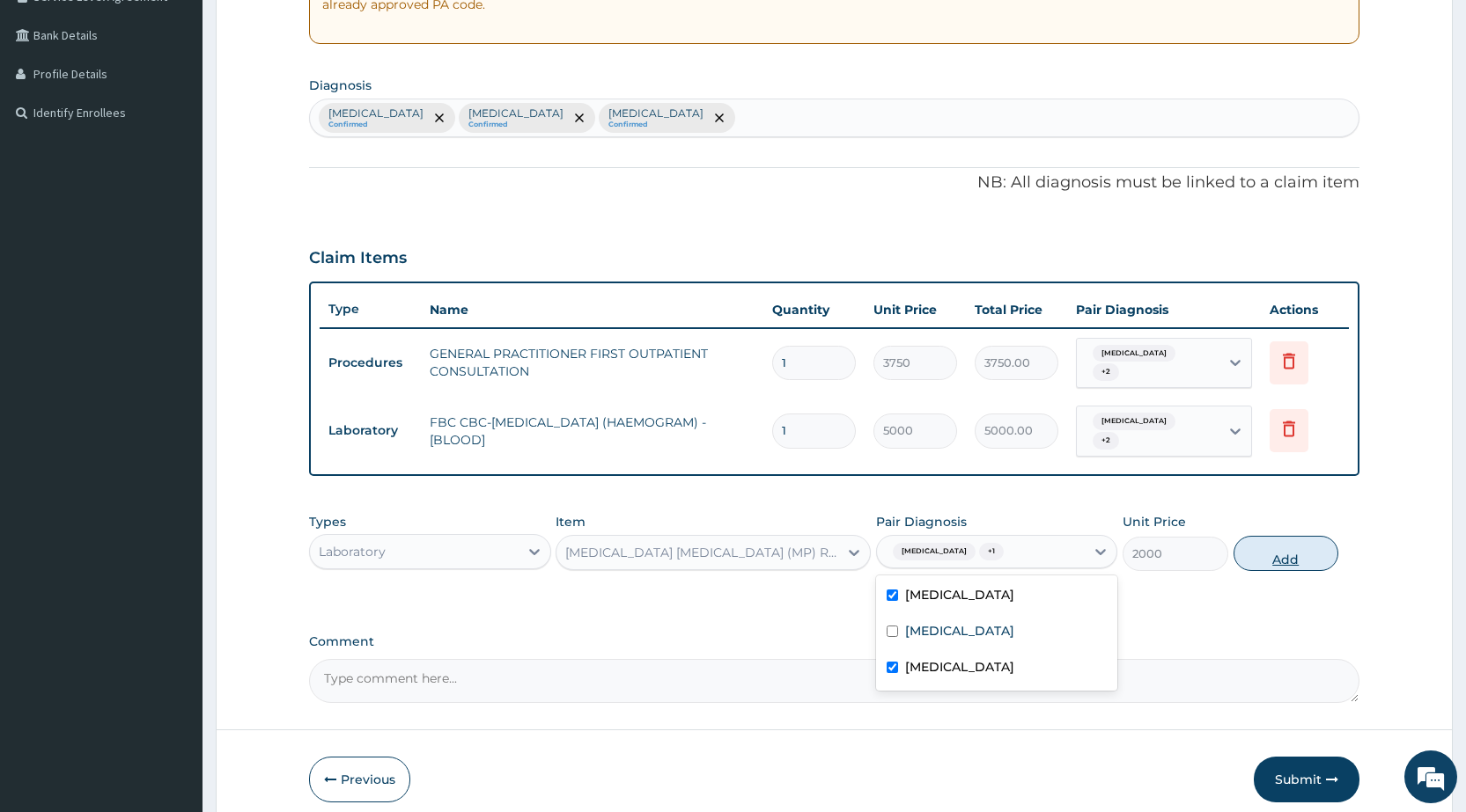
click at [1277, 540] on button "Add" at bounding box center [1285, 554] width 105 height 36
type input "0"
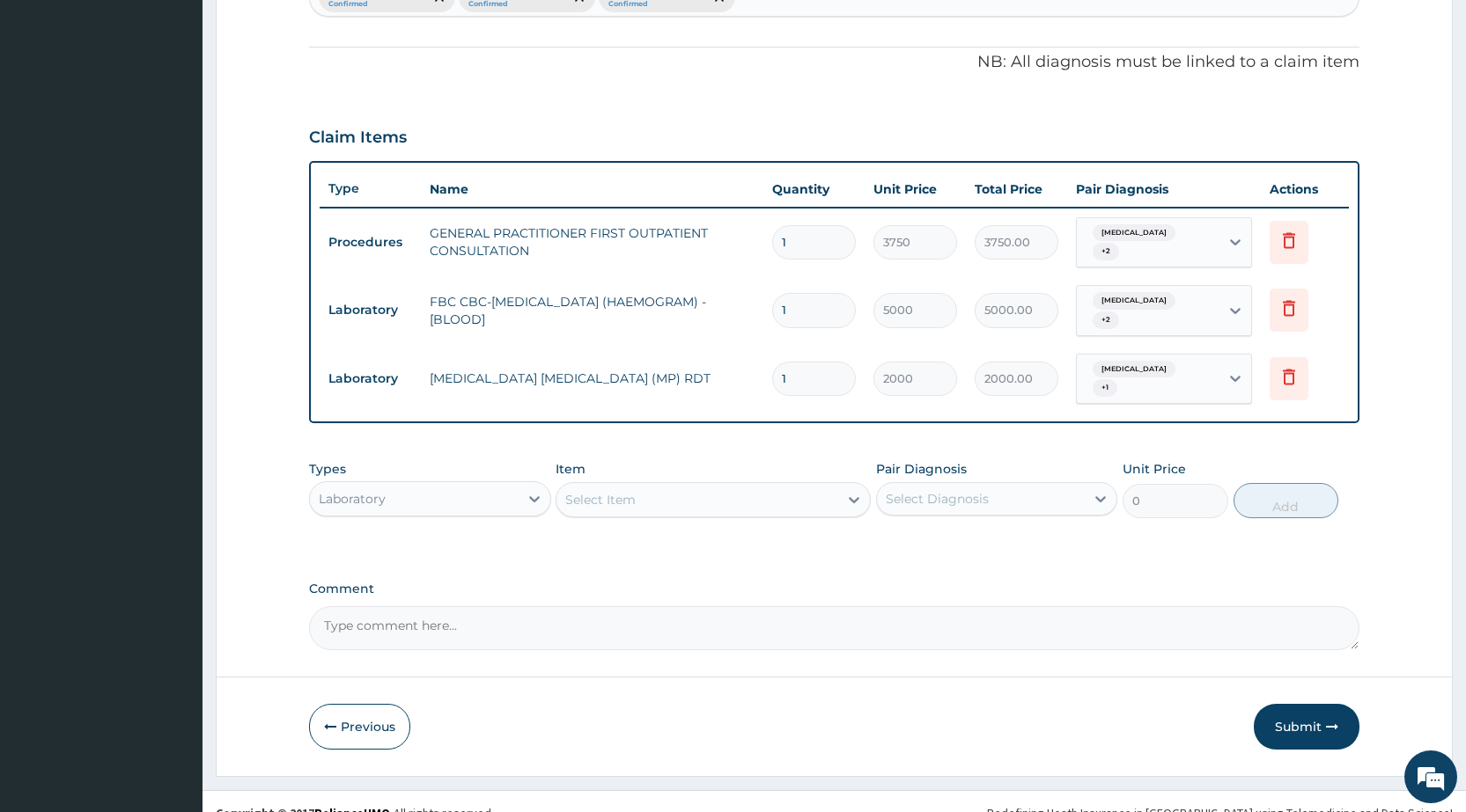
scroll to position [510, 0]
click at [385, 459] on div "Types Laboratory" at bounding box center [430, 488] width 241 height 58
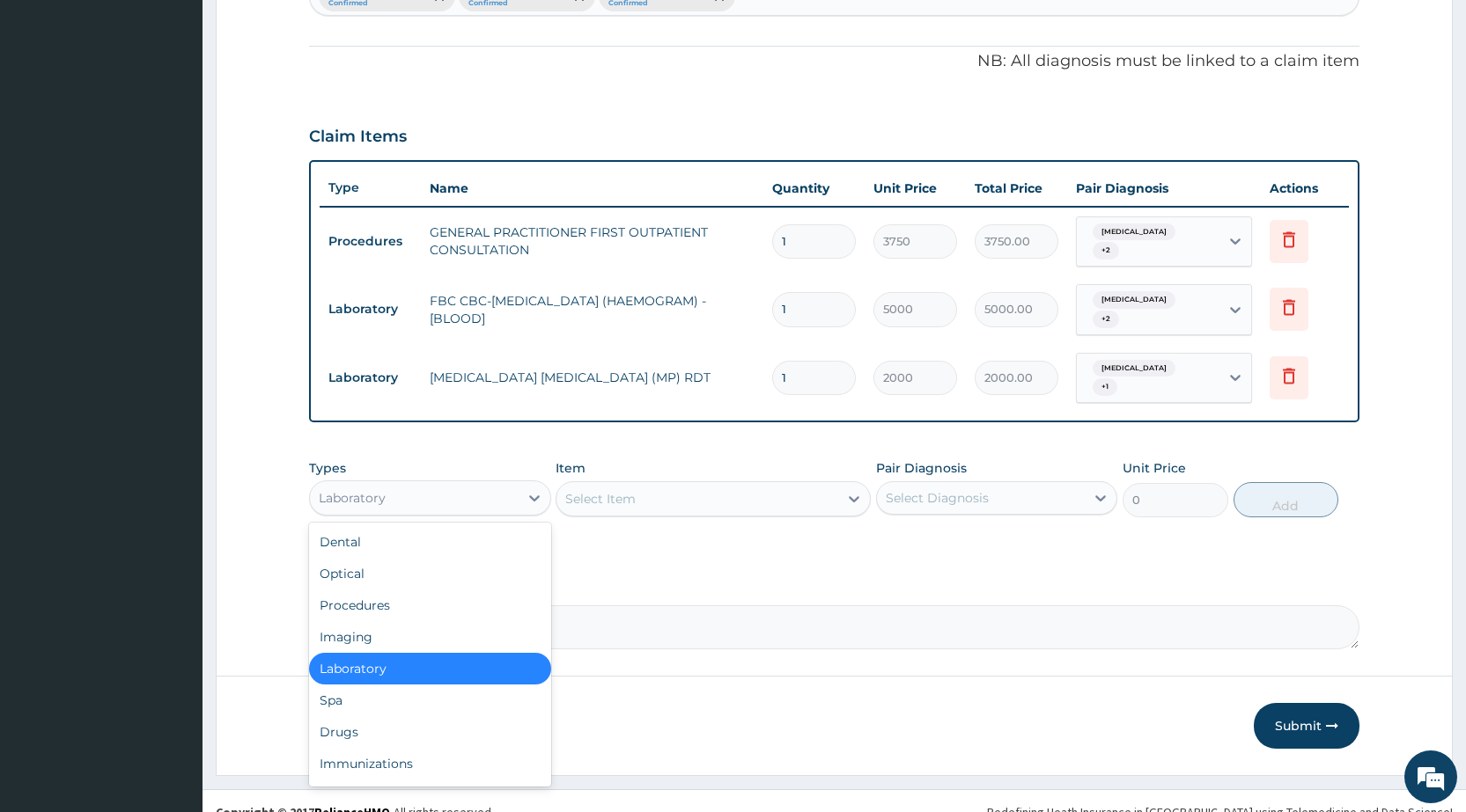
click at [387, 484] on div "Laboratory" at bounding box center [413, 498] width 208 height 28
click at [394, 717] on div "Drugs" at bounding box center [430, 732] width 241 height 32
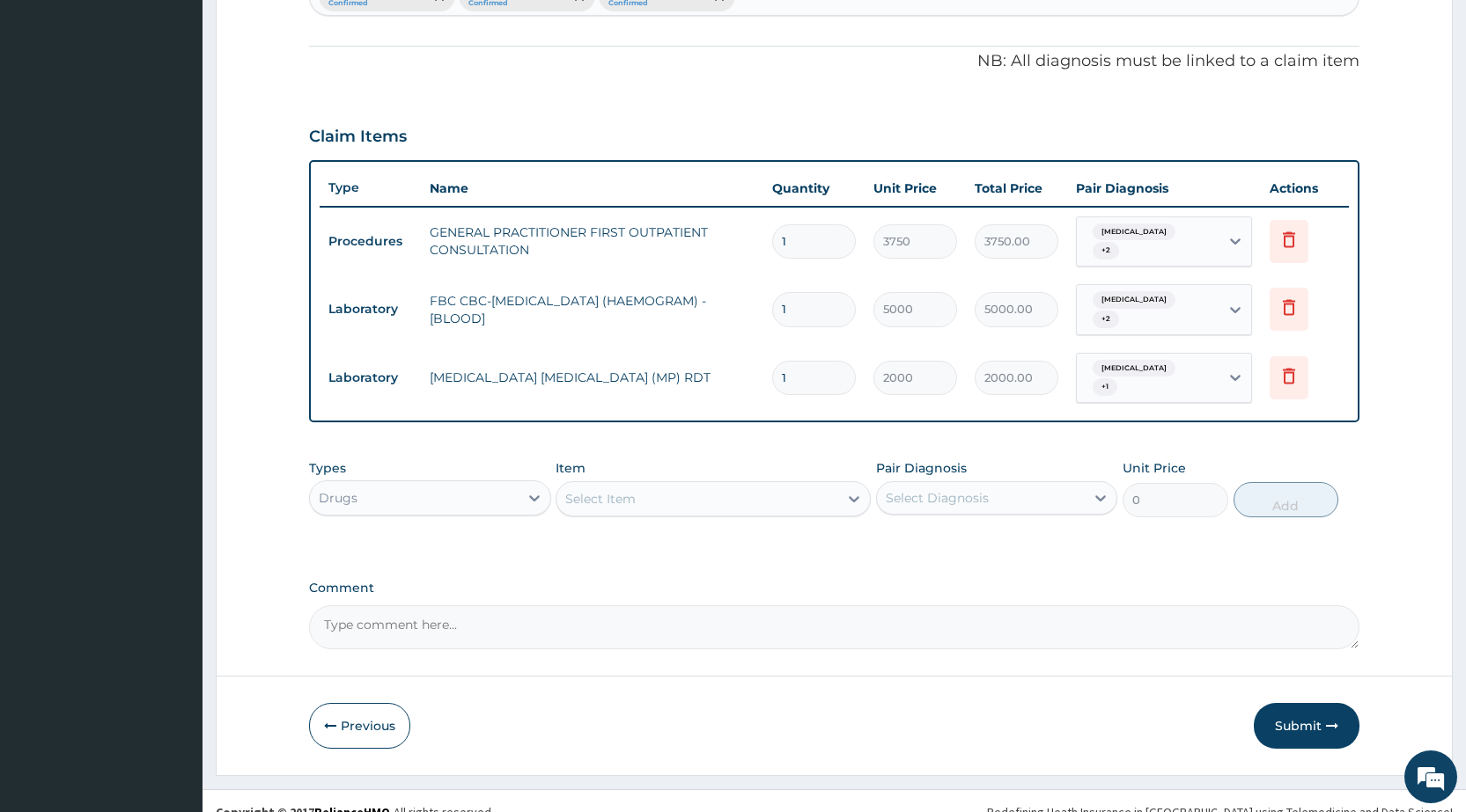
click at [618, 490] on div "Select Item" at bounding box center [600, 499] width 70 height 17
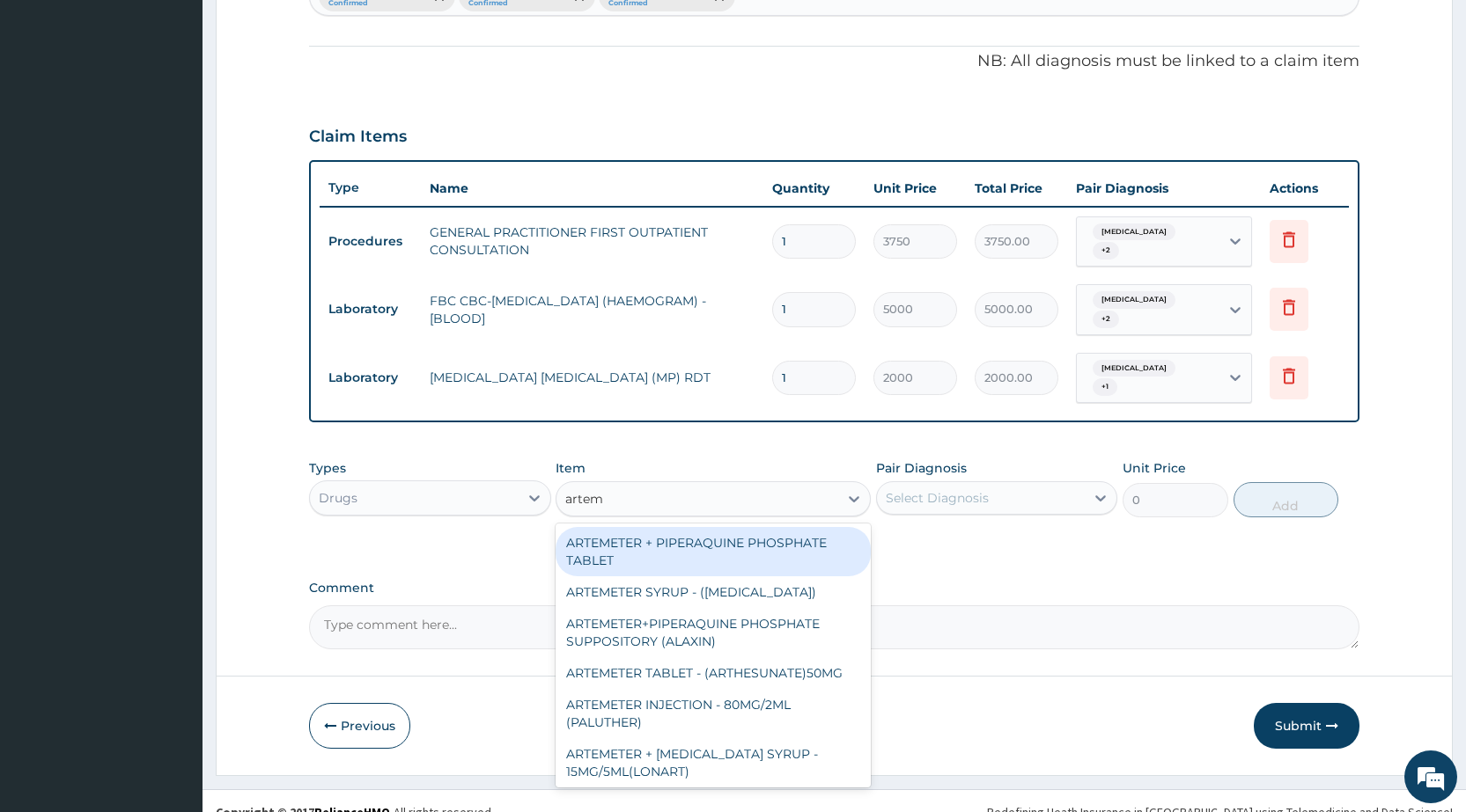
type input "arteme"
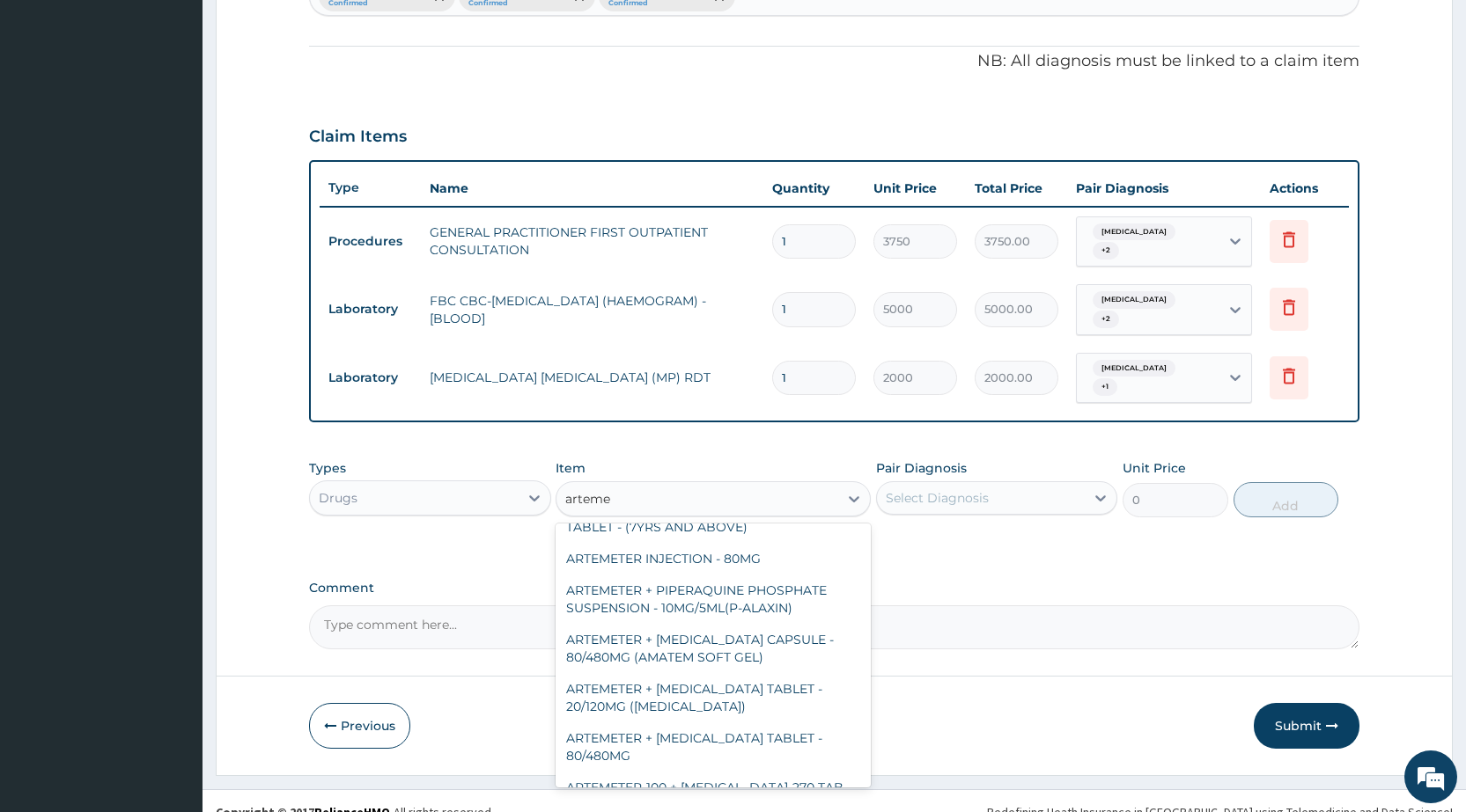
scroll to position [529, 0]
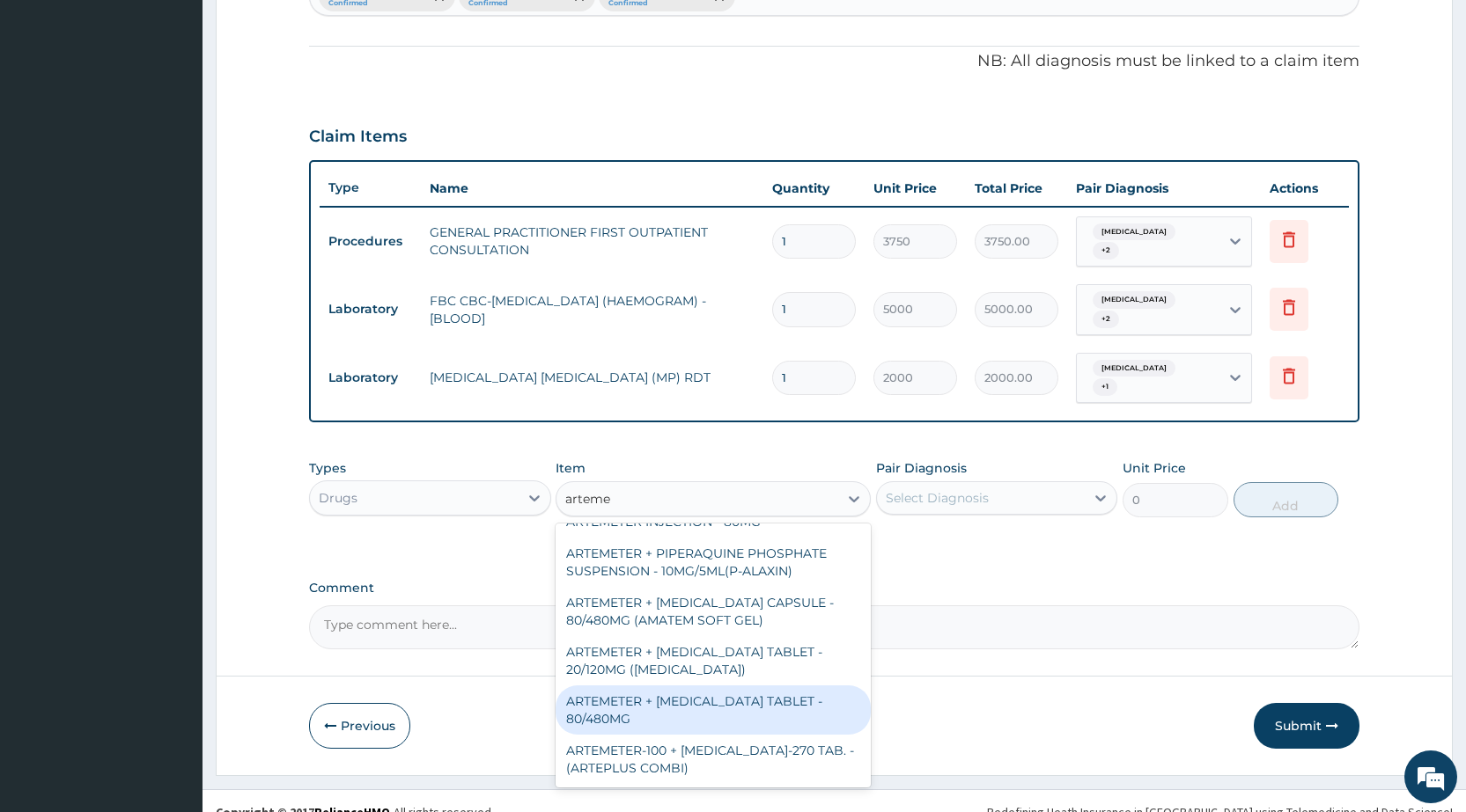
click at [678, 691] on div "ARTEMETER + LUMEFANTRINE TABLET - 80/480MG" at bounding box center [713, 710] width 315 height 49
type input "364"
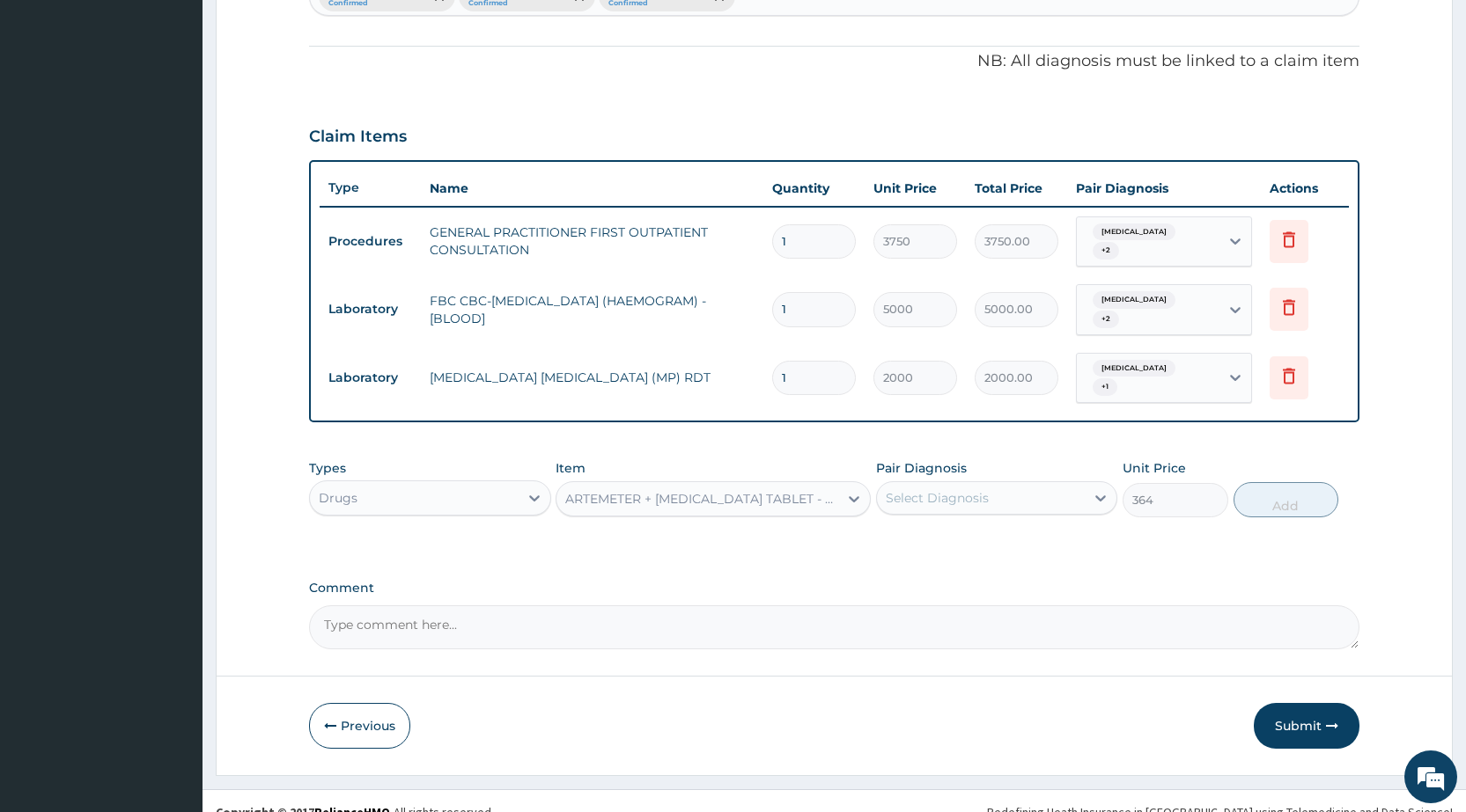
click at [933, 489] on div "Select Diagnosis" at bounding box center [937, 498] width 103 height 17
click at [937, 532] on label "Malaria" at bounding box center [960, 541] width 110 height 17
checkbox input "true"
click at [1291, 483] on button "Add" at bounding box center [1285, 500] width 105 height 36
type input "0"
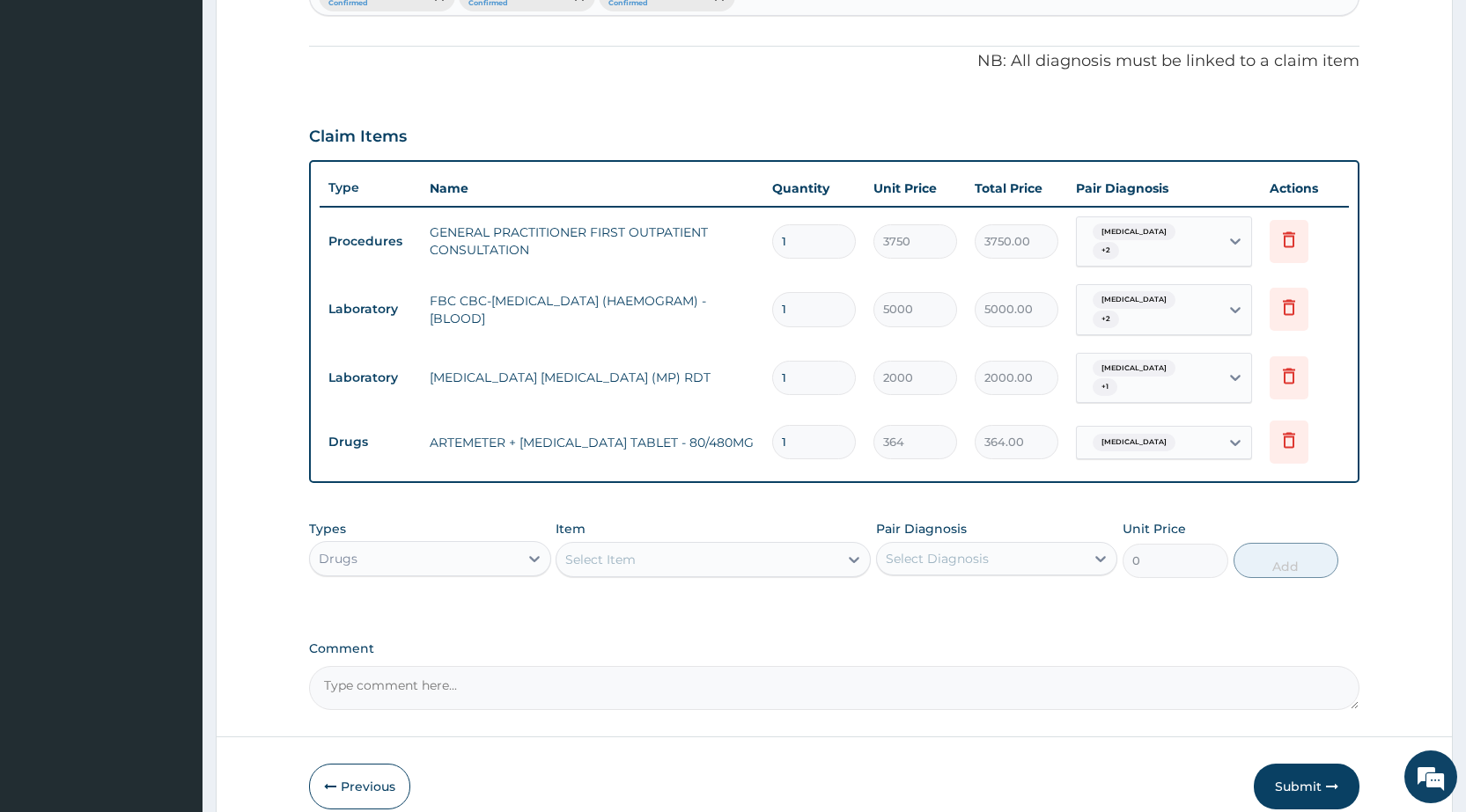
type input "0.00"
type input "6"
type input "2184.00"
type input "6"
click at [686, 546] on div "Select Item" at bounding box center [697, 559] width 282 height 28
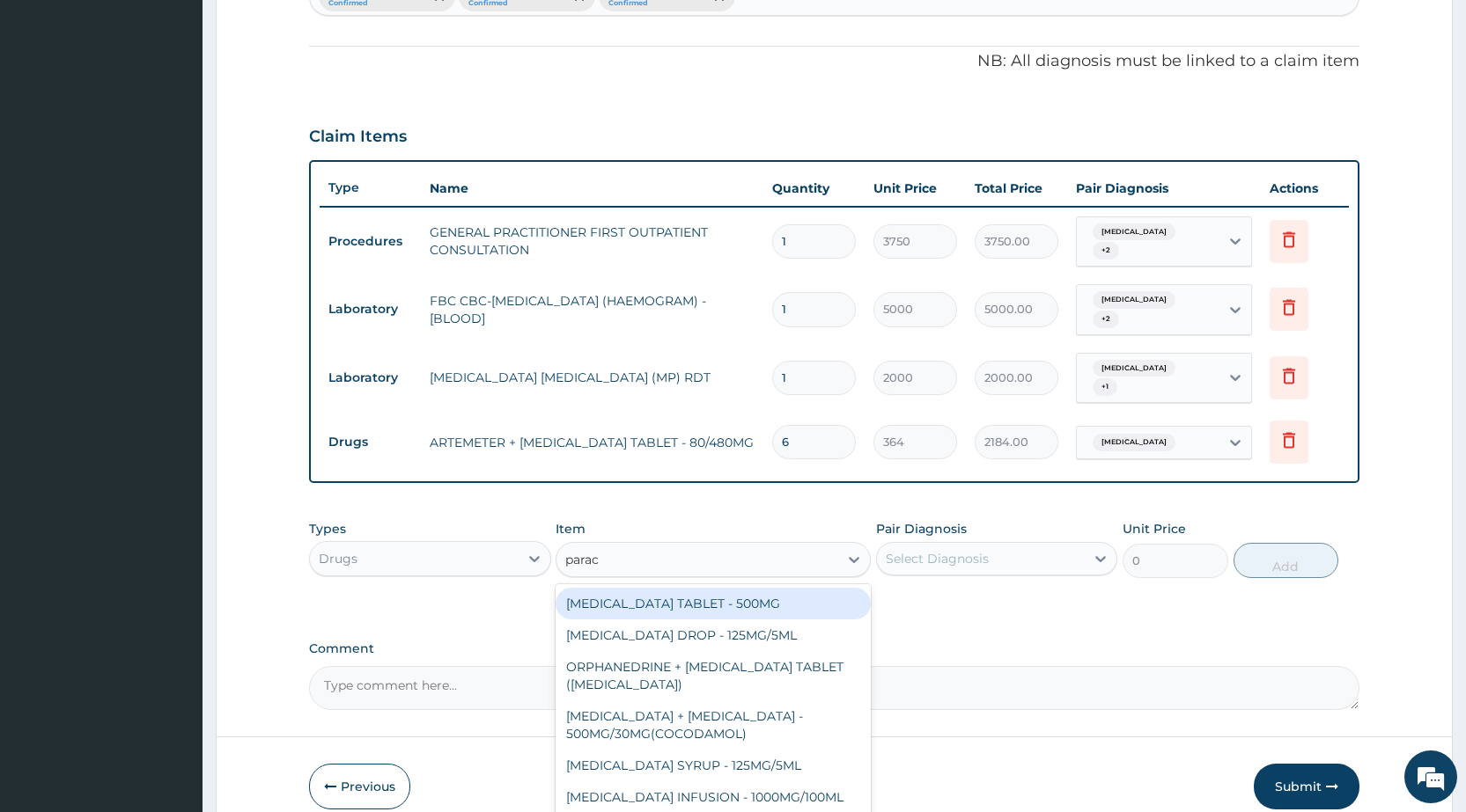
type input "parace"
click at [711, 588] on div "PARACETAMOL TABLET - 500MG" at bounding box center [713, 603] width 315 height 32
type input "33.599999999999994"
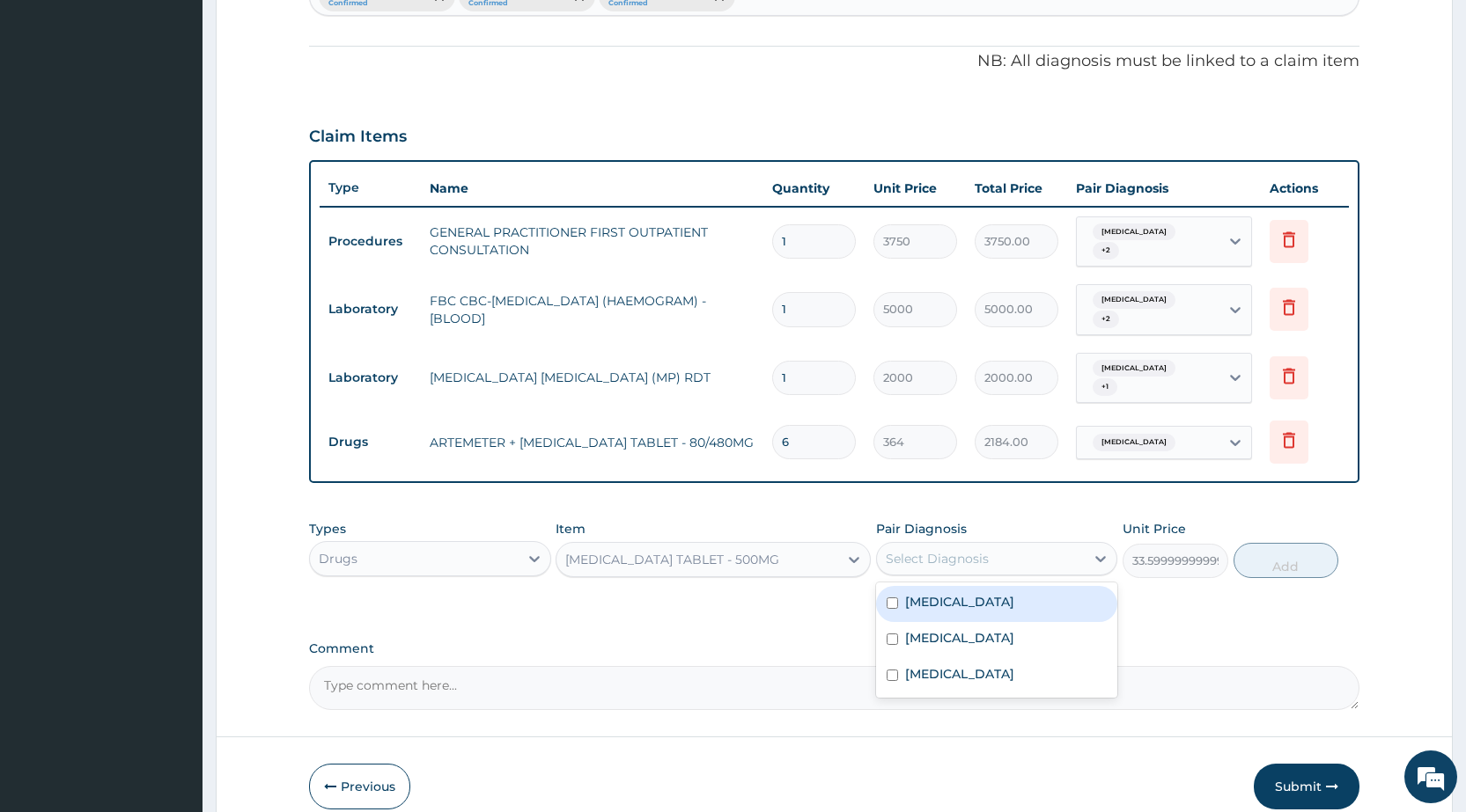
click at [927, 548] on div "Select Diagnosis" at bounding box center [981, 558] width 208 height 28
drag, startPoint x: 924, startPoint y: 584, endPoint x: 982, endPoint y: 578, distance: 58.3
click at [928, 593] on label "Malaria" at bounding box center [960, 602] width 110 height 17
checkbox input "true"
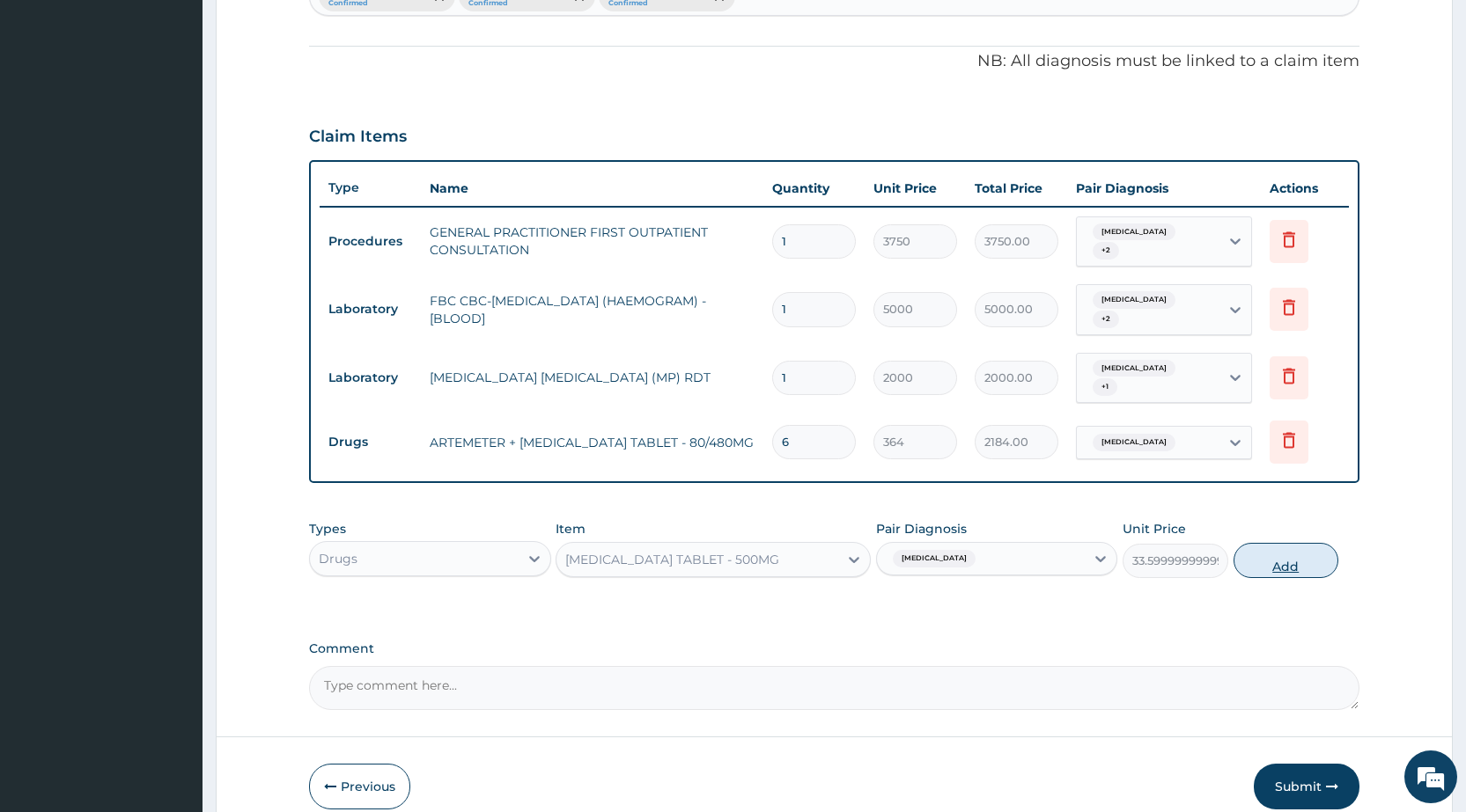
click at [1306, 543] on button "Add" at bounding box center [1285, 560] width 105 height 36
type input "0"
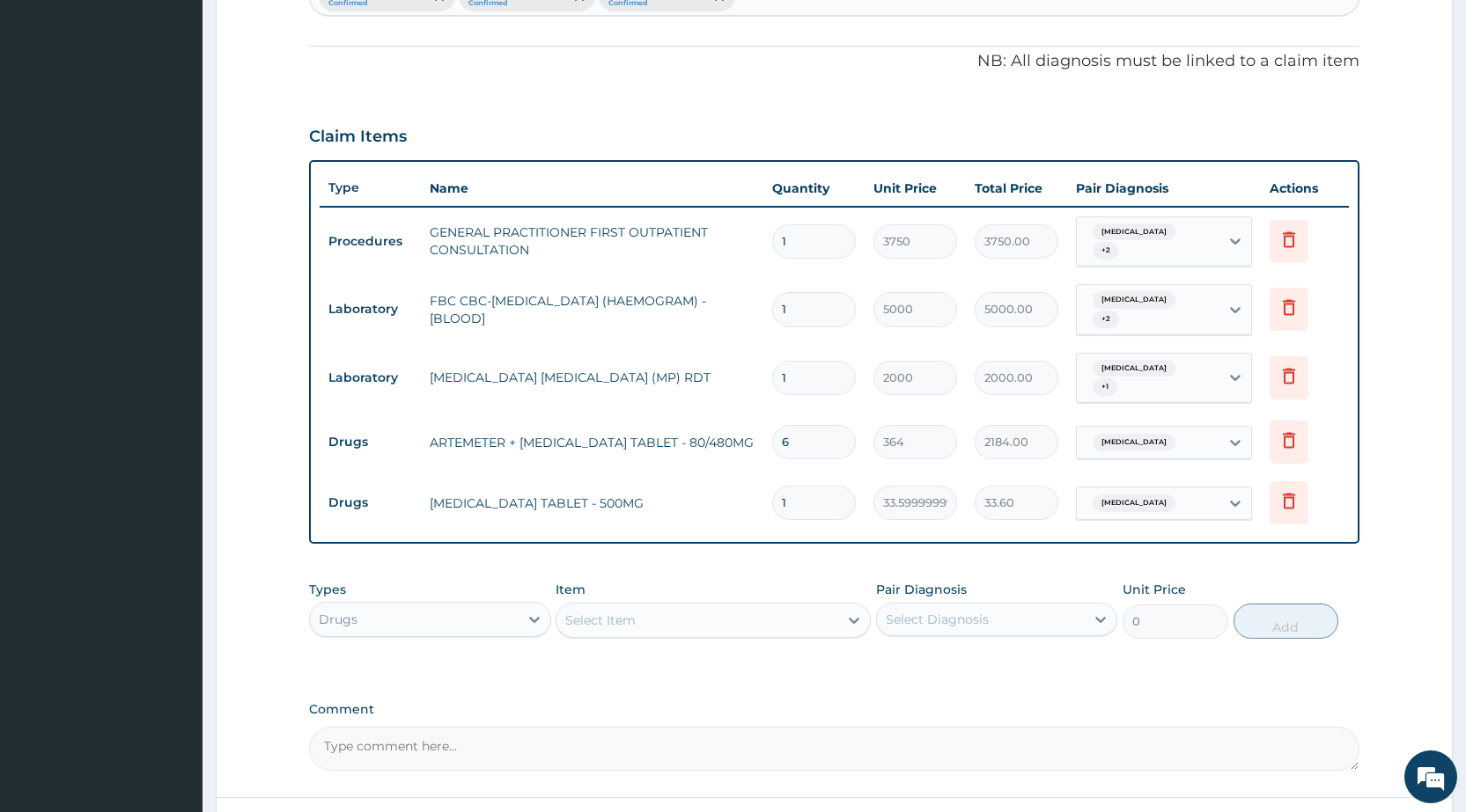
type input "18"
type input "604.80"
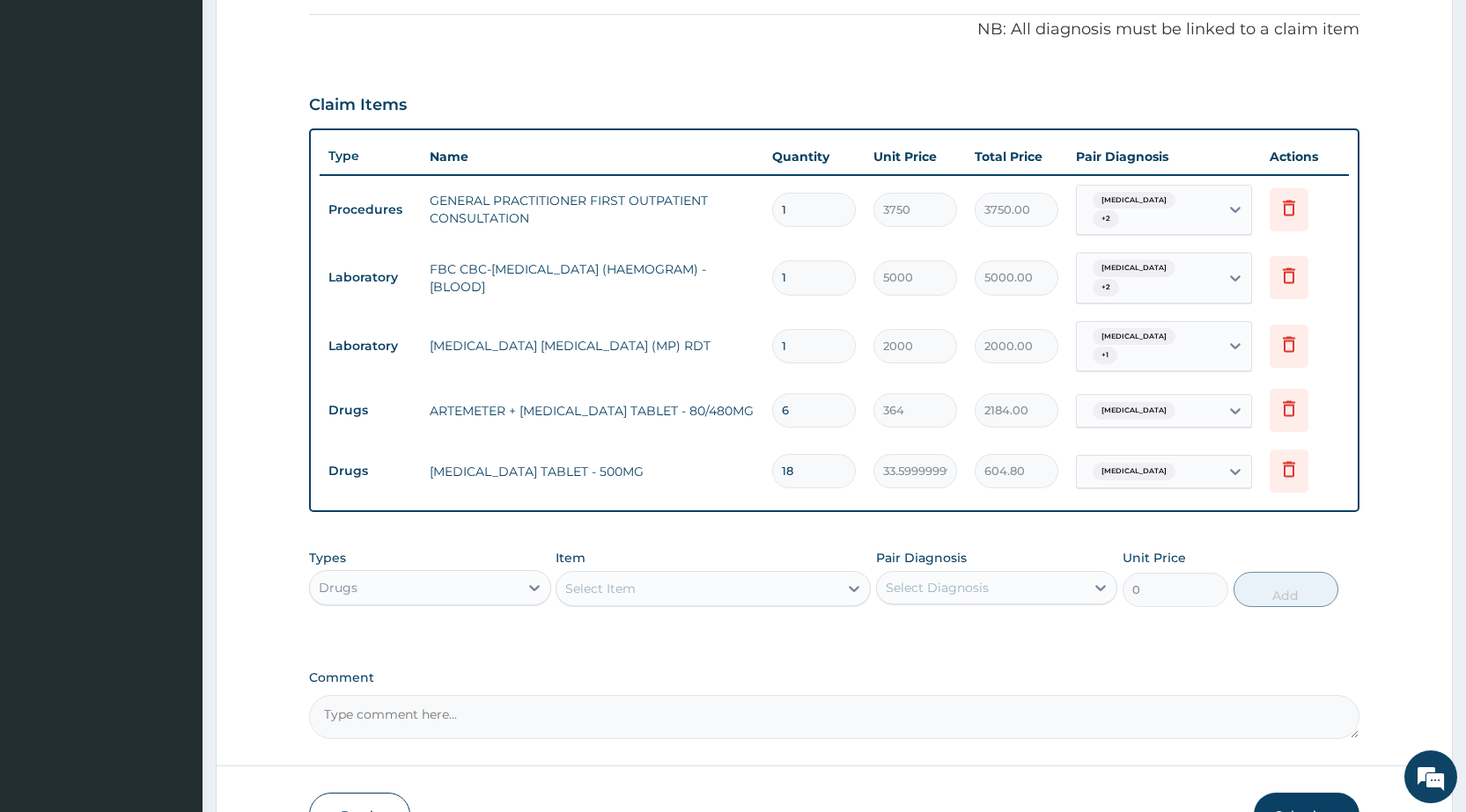
scroll to position [599, 0]
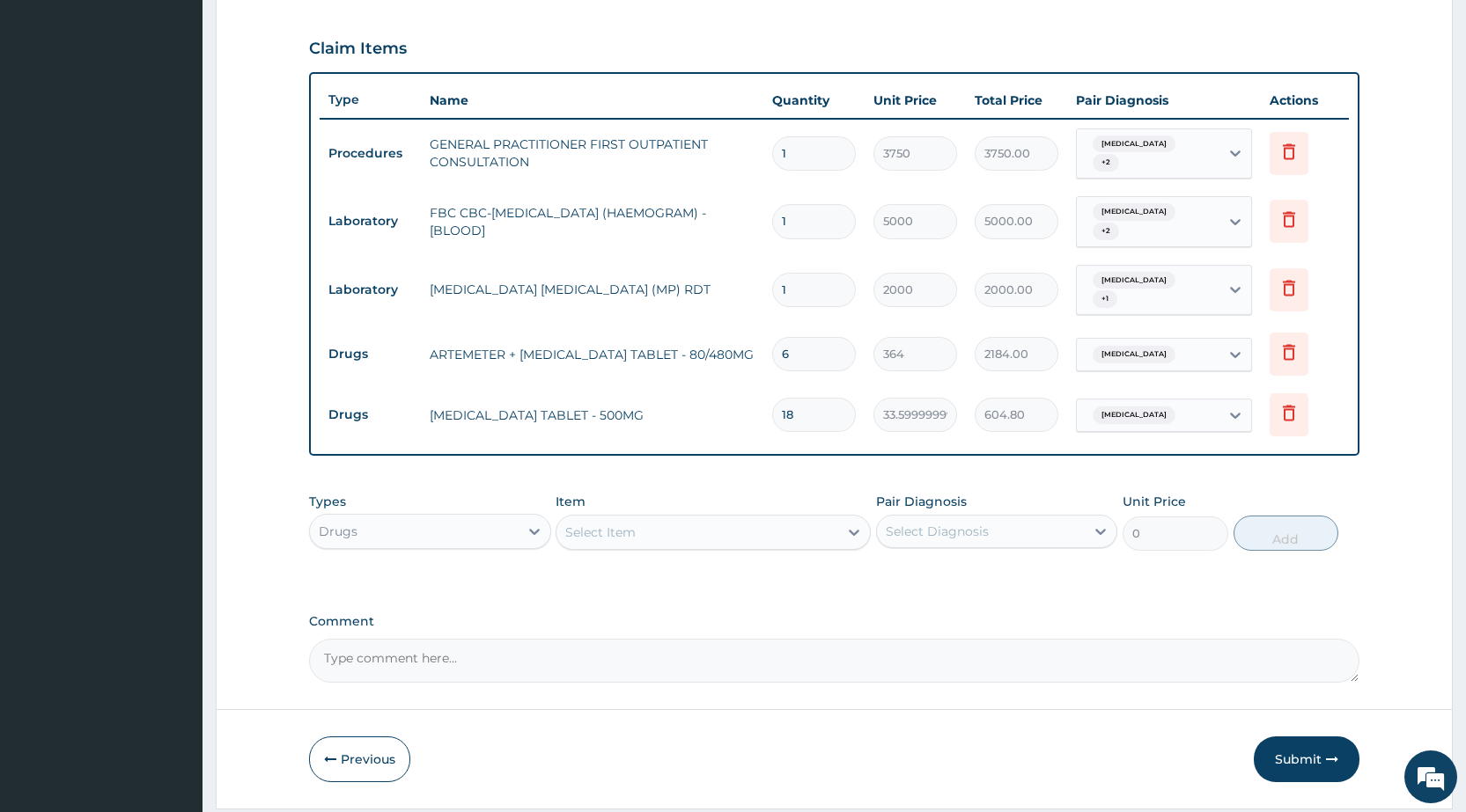
type input "18"
click at [473, 518] on div "Drugs" at bounding box center [413, 531] width 208 height 28
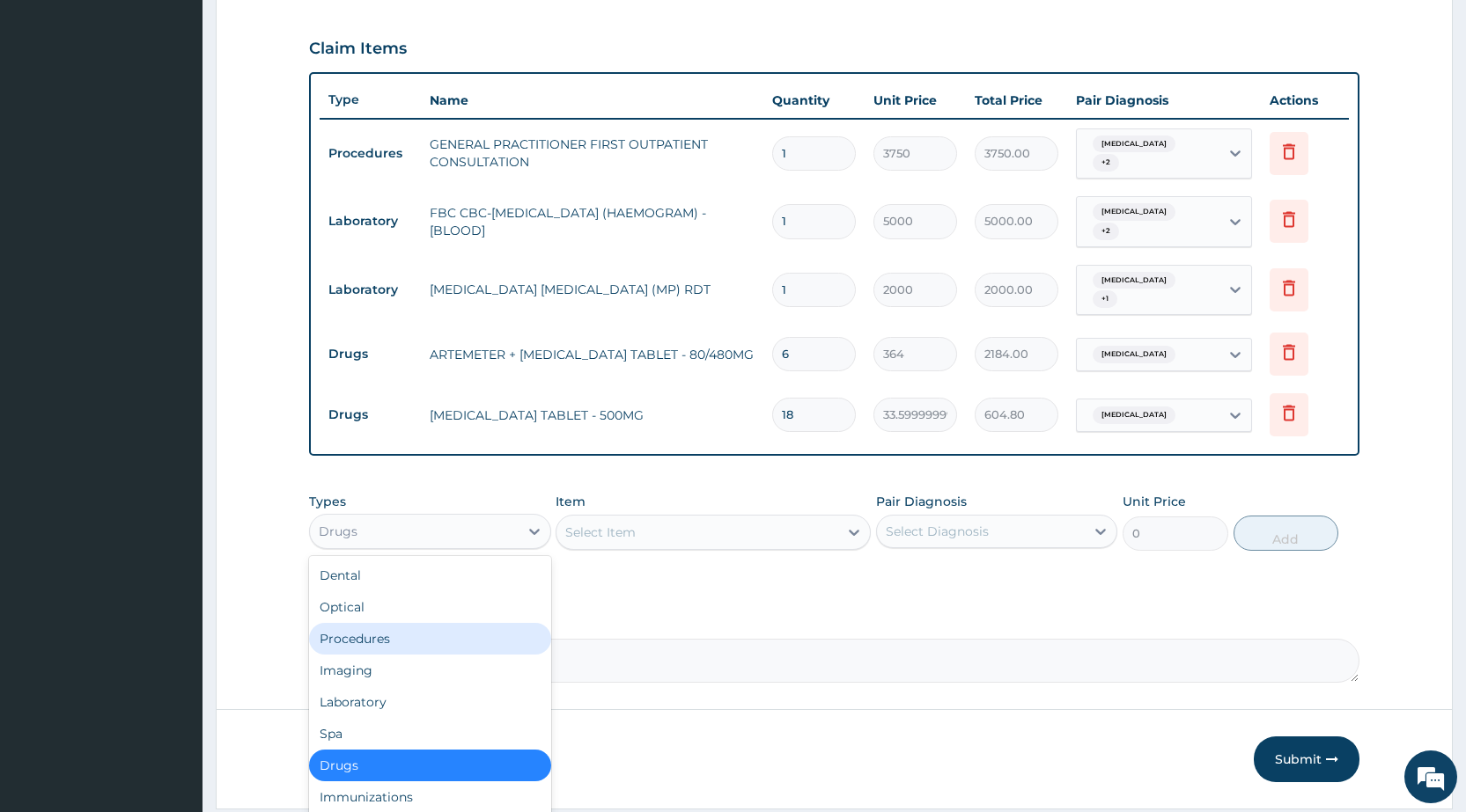
click at [399, 624] on div "Procedures" at bounding box center [430, 639] width 241 height 32
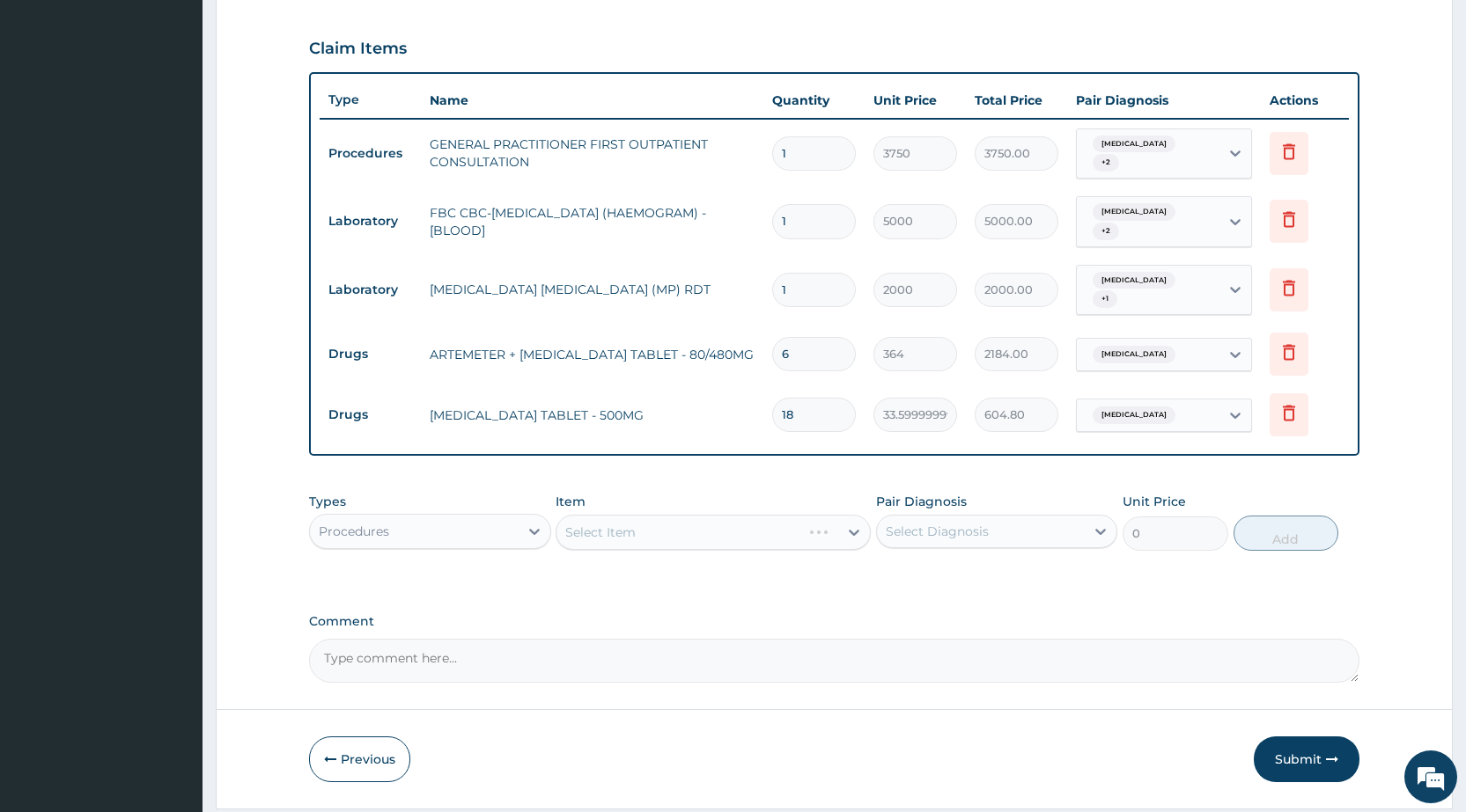
click at [410, 518] on div "Procedures" at bounding box center [413, 531] width 208 height 28
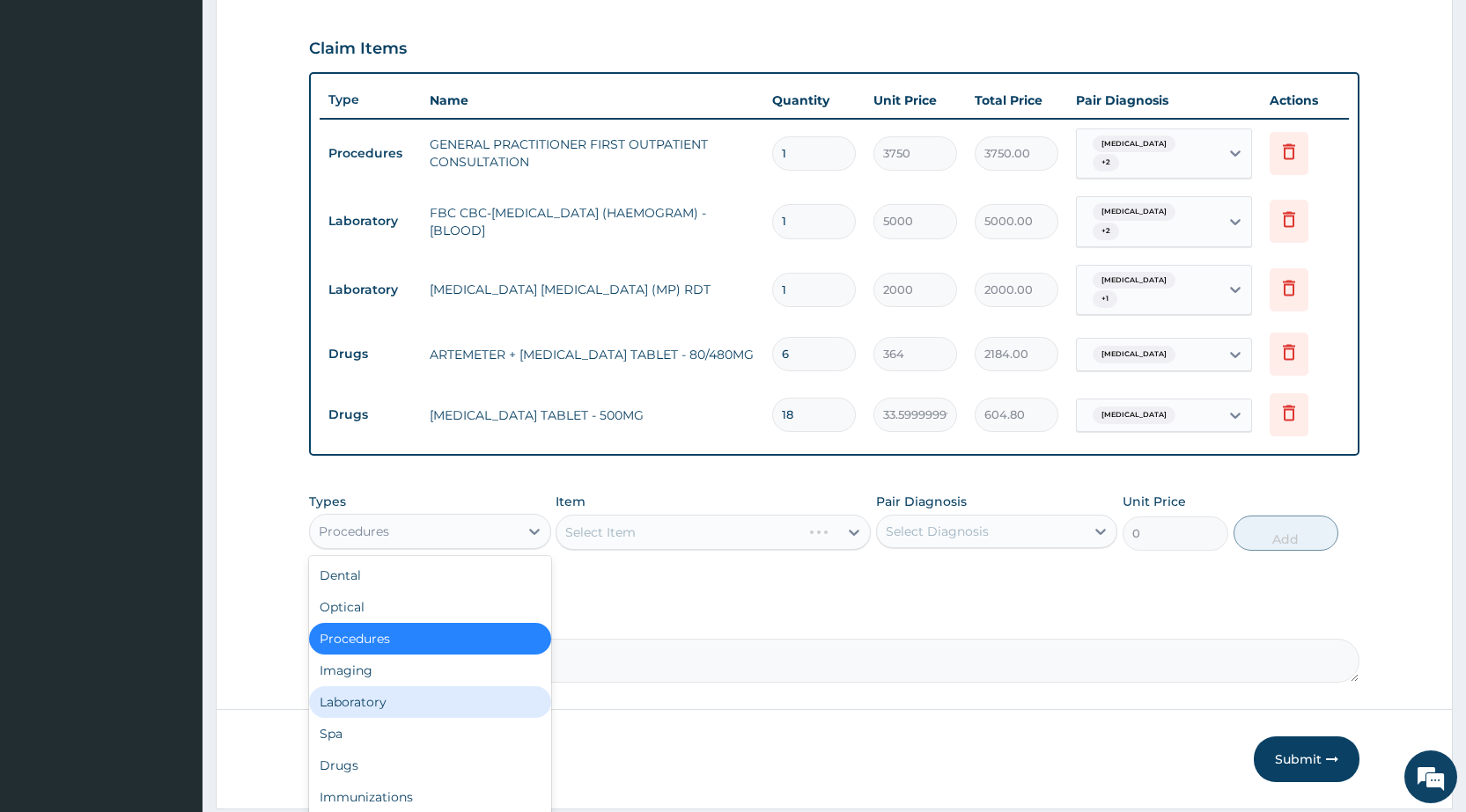
click at [408, 691] on div "Laboratory" at bounding box center [430, 701] width 241 height 32
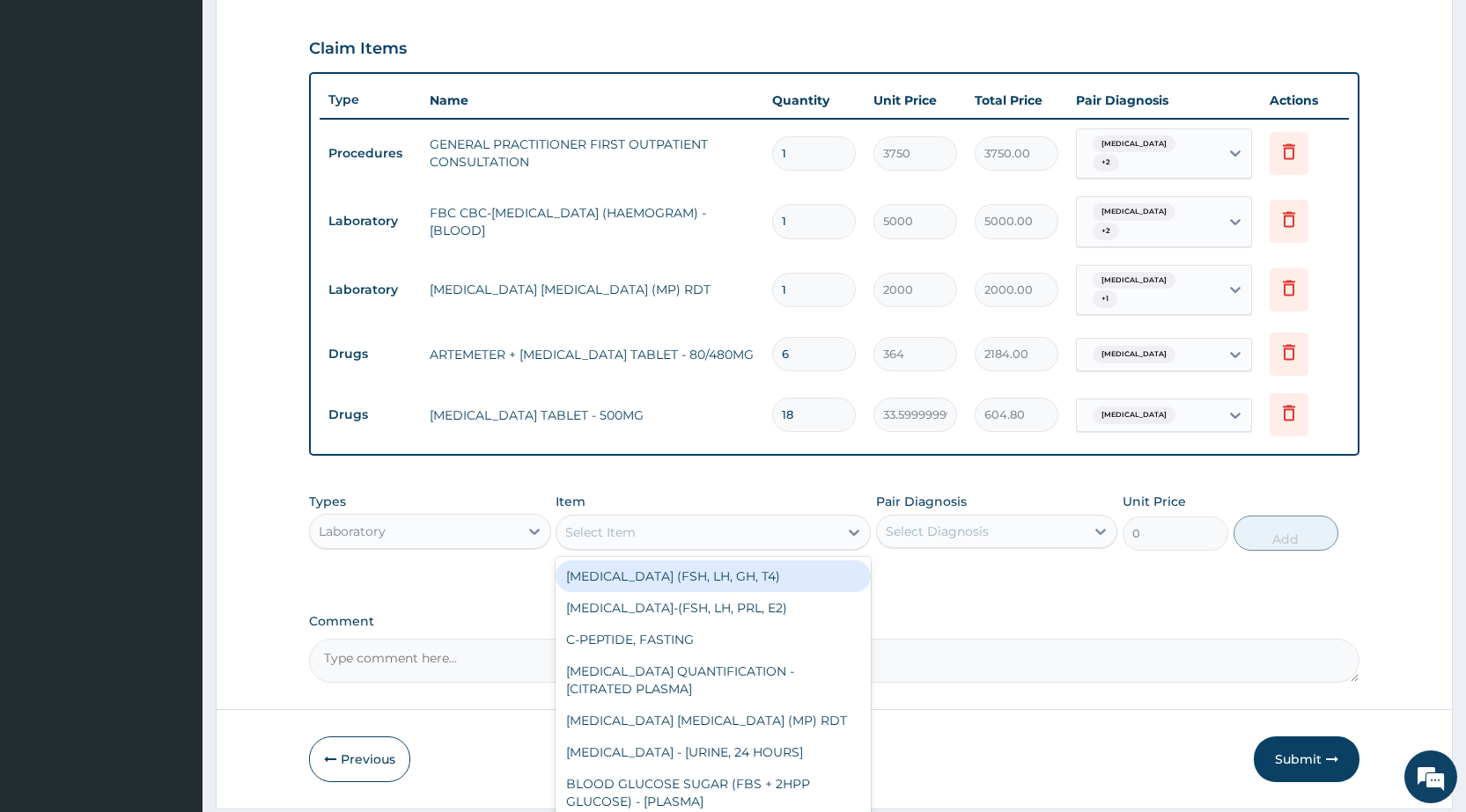
click at [625, 524] on div "Select Item" at bounding box center [600, 532] width 70 height 17
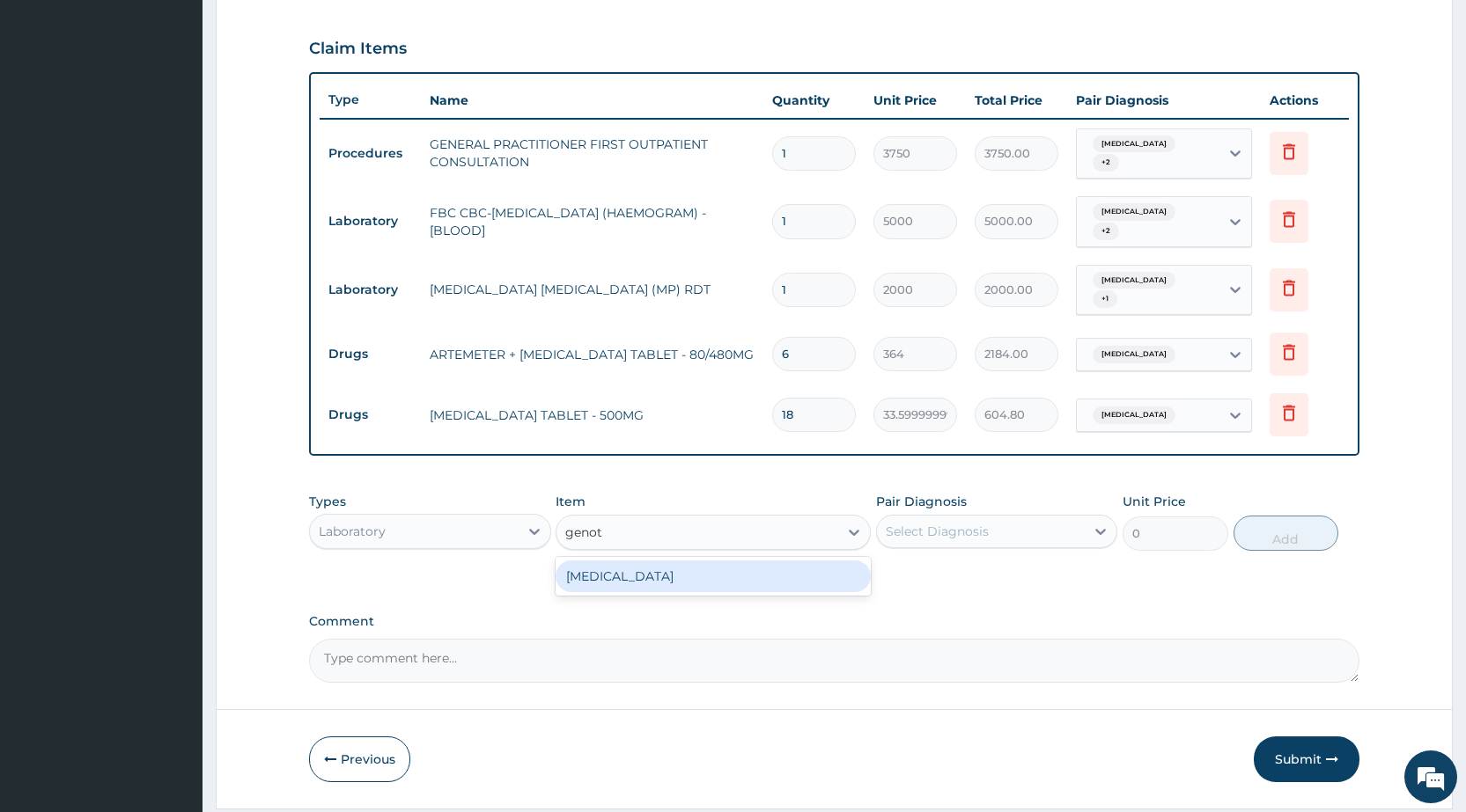
type input "genoty"
click at [638, 561] on div "GENOTYPE" at bounding box center [713, 577] width 315 height 32
type input "2250"
click at [983, 523] on div "Select Diagnosis" at bounding box center [937, 531] width 103 height 17
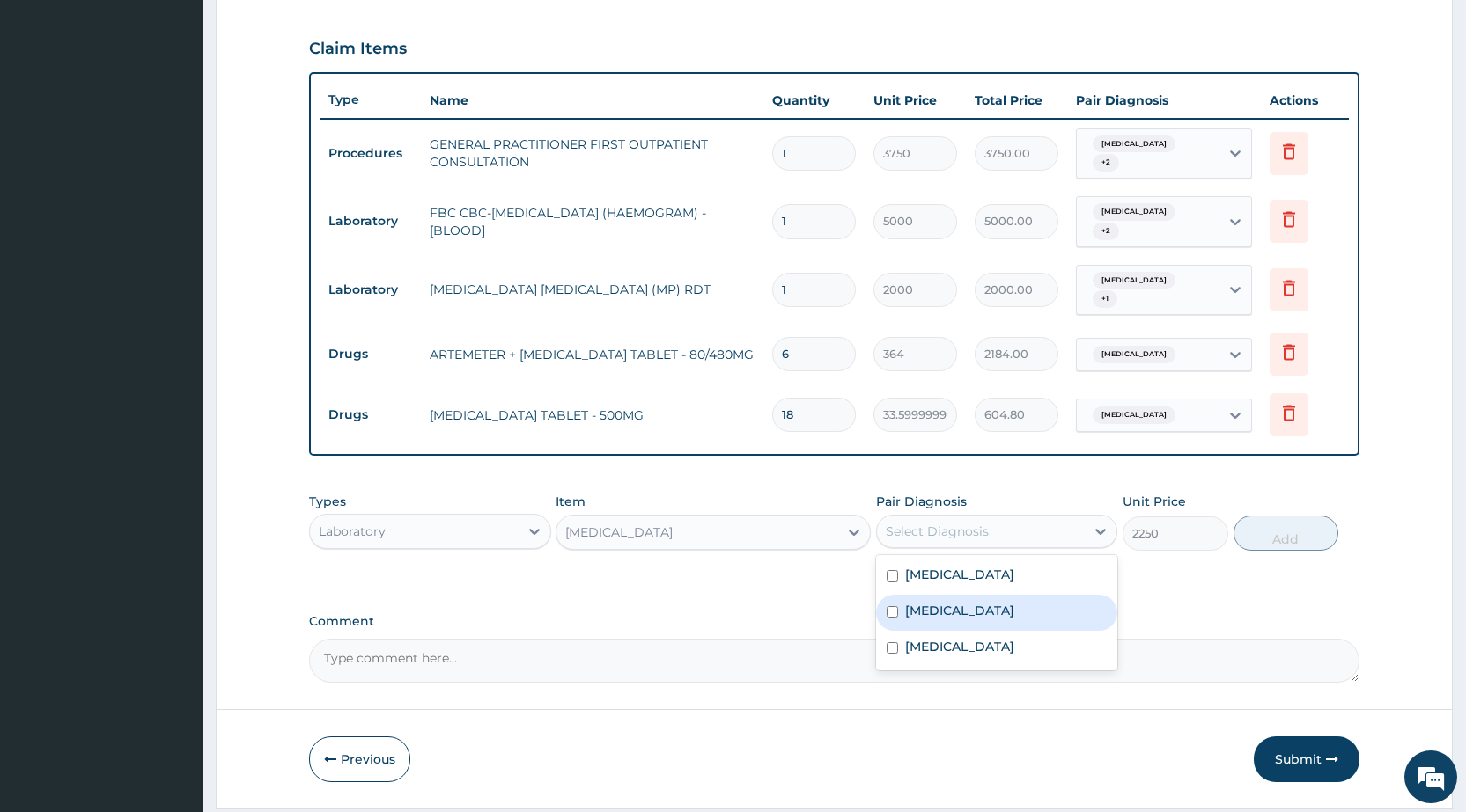
click at [943, 603] on label "Hemoglobinopathy" at bounding box center [960, 611] width 110 height 17
checkbox input "true"
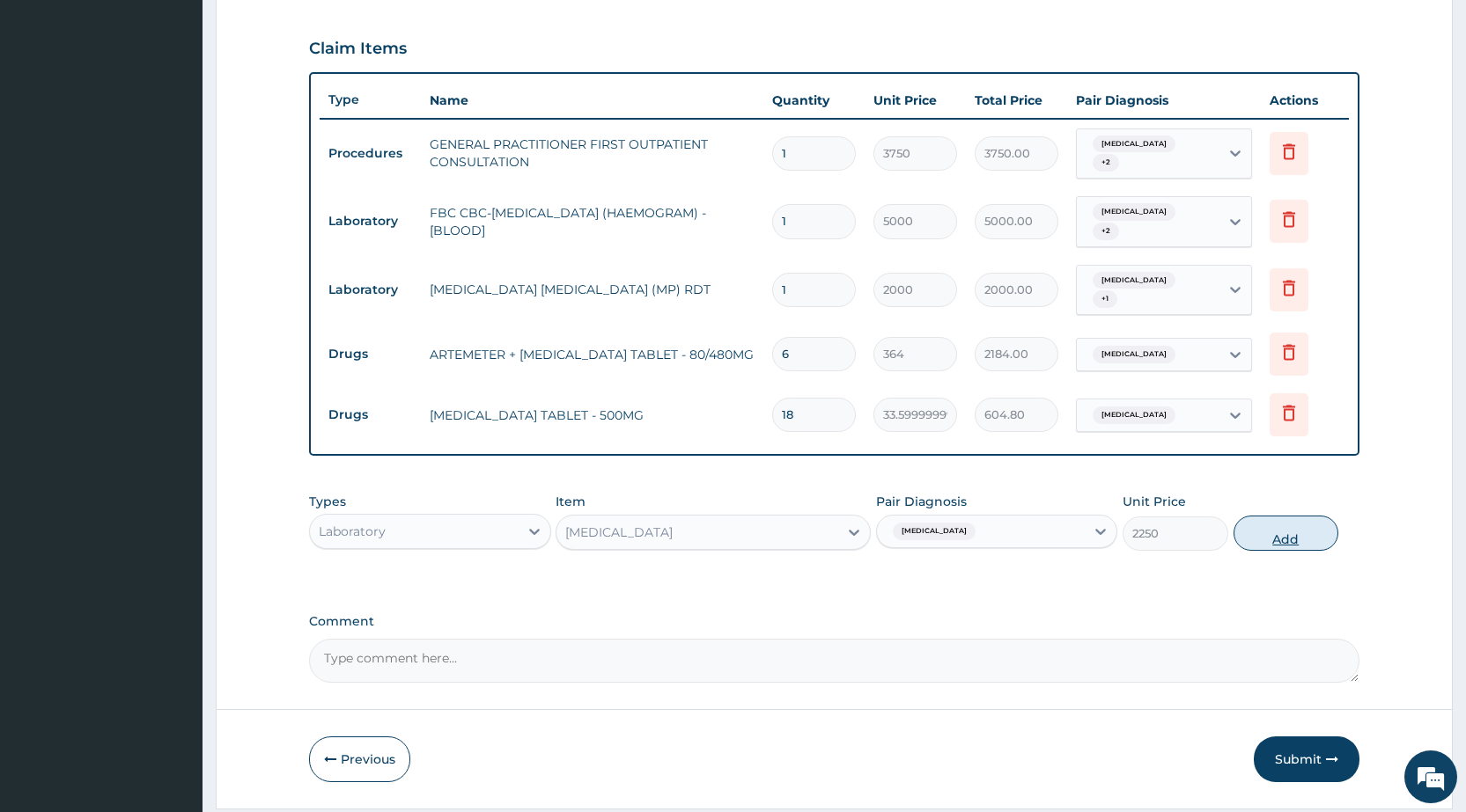
click at [1295, 516] on button "Add" at bounding box center [1285, 533] width 105 height 36
type input "0"
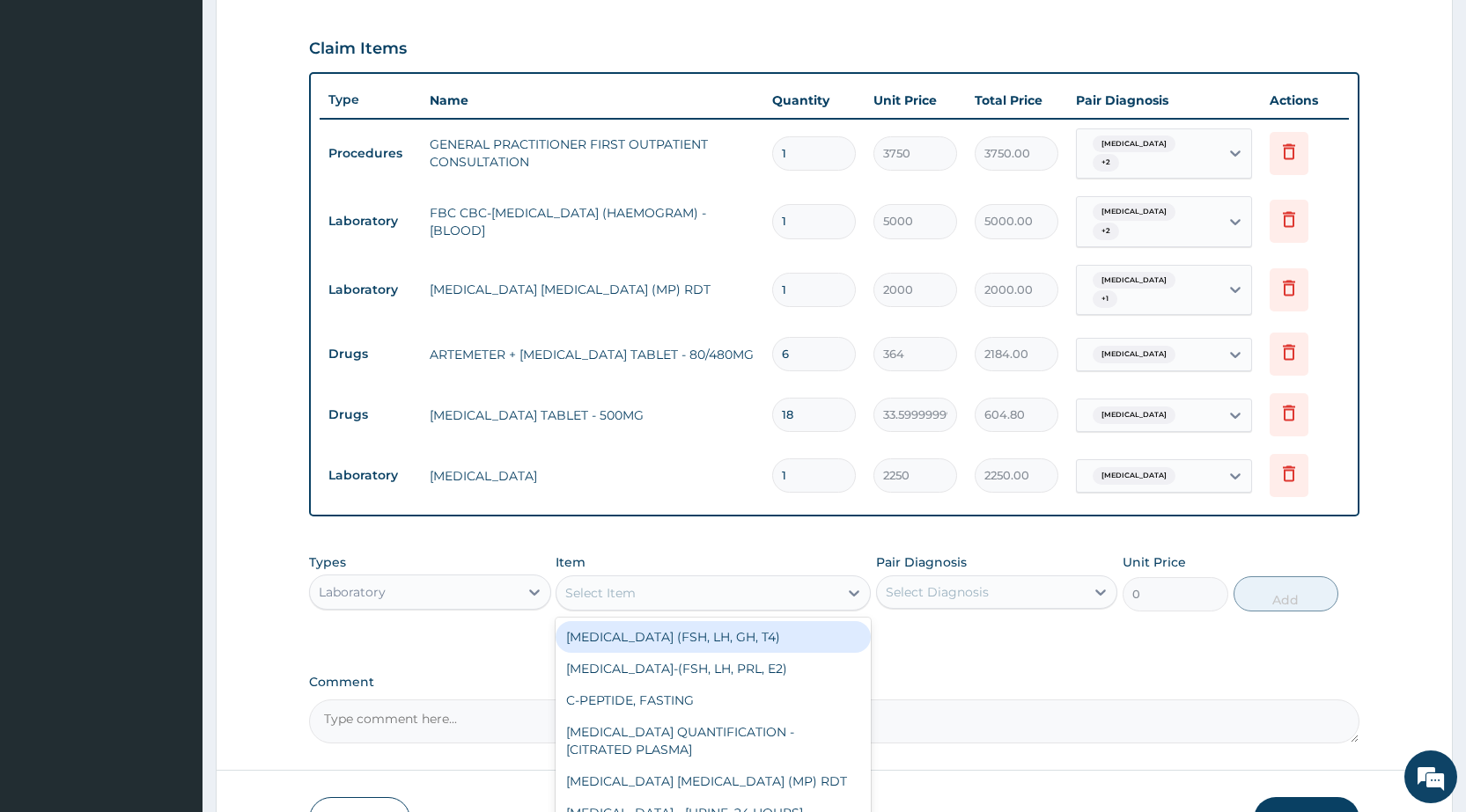
click at [686, 579] on div "Select Item" at bounding box center [697, 593] width 282 height 28
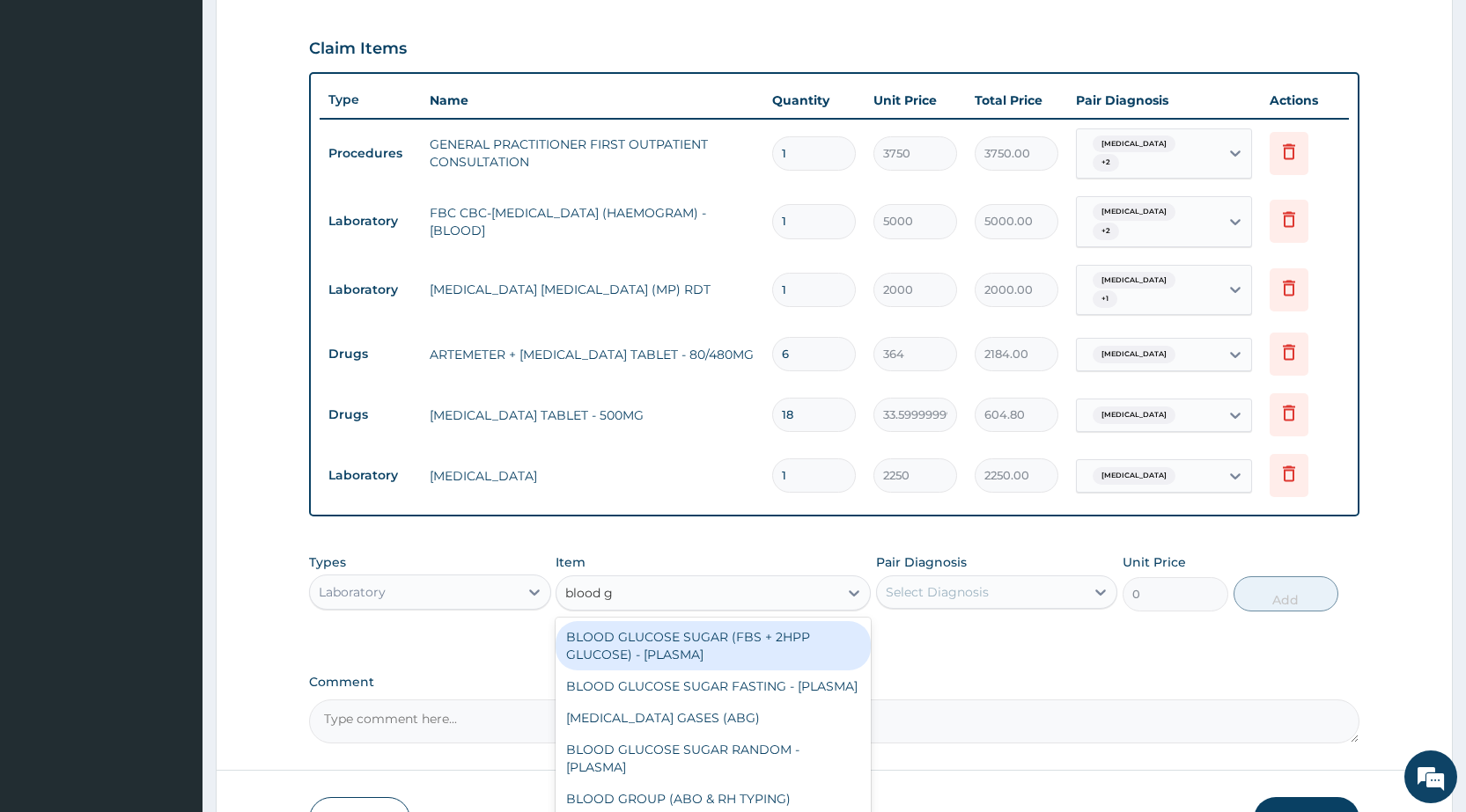
scroll to position [4, 0]
type input "blood gr"
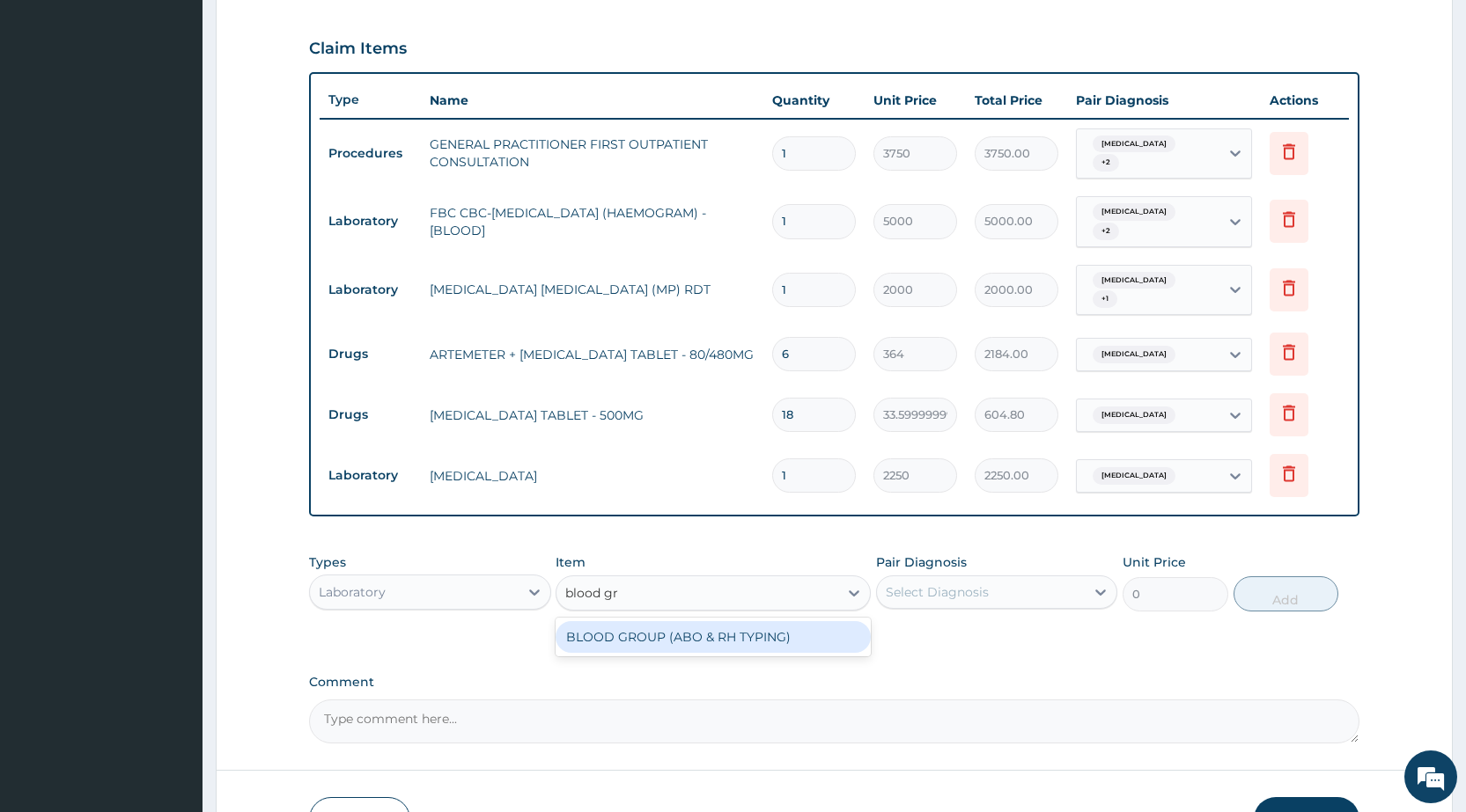
scroll to position [0, 0]
click at [689, 624] on div "BLOOD GROUP (ABO & RH TYPING)" at bounding box center [713, 637] width 315 height 32
type input "2187.5"
click at [948, 581] on div "Select Diagnosis" at bounding box center [981, 592] width 208 height 28
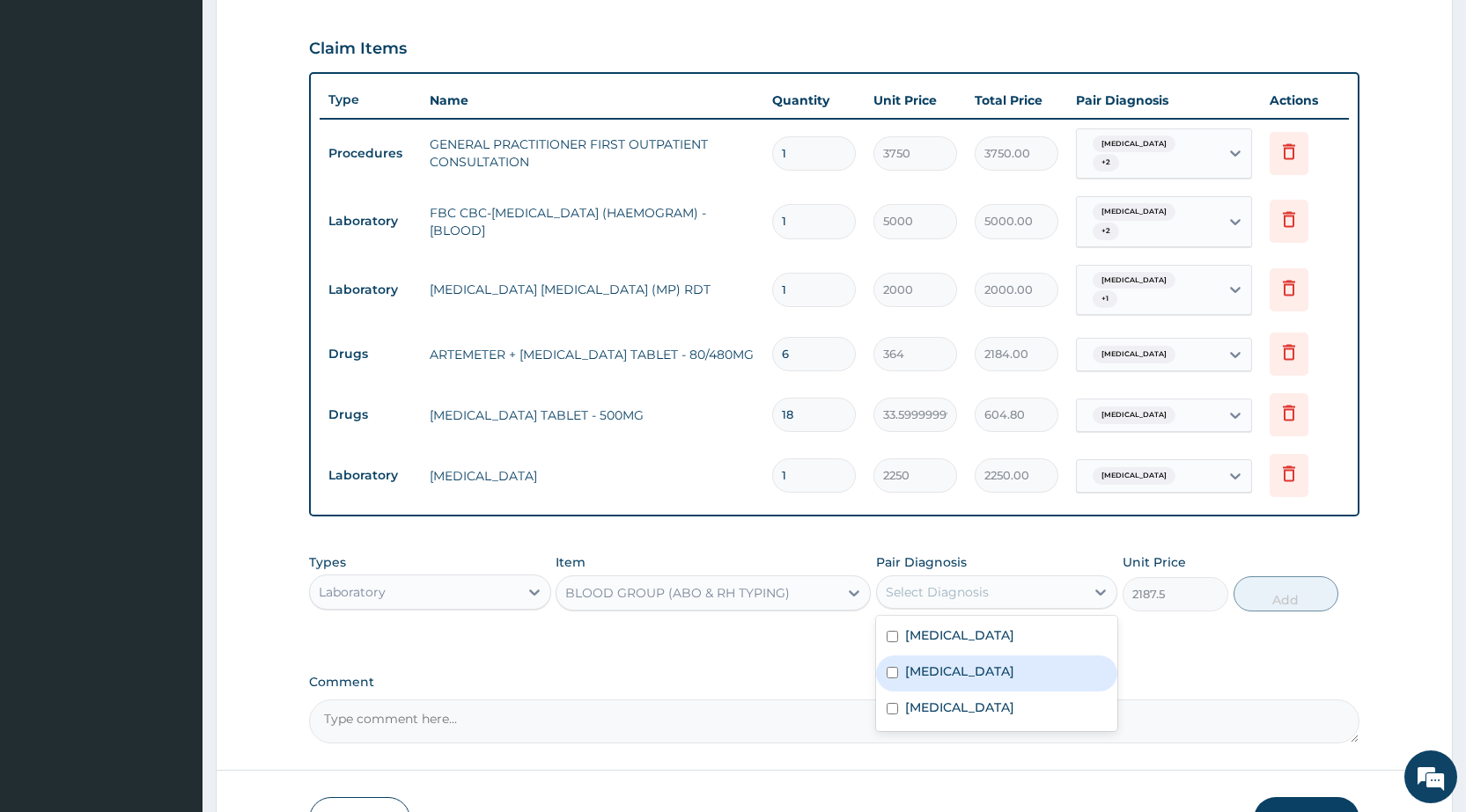
drag, startPoint x: 961, startPoint y: 654, endPoint x: 972, endPoint y: 649, distance: 12.1
click at [961, 663] on label "Hemoglobinopathy" at bounding box center [960, 672] width 110 height 17
checkbox input "true"
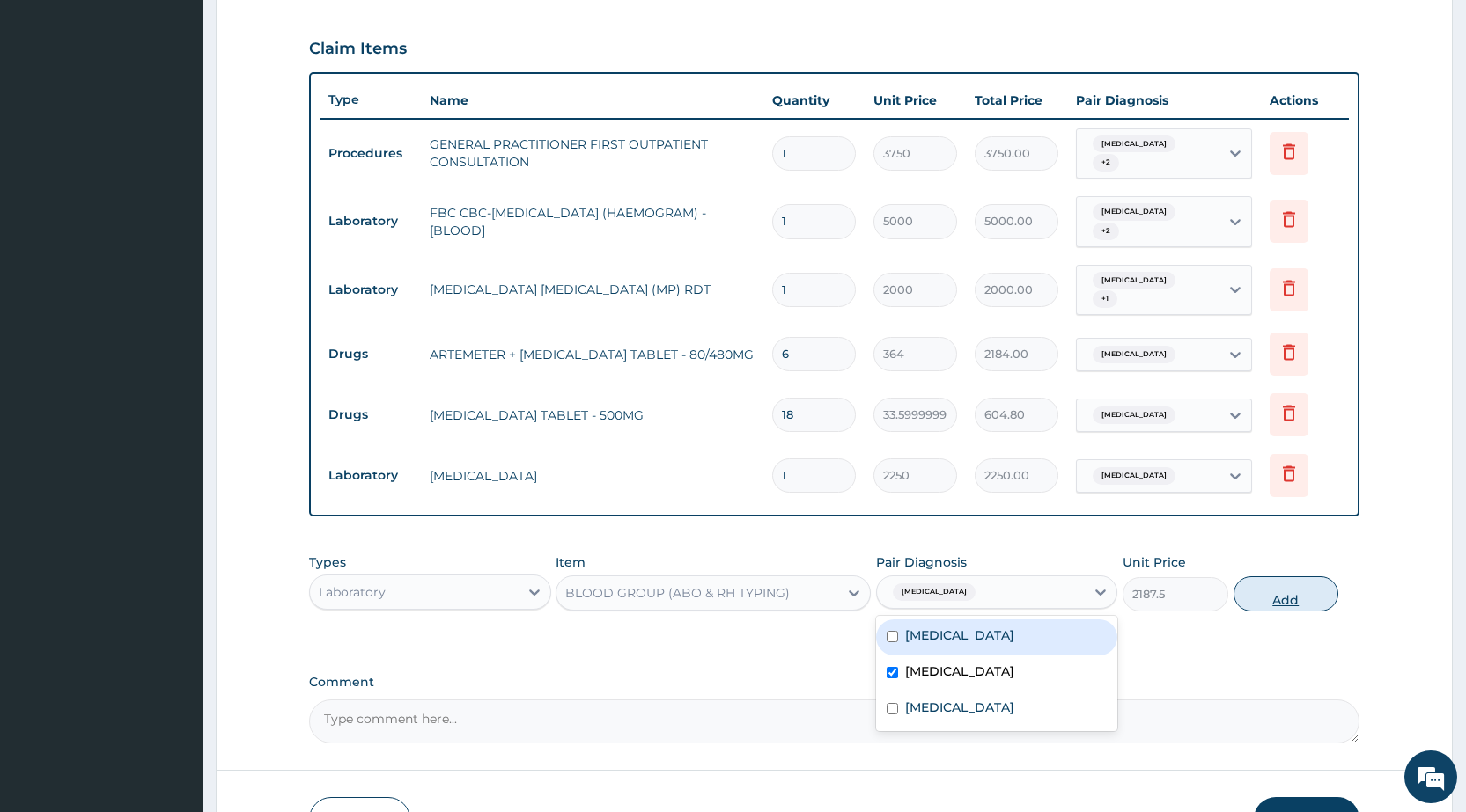
click at [1295, 577] on button "Add" at bounding box center [1285, 594] width 105 height 36
type input "0"
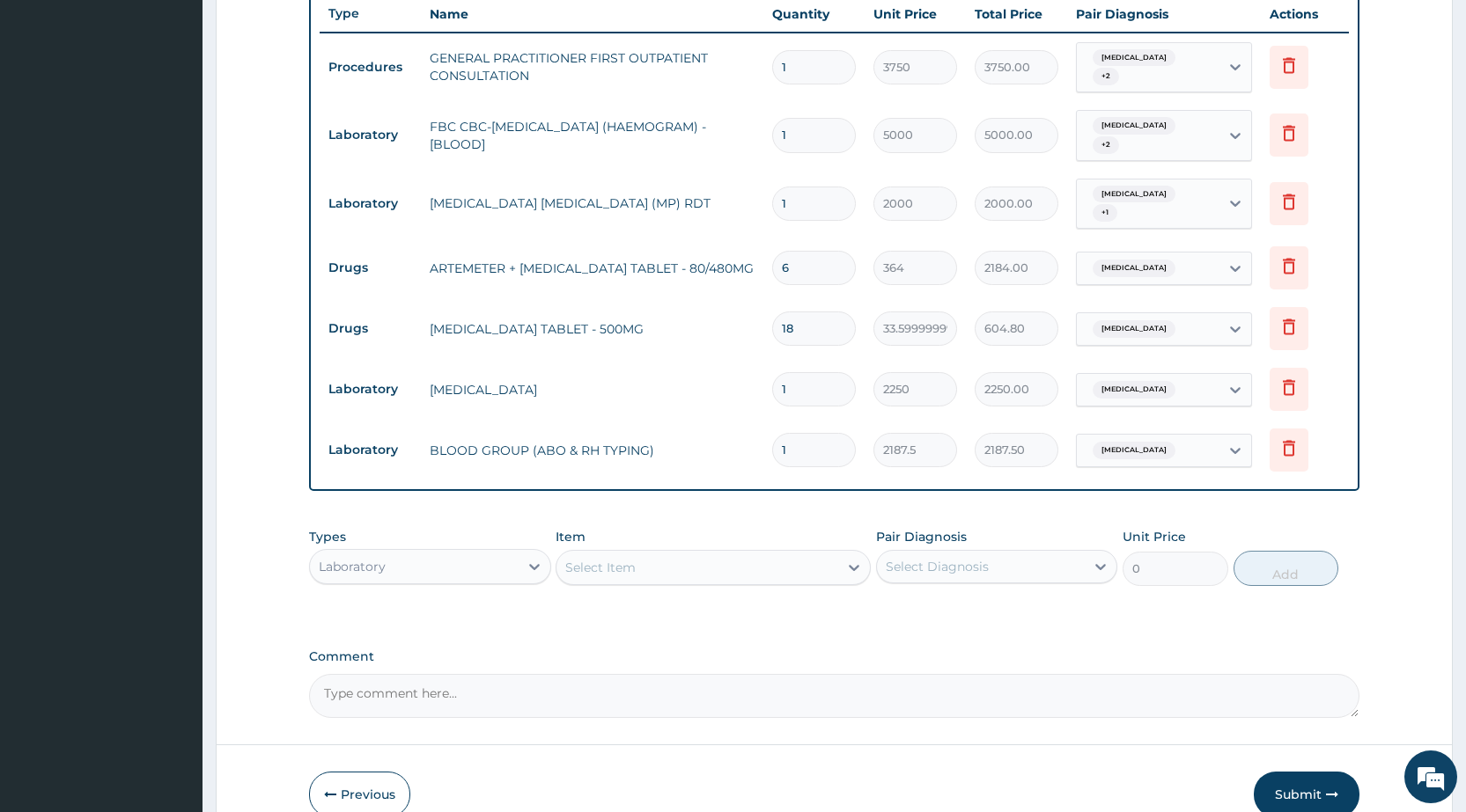
scroll to position [753, 0]
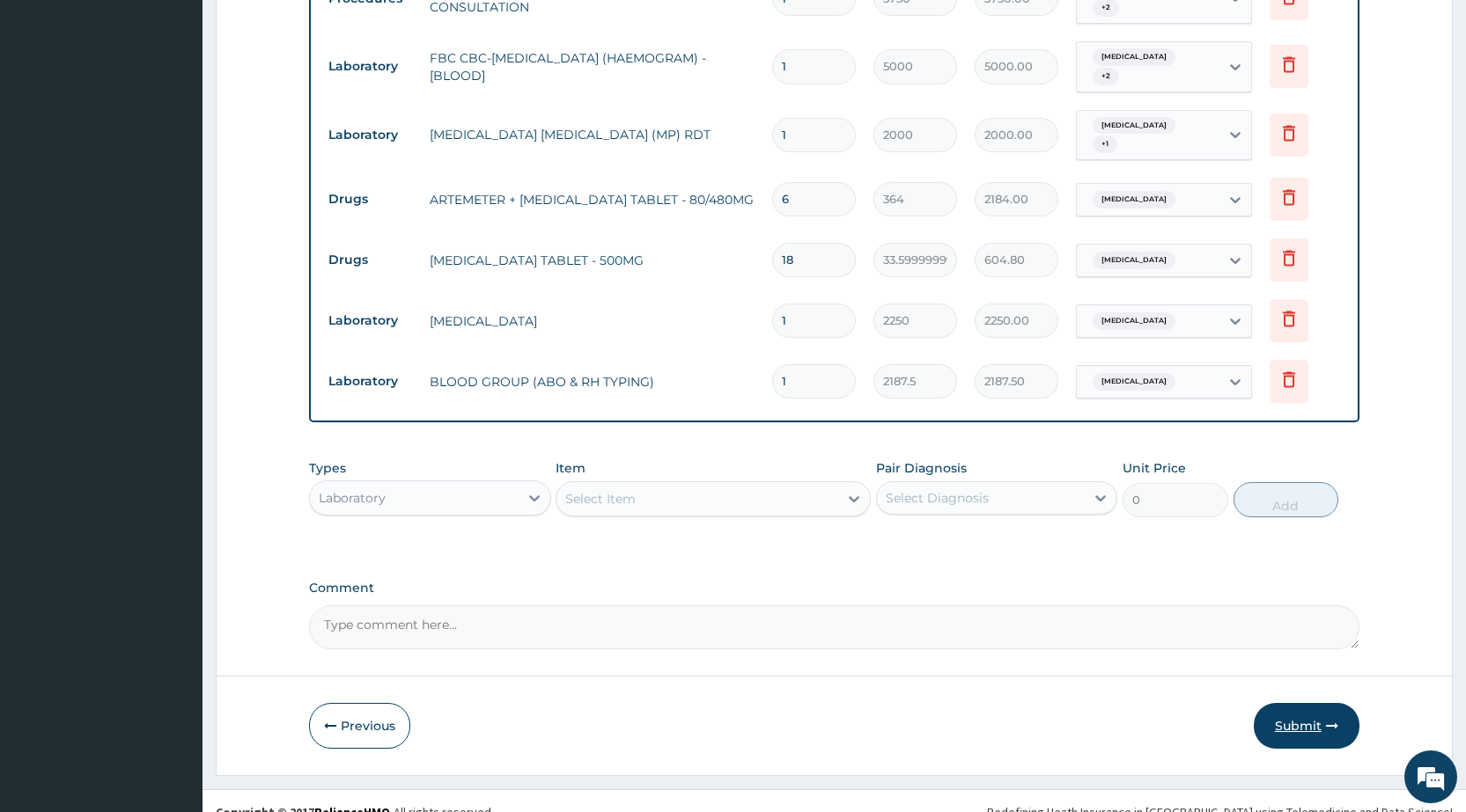
click at [1295, 707] on button "Submit" at bounding box center [1306, 726] width 106 height 46
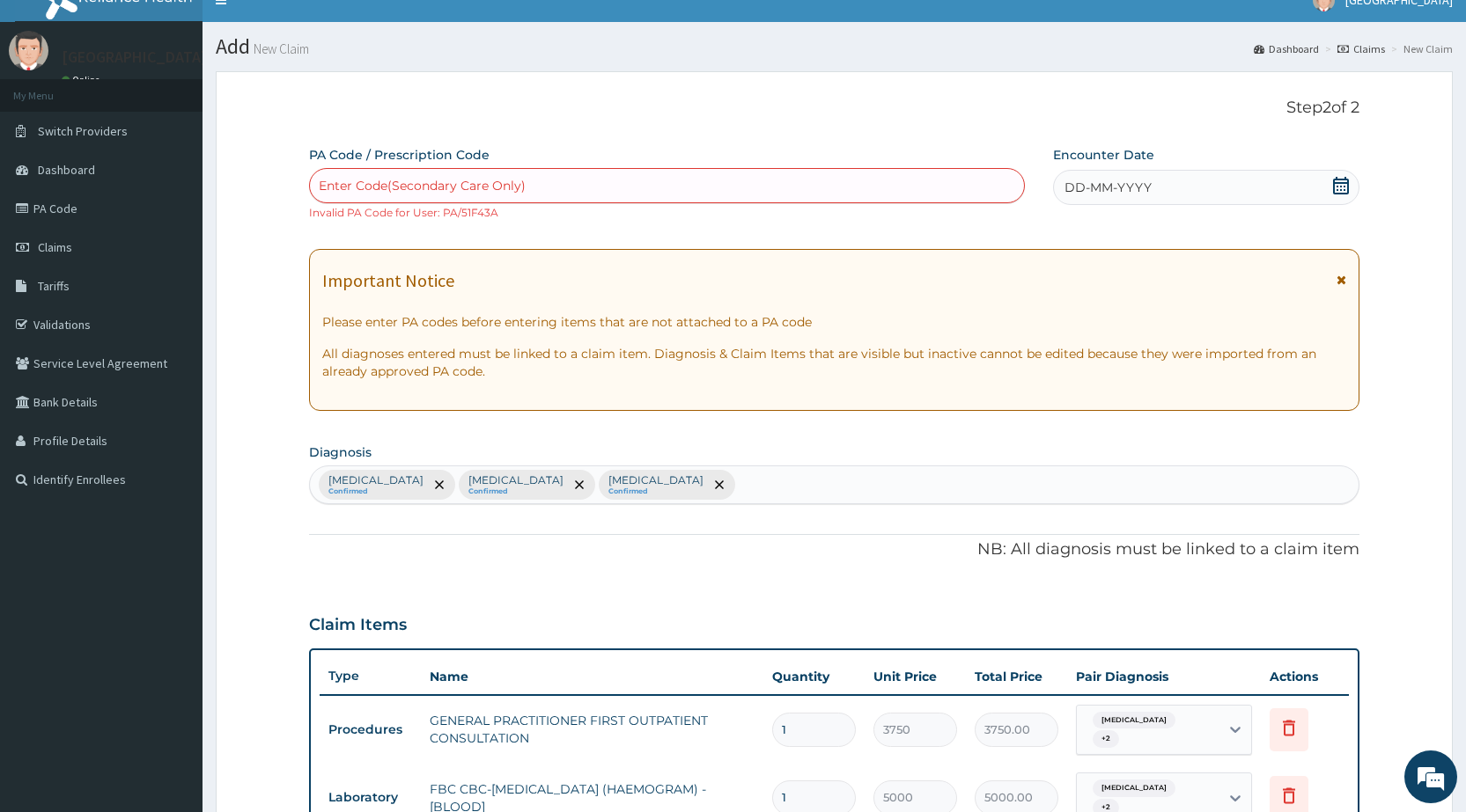
scroll to position [0, 0]
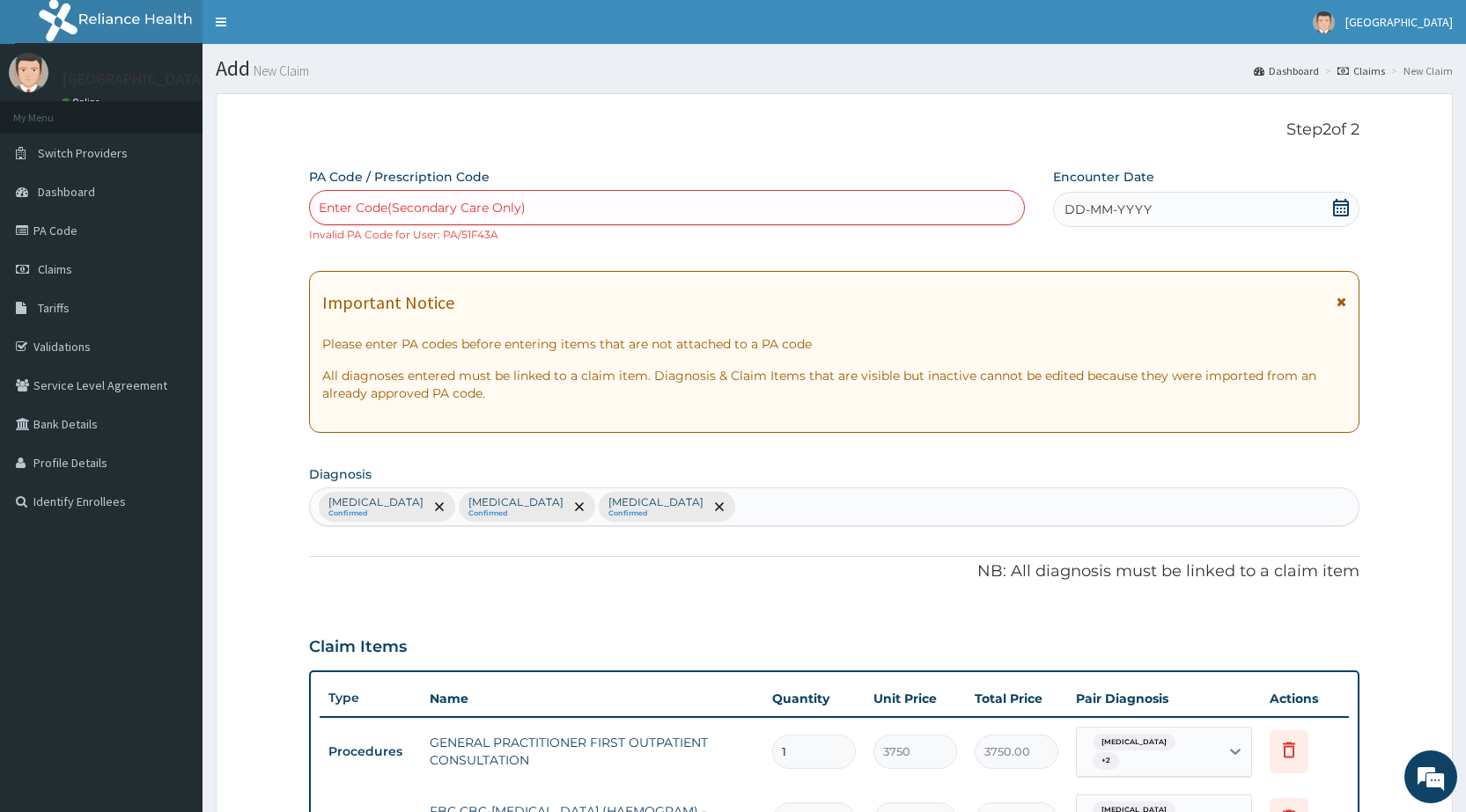
click at [1341, 214] on icon at bounding box center [1341, 208] width 17 height 17
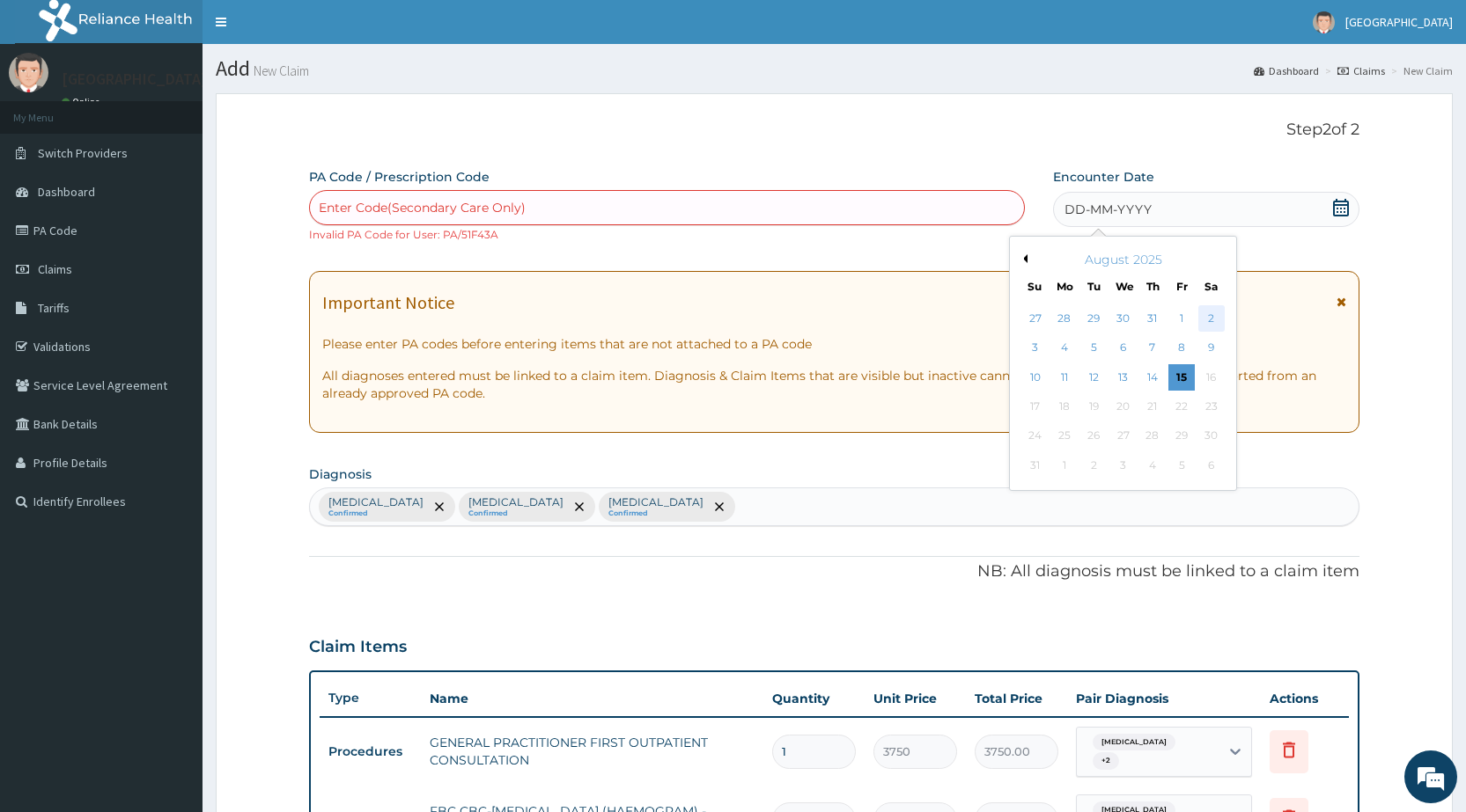
click at [1211, 319] on div "2" at bounding box center [1210, 318] width 26 height 26
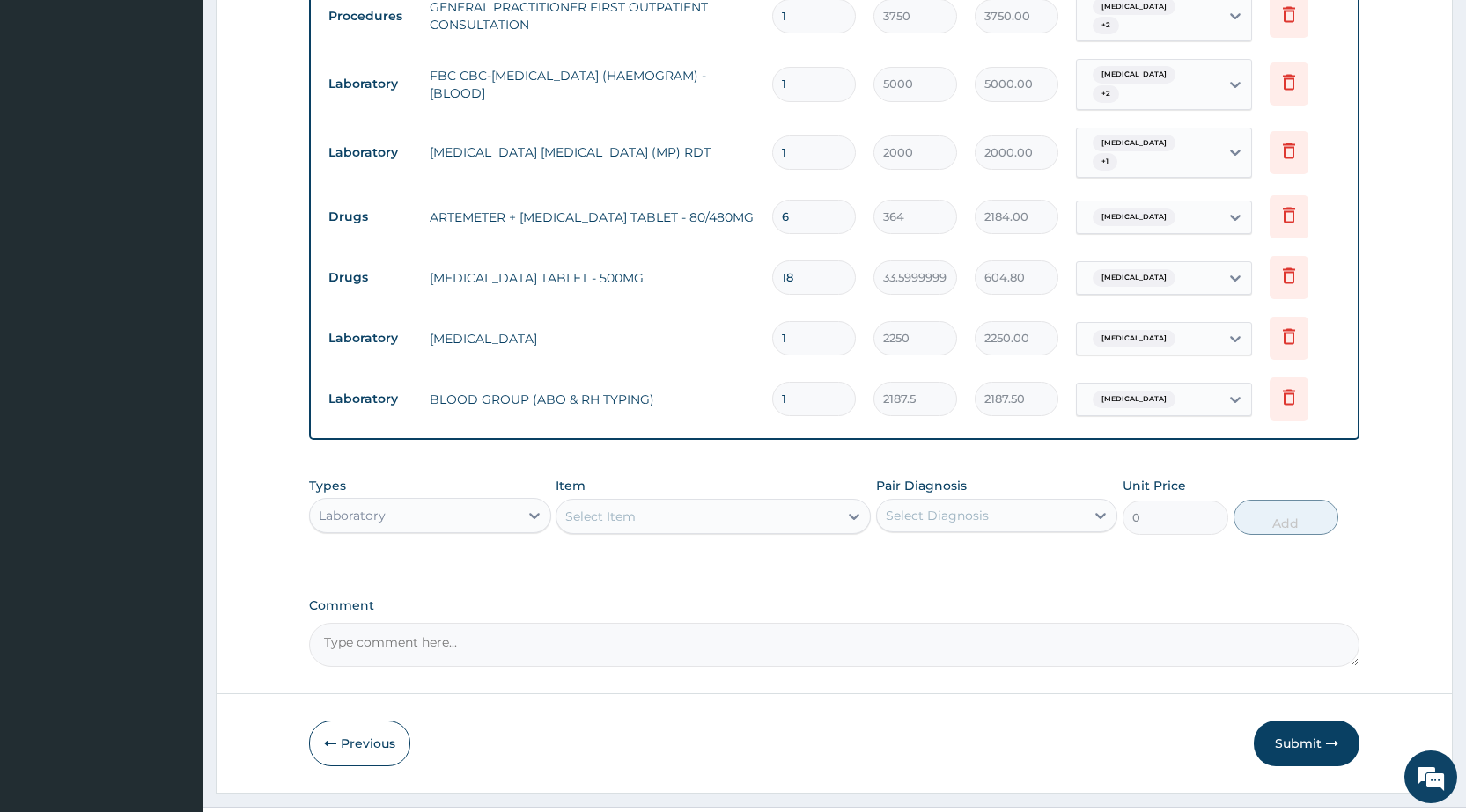
scroll to position [753, 0]
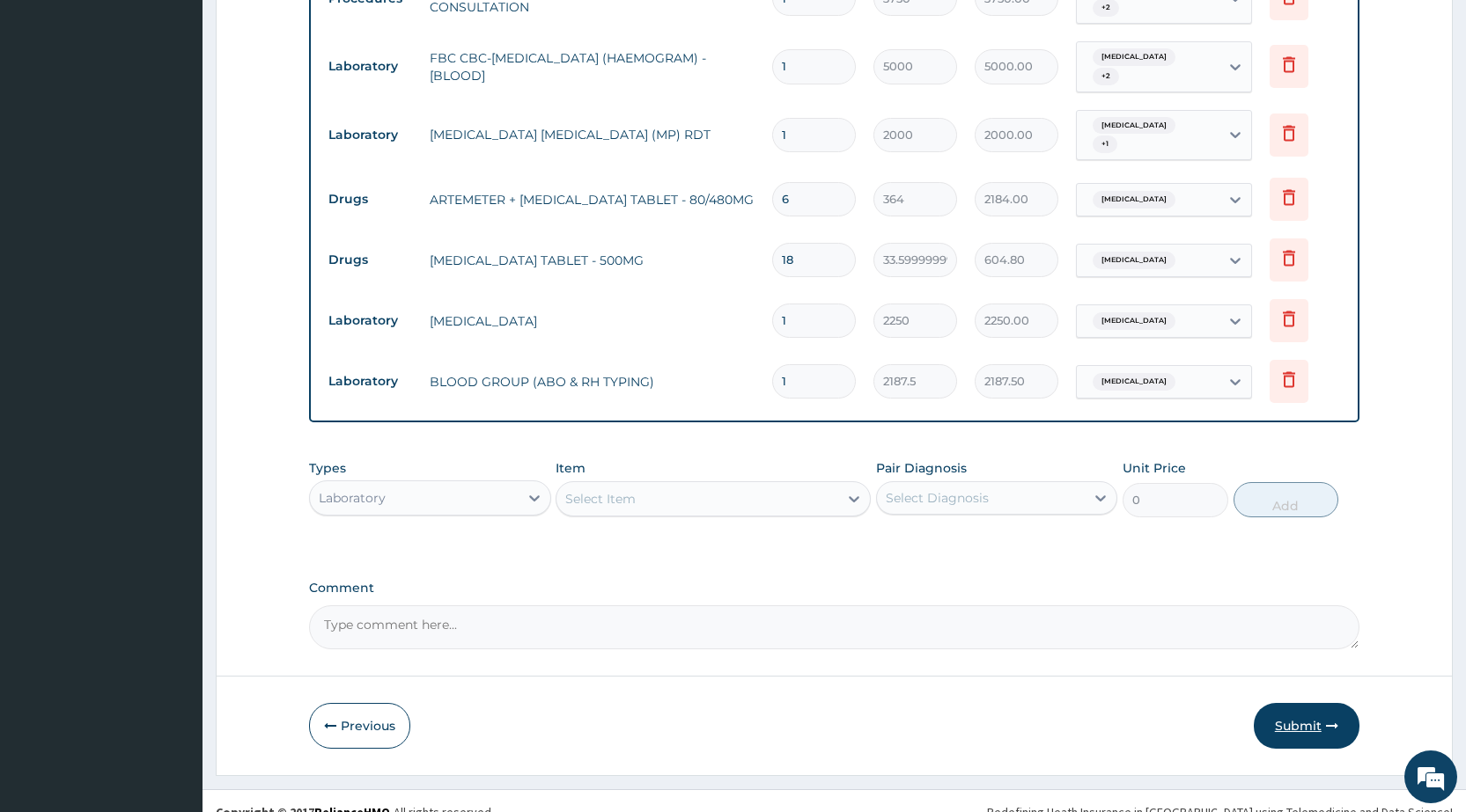
click at [1304, 703] on button "Submit" at bounding box center [1306, 726] width 106 height 46
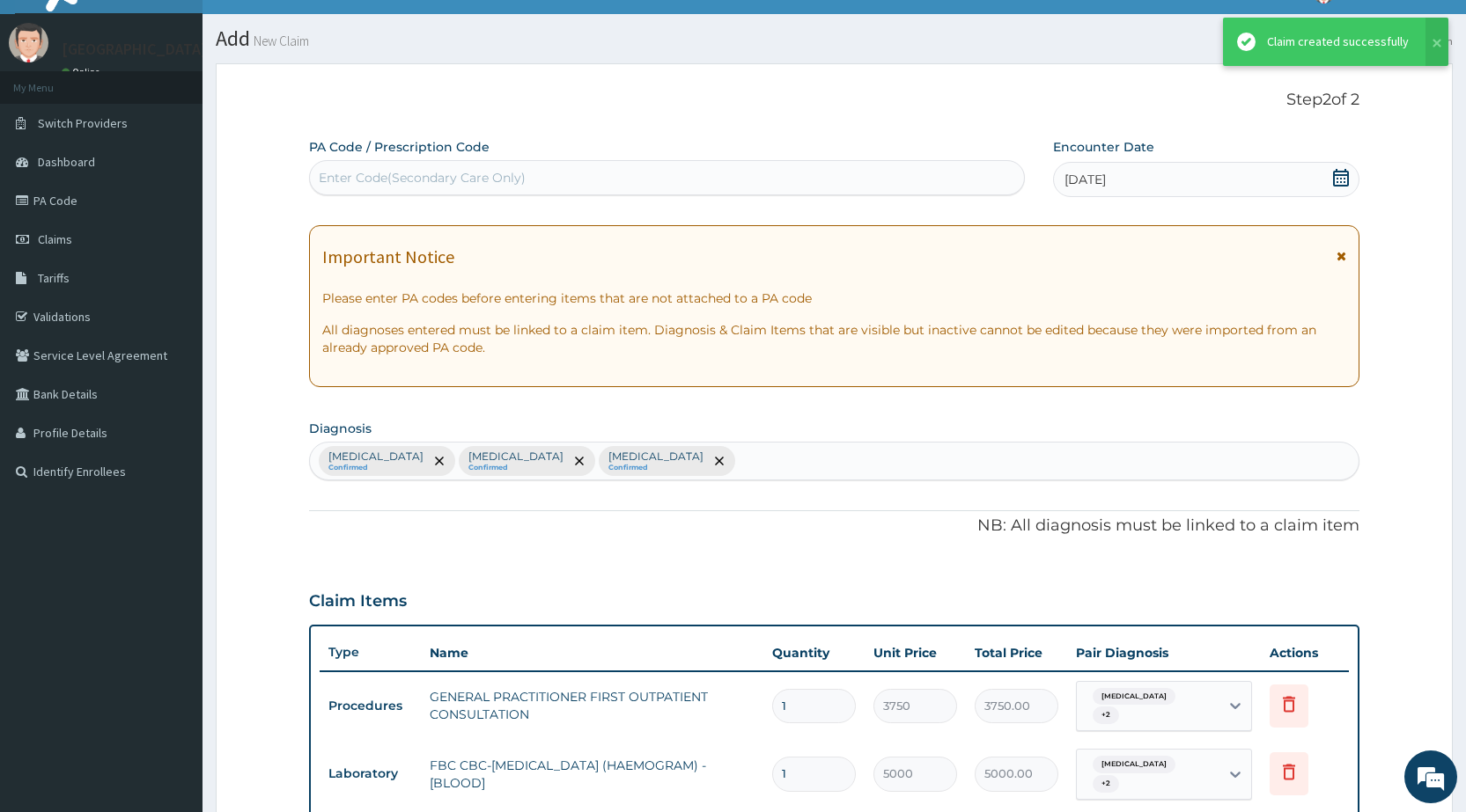
scroll to position [738, 0]
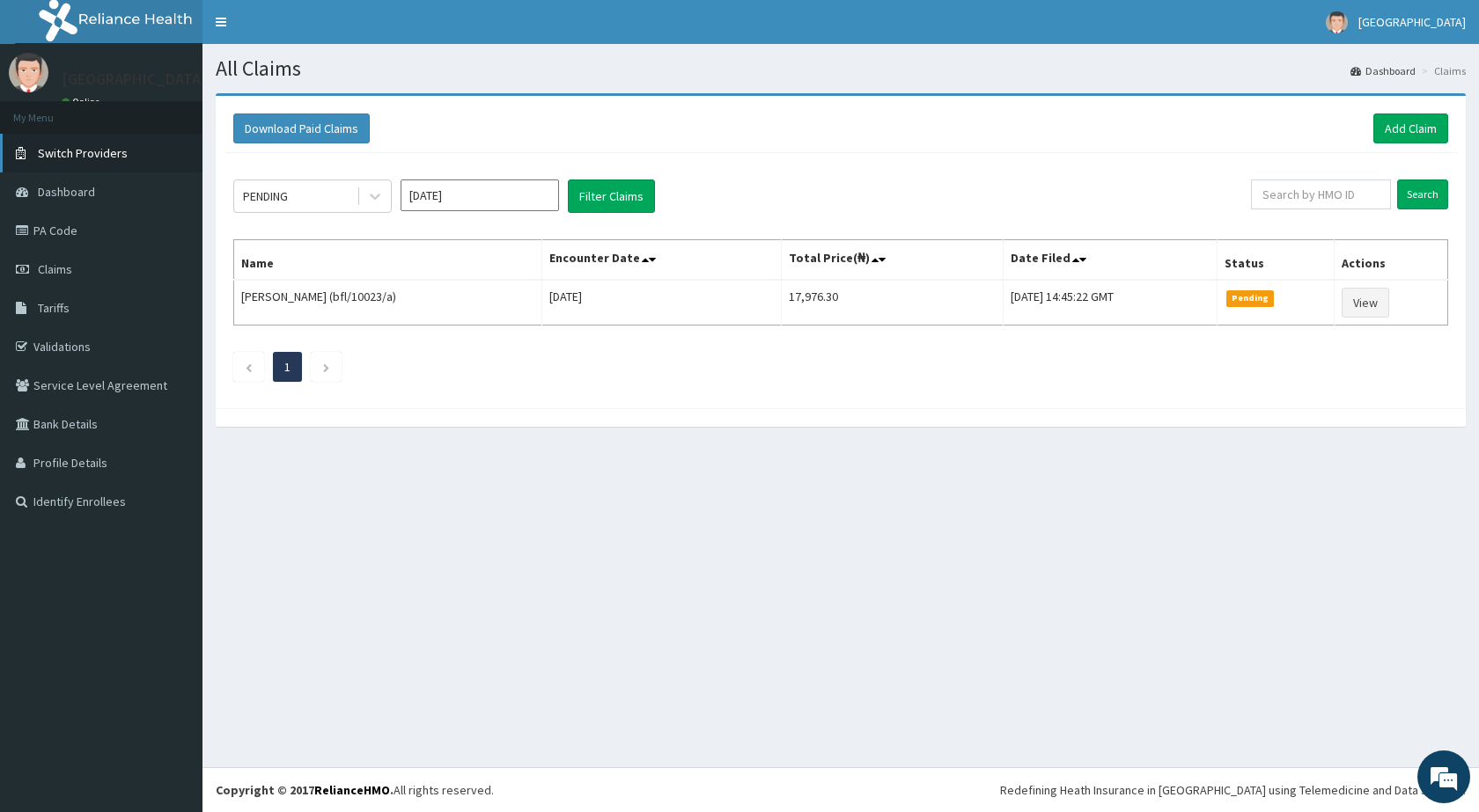
click at [80, 149] on span "Switch Providers" at bounding box center [82, 153] width 89 height 15
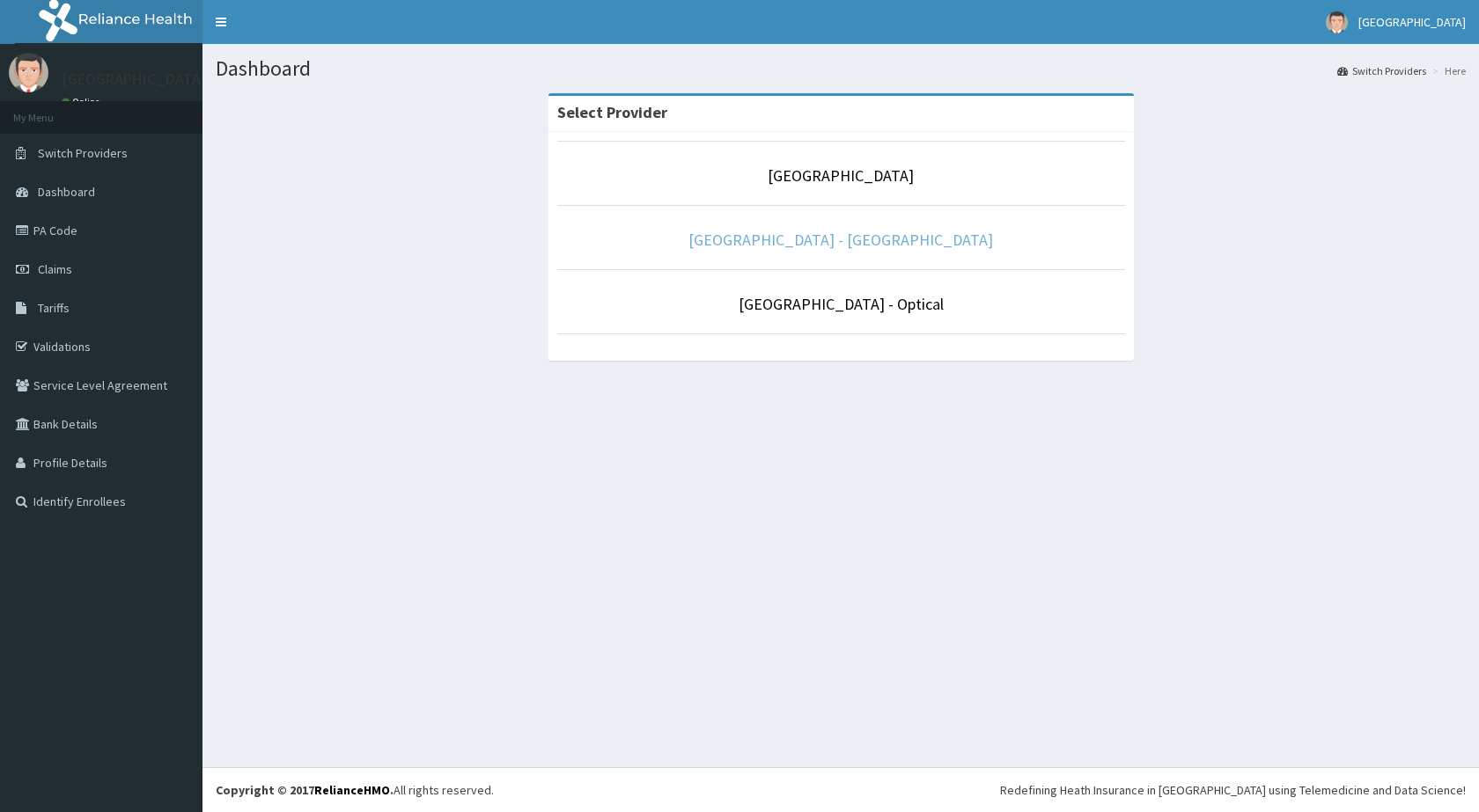
click at [793, 241] on link "[GEOGRAPHIC_DATA] - [GEOGRAPHIC_DATA]" at bounding box center [840, 239] width 305 height 20
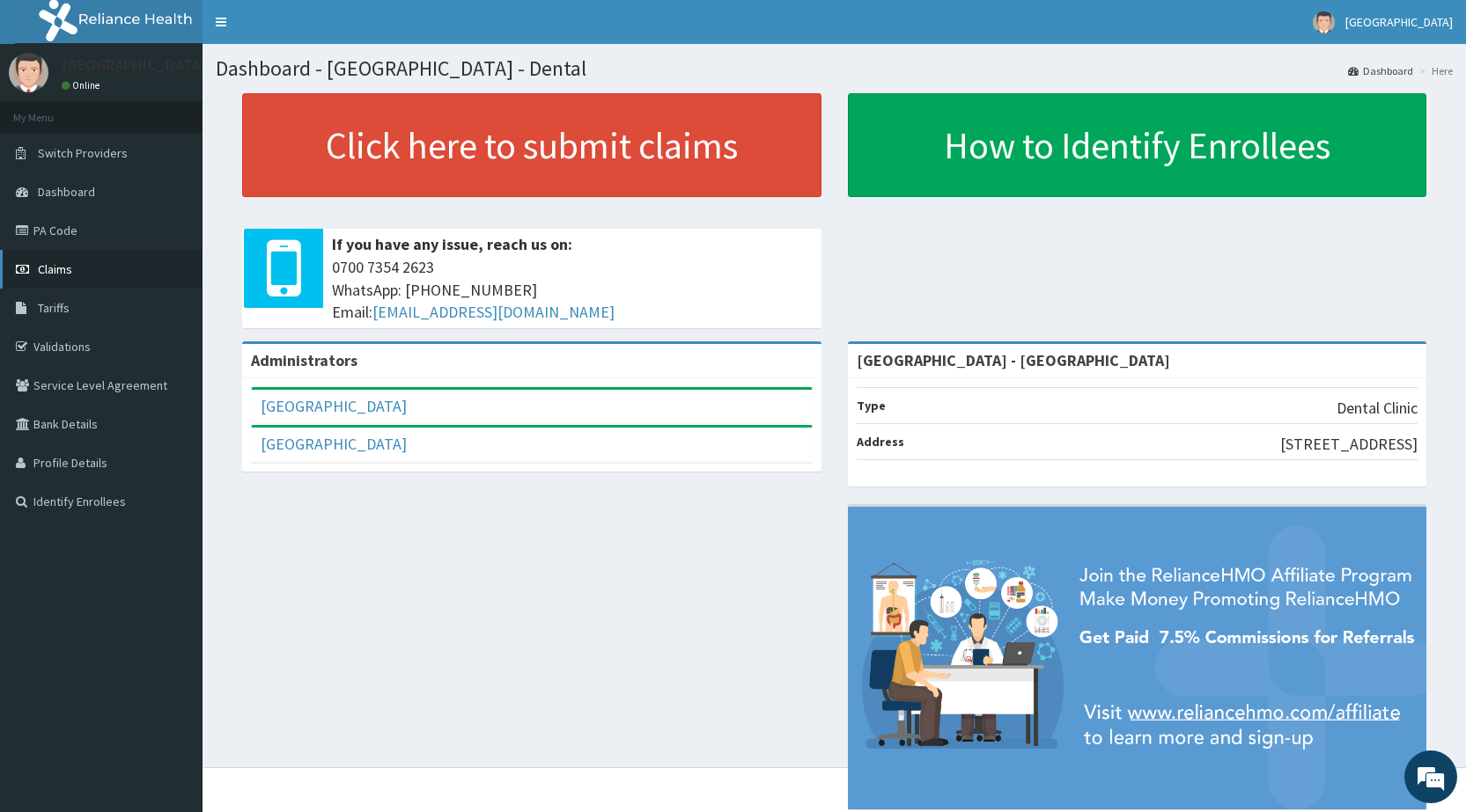
click at [51, 258] on link "Claims" at bounding box center [101, 269] width 203 height 38
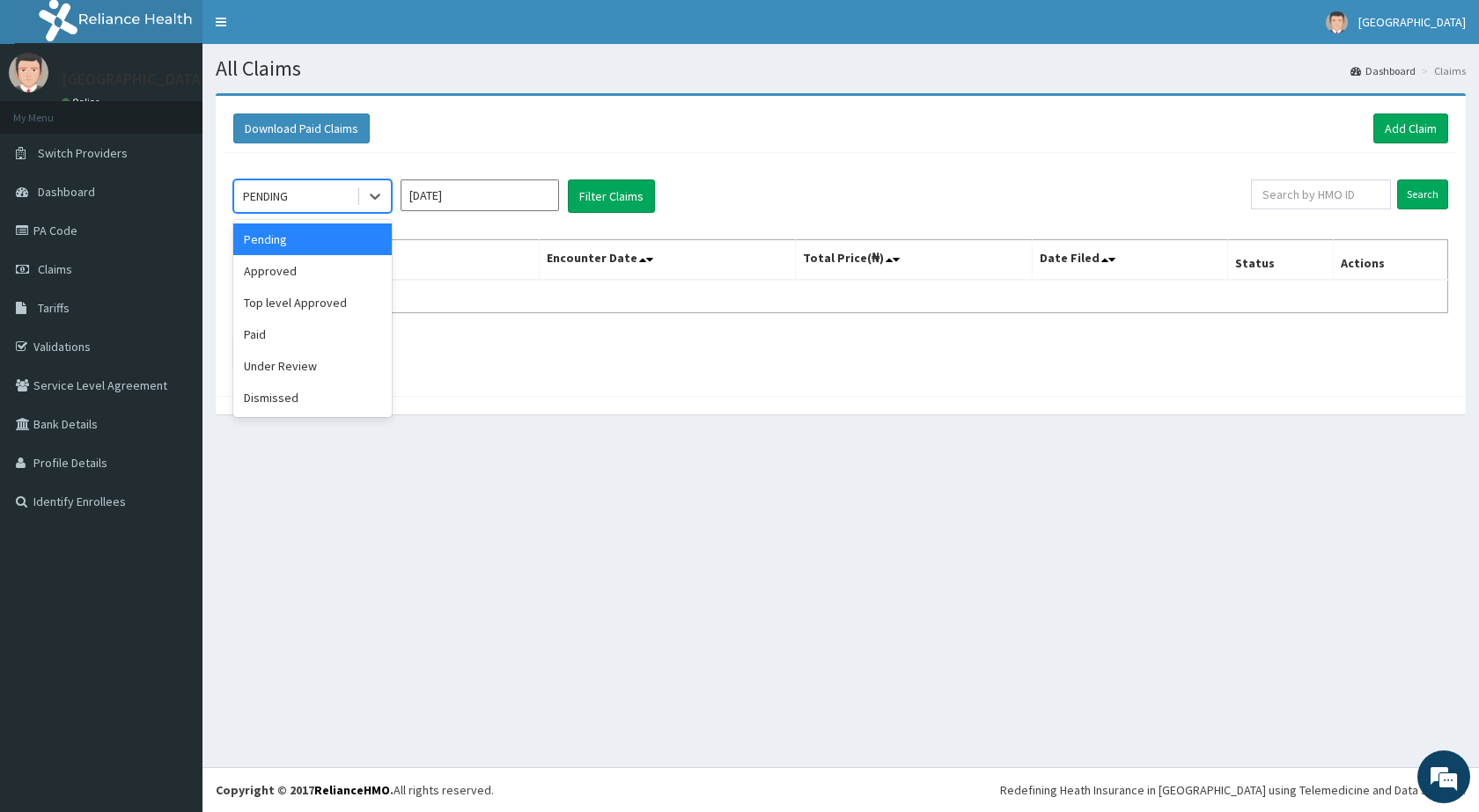
click at [335, 195] on div "PENDING" at bounding box center [295, 196] width 122 height 28
click at [288, 271] on div "Approved" at bounding box center [312, 271] width 159 height 32
click at [603, 195] on button "Filter Claims" at bounding box center [611, 196] width 87 height 34
